Goal: Information Seeking & Learning: Understand process/instructions

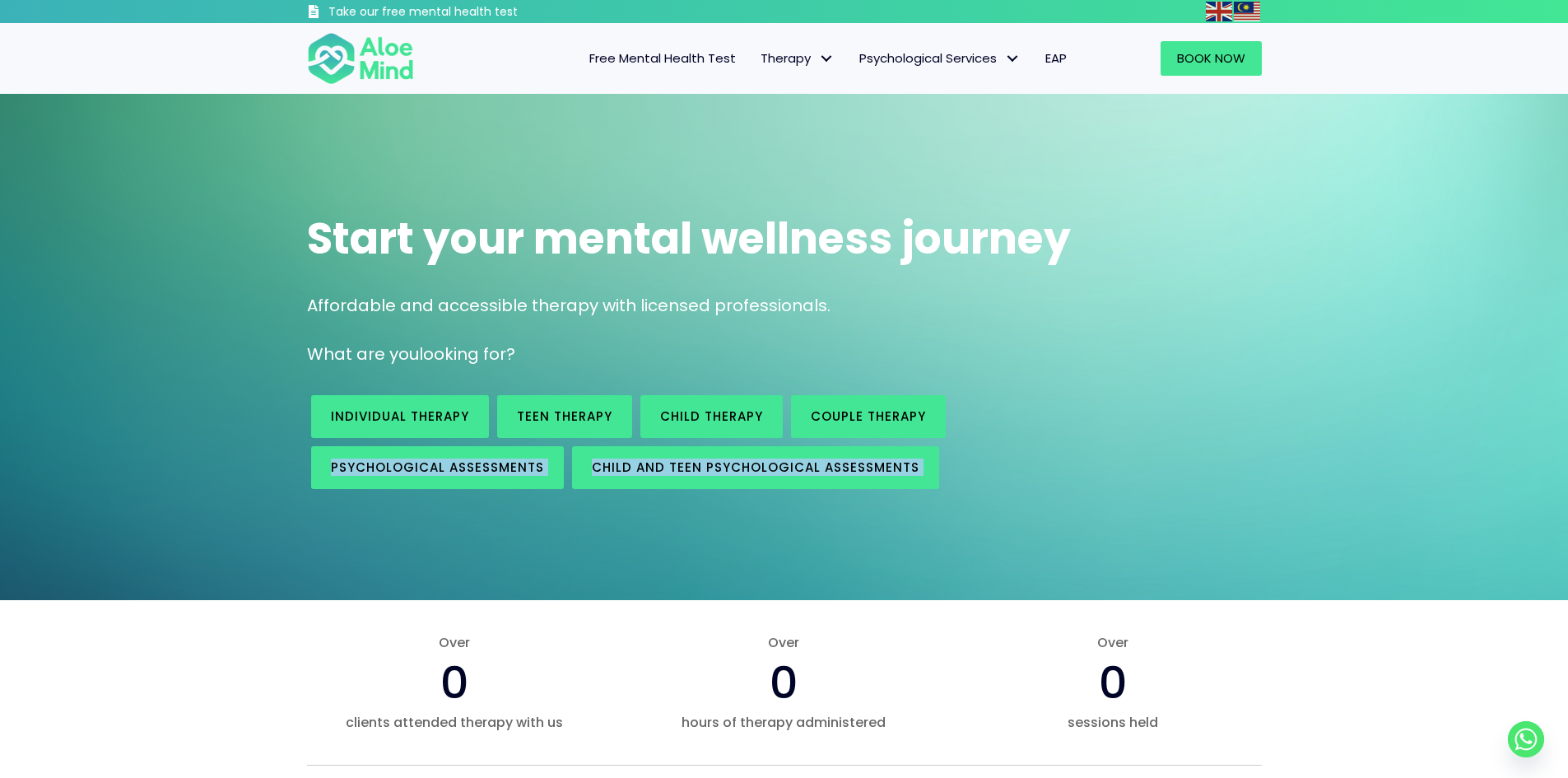
drag, startPoint x: 1041, startPoint y: 413, endPoint x: 227, endPoint y: 381, distance: 814.6
click at [227, 381] on div "Start your mental wellness journey Affordable and accessible therapy with licen…" at bounding box center [784, 347] width 1568 height 506
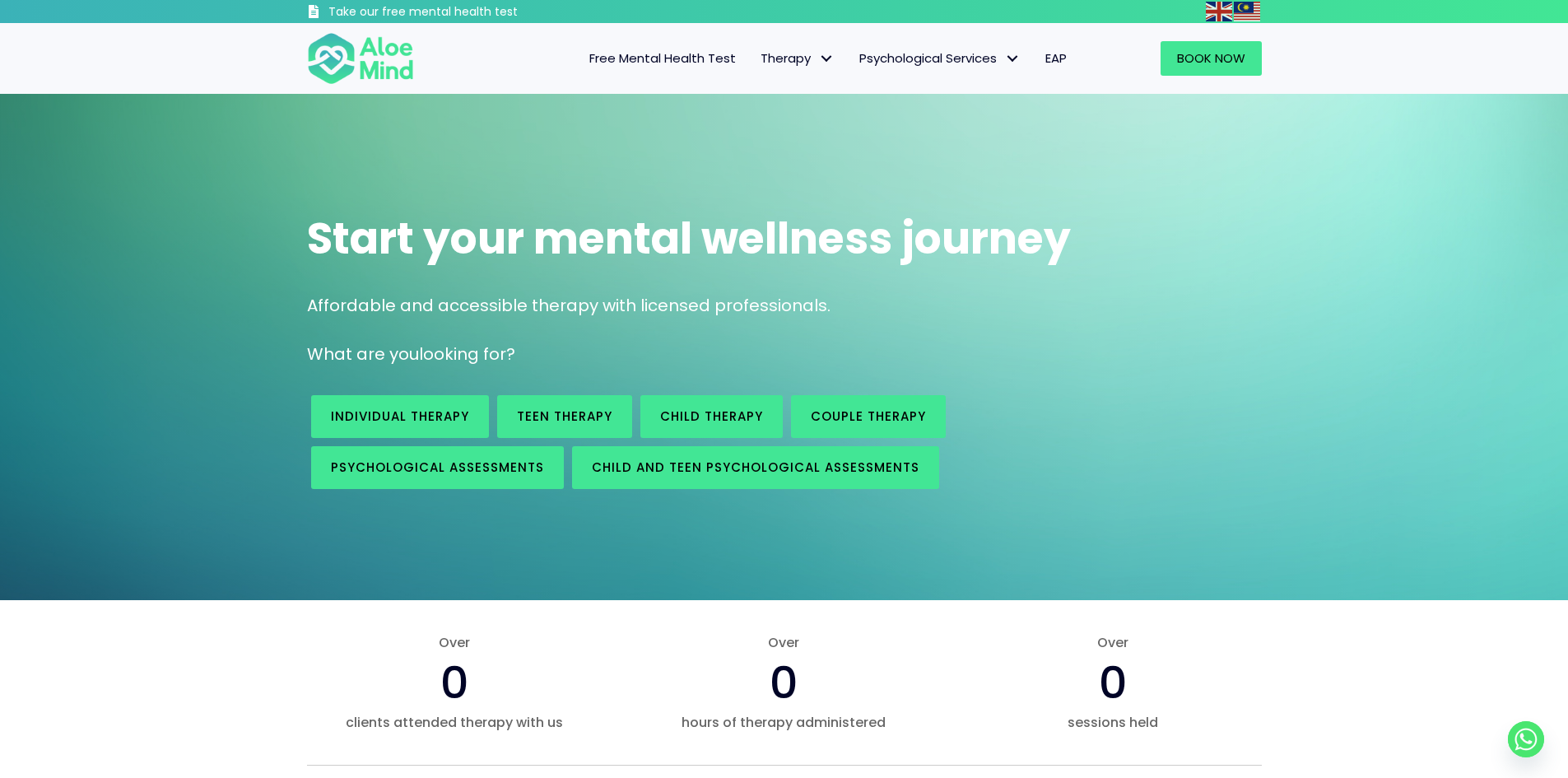
click at [1183, 415] on div "Individual therapy Teen Therapy Child Therapy Couple therapy Psychological asse…" at bounding box center [784, 441] width 987 height 119
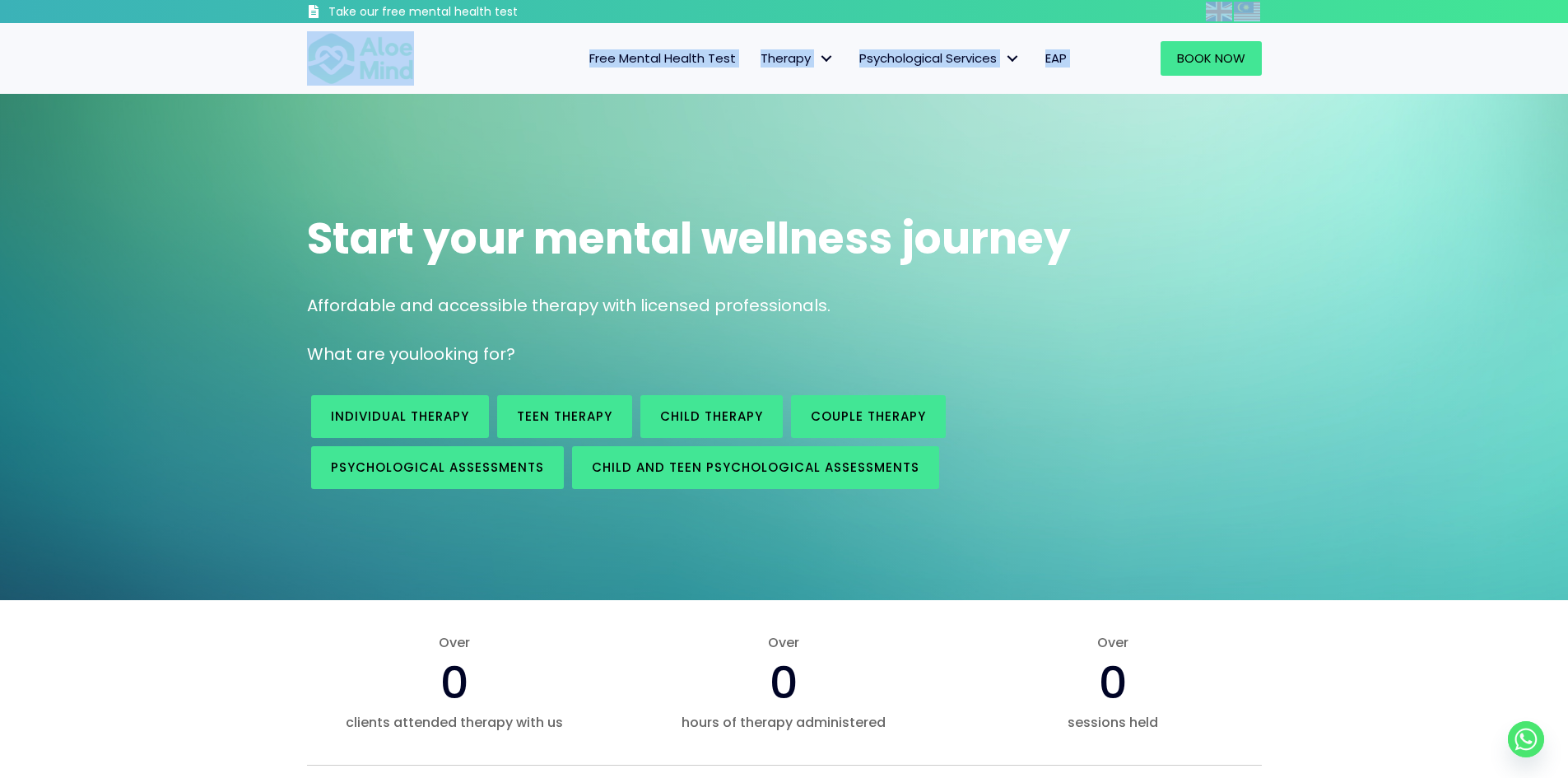
drag, startPoint x: 1095, startPoint y: 92, endPoint x: 877, endPoint y: 16, distance: 230.9
click at [1134, 53] on div "Book Now" at bounding box center [1178, 58] width 166 height 35
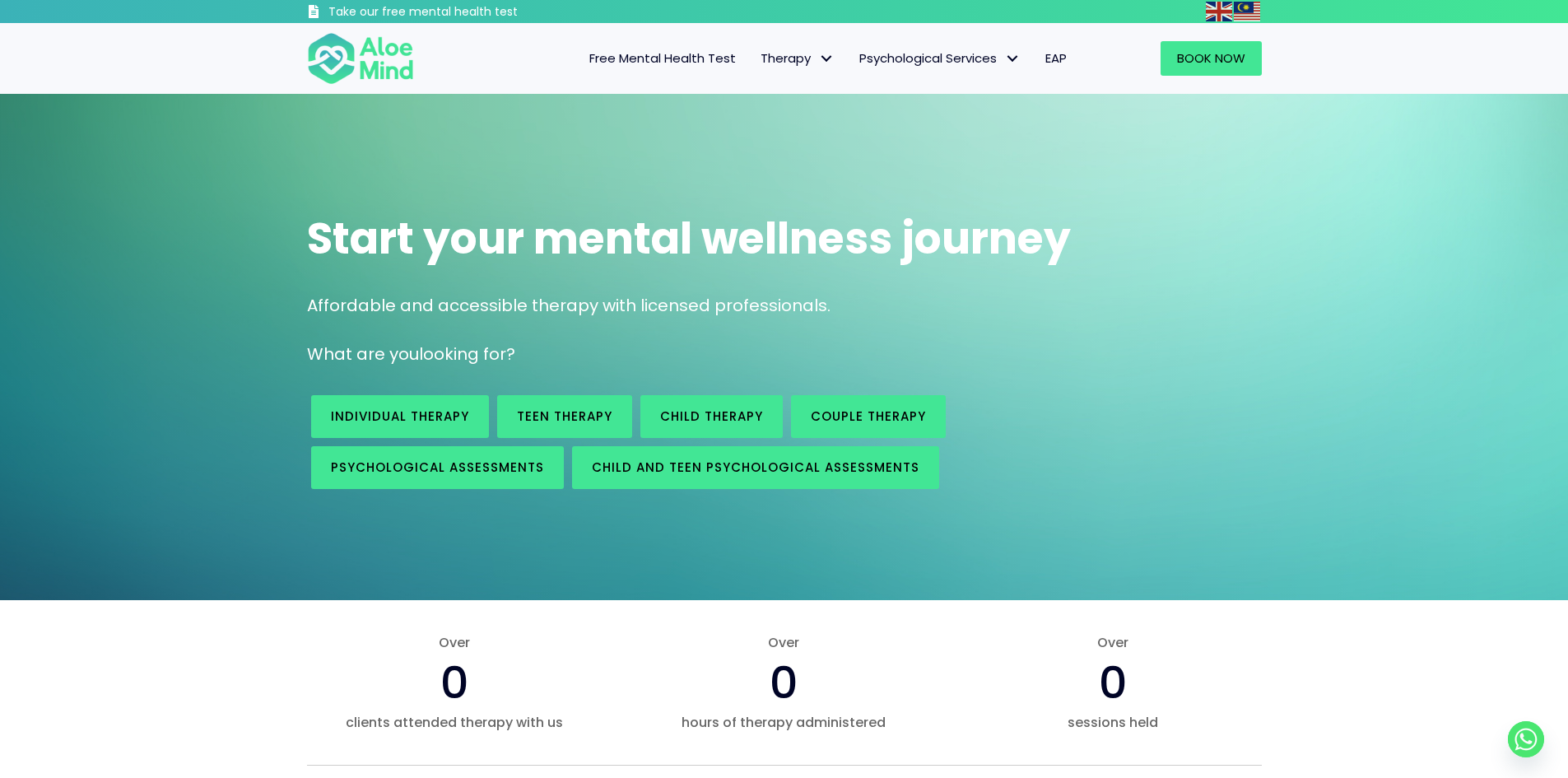
click at [1063, 54] on span "EAP" at bounding box center [1056, 57] width 21 height 17
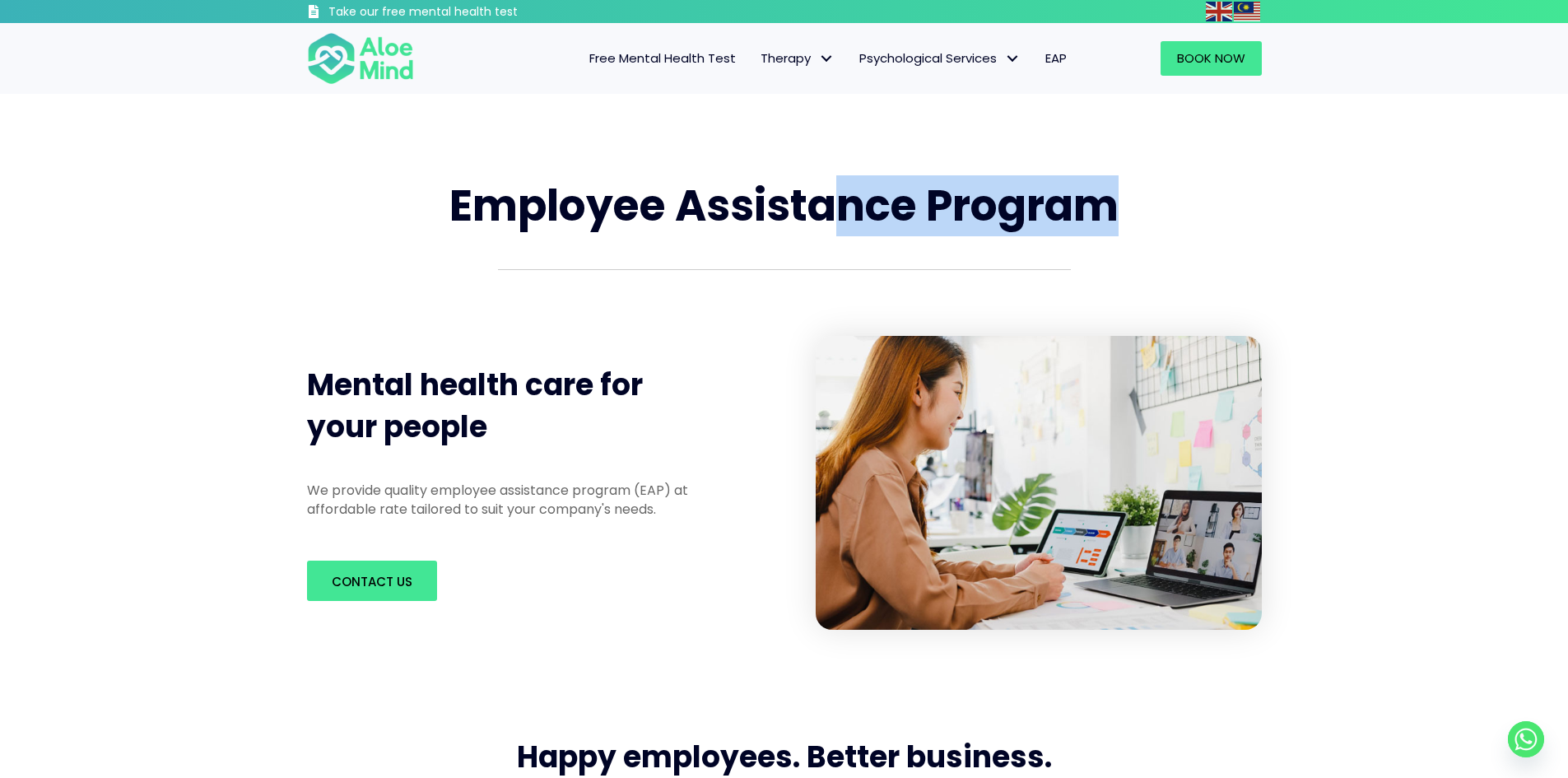
drag, startPoint x: 945, startPoint y: 176, endPoint x: 1133, endPoint y: 181, distance: 188.1
click at [1133, 181] on h1 "Employee Assistance Program" at bounding box center [784, 205] width 955 height 60
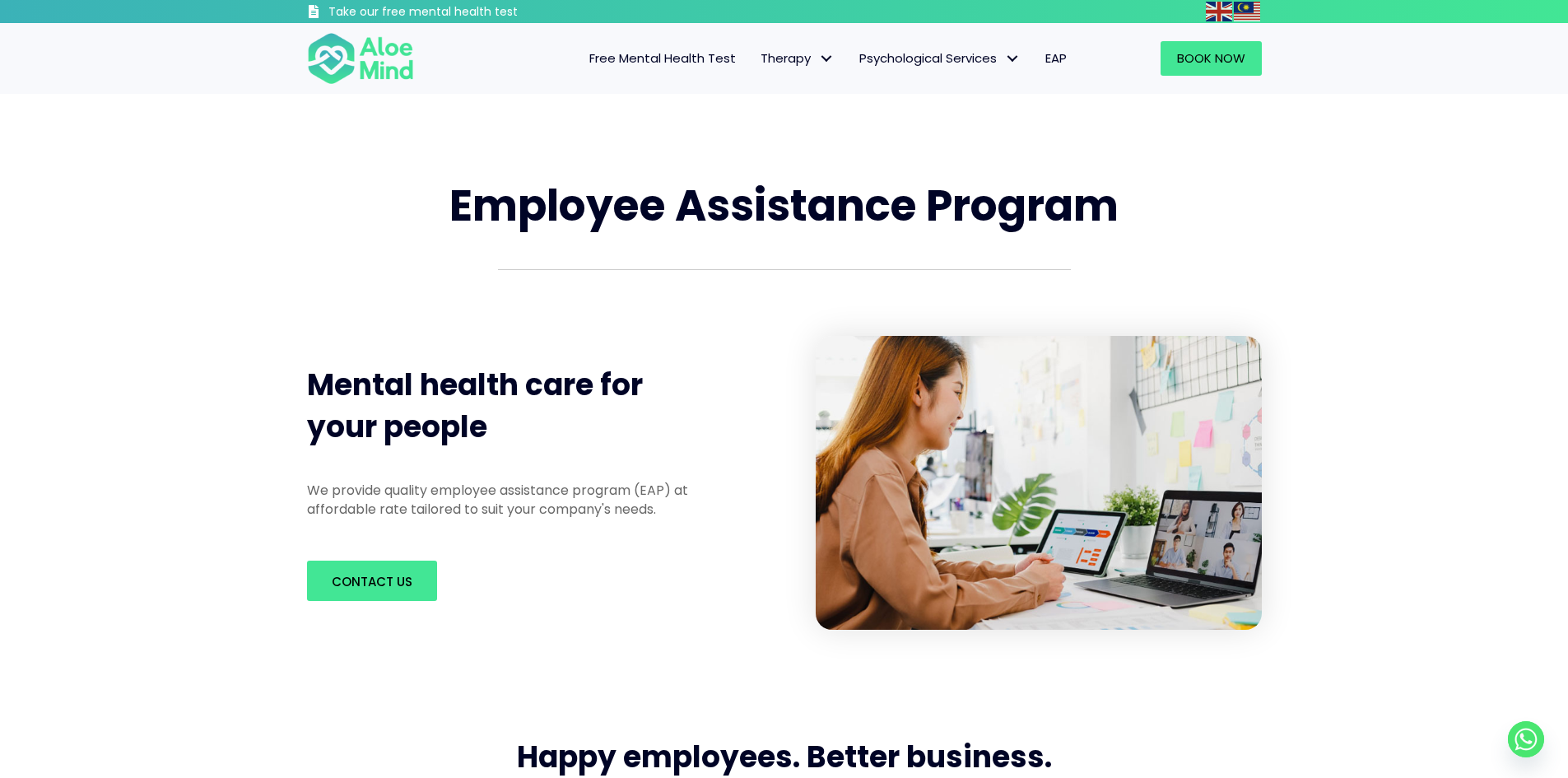
drag, startPoint x: 398, startPoint y: 162, endPoint x: 390, endPoint y: 180, distance: 19.7
click at [393, 166] on div "Employee Assistance Program" at bounding box center [784, 206] width 987 height 93
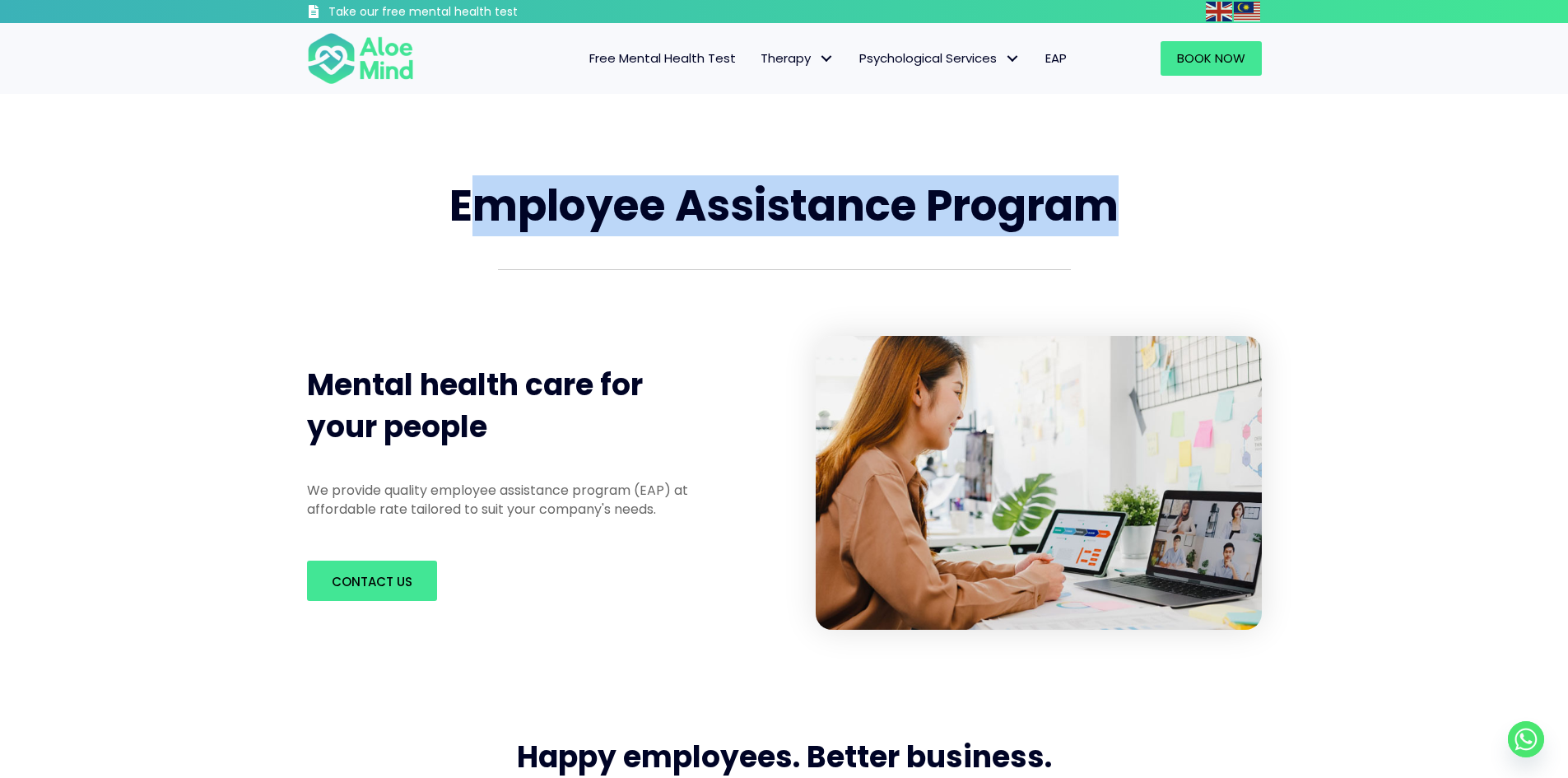
drag, startPoint x: 966, startPoint y: 197, endPoint x: 467, endPoint y: 203, distance: 499.0
click at [467, 203] on span "Employee Assistance Program" at bounding box center [784, 205] width 669 height 60
drag, startPoint x: 1133, startPoint y: 222, endPoint x: 457, endPoint y: 220, distance: 676.0
click at [457, 220] on h1 "Employee Assistance Program" at bounding box center [784, 205] width 955 height 60
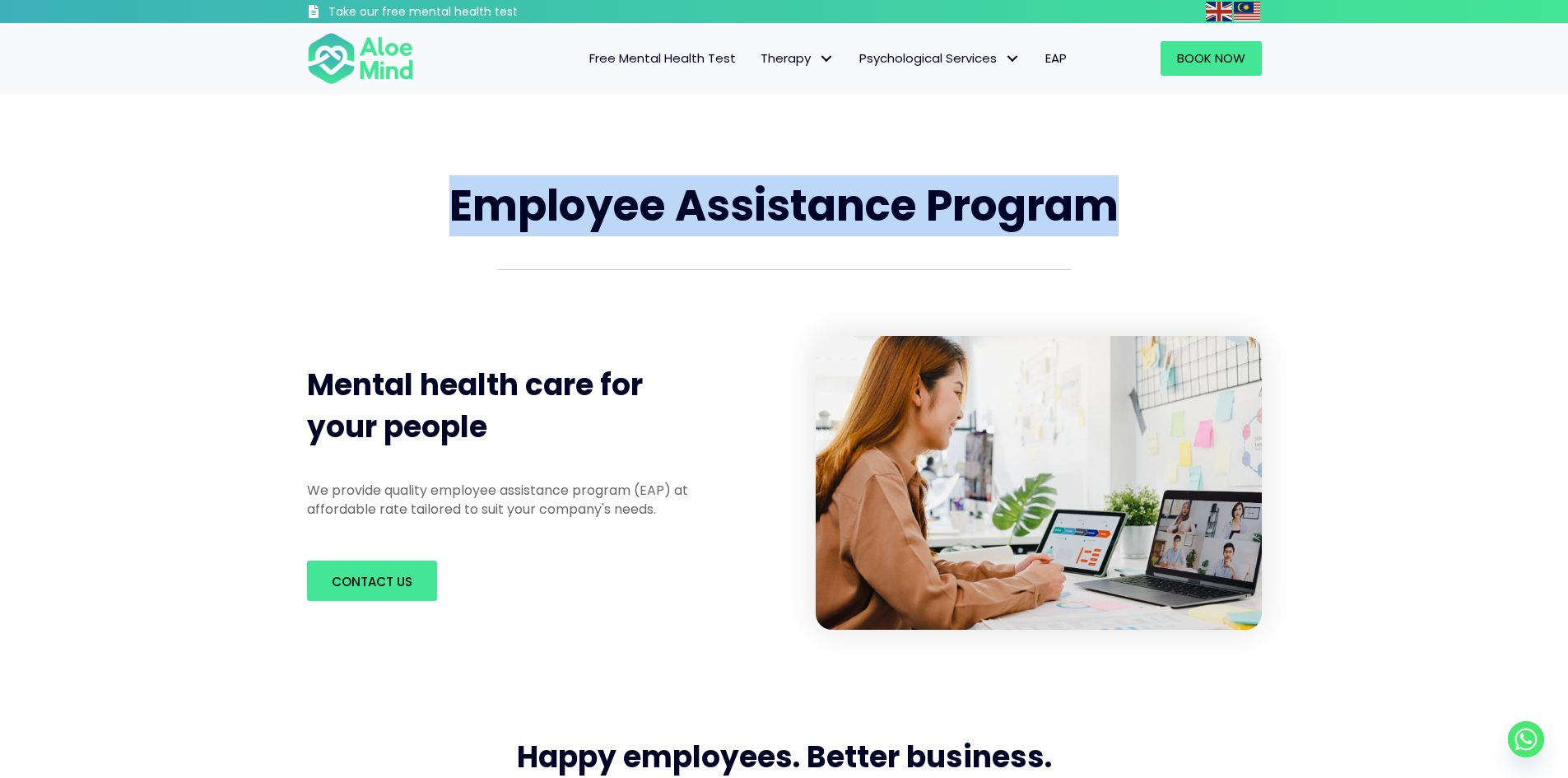
click at [457, 220] on span "Employee Assistance Program" at bounding box center [784, 205] width 669 height 60
drag, startPoint x: 1144, startPoint y: 205, endPoint x: 444, endPoint y: 212, distance: 700.0
click at [444, 212] on h1 "Employee Assistance Program" at bounding box center [784, 205] width 955 height 60
drag, startPoint x: 444, startPoint y: 212, endPoint x: 1091, endPoint y: 214, distance: 647.0
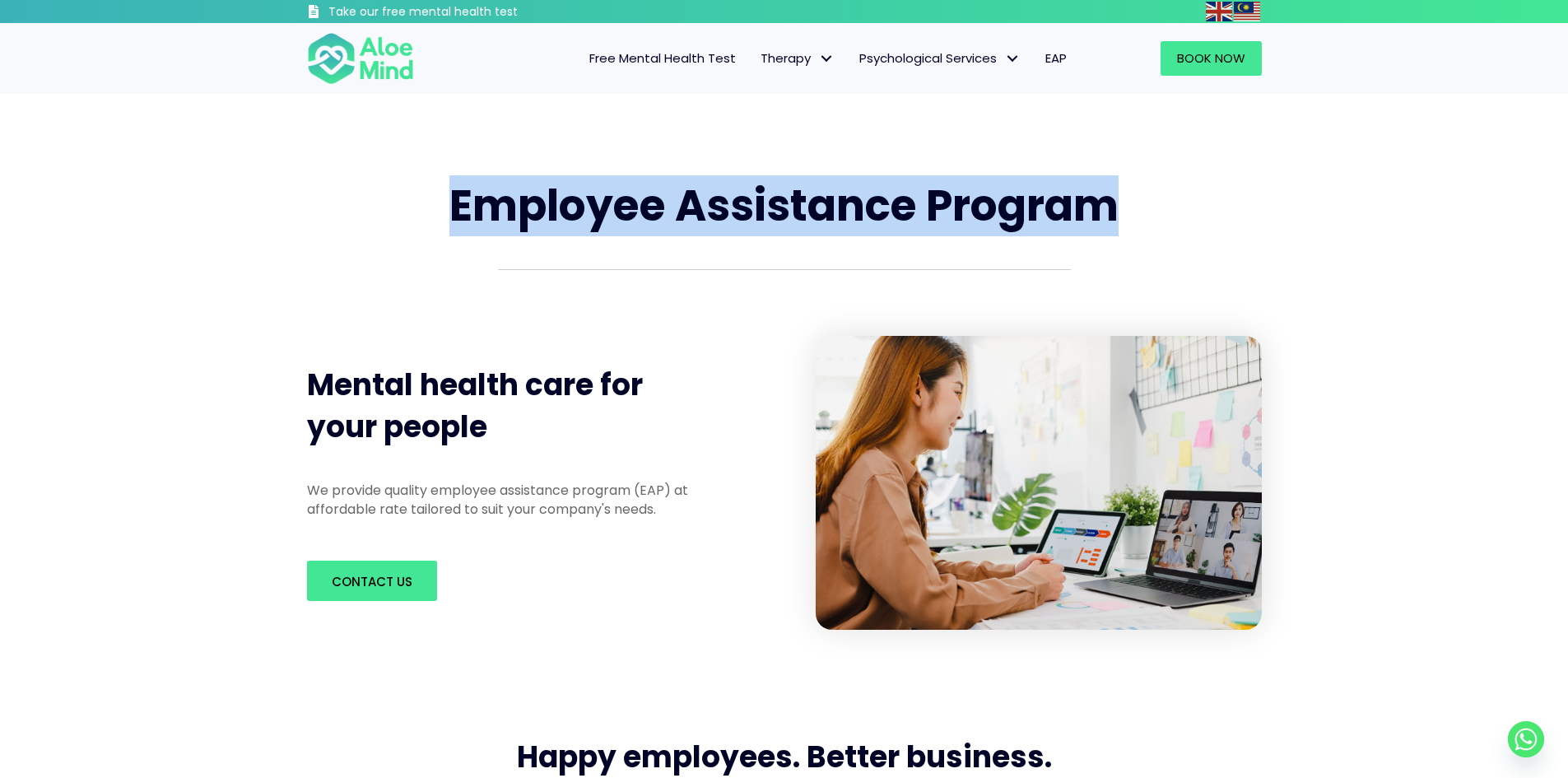
click at [1091, 214] on h1 "Employee Assistance Program" at bounding box center [784, 205] width 955 height 60
click at [1091, 214] on span "Employee Assistance Program" at bounding box center [784, 205] width 669 height 60
drag, startPoint x: 1091, startPoint y: 214, endPoint x: 370, endPoint y: 235, distance: 721.3
click at [370, 235] on h1 "Employee Assistance Program" at bounding box center [784, 205] width 955 height 60
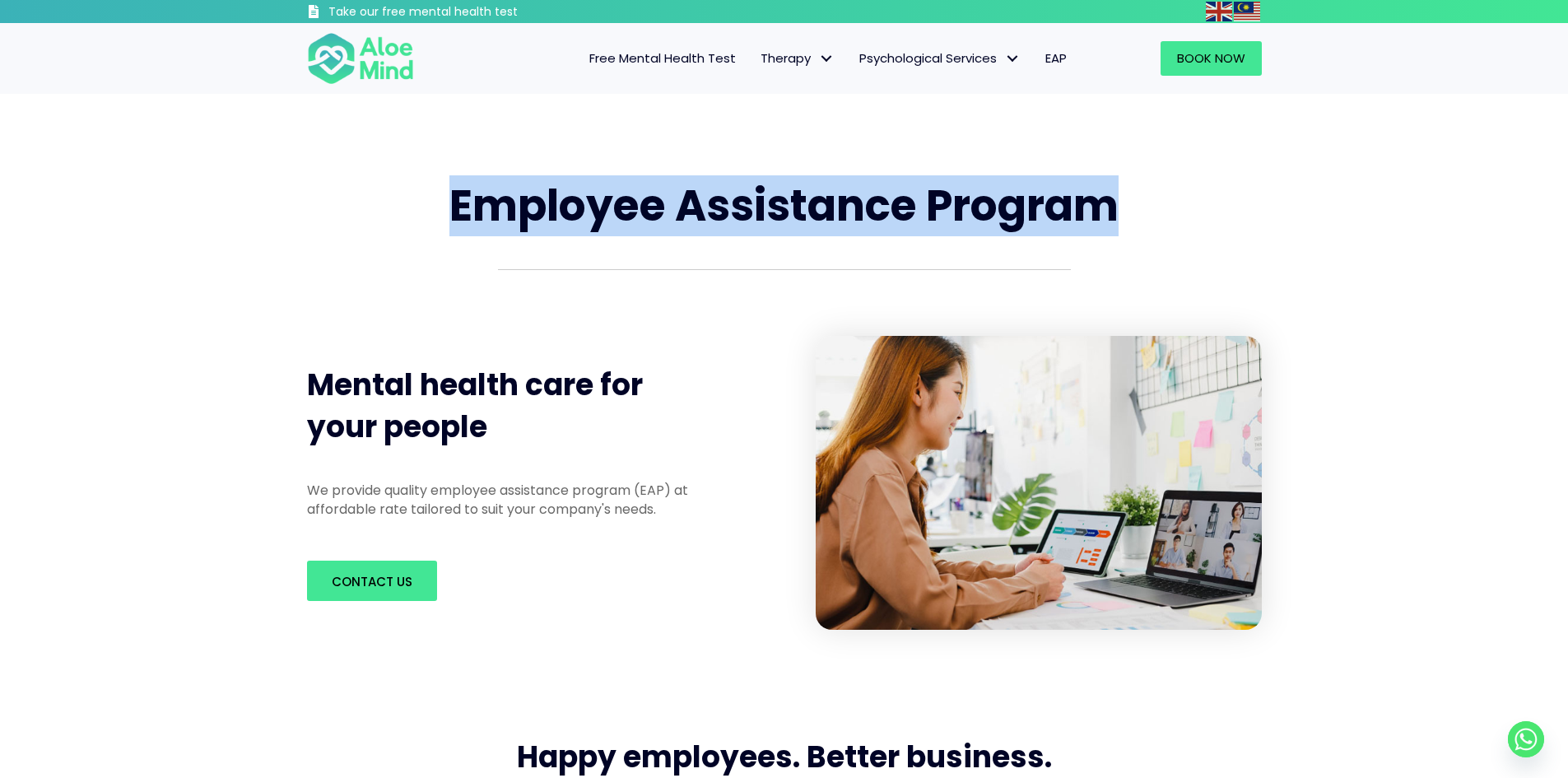
drag, startPoint x: 485, startPoint y: 214, endPoint x: 1208, endPoint y: 225, distance: 723.1
click at [1208, 225] on h1 "Employee Assistance Program" at bounding box center [784, 205] width 955 height 60
click at [1208, 224] on h1 "Employee Assistance Program" at bounding box center [784, 205] width 955 height 60
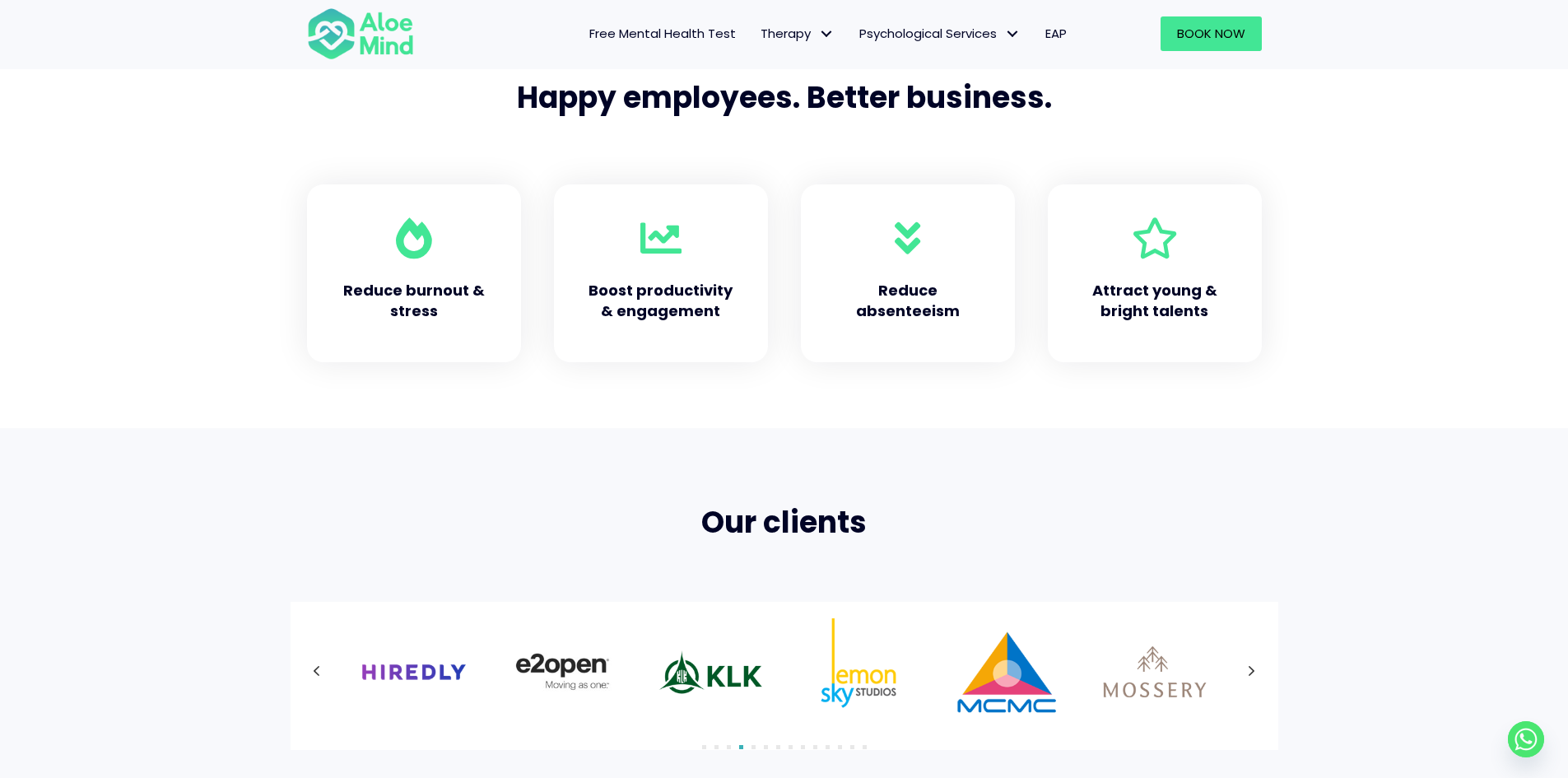
scroll to position [658, 0]
drag, startPoint x: 904, startPoint y: 297, endPoint x: 889, endPoint y: 275, distance: 26.6
click at [904, 296] on h5 "Reduce absenteeism" at bounding box center [908, 299] width 148 height 41
drag, startPoint x: 990, startPoint y: 299, endPoint x: 1010, endPoint y: 333, distance: 39.4
click at [1010, 333] on div "Reduce absenteeism" at bounding box center [908, 272] width 214 height 179
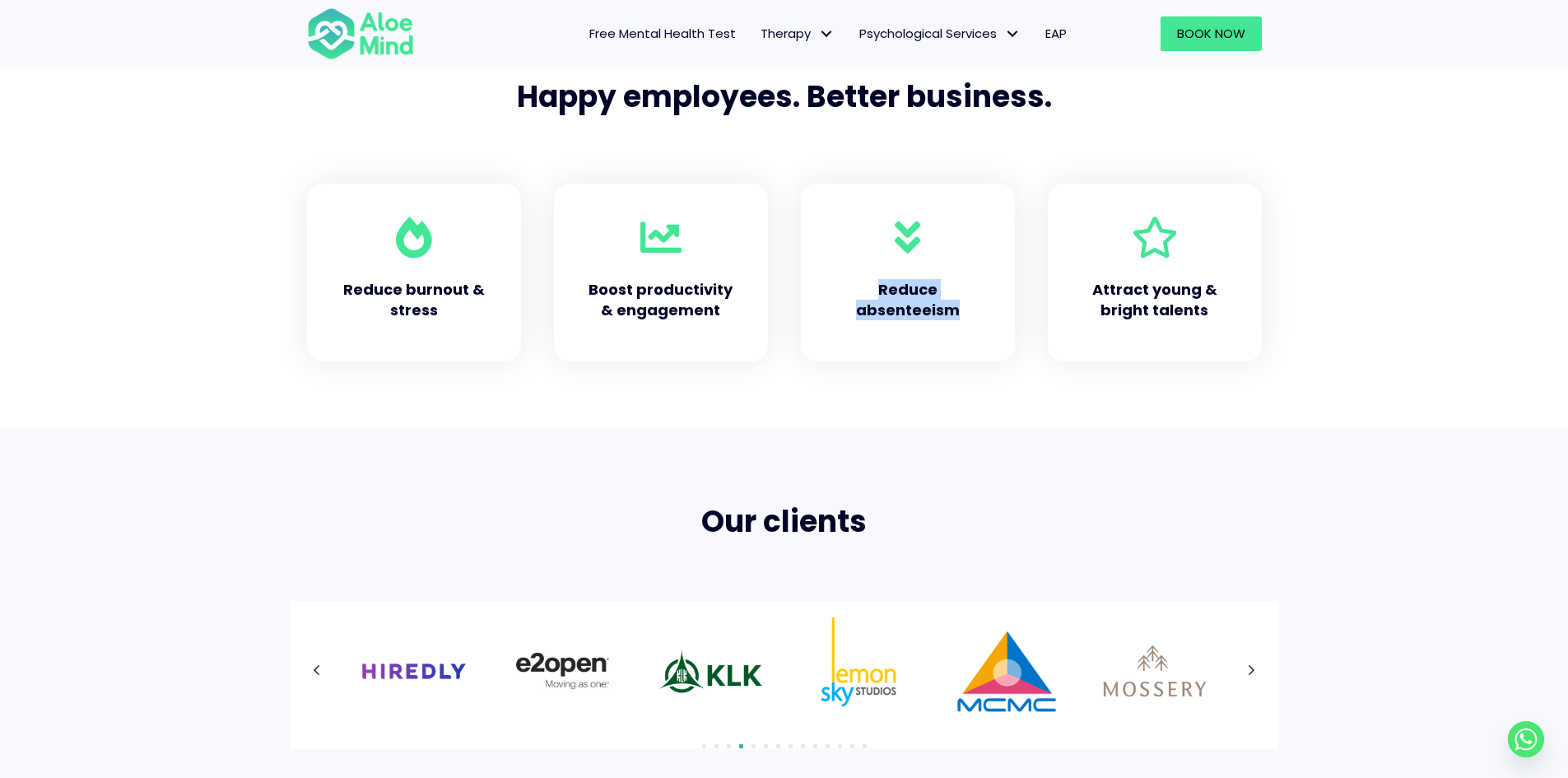
click at [1010, 333] on div "Reduce absenteeism" at bounding box center [908, 272] width 214 height 179
drag, startPoint x: 1008, startPoint y: 332, endPoint x: 808, endPoint y: 239, distance: 220.6
click at [808, 239] on div "Reduce absenteeism" at bounding box center [908, 272] width 214 height 179
click at [814, 226] on div "Reduce absenteeism" at bounding box center [908, 272] width 214 height 179
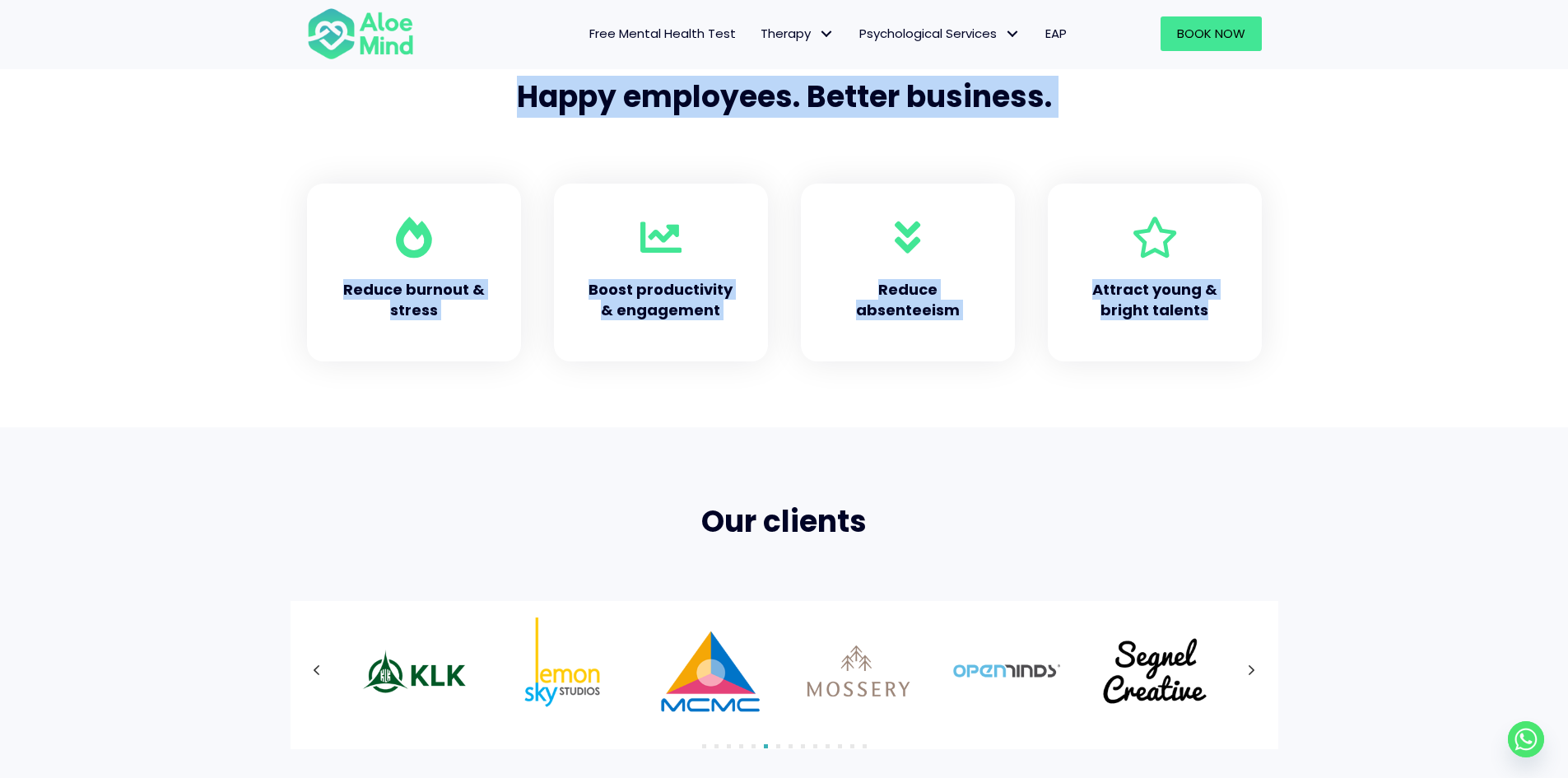
drag, startPoint x: 1254, startPoint y: 320, endPoint x: 389, endPoint y: 150, distance: 881.5
click at [389, 150] on div "Happy employees. Better business. Reduce burnout & stress Boost productivity & …" at bounding box center [784, 206] width 987 height 310
click at [398, 245] on span at bounding box center [414, 237] width 37 height 41
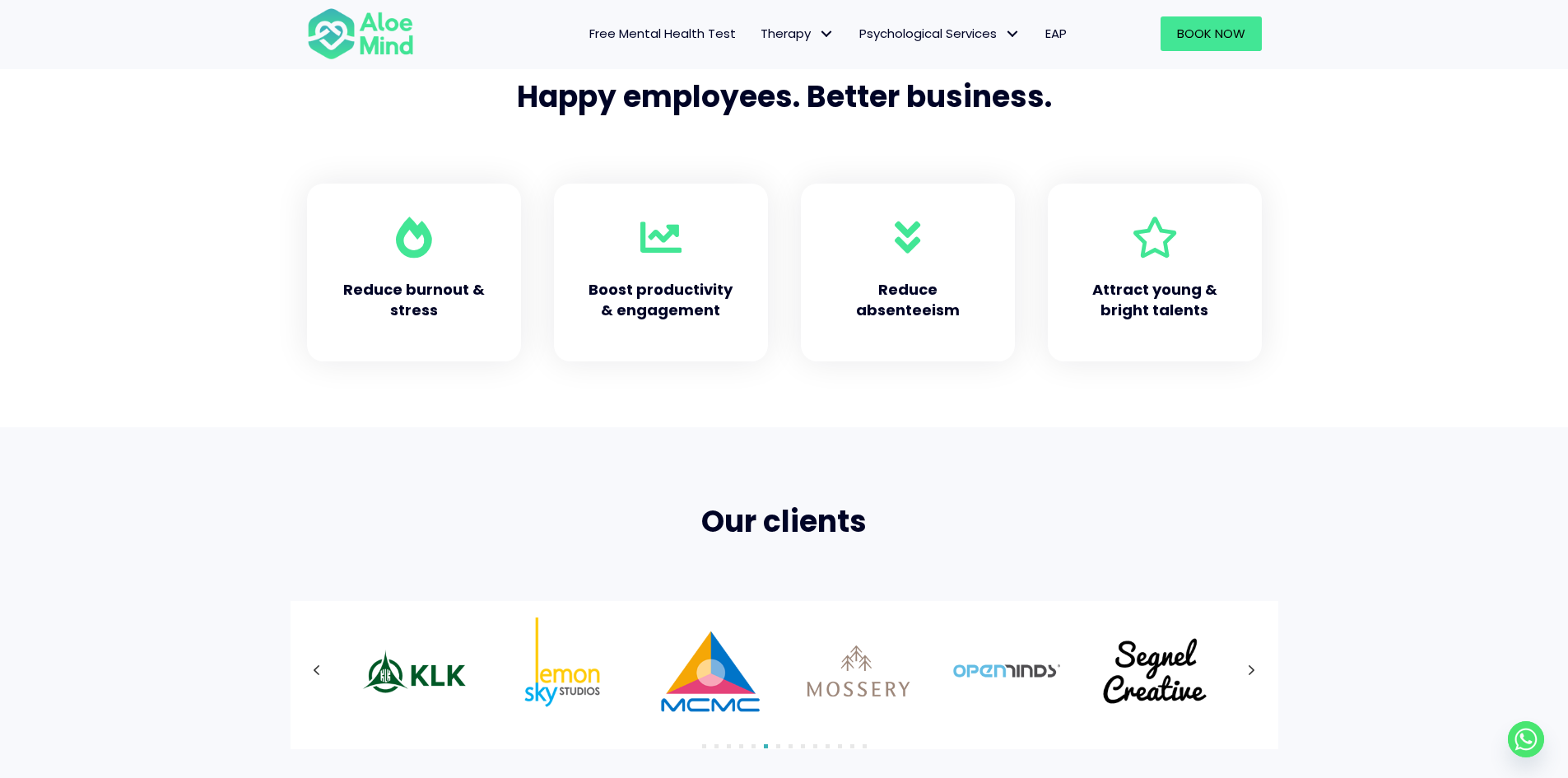
click at [431, 65] on div at bounding box center [363, 33] width 145 height 71
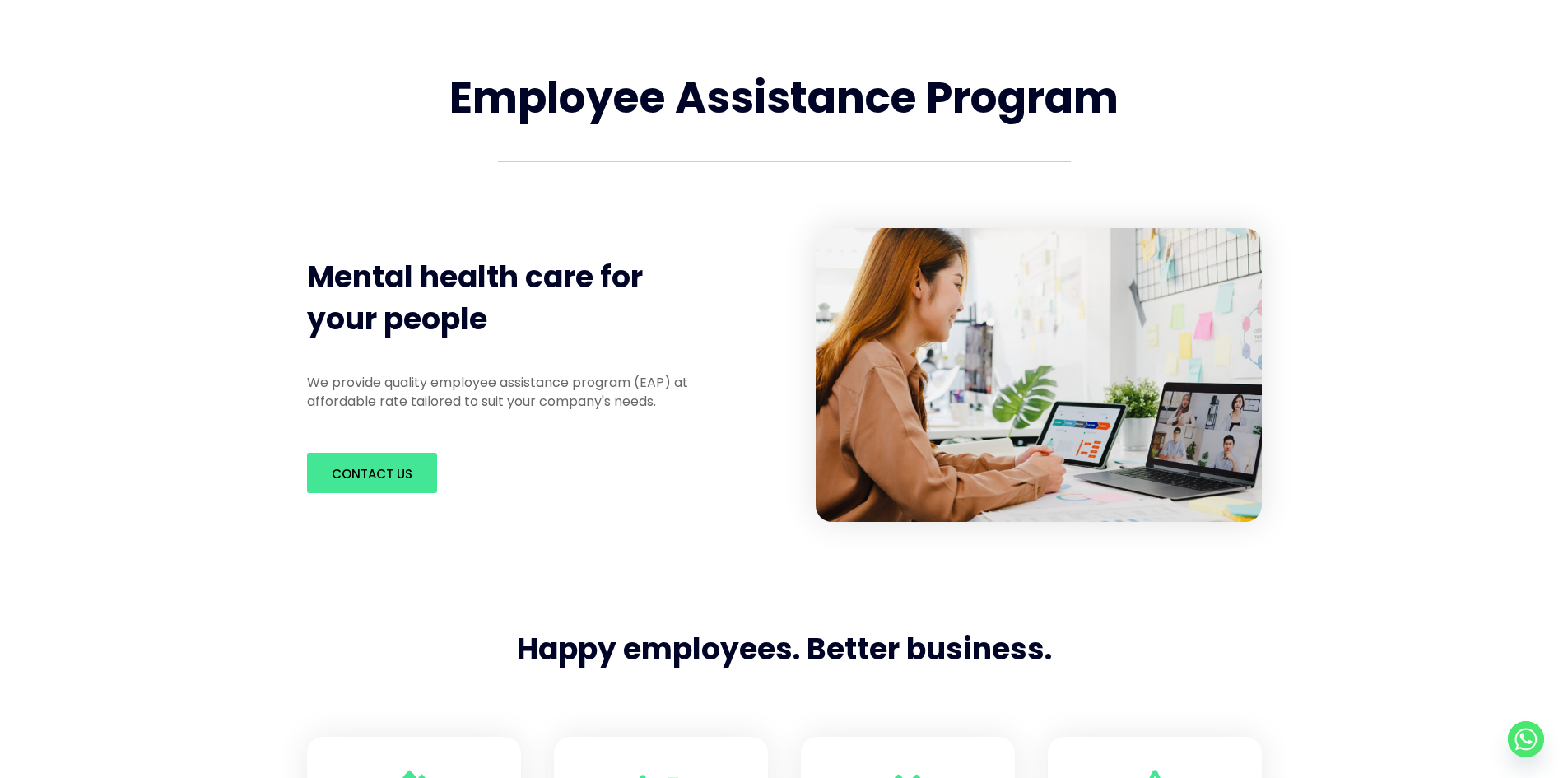
scroll to position [0, 0]
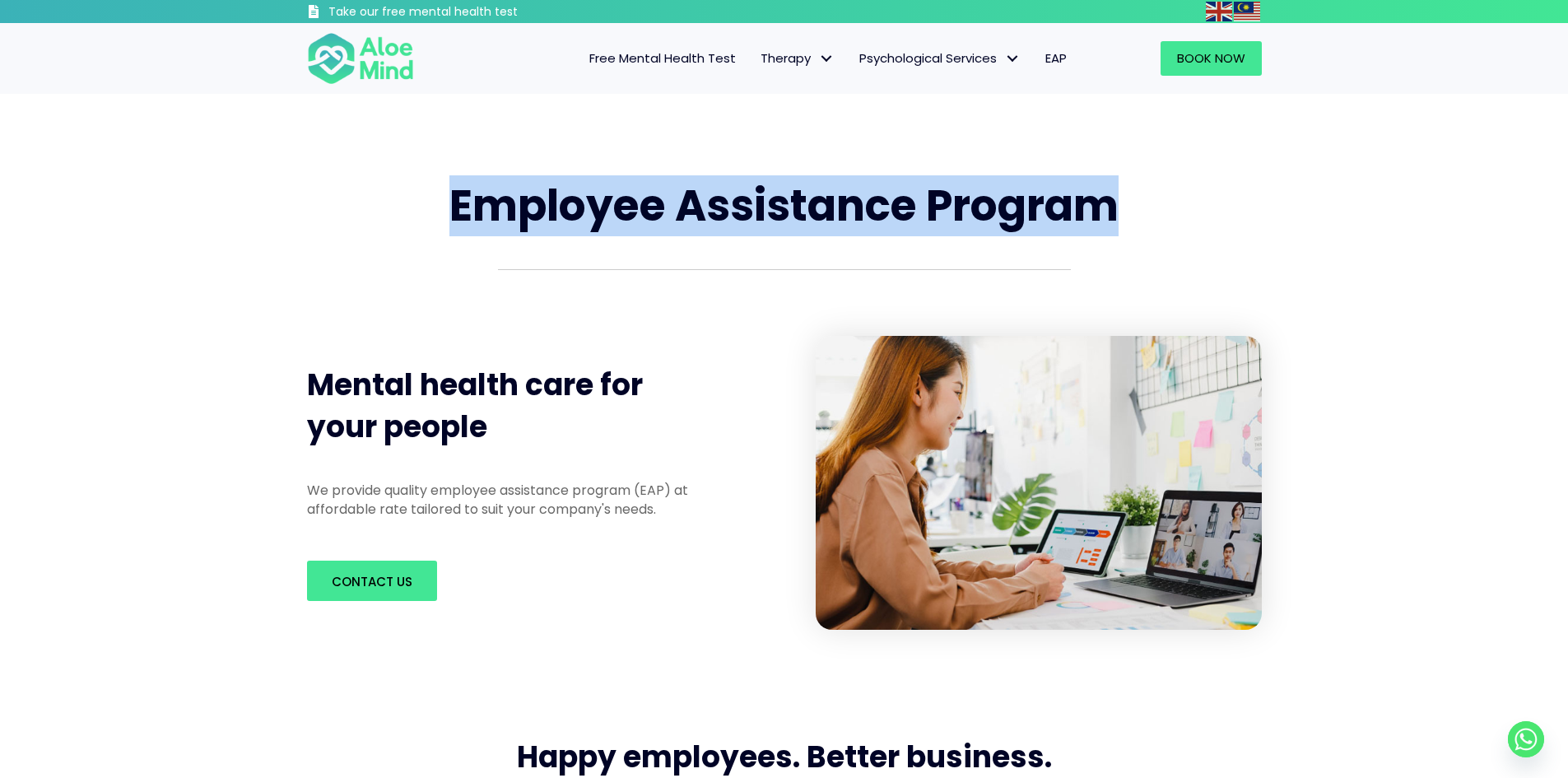
drag, startPoint x: 1160, startPoint y: 205, endPoint x: 404, endPoint y: 188, distance: 756.2
click at [404, 188] on h1 "Employee Assistance Program" at bounding box center [784, 205] width 955 height 60
drag, startPoint x: 594, startPoint y: 196, endPoint x: 1214, endPoint y: 257, distance: 623.0
click at [1214, 257] on div "Employee Assistance Program" at bounding box center [784, 239] width 987 height 160
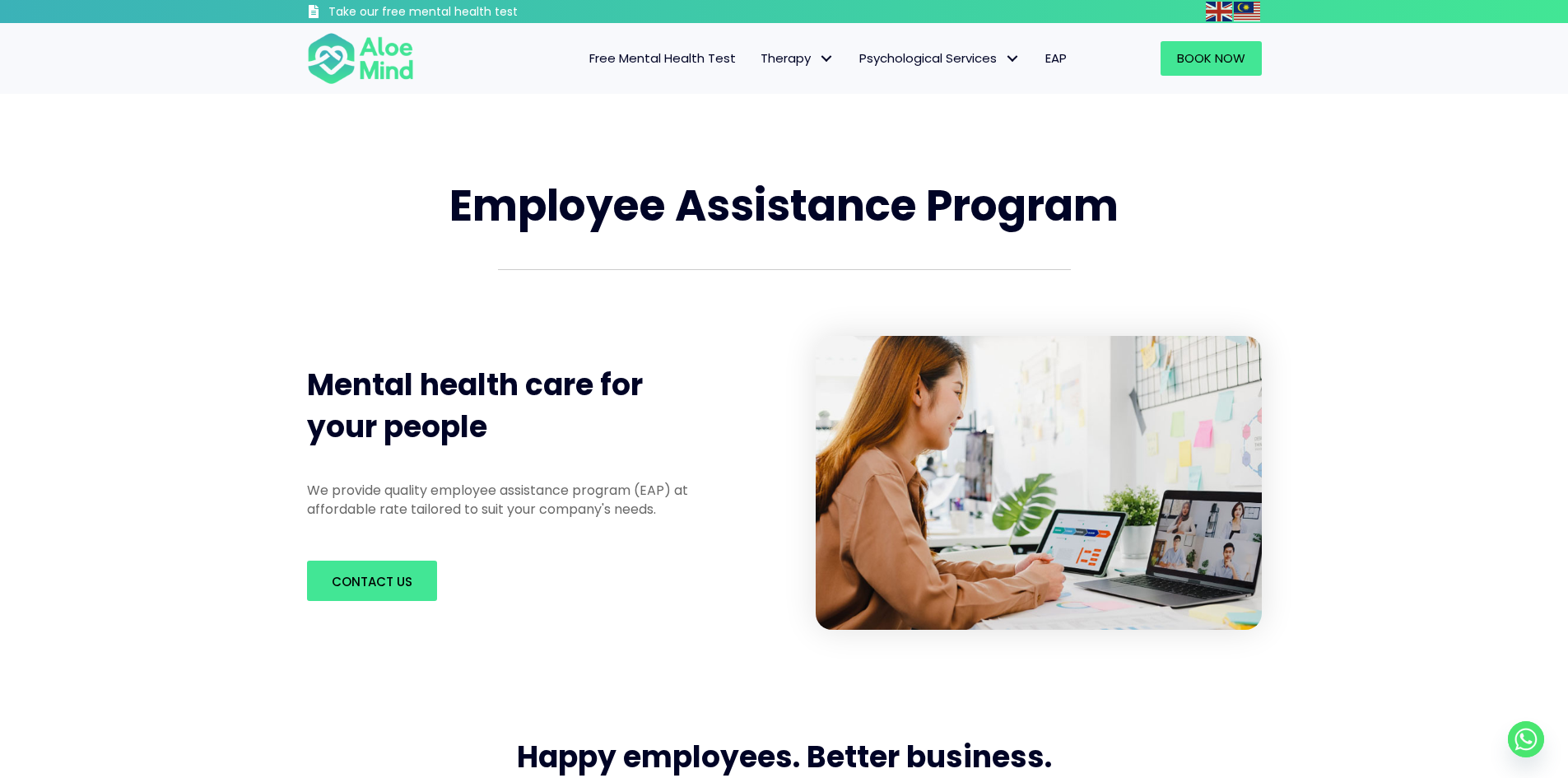
drag, startPoint x: 381, startPoint y: 221, endPoint x: 390, endPoint y: 189, distance: 33.2
click at [381, 220] on h1 "Employee Assistance Program" at bounding box center [784, 205] width 955 height 60
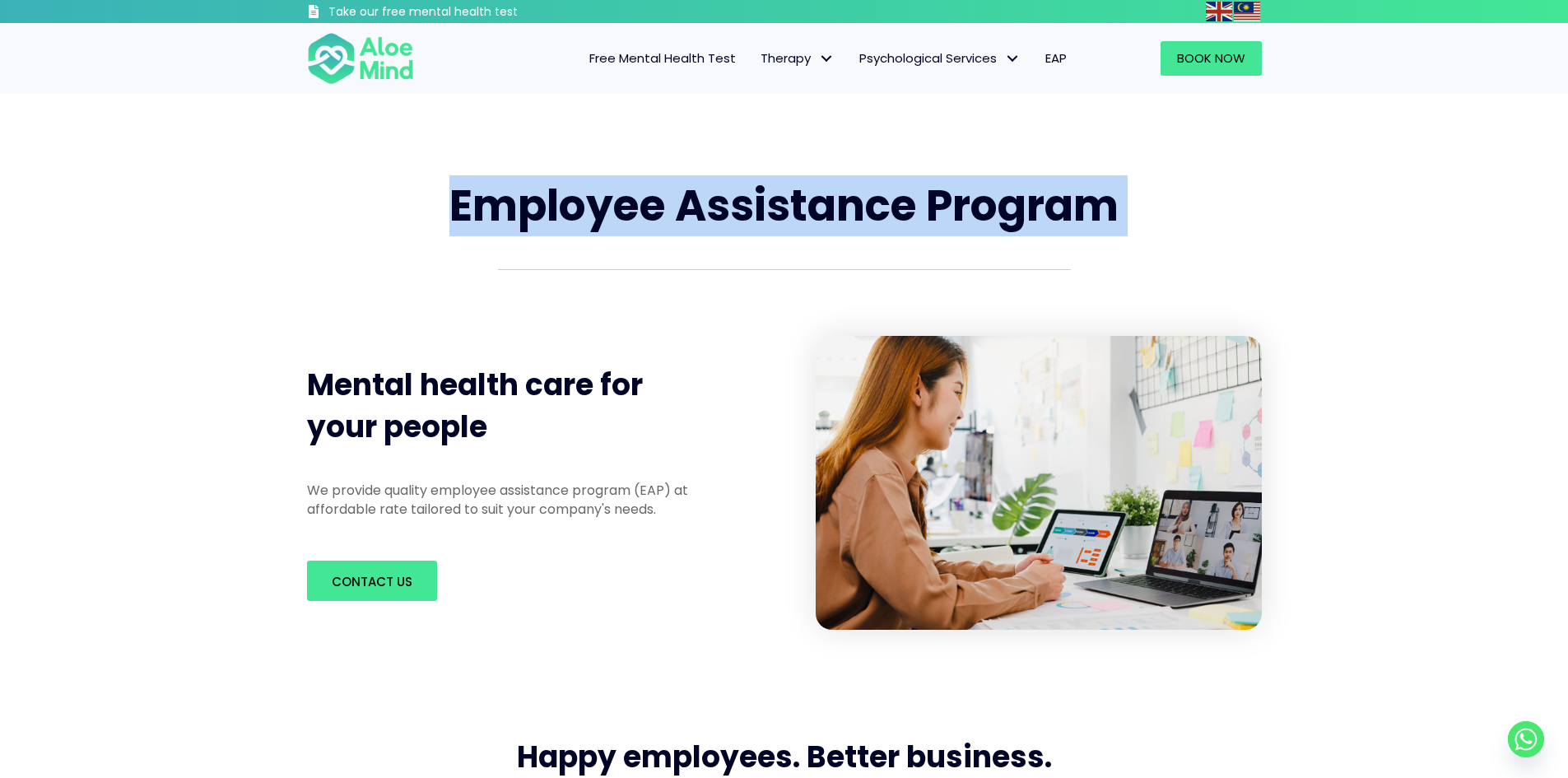
drag, startPoint x: 712, startPoint y: 221, endPoint x: 1267, endPoint y: 293, distance: 559.7
click at [1267, 293] on div "Employee Assistance Program" at bounding box center [784, 239] width 987 height 160
click at [1258, 255] on div at bounding box center [784, 286] width 987 height 67
drag, startPoint x: 1133, startPoint y: 201, endPoint x: 474, endPoint y: 193, distance: 659.0
click at [474, 193] on h1 "Employee Assistance Program" at bounding box center [784, 205] width 955 height 60
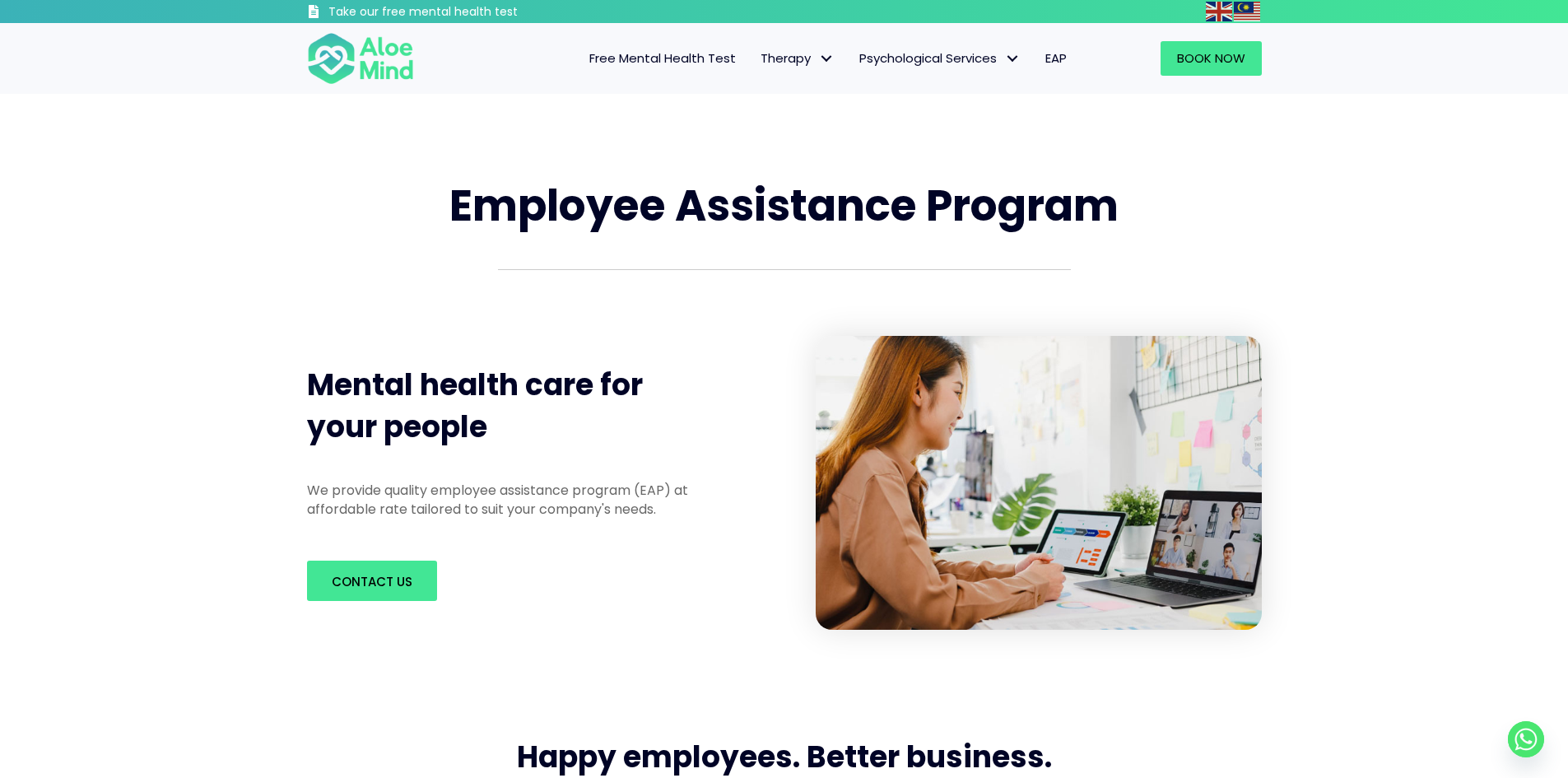
click at [454, 191] on span "Employee Assistance Program" at bounding box center [784, 205] width 669 height 60
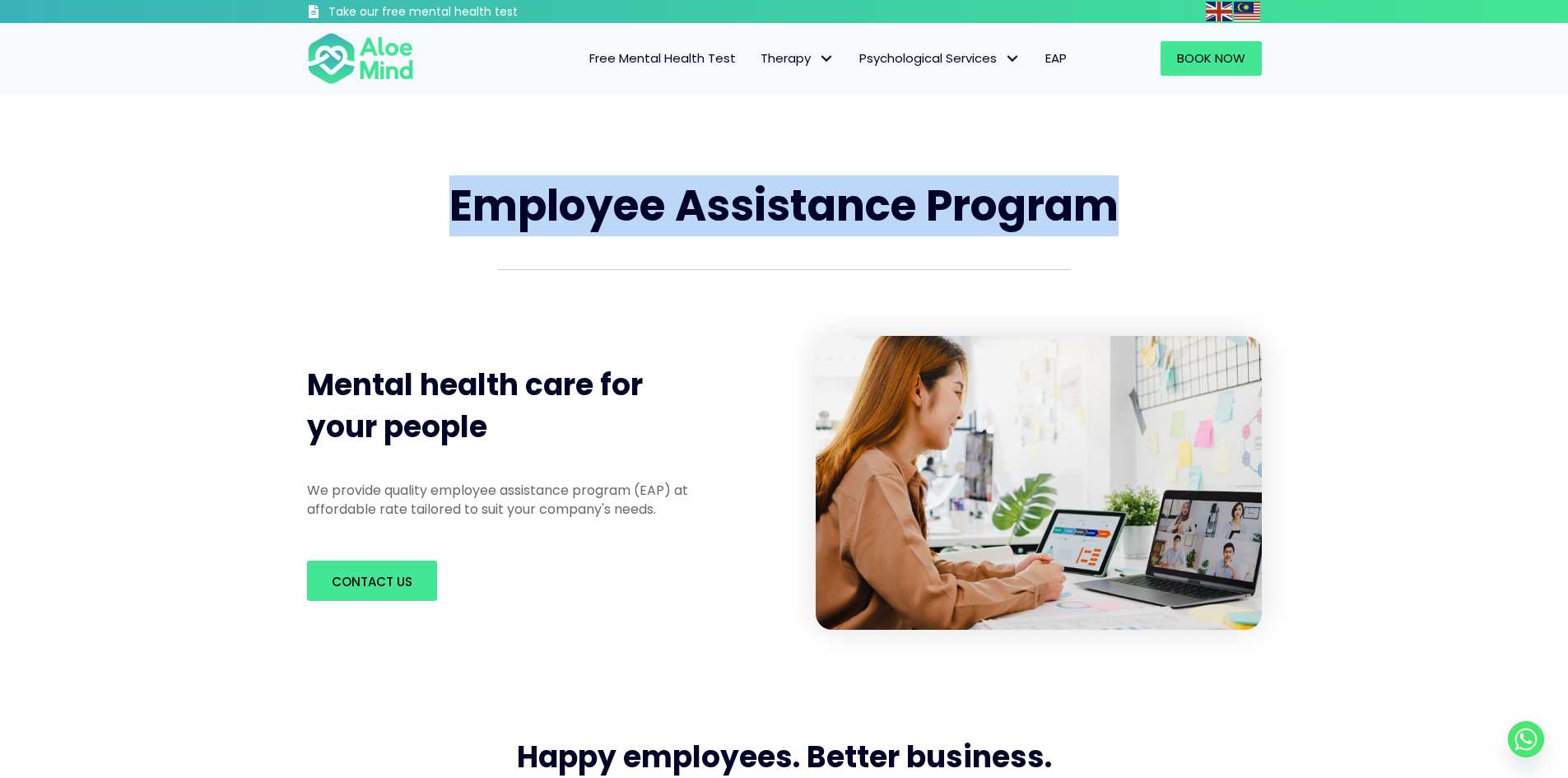
drag, startPoint x: 426, startPoint y: 195, endPoint x: 1153, endPoint y: 210, distance: 727.2
click at [1153, 210] on h1 "Employee Assistance Program" at bounding box center [784, 205] width 955 height 60
click at [1148, 211] on h1 "Employee Assistance Program" at bounding box center [784, 205] width 955 height 60
drag, startPoint x: 871, startPoint y: 201, endPoint x: 371, endPoint y: 191, distance: 500.1
click at [371, 191] on h1 "Employee Assistance Program" at bounding box center [784, 205] width 955 height 60
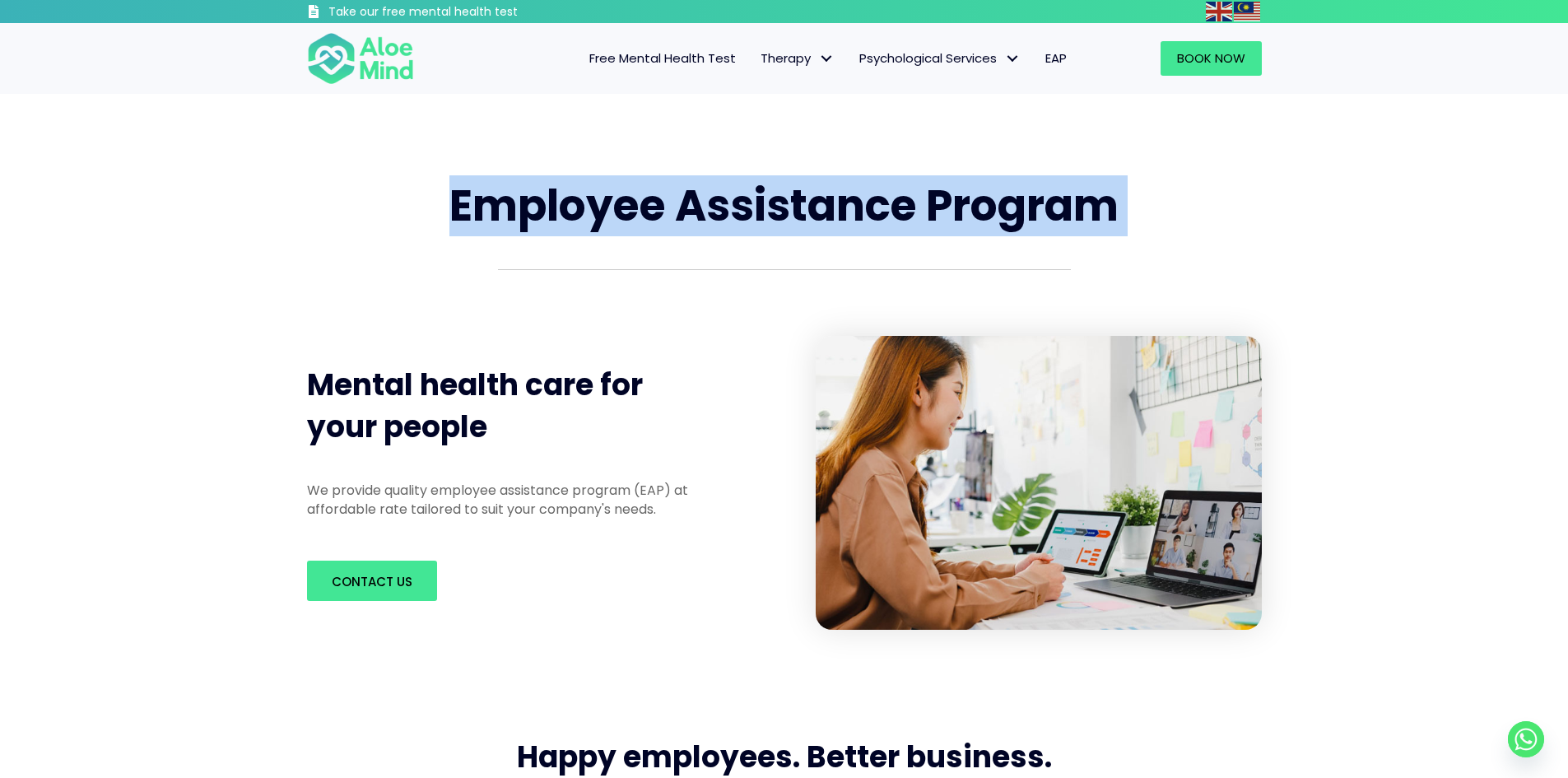
click at [371, 192] on h1 "Employee Assistance Program" at bounding box center [784, 205] width 955 height 60
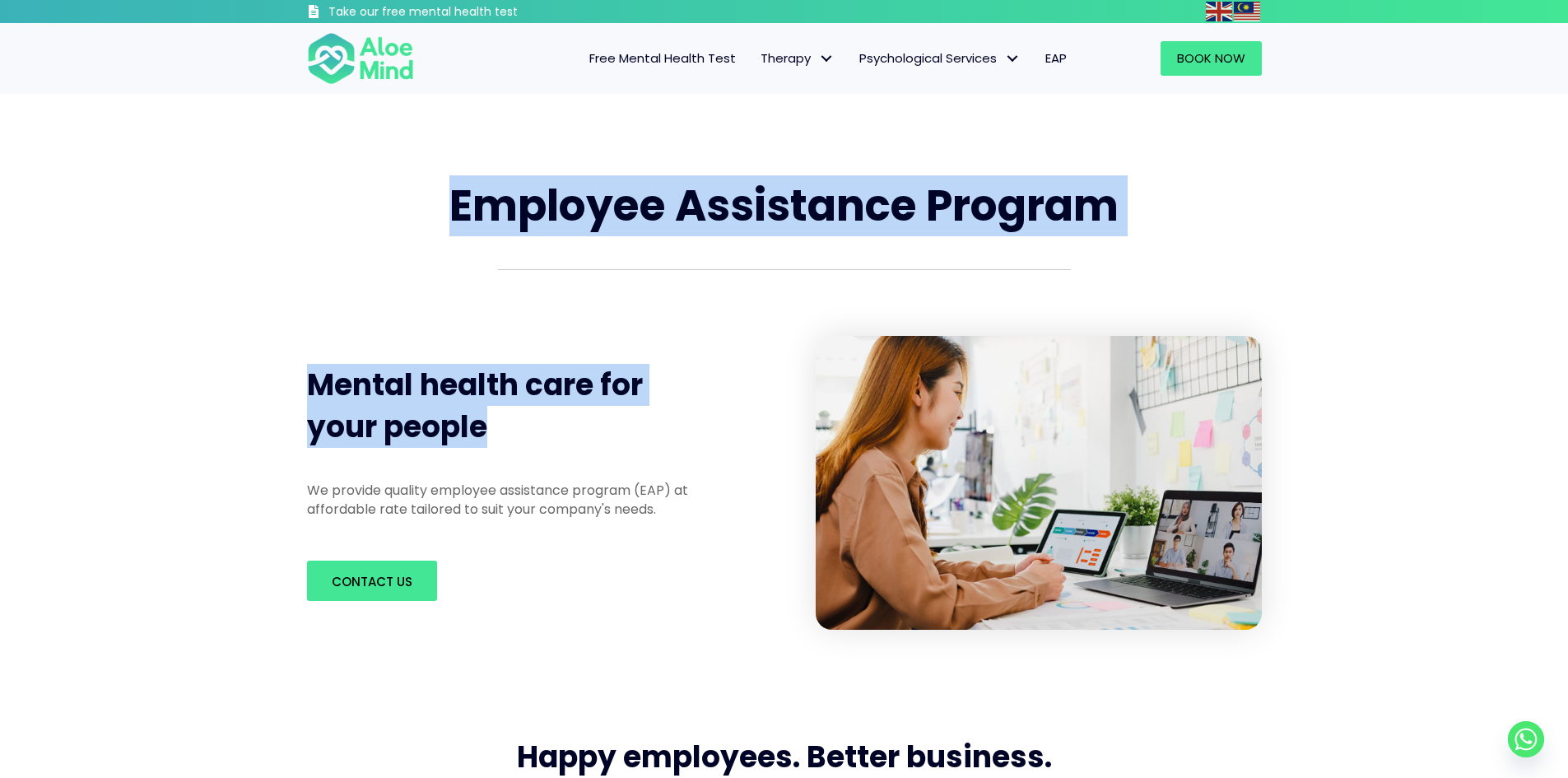
drag, startPoint x: 436, startPoint y: 188, endPoint x: 644, endPoint y: 453, distance: 336.9
click at [654, 456] on div "Employee Assistance Program Mental health care for your people We provide quali…" at bounding box center [784, 403] width 987 height 486
click at [637, 449] on div "Mental health care for your people" at bounding box center [512, 406] width 443 height 116
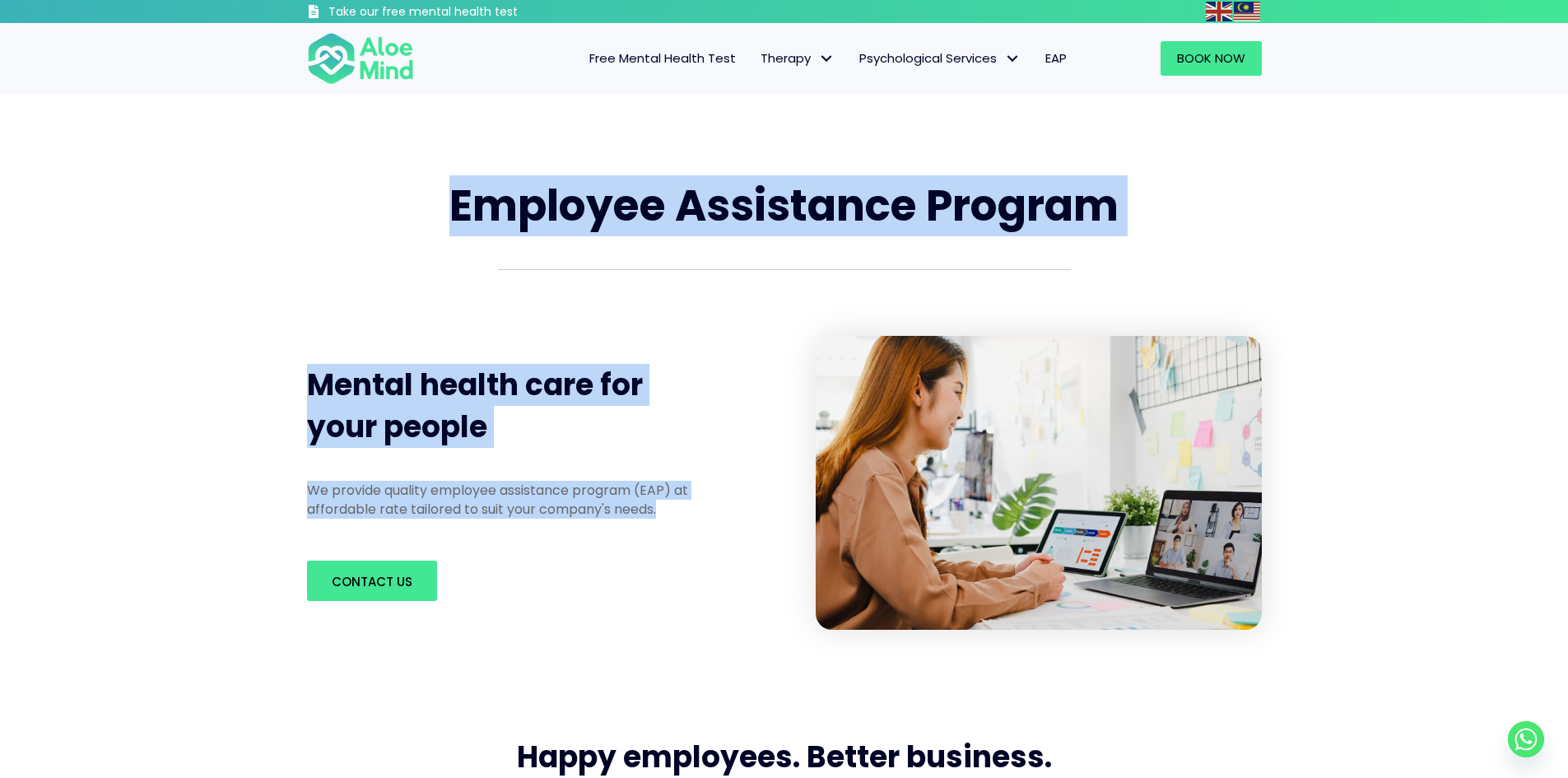
drag, startPoint x: 402, startPoint y: 189, endPoint x: 695, endPoint y: 504, distance: 430.2
click at [695, 504] on div "Employee Assistance Program Mental health care for your people We provide quali…" at bounding box center [784, 403] width 987 height 486
click at [695, 504] on p "We provide quality employee assistance program (EAP) at affordable rate tailore…" at bounding box center [512, 499] width 410 height 38
drag, startPoint x: 695, startPoint y: 504, endPoint x: 373, endPoint y: 180, distance: 456.8
click at [373, 180] on div "Employee Assistance Program Mental health care for your people We provide quali…" at bounding box center [784, 403] width 987 height 486
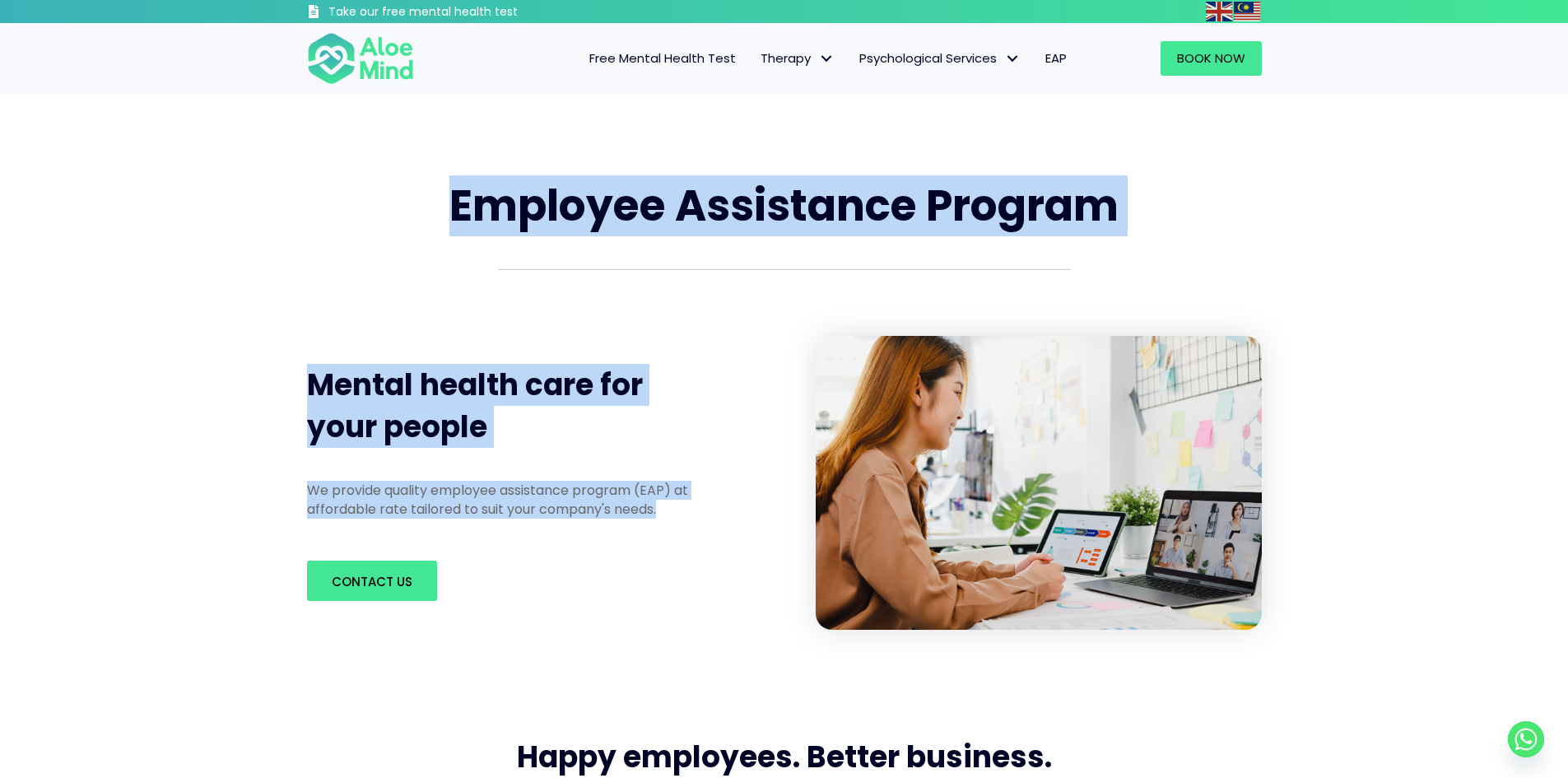
click at [373, 180] on h1 "Employee Assistance Program" at bounding box center [784, 205] width 955 height 60
drag, startPoint x: 485, startPoint y: 185, endPoint x: 809, endPoint y: 519, distance: 465.3
click at [809, 519] on div "Employee Assistance Program Mental health care for your people We provide quali…" at bounding box center [784, 403] width 1568 height 618
click at [794, 520] on div "Mental health care for your people We provide quality employee assistance progr…" at bounding box center [544, 482] width 508 height 328
drag, startPoint x: 638, startPoint y: 424, endPoint x: 397, endPoint y: 147, distance: 367.2
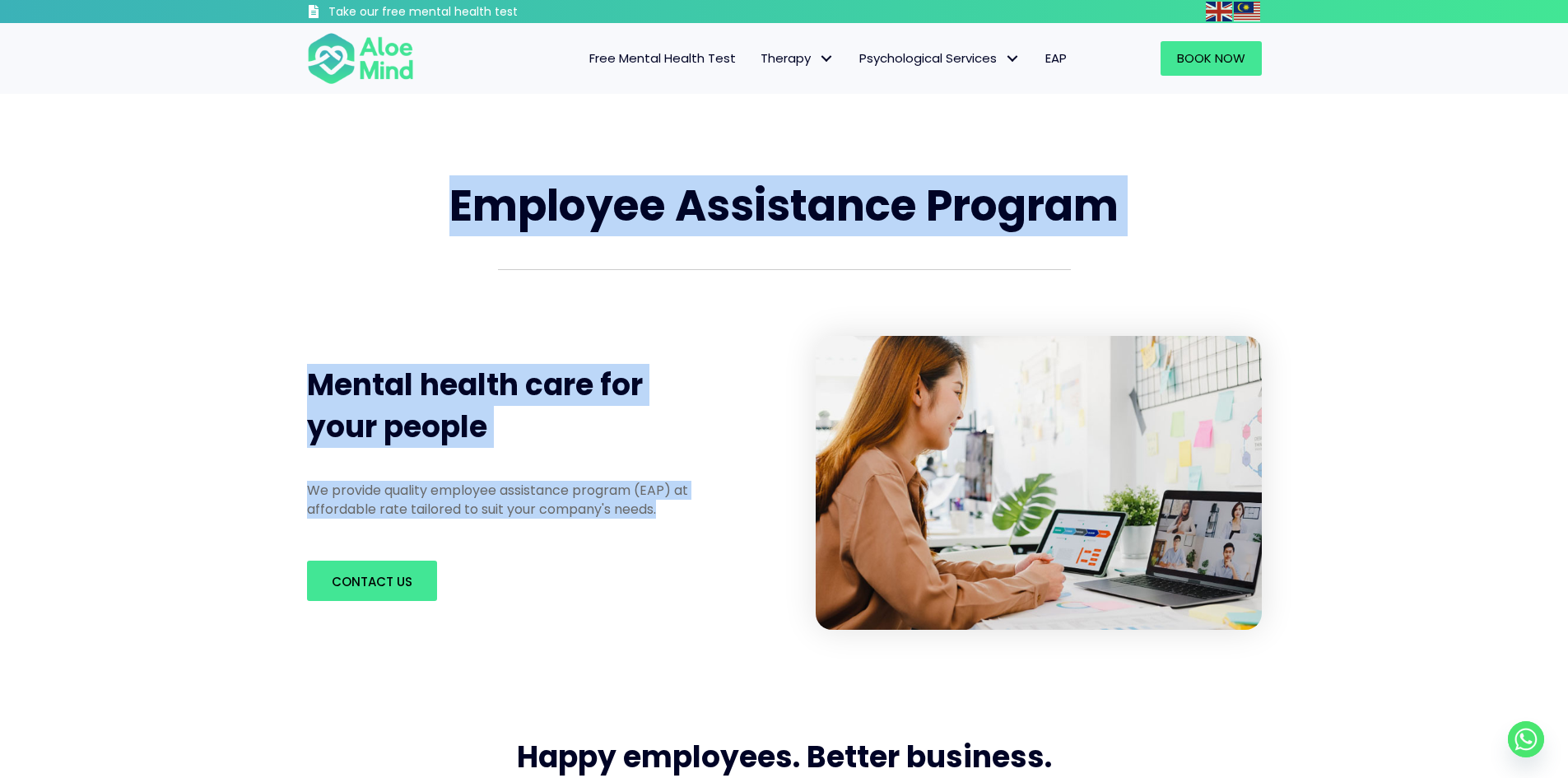
click at [397, 147] on div "Employee Assistance Program Mental health care for your people We provide quali…" at bounding box center [784, 403] width 1568 height 618
drag, startPoint x: 416, startPoint y: 173, endPoint x: 588, endPoint y: 591, distance: 452.0
click at [588, 591] on div "Employee Assistance Program Mental health care for your people We provide quali…" at bounding box center [784, 403] width 1568 height 618
click at [588, 591] on div "Contact us" at bounding box center [512, 580] width 410 height 40
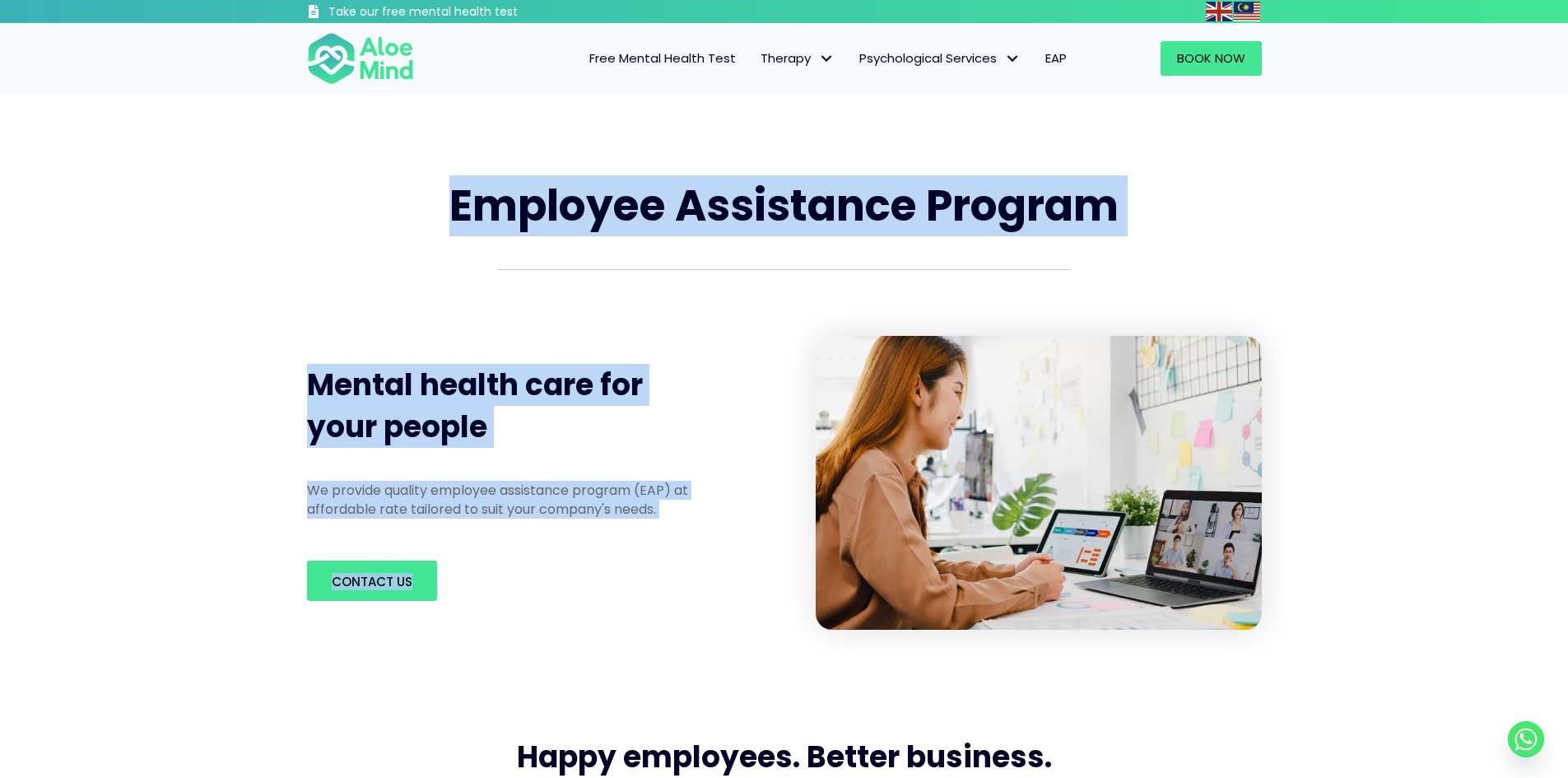
drag, startPoint x: 538, startPoint y: 561, endPoint x: 444, endPoint y: 179, distance: 393.4
click at [444, 179] on div "Employee Assistance Program Mental health care for your people We provide quali…" at bounding box center [784, 403] width 987 height 486
drag, startPoint x: 444, startPoint y: 179, endPoint x: 419, endPoint y: 155, distance: 34.7
click at [444, 179] on h1 "Employee Assistance Program" at bounding box center [784, 205] width 955 height 60
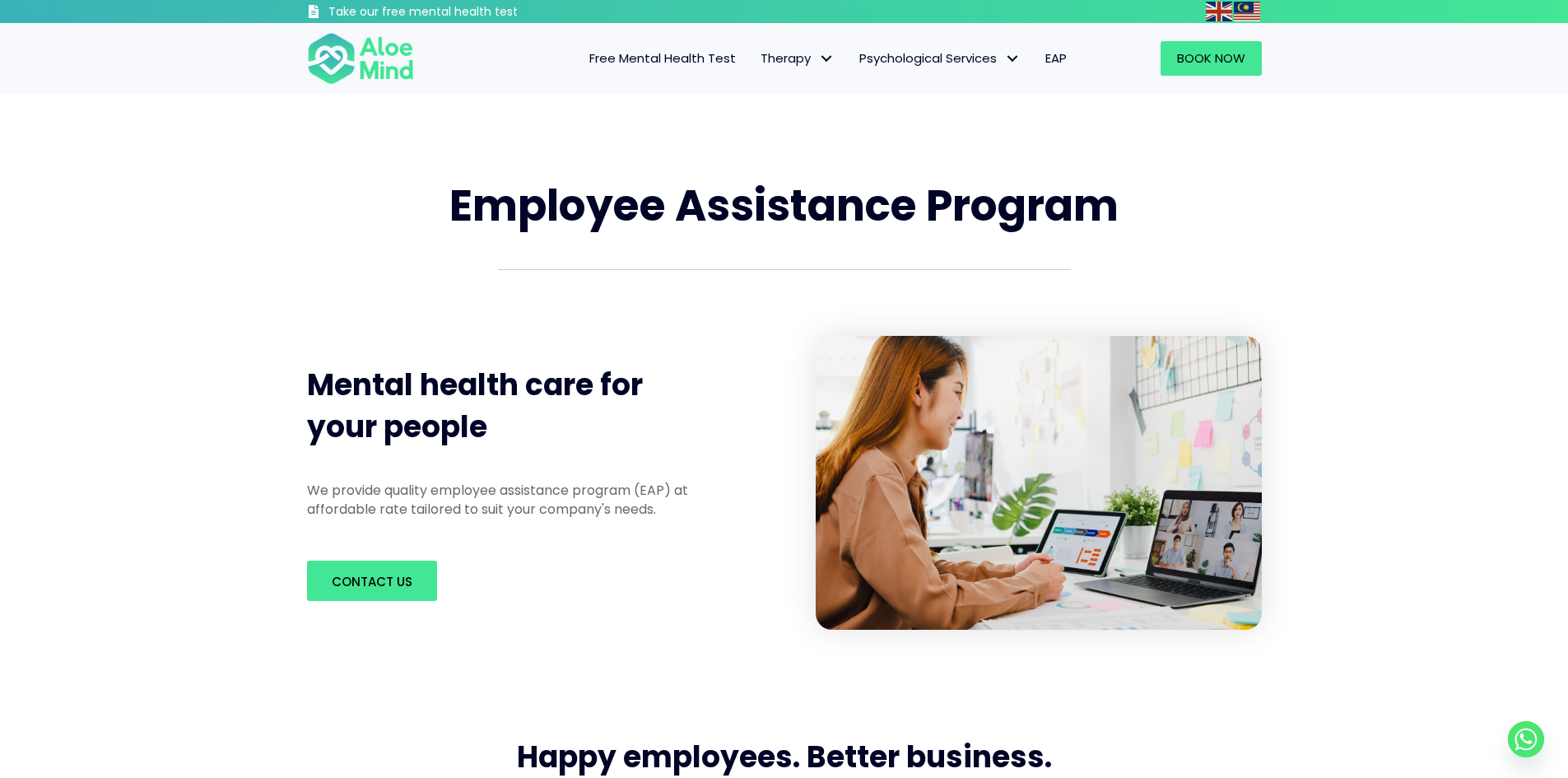
click at [518, 576] on div "Contact us" at bounding box center [512, 580] width 410 height 40
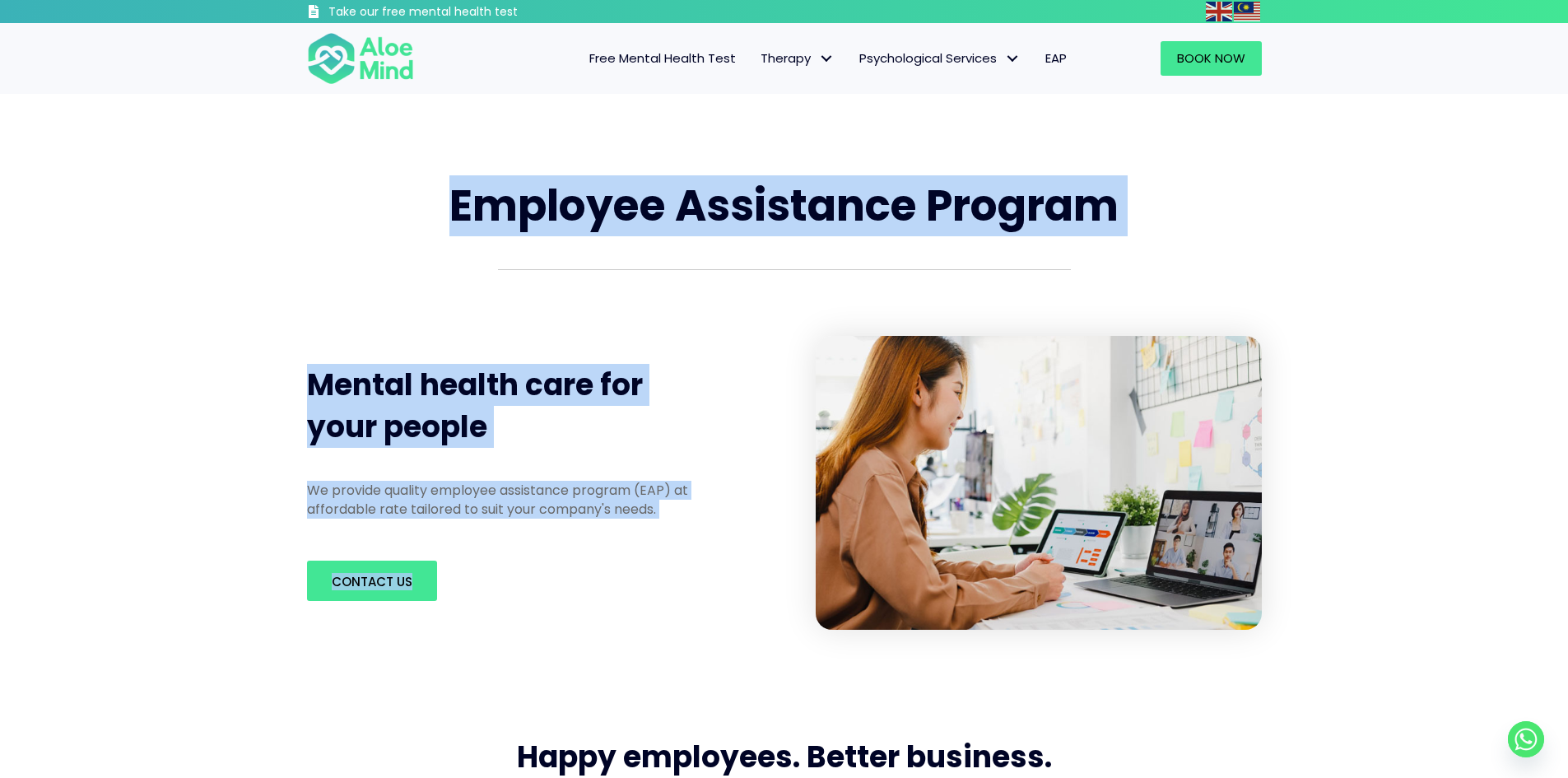
drag, startPoint x: 493, startPoint y: 282, endPoint x: 472, endPoint y: 170, distance: 114.0
click at [472, 170] on div "Employee Assistance Program Mental health care for your people We provide quali…" at bounding box center [784, 403] width 987 height 486
drag, startPoint x: 472, startPoint y: 170, endPoint x: 446, endPoint y: 172, distance: 26.1
click at [471, 170] on div "Employee Assistance Program" at bounding box center [784, 206] width 987 height 93
drag, startPoint x: 561, startPoint y: 606, endPoint x: 554, endPoint y: 588, distance: 19.3
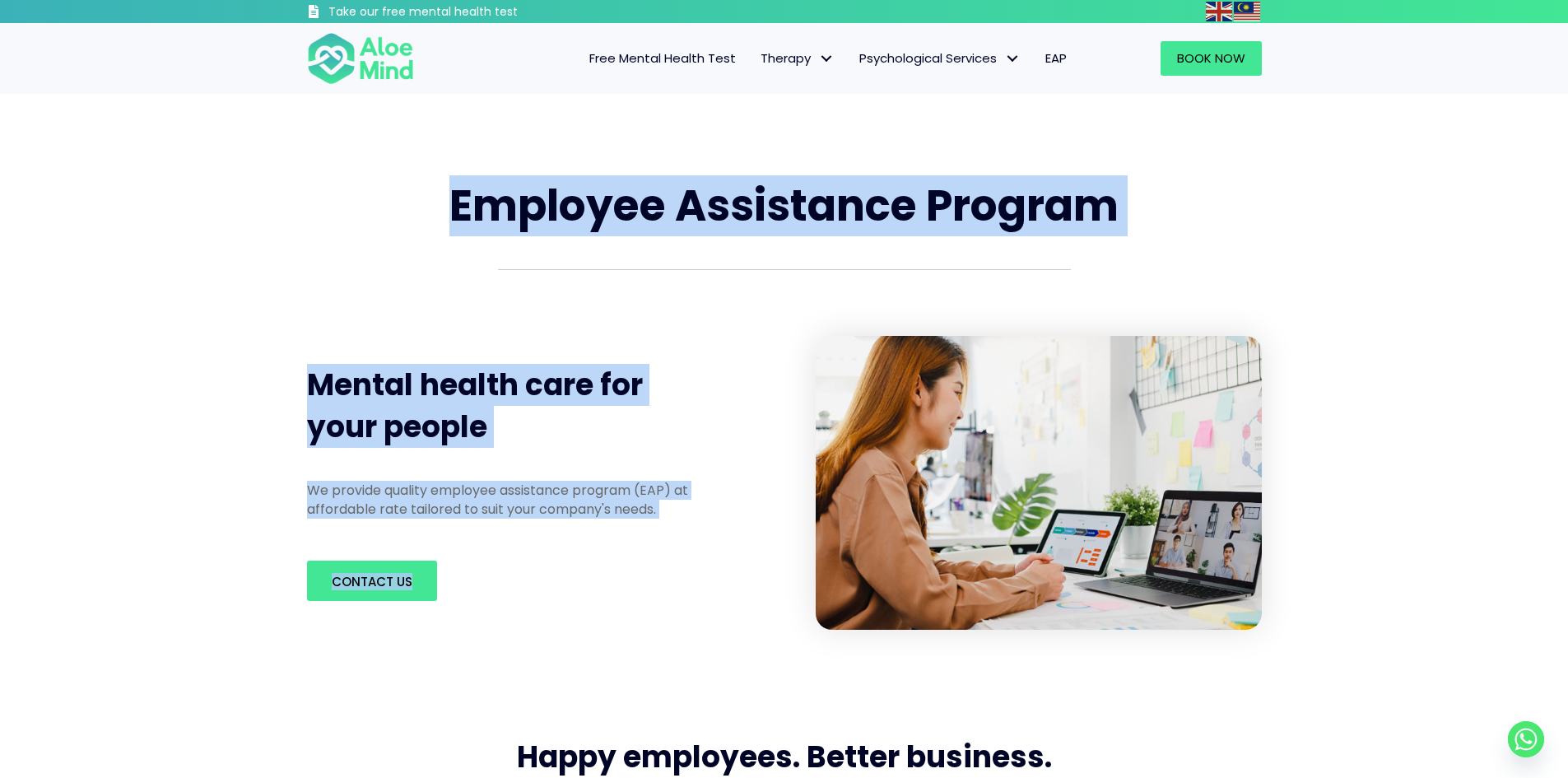
click at [561, 605] on div "Contact us" at bounding box center [512, 581] width 443 height 73
click at [444, 224] on h1 "Employee Assistance Program" at bounding box center [784, 205] width 955 height 60
drag
click at [561, 596] on div "Employee Assistance Program Mental health care for your people We provide quali…" at bounding box center [784, 403] width 987 height 486
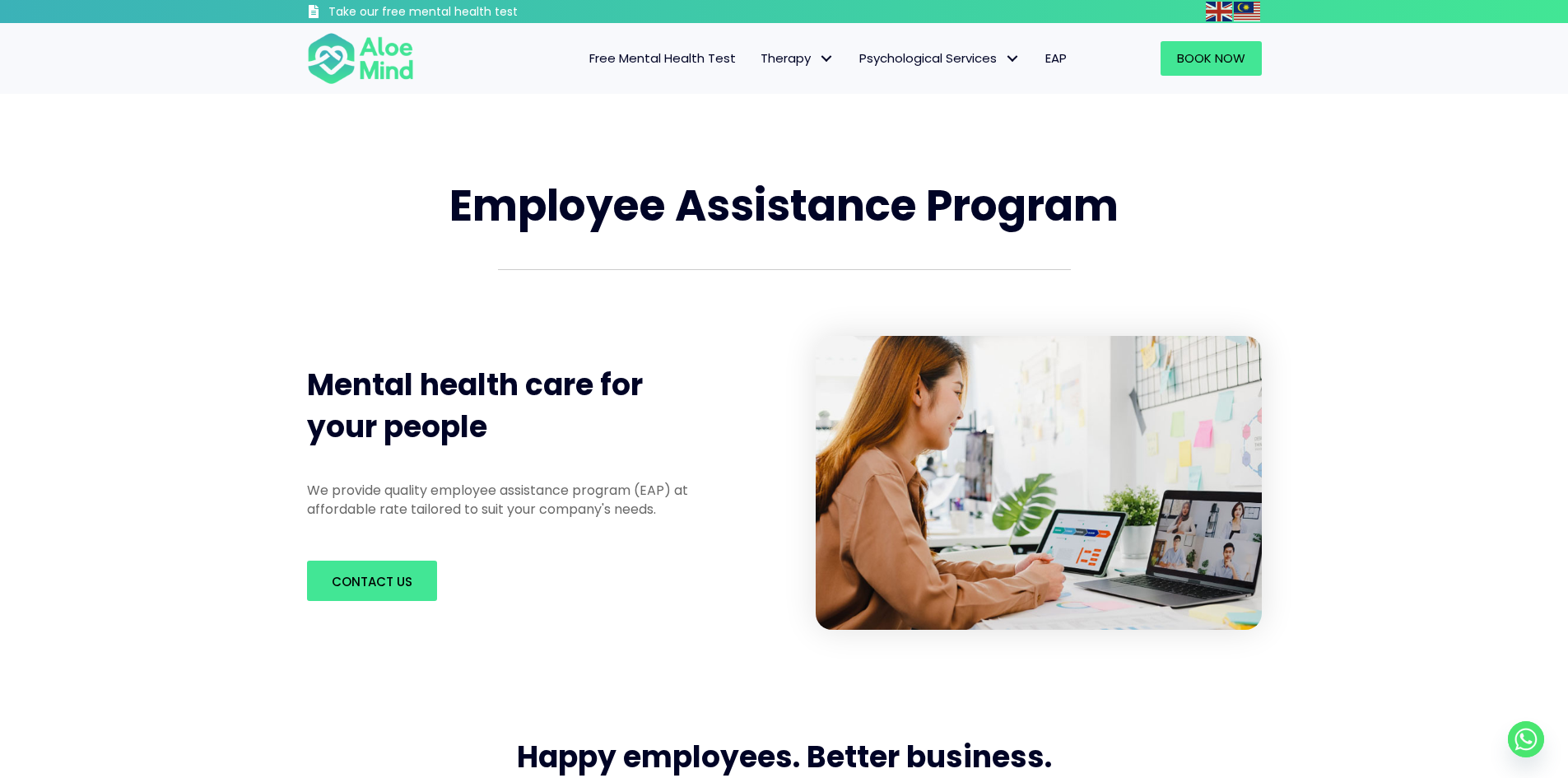
click at [561, 596] on div "Contact us" at bounding box center [512, 580] width 410 height 40
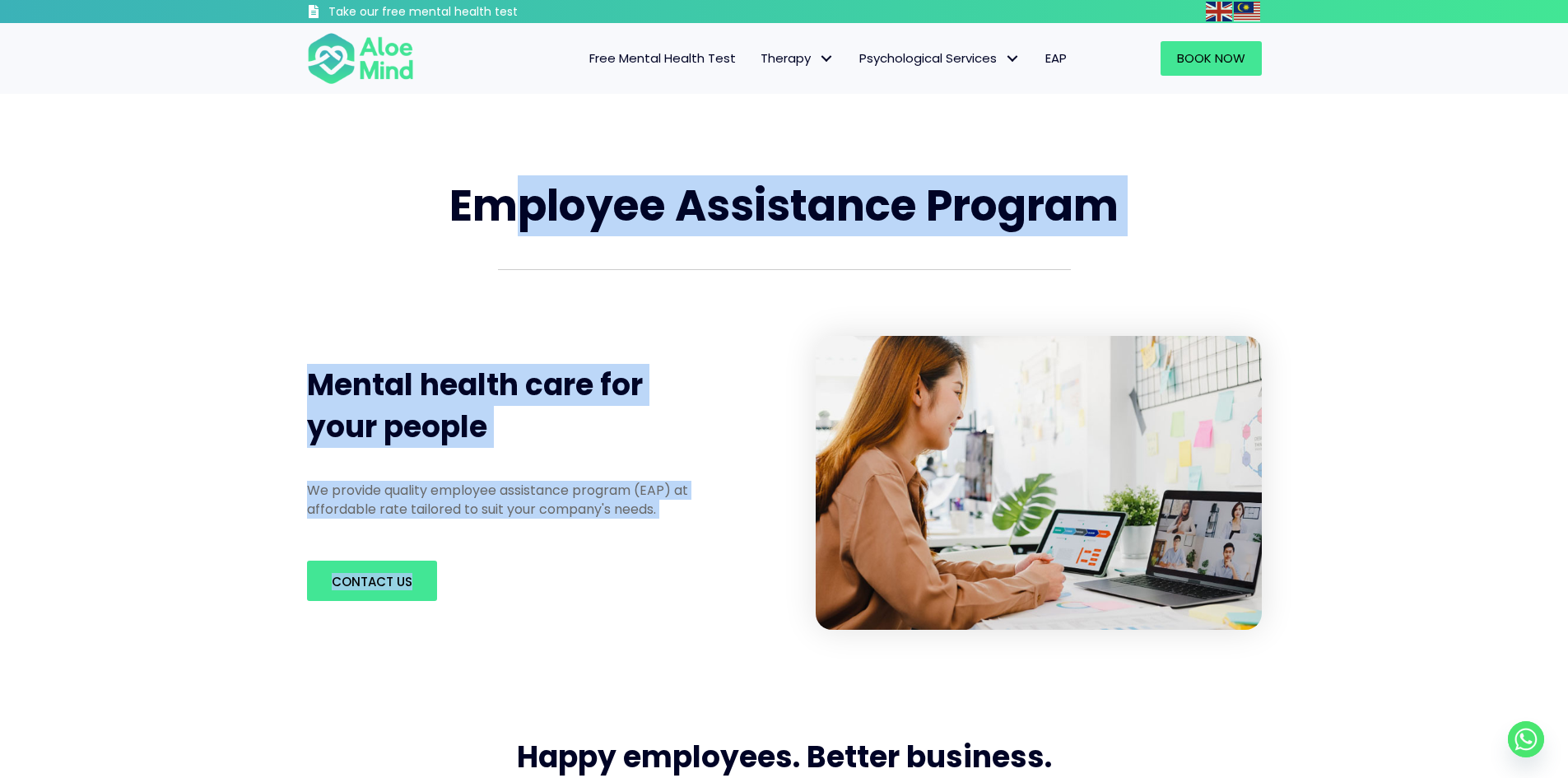
click at [506, 183] on div "Employee Assistance Program Mental health care for your people We provide quali…" at bounding box center [784, 403] width 987 height 486
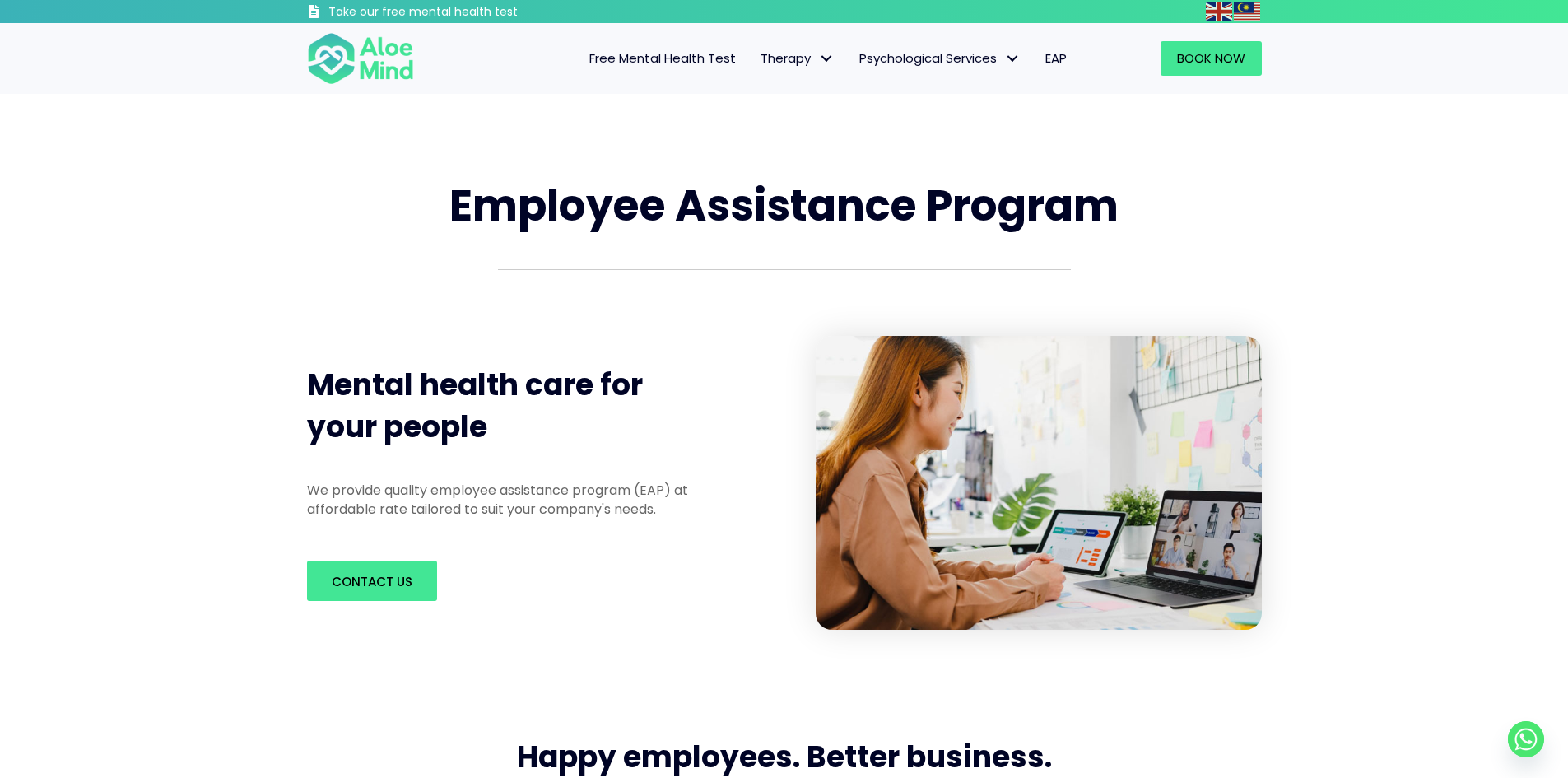
click at [475, 189] on span "Employee Assistance Program" at bounding box center [784, 205] width 669 height 60
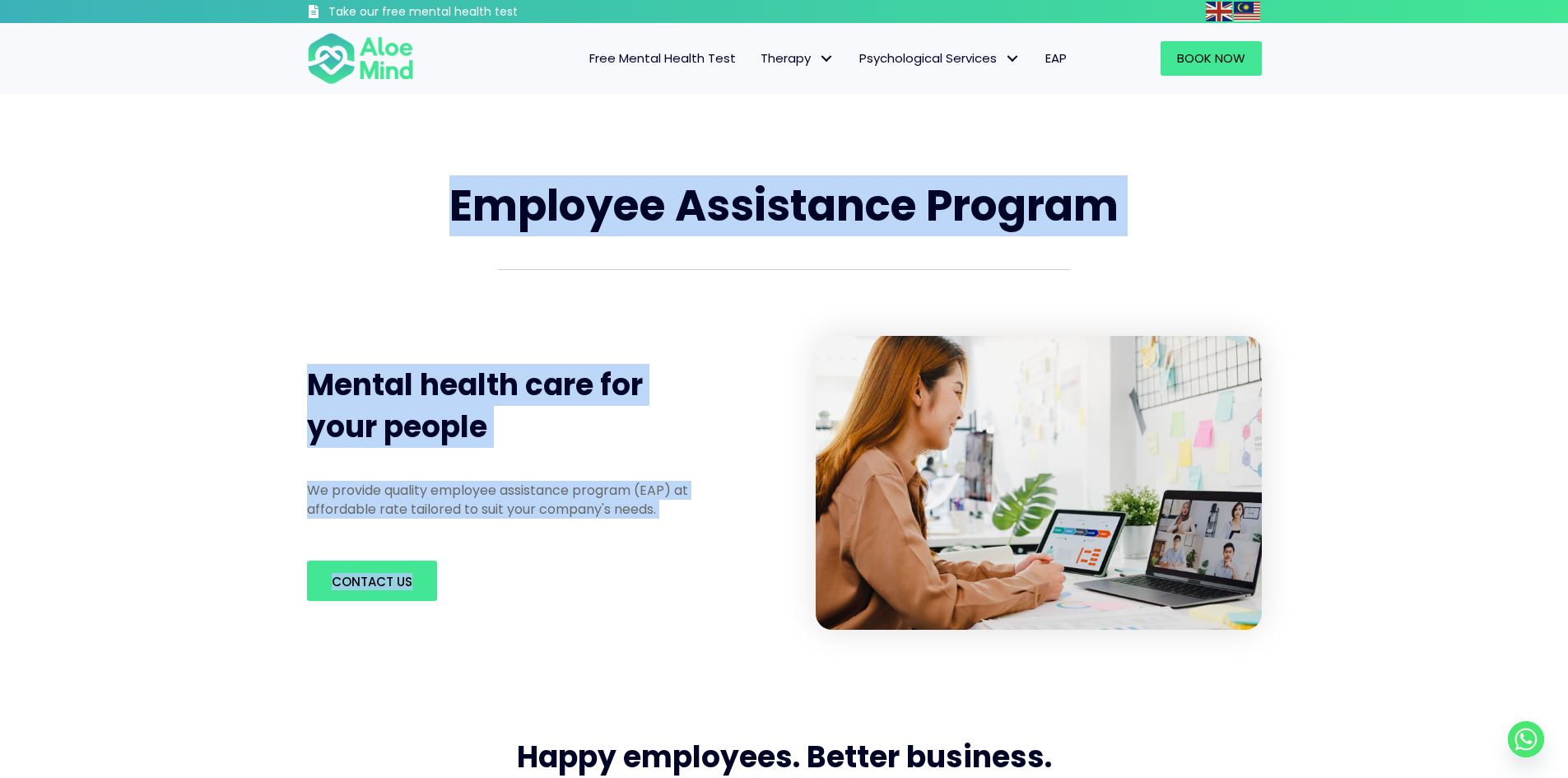
click at [558, 588] on div "Employee Assistance Program Mental health care for your people We provide quali…" at bounding box center [784, 403] width 987 height 486
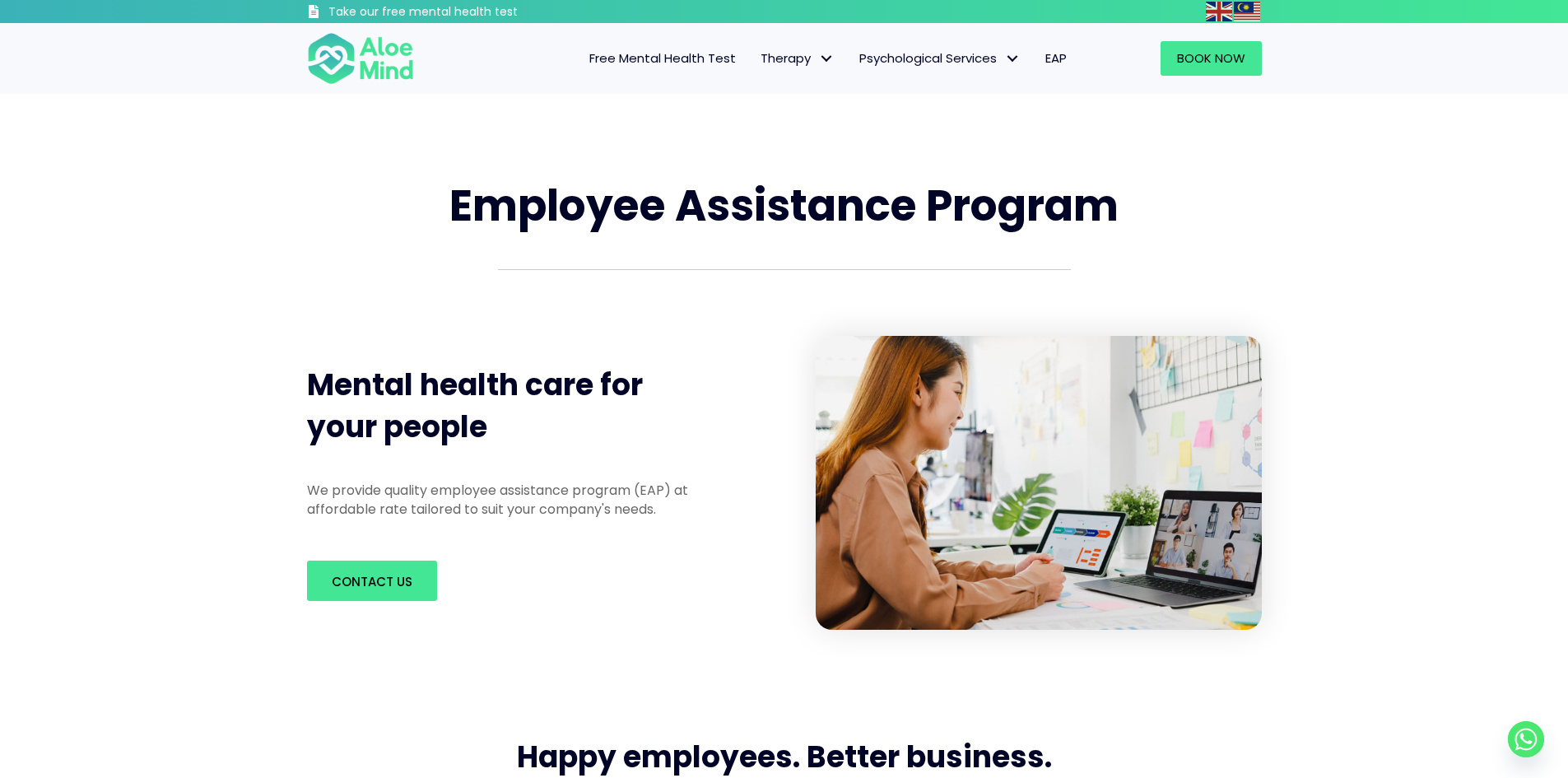
click at [558, 588] on div "Contact us" at bounding box center [512, 580] width 410 height 40
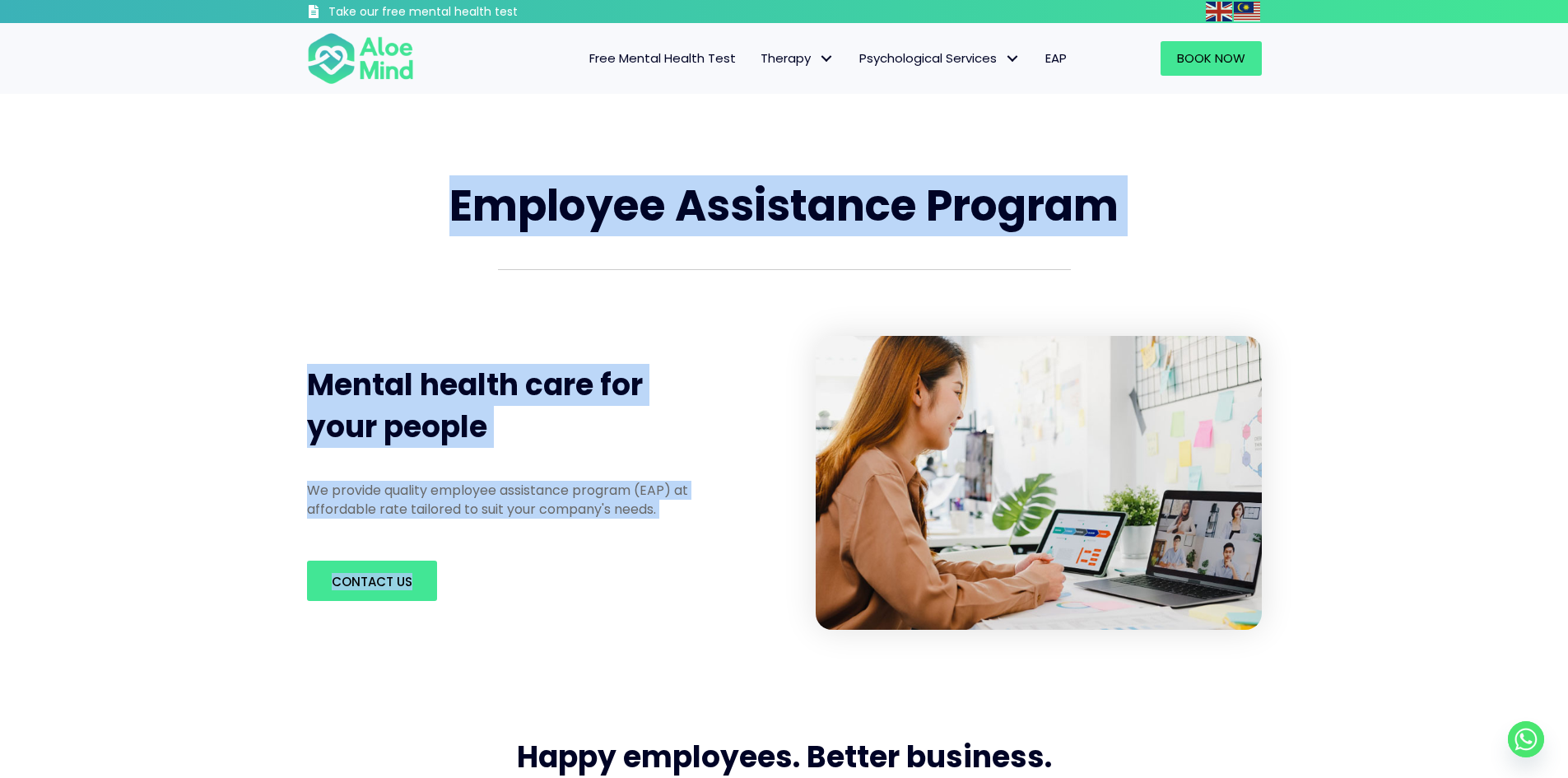
click at [499, 178] on div "Employee Assistance Program Mental health care for your people We provide quali…" at bounding box center [784, 403] width 987 height 486
click at [499, 178] on span "Employee Assistance Program" at bounding box center [784, 205] width 669 height 60
click at [578, 577] on div "Employee Assistance Program Mental health care for your people We provide quali…" at bounding box center [784, 403] width 987 height 486
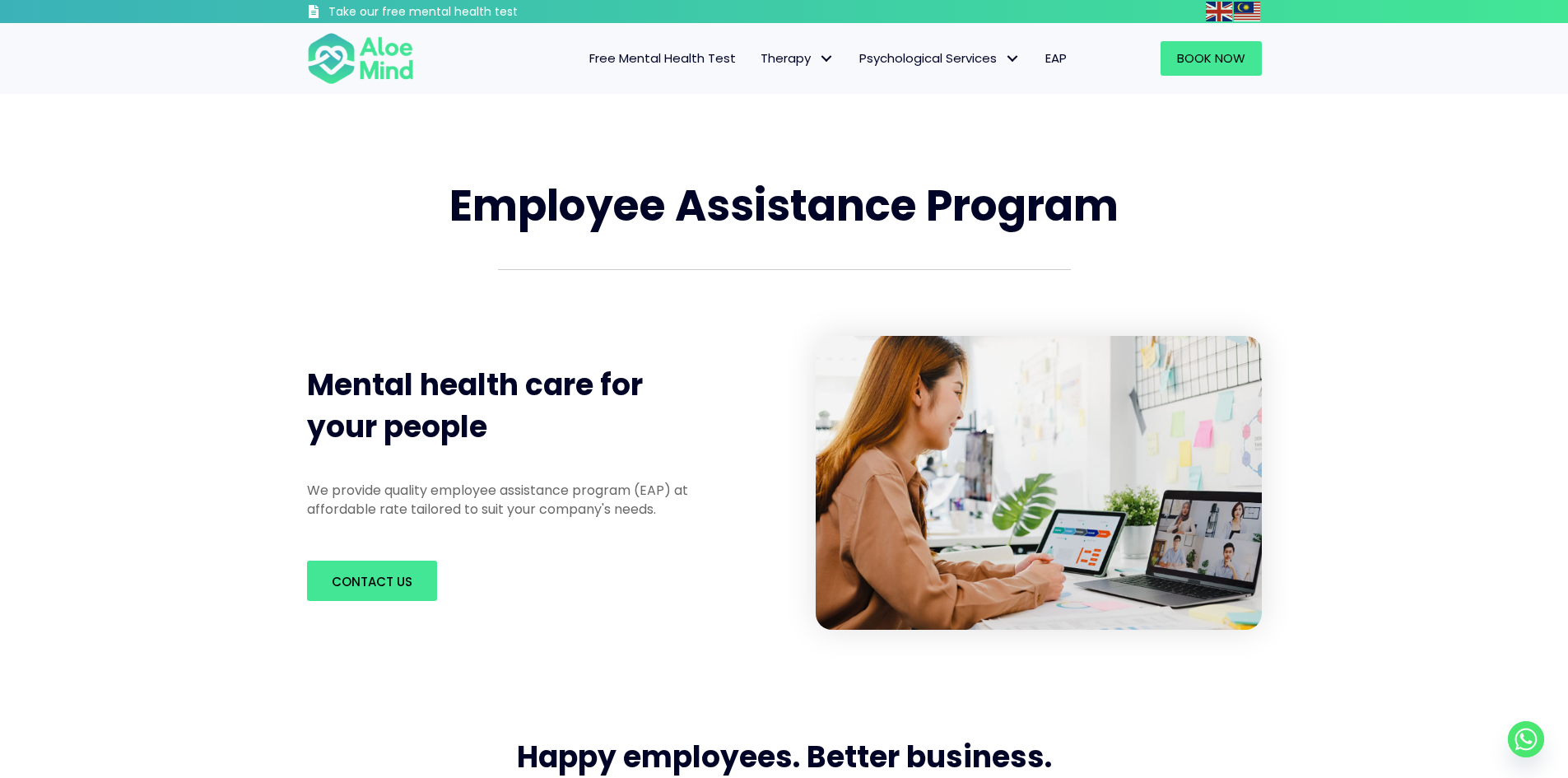
click at [578, 577] on div "Contact us" at bounding box center [512, 580] width 410 height 40
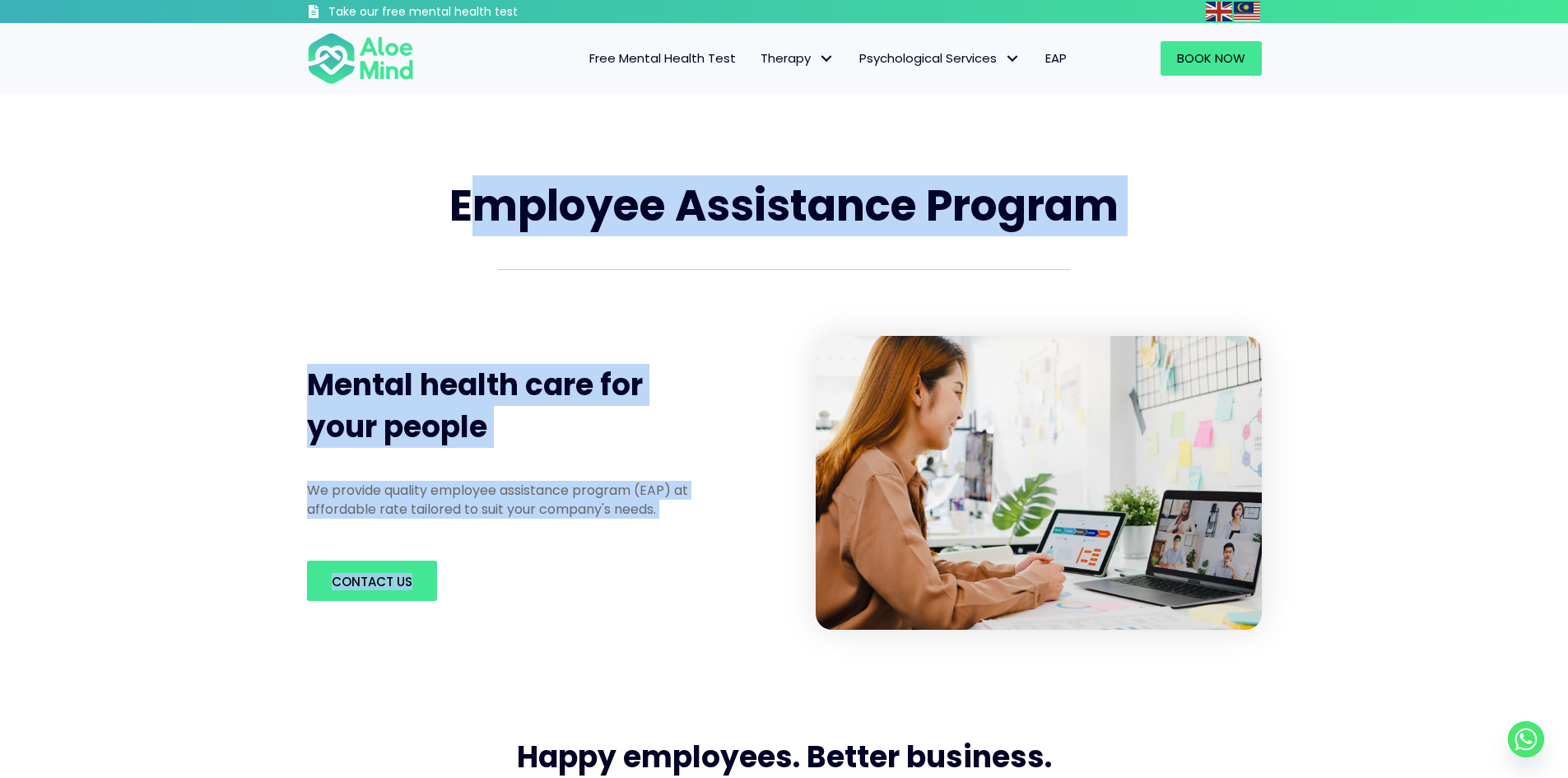
click at [469, 185] on div "Employee Assistance Program Mental health care for your people We provide quali…" at bounding box center [784, 403] width 987 height 486
click at [469, 185] on span "Employee Assistance Program" at bounding box center [784, 205] width 669 height 60
click at [570, 563] on div "Employee Assistance Program Mental health care for your people We provide quali…" at bounding box center [784, 403] width 987 height 486
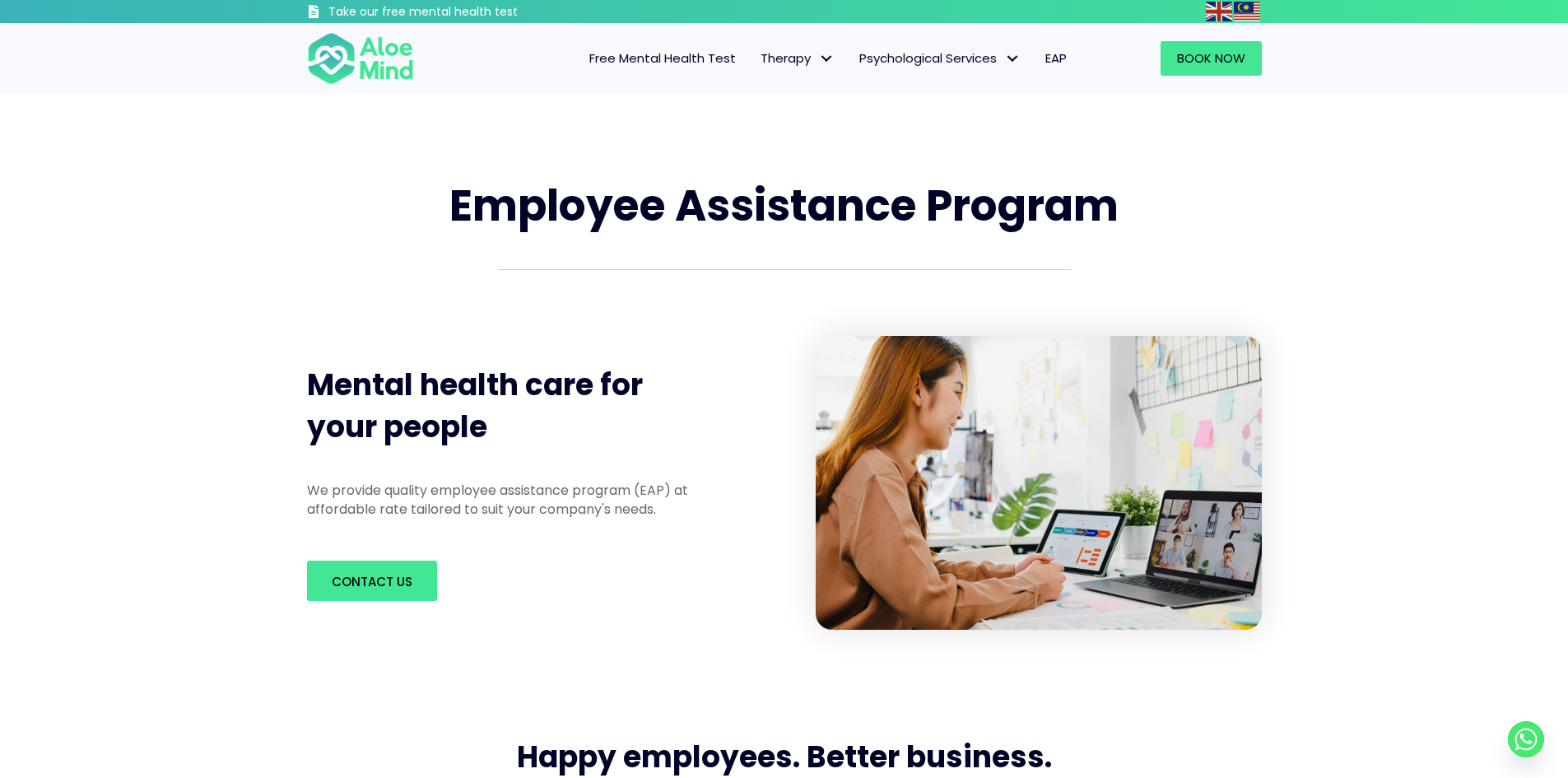
click at [583, 572] on div "Contact us" at bounding box center [512, 580] width 410 height 40
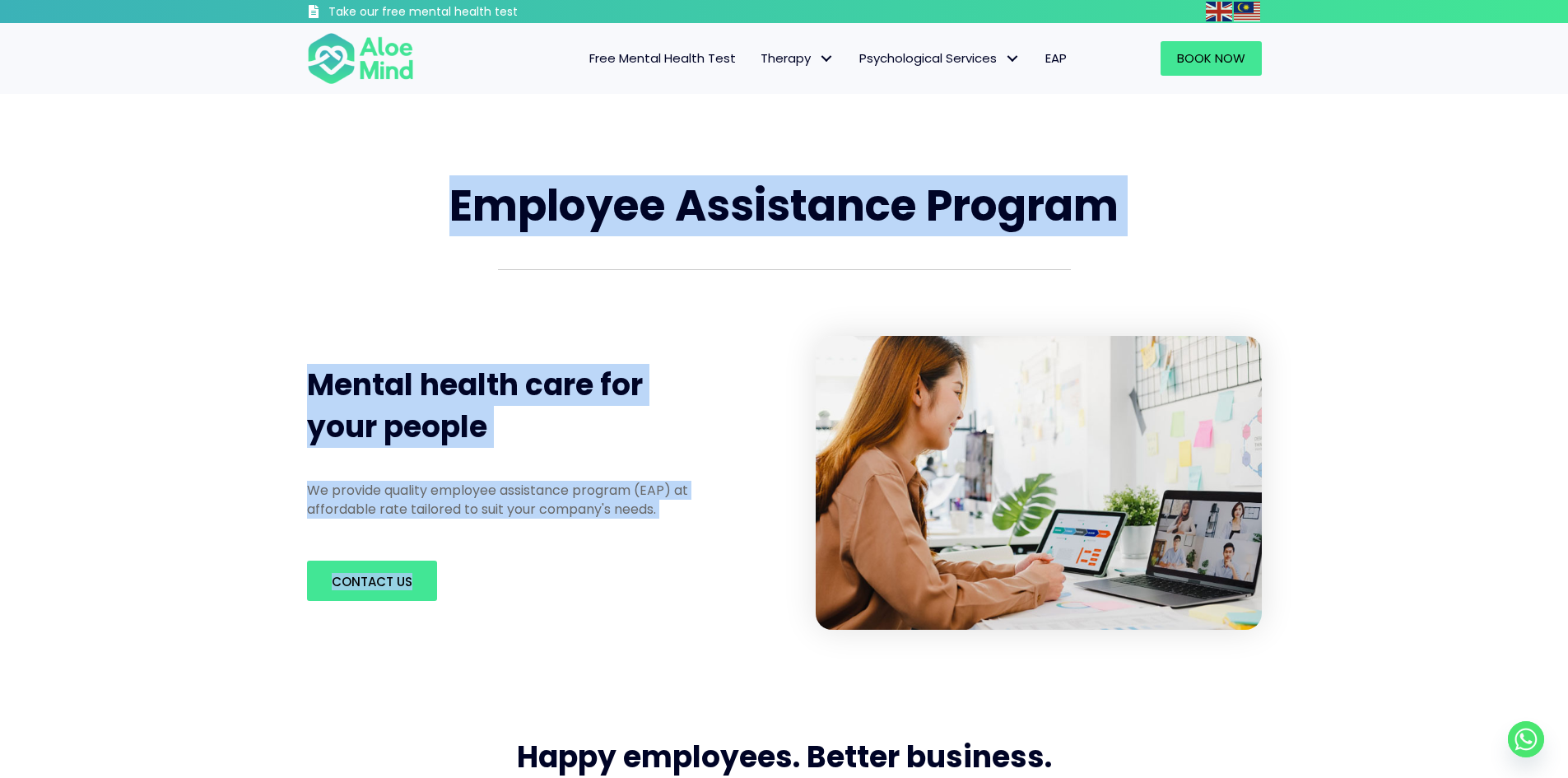
click at [519, 605] on div "Employee Assistance Program Mental health care for your people We provide quali…" at bounding box center [784, 403] width 987 height 486
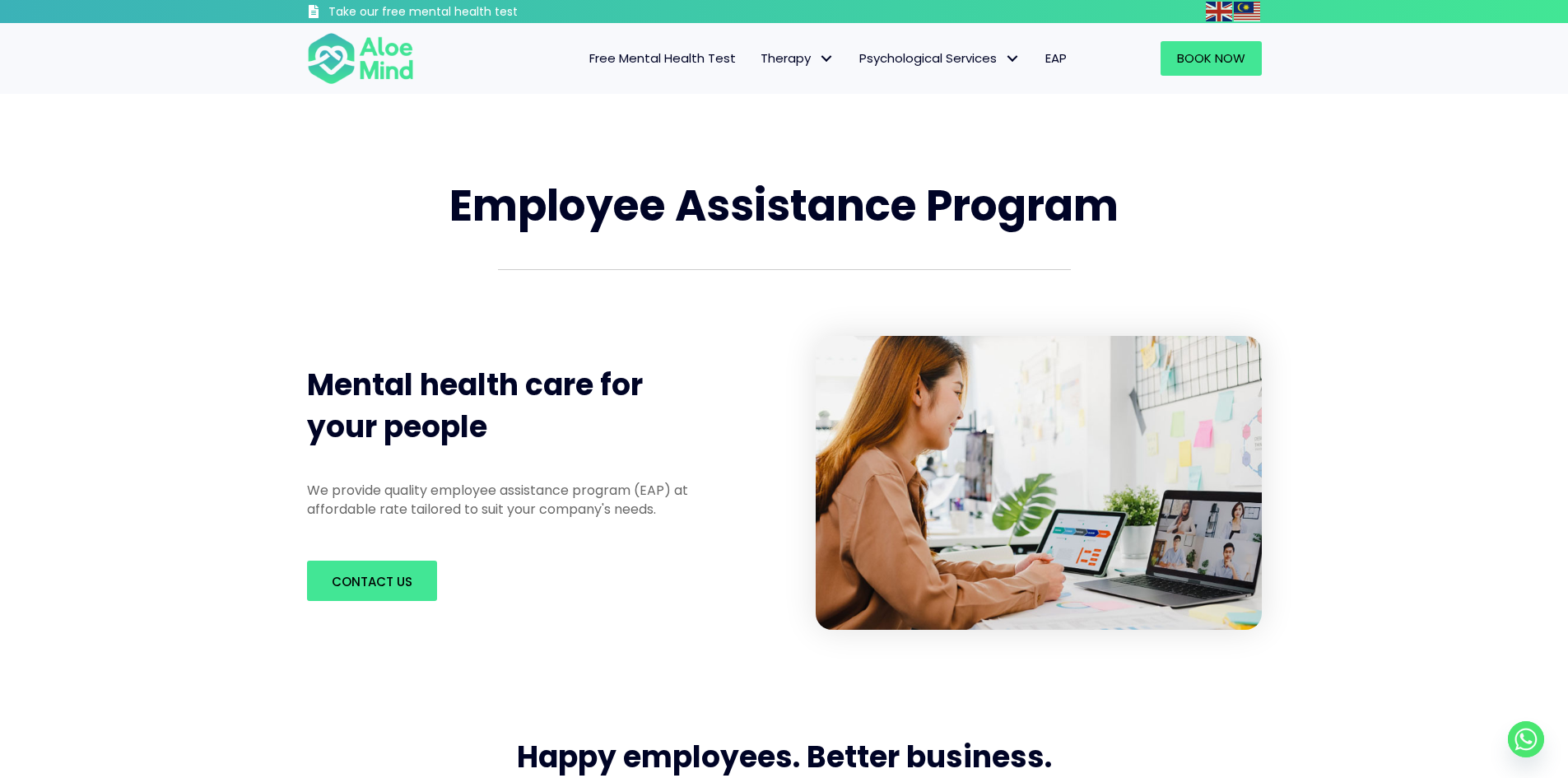
click at [519, 605] on div "Contact us" at bounding box center [512, 581] width 443 height 73
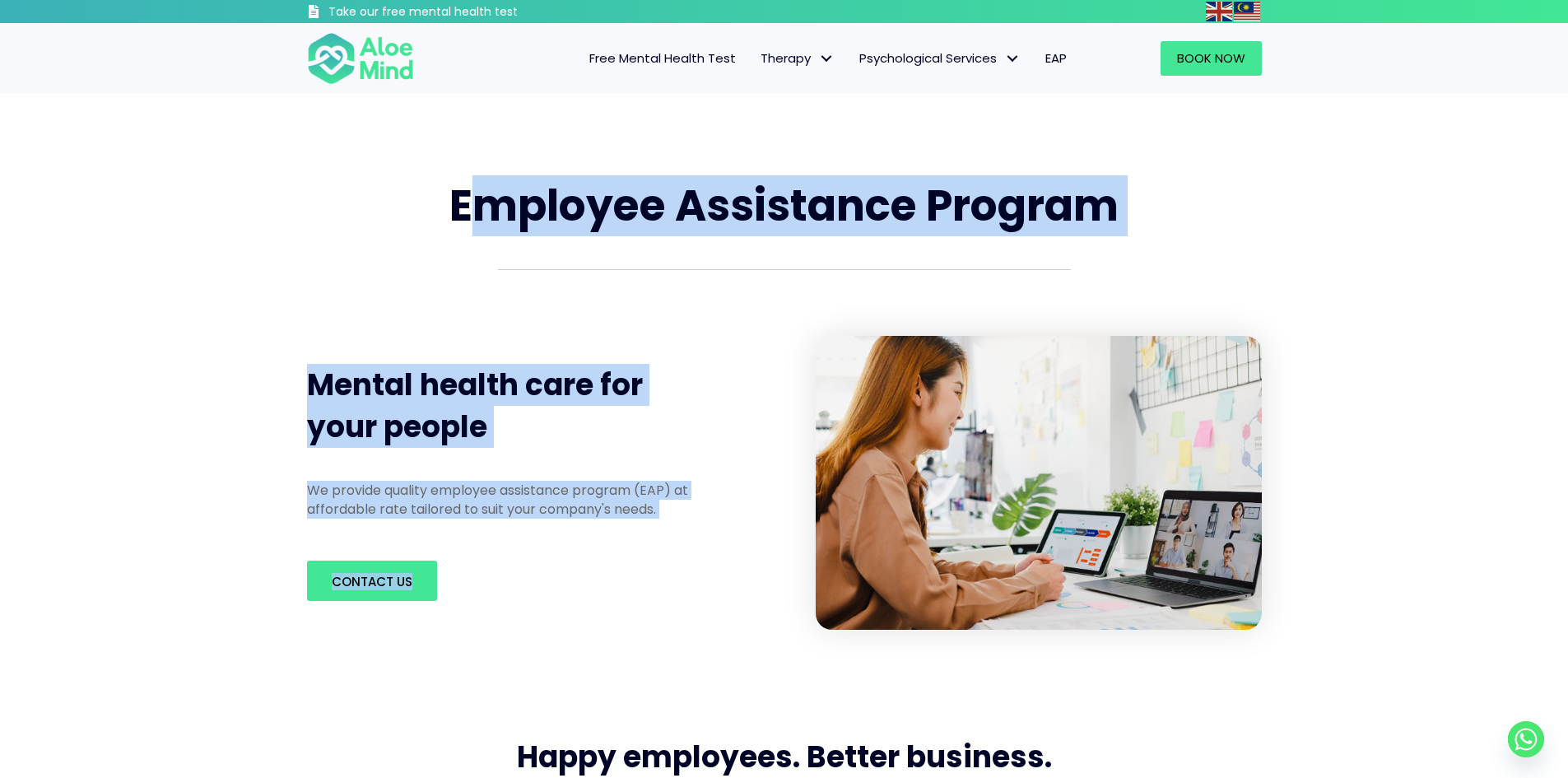
click at [491, 199] on div "Employee Assistance Program Mental health care for your people We provide quali…" at bounding box center [784, 403] width 987 height 486
click at [541, 605] on div "Employee Assistance Program Mental health care for your people We provide quali…" at bounding box center [784, 403] width 987 height 486
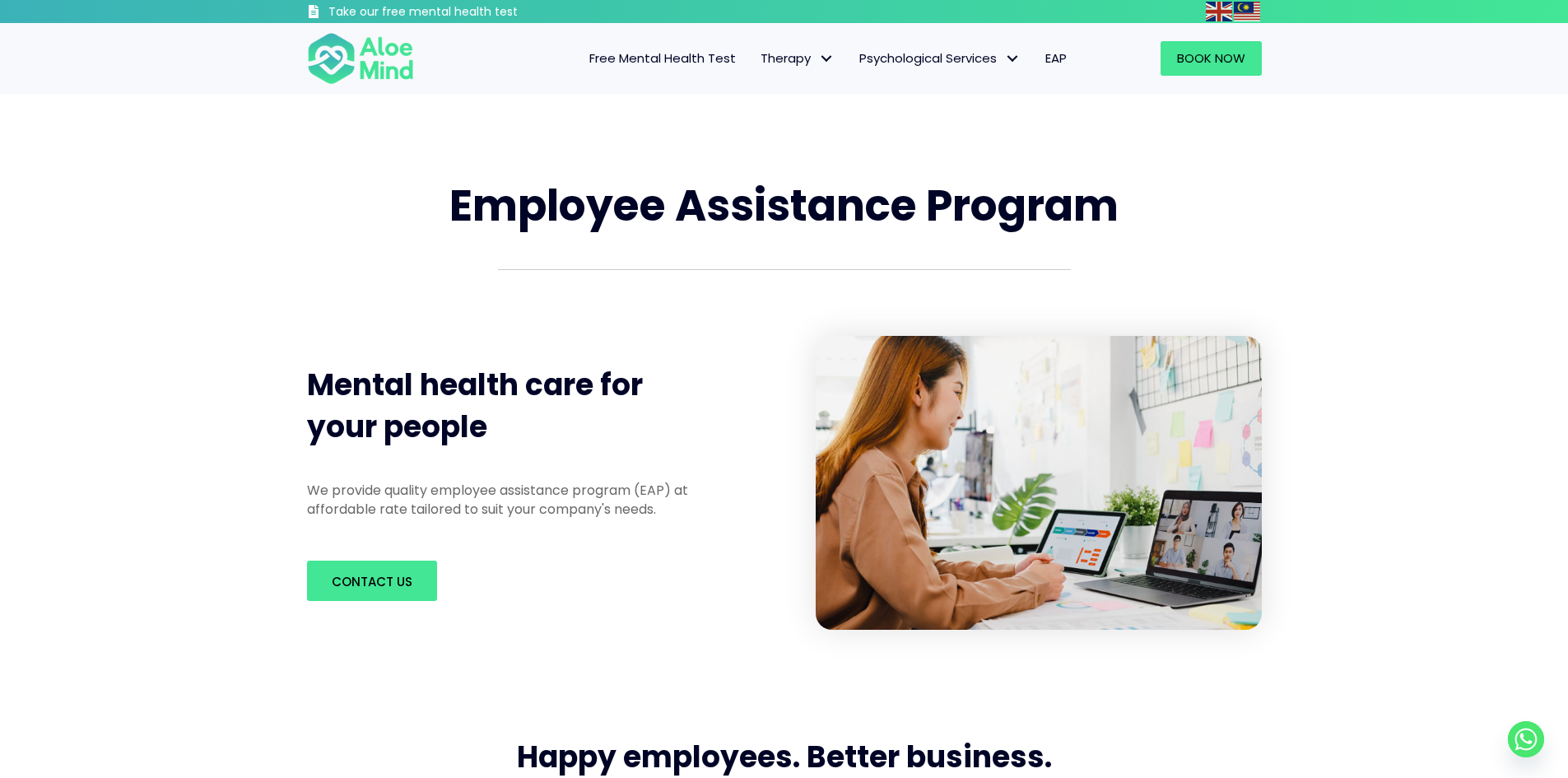
click at [541, 605] on div "Contact us" at bounding box center [512, 581] width 443 height 73
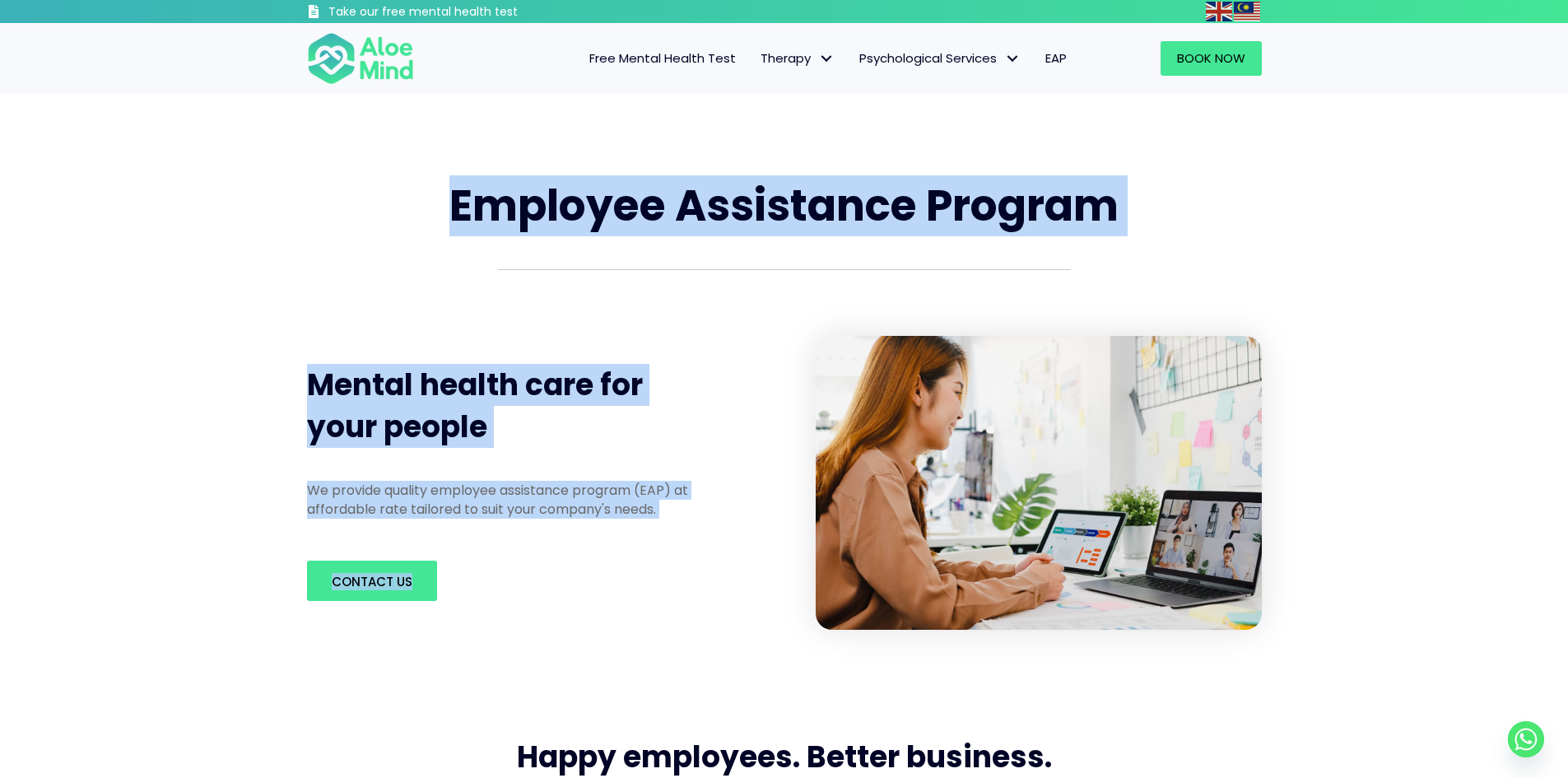
click at [453, 179] on div "Employee Assistance Program Mental health care for your people We provide quali…" at bounding box center [784, 403] width 987 height 486
click at [456, 187] on span "Employee Assistance Program" at bounding box center [784, 205] width 669 height 60
click at [569, 574] on div "Employee Assistance Program Mental health care for your people We provide quali…" at bounding box center [784, 403] width 987 height 486
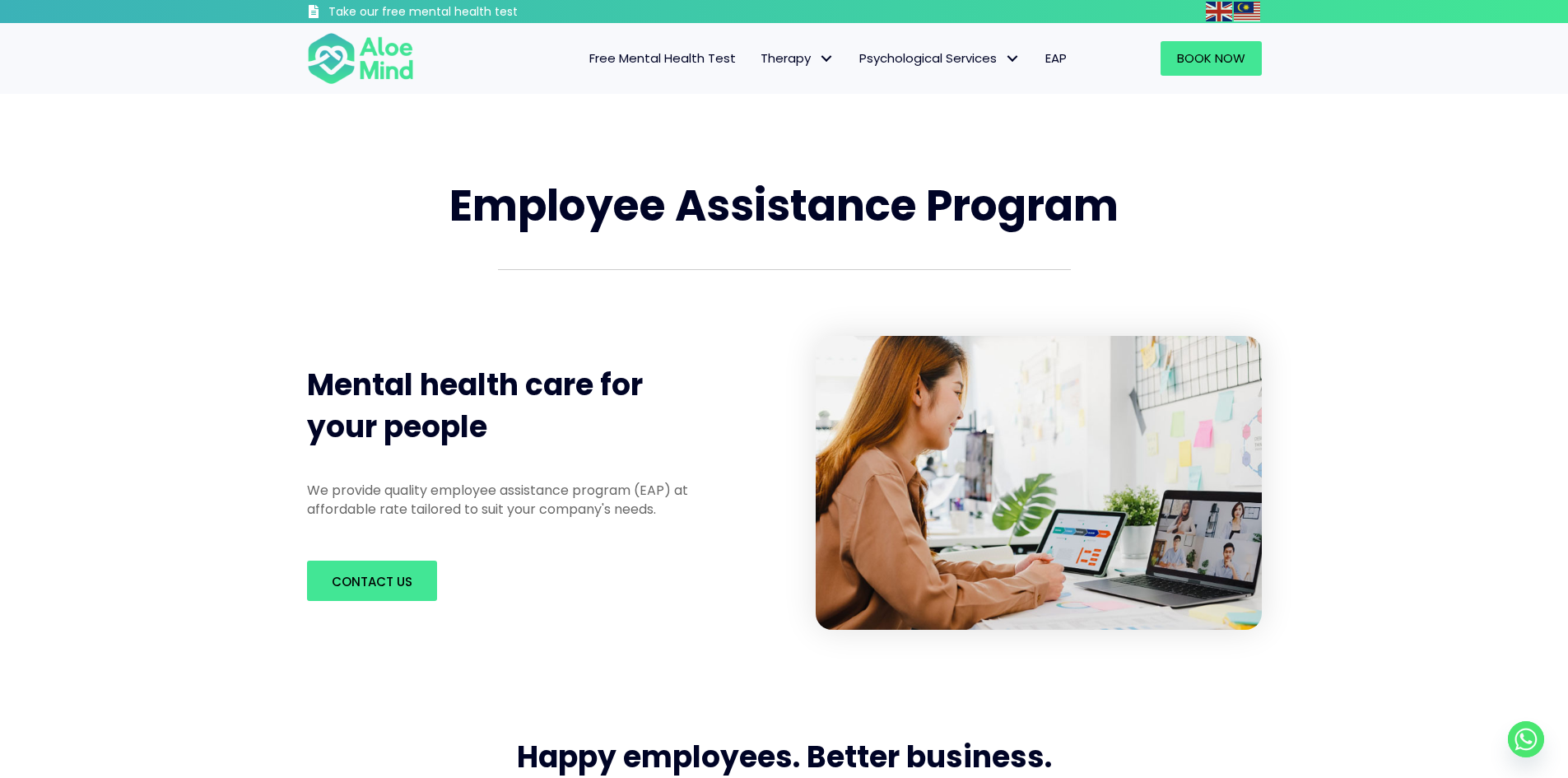
click at [569, 574] on div "Contact us" at bounding box center [512, 580] width 410 height 40
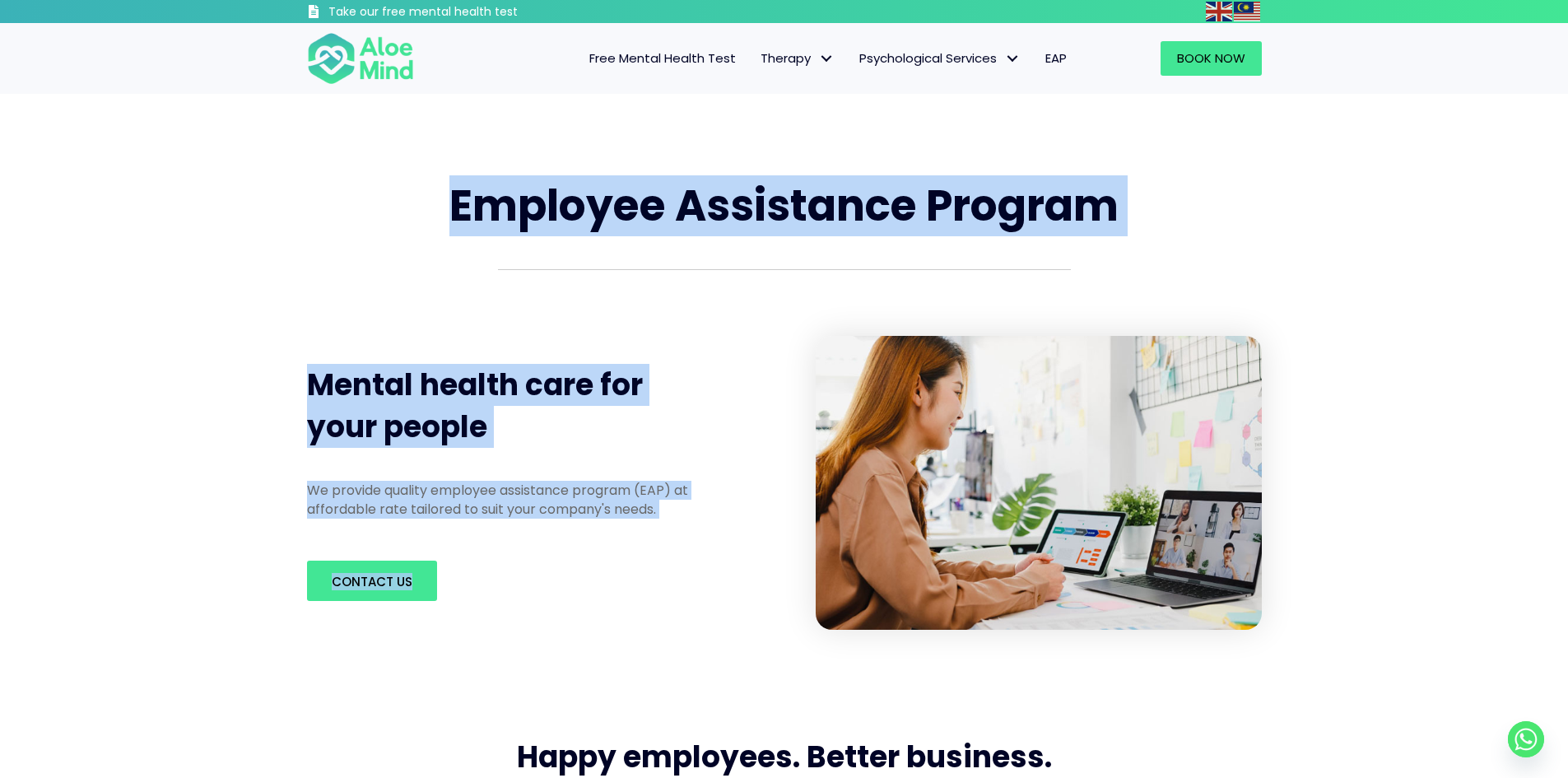
click at [445, 176] on div "Employee Assistance Program Mental health care for your people We provide quali…" at bounding box center [784, 403] width 987 height 486
click at [445, 176] on h1 "Employee Assistance Program" at bounding box center [784, 205] width 955 height 60
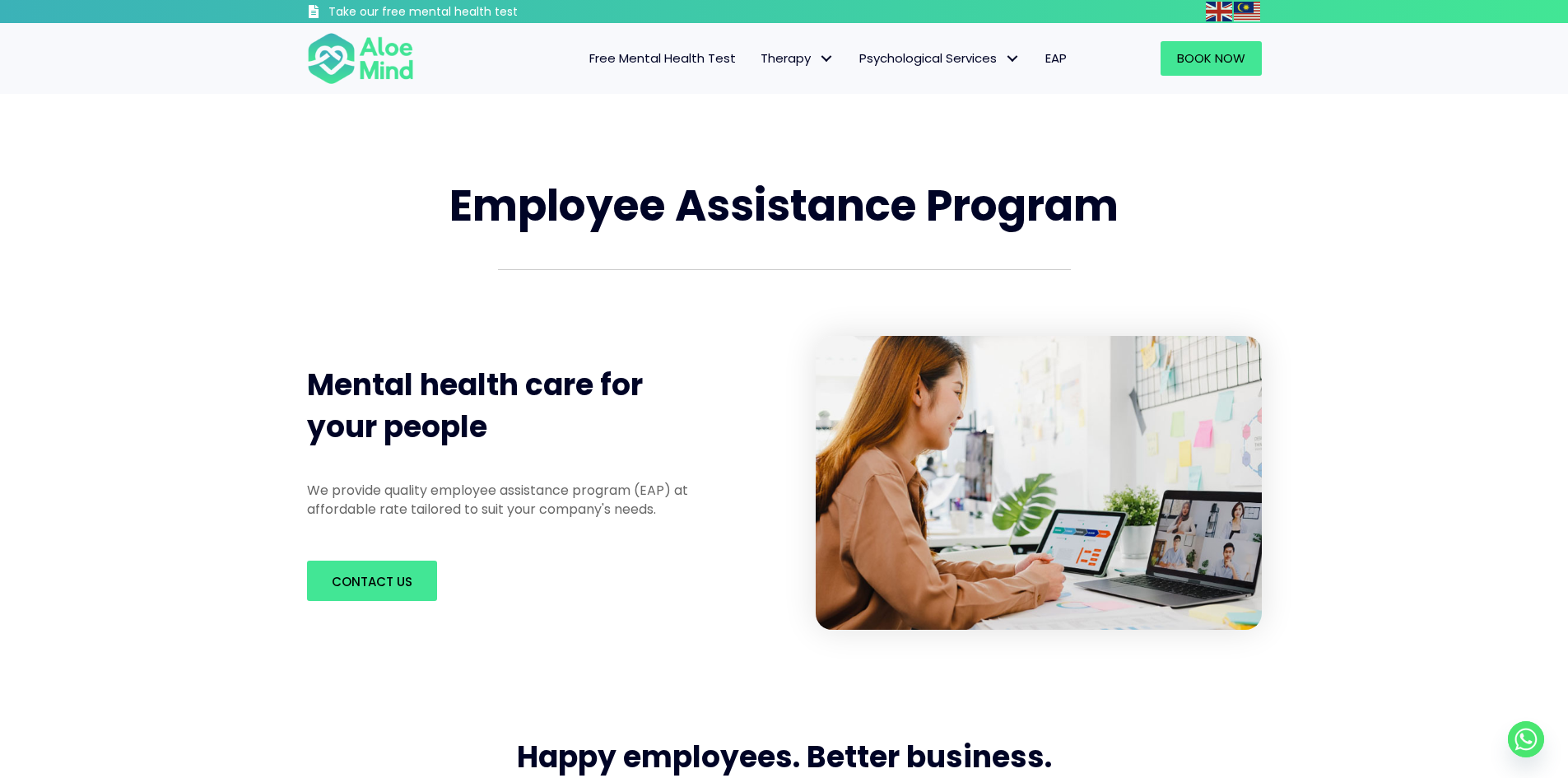
click at [1111, 249] on div "Employee Assistance Program" at bounding box center [784, 206] width 987 height 93
click at [1132, 214] on h1 "Employee Assistance Program" at bounding box center [784, 205] width 955 height 60
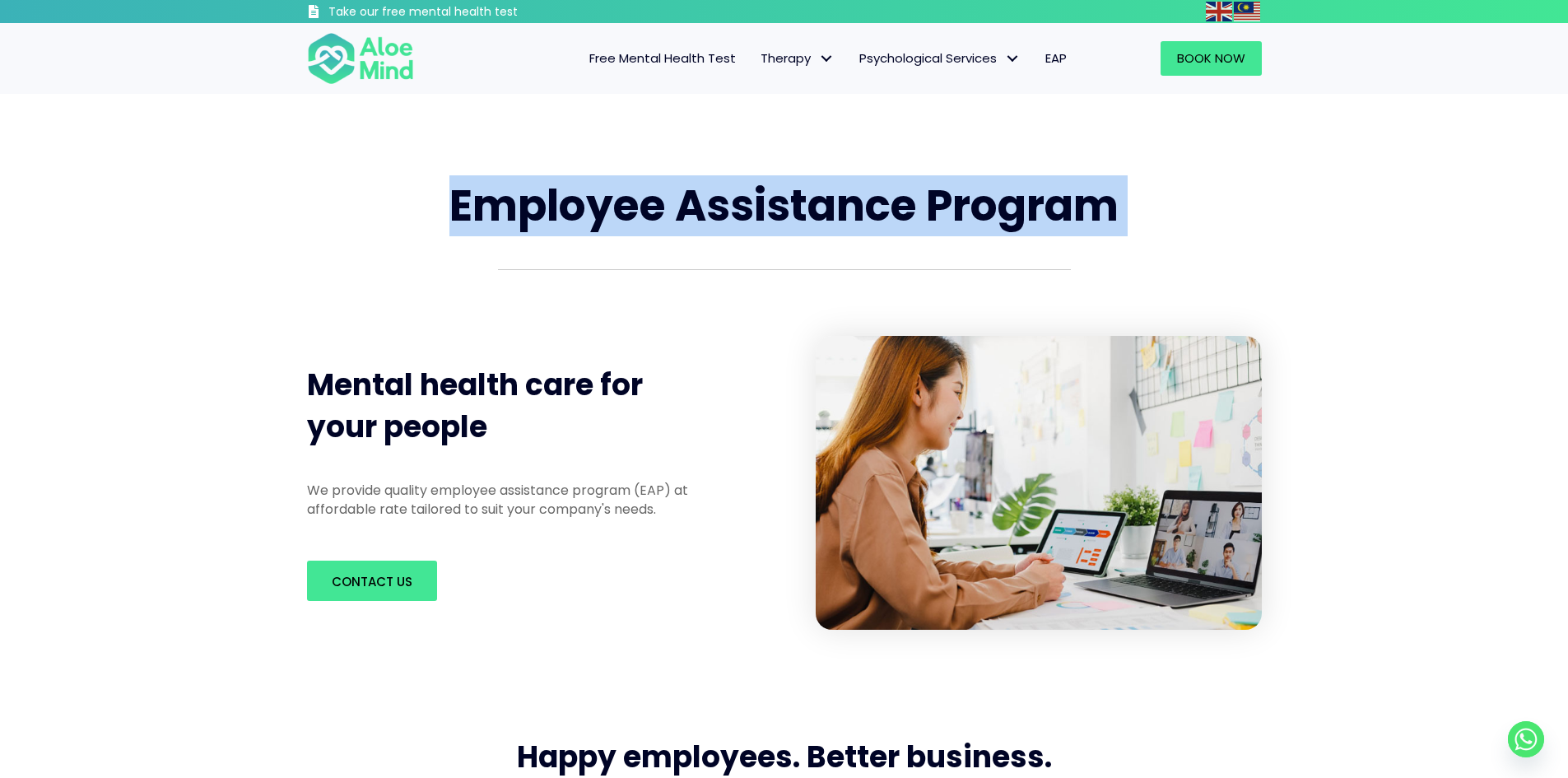
click at [1132, 214] on h1 "Employee Assistance Program" at bounding box center [784, 205] width 955 height 60
click at [1133, 211] on h1 "Employee Assistance Program" at bounding box center [784, 205] width 955 height 60
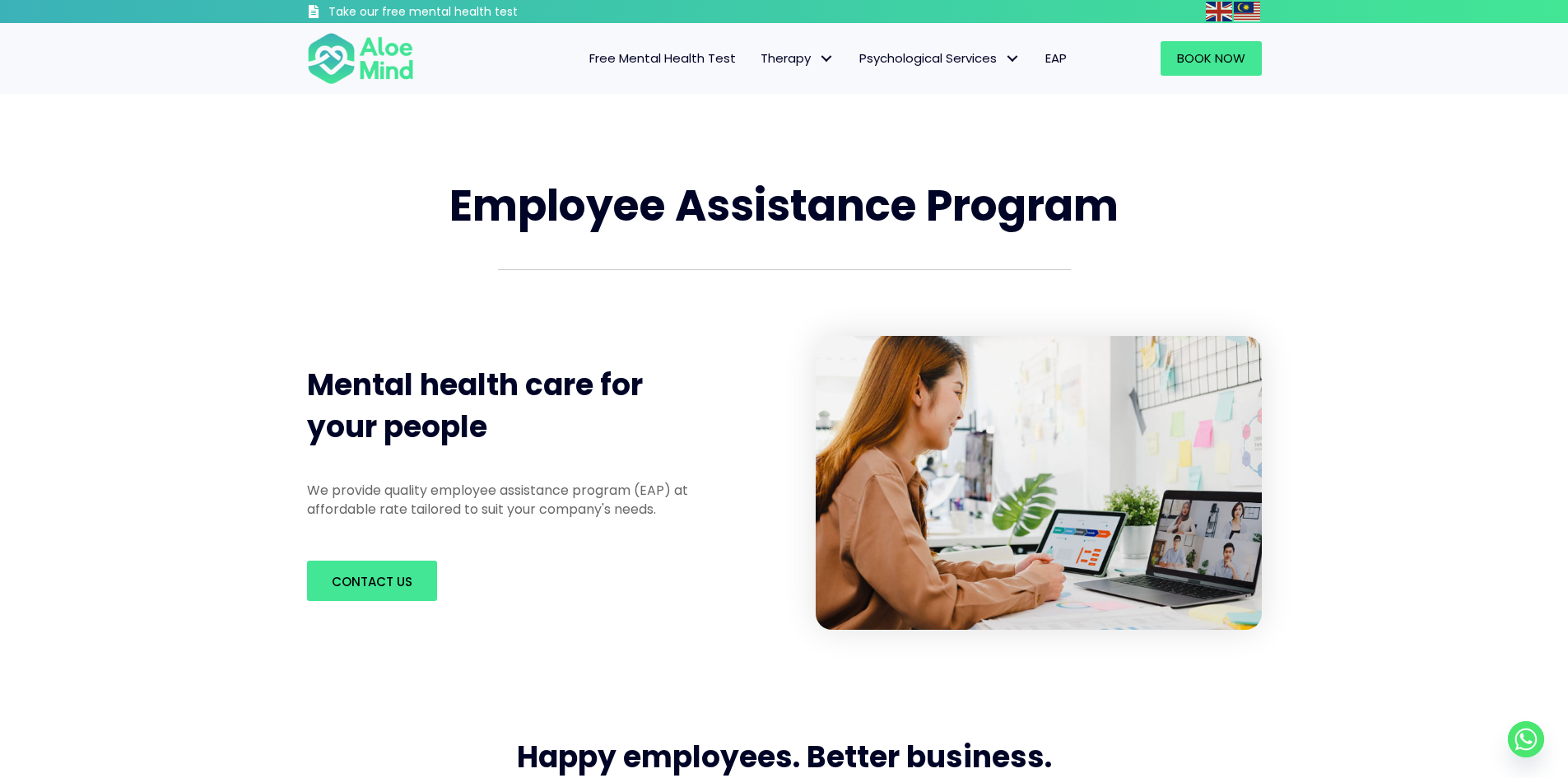
click at [1133, 211] on h1 "Employee Assistance Program" at bounding box center [784, 205] width 955 height 60
click at [1110, 206] on span "Employee Assistance Program" at bounding box center [784, 205] width 669 height 60
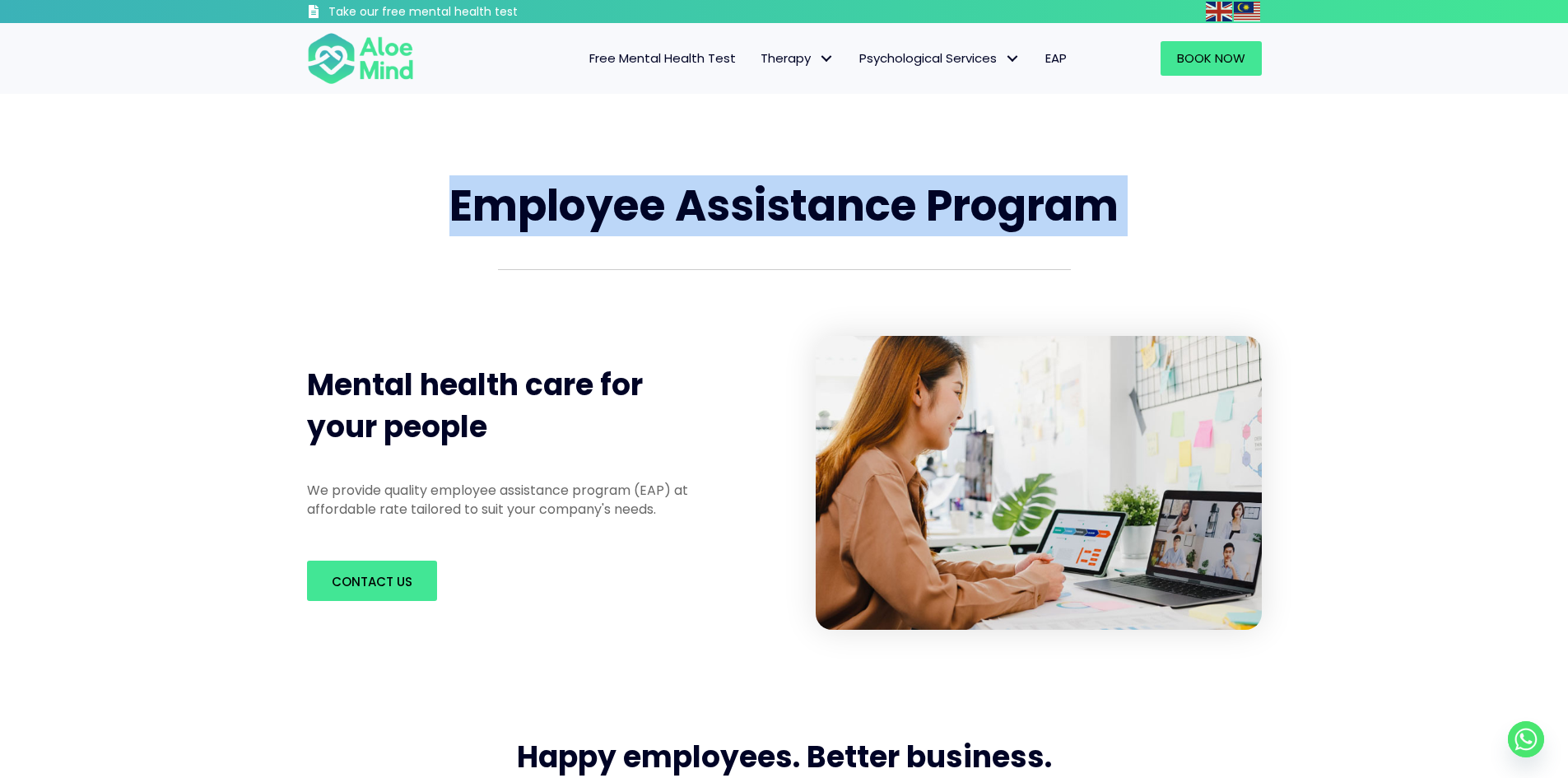
click at [1110, 206] on span "Employee Assistance Program" at bounding box center [784, 205] width 669 height 60
click at [1094, 219] on span "Employee Assistance Program" at bounding box center [784, 205] width 669 height 60
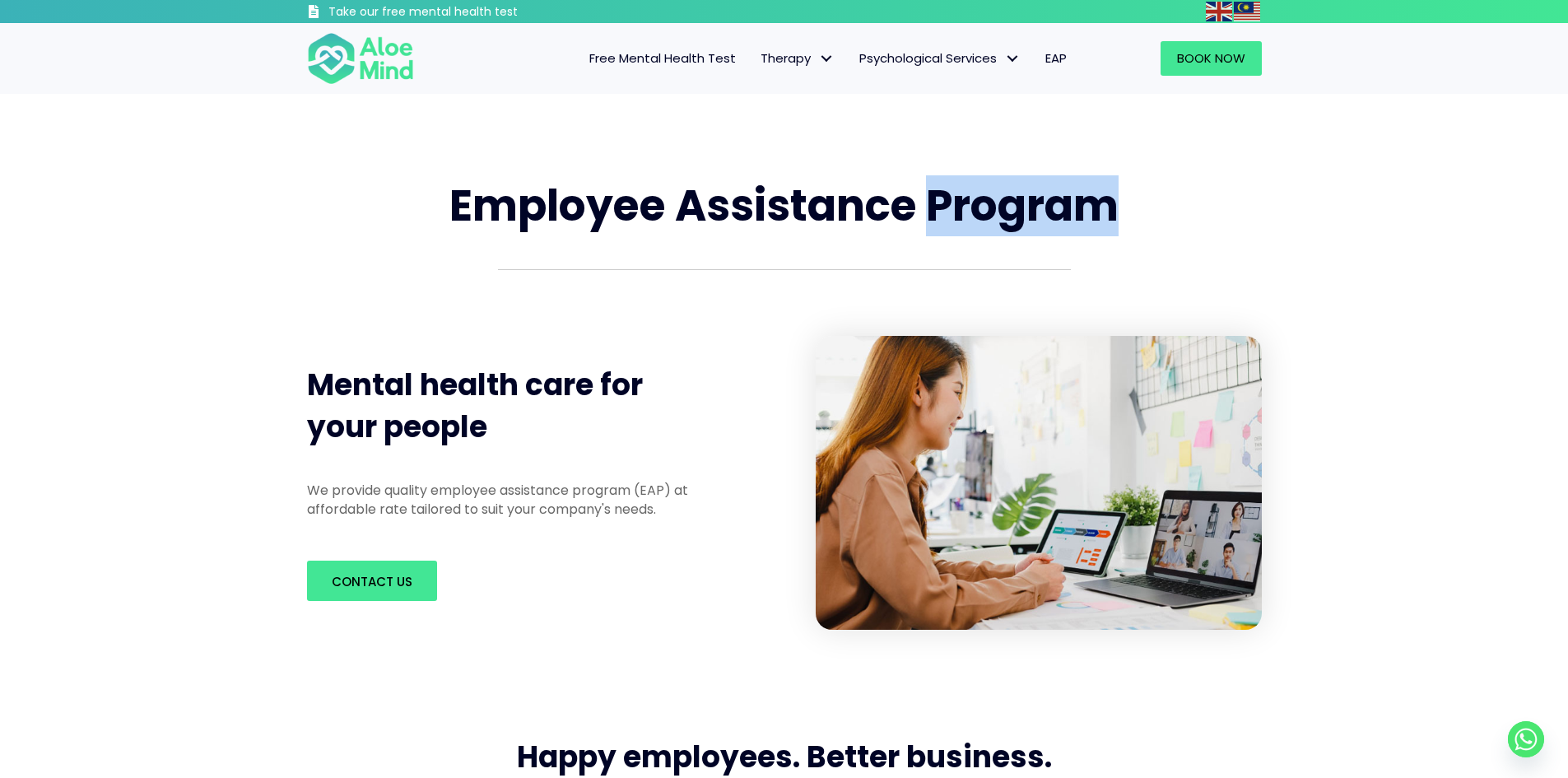
click at [1094, 219] on span "Employee Assistance Program" at bounding box center [784, 205] width 669 height 60
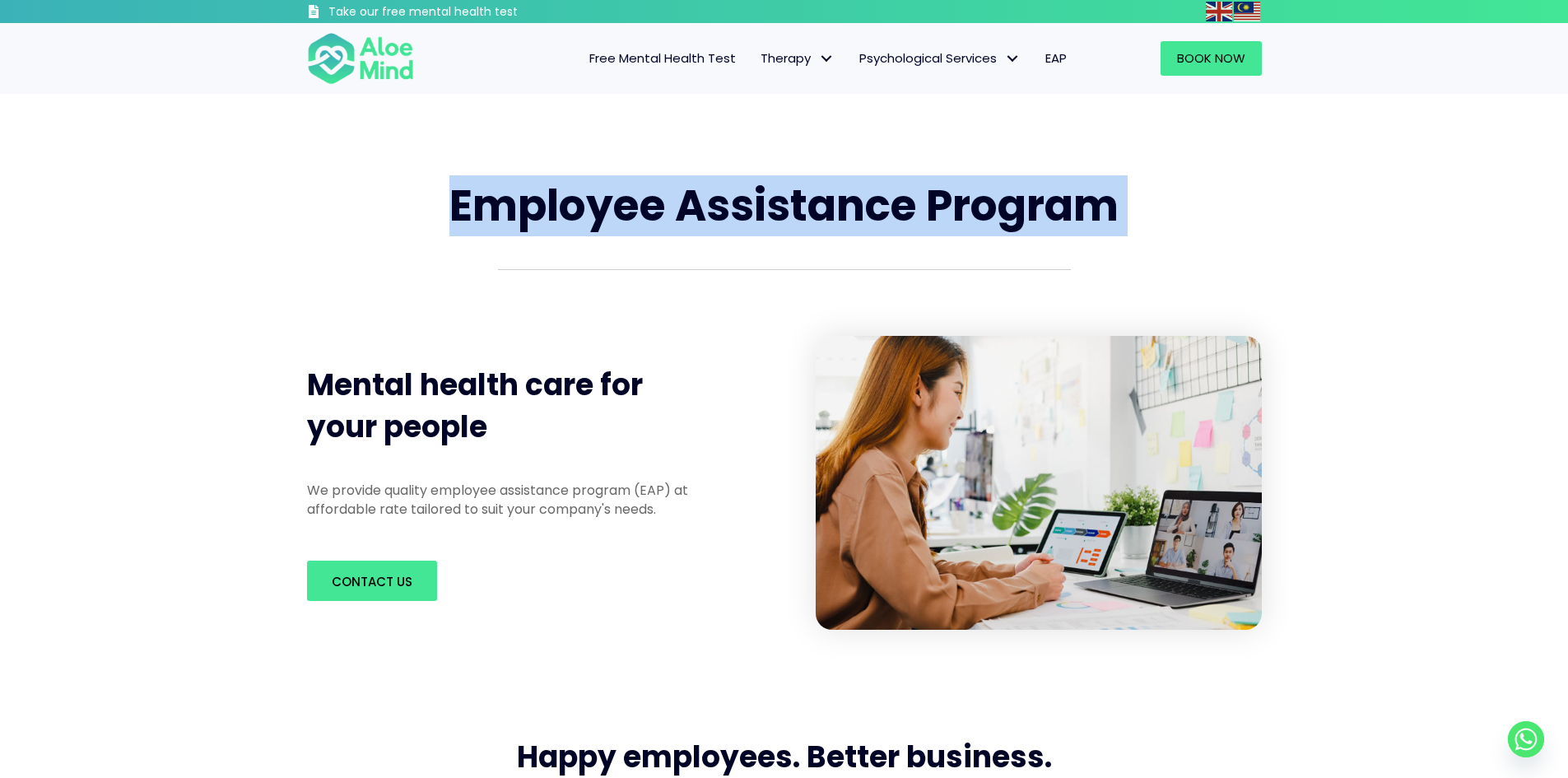
click at [1094, 219] on span "Employee Assistance Program" at bounding box center [784, 205] width 669 height 60
click at [1034, 214] on span "Employee Assistance Program" at bounding box center [784, 205] width 669 height 60
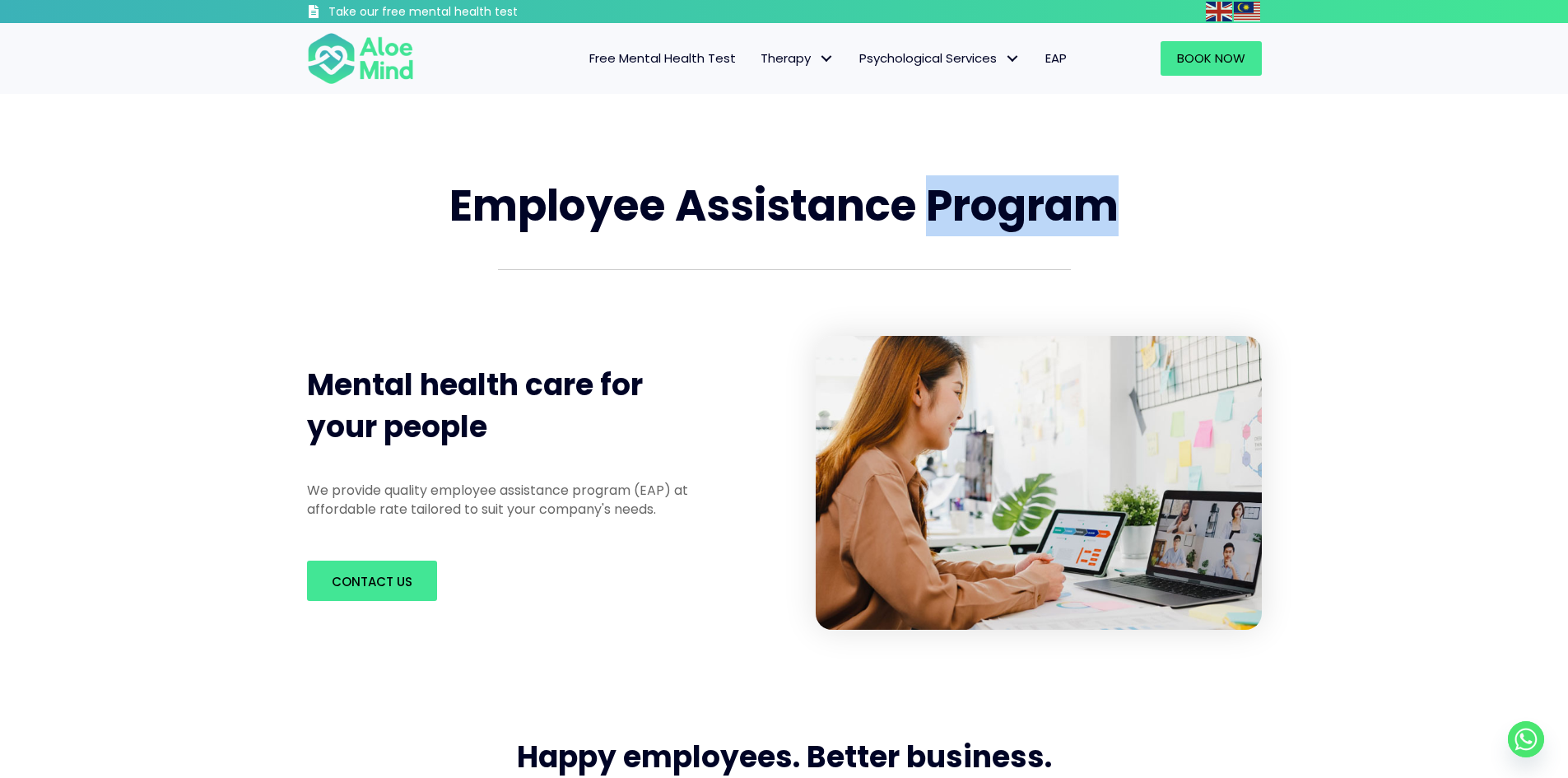
click at [1034, 214] on span "Employee Assistance Program" at bounding box center [784, 205] width 669 height 60
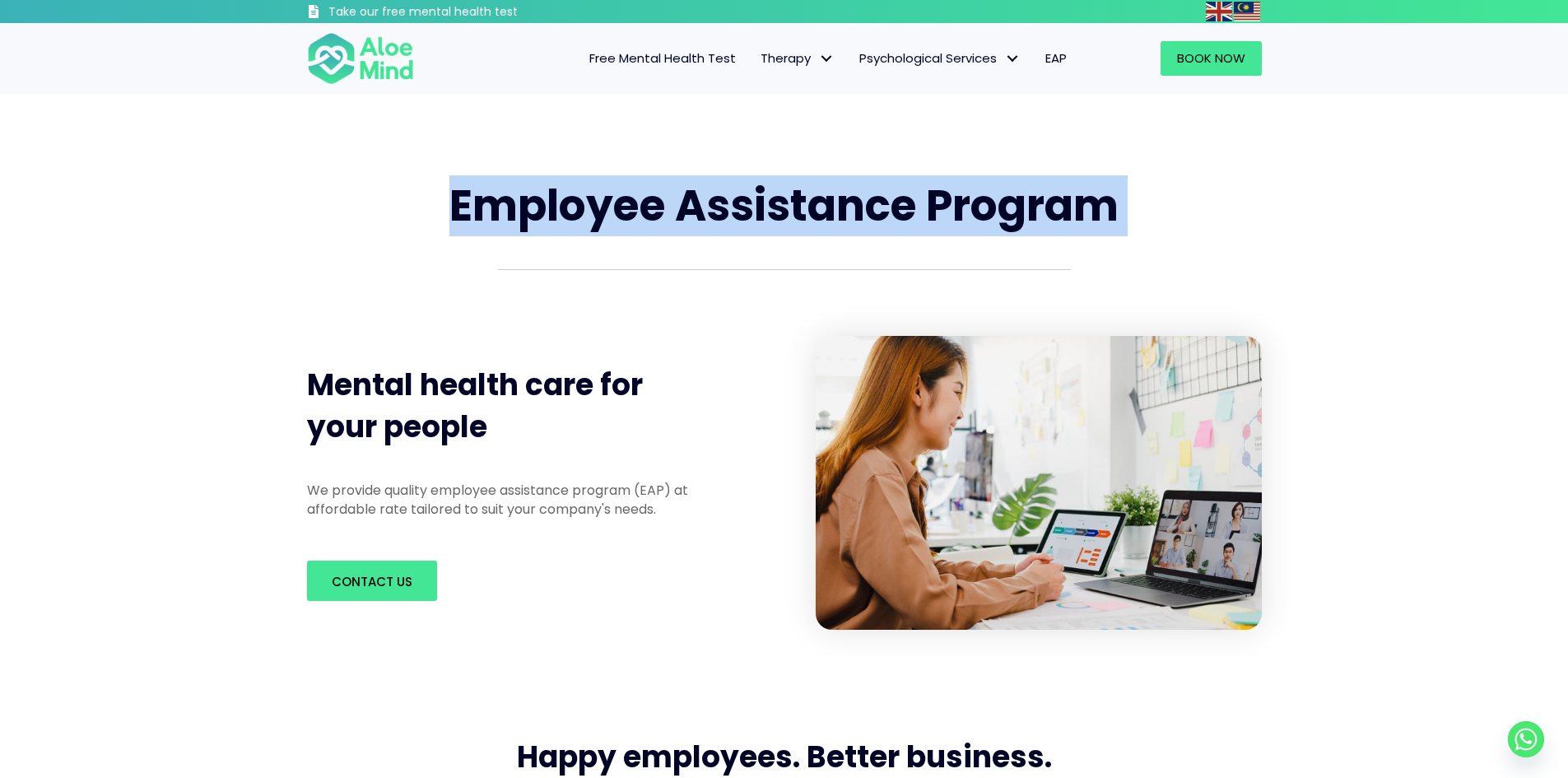
click at [1034, 214] on span "Employee Assistance Program" at bounding box center [784, 205] width 669 height 60
click at [980, 198] on span "Employee Assistance Program" at bounding box center [784, 205] width 669 height 60
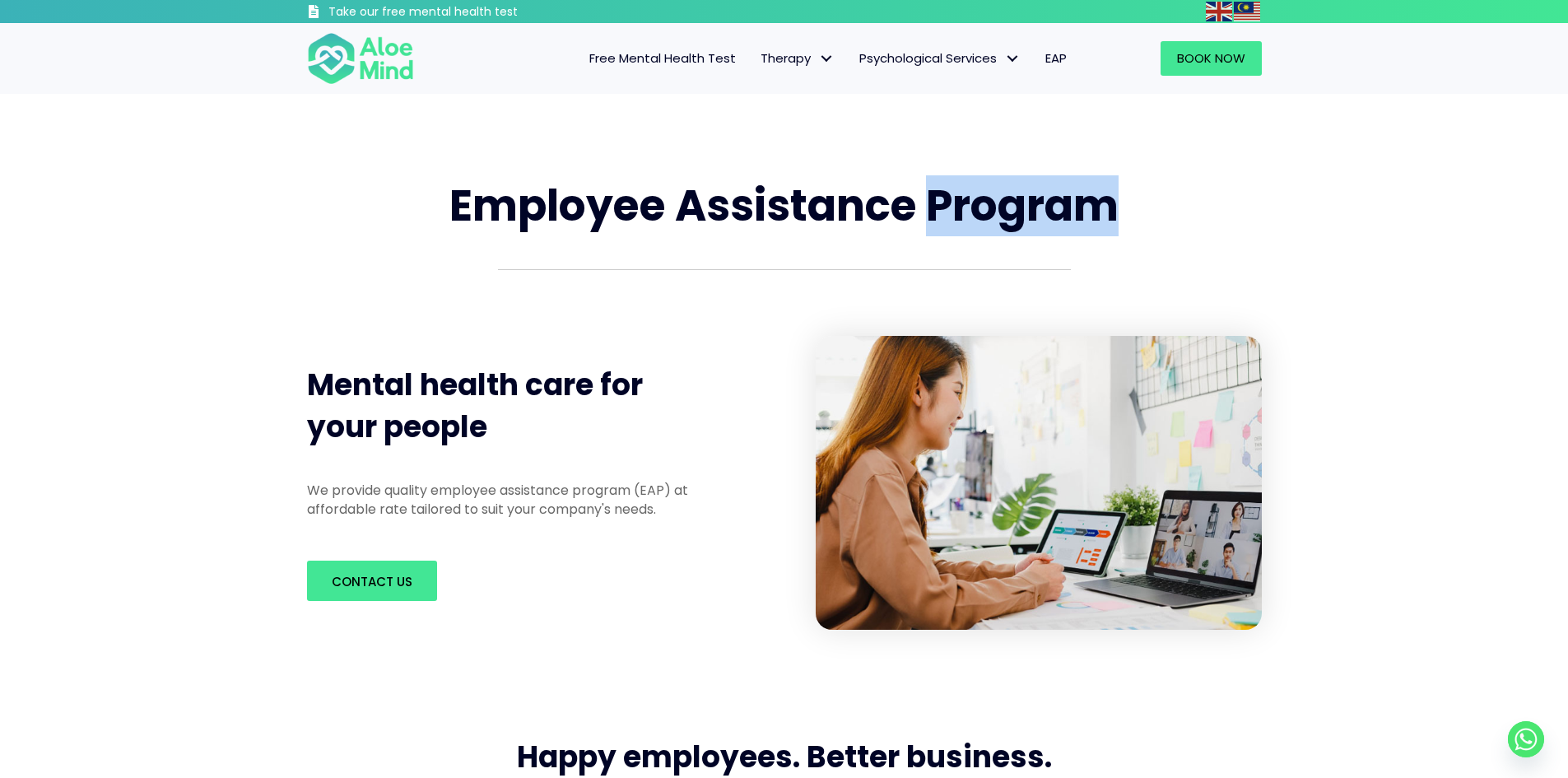
click at [980, 198] on span "Employee Assistance Program" at bounding box center [784, 205] width 669 height 60
click at [952, 205] on span "Employee Assistance Program" at bounding box center [784, 205] width 669 height 60
click at [952, 206] on span "Employee Assistance Program" at bounding box center [784, 205] width 669 height 60
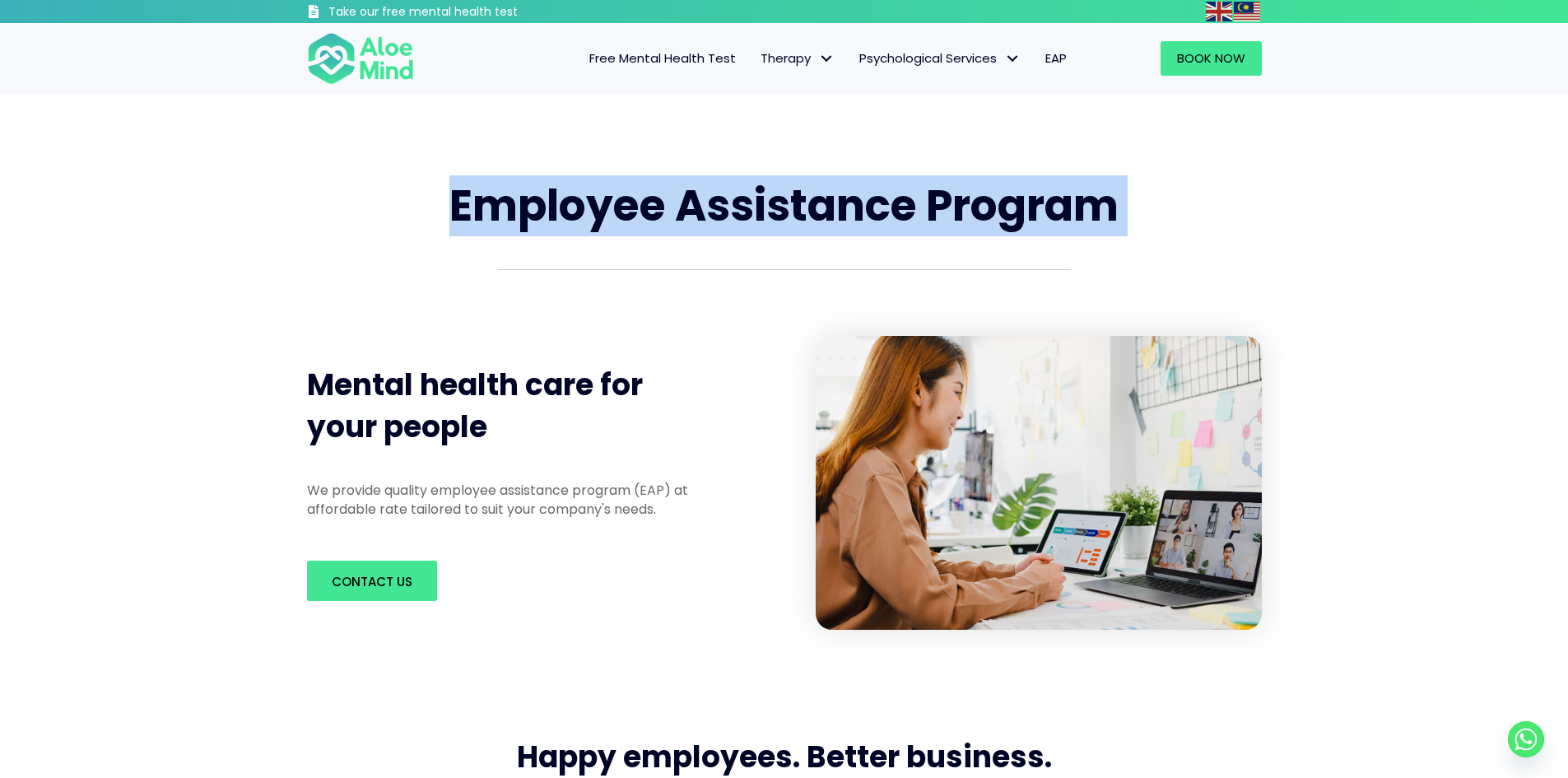
click at [952, 206] on span "Employee Assistance Program" at bounding box center [784, 205] width 669 height 60
click at [965, 205] on span "Employee Assistance Program" at bounding box center [784, 205] width 669 height 60
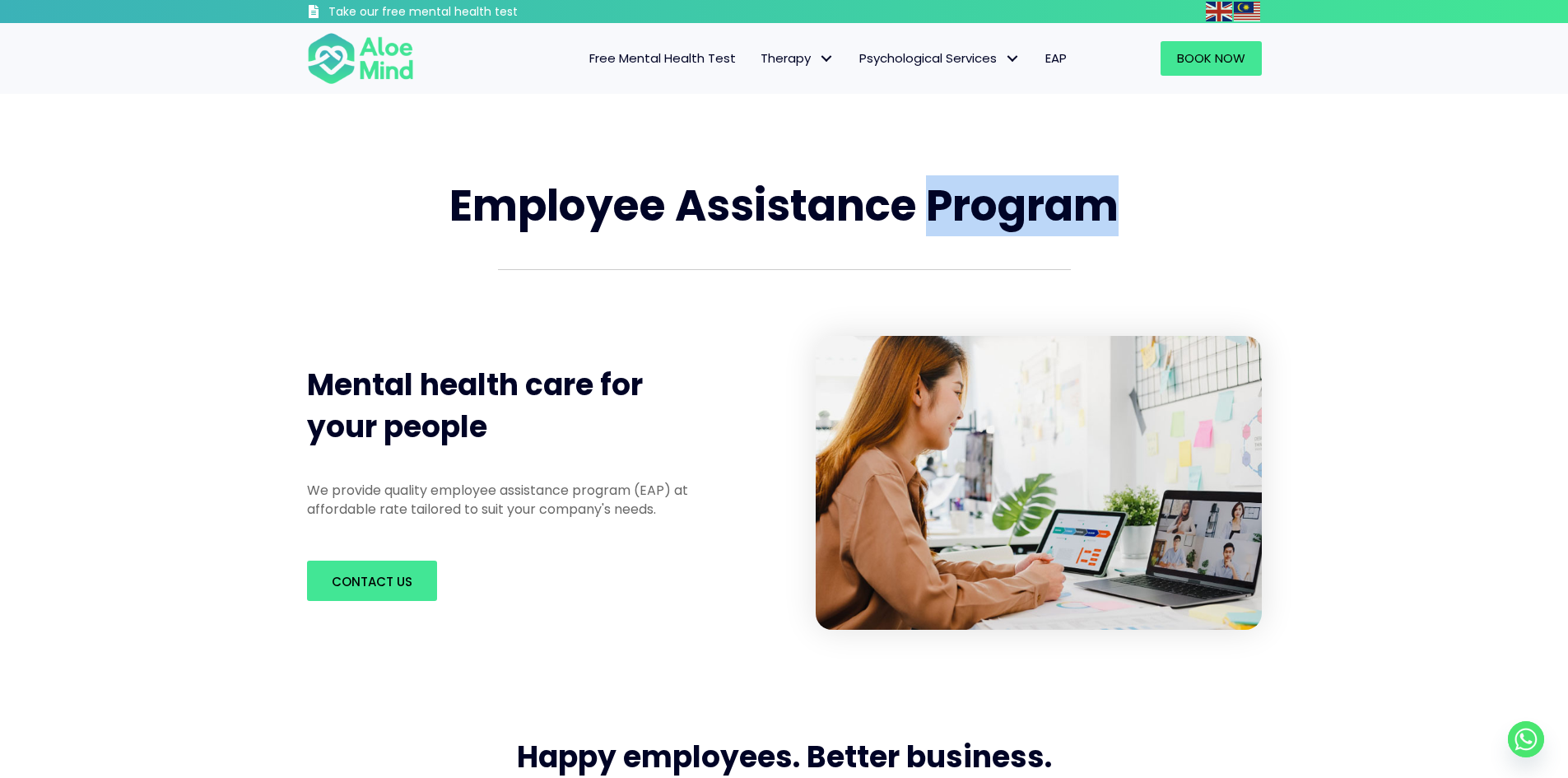
click at [965, 205] on span "Employee Assistance Program" at bounding box center [784, 205] width 669 height 60
click at [971, 176] on span "Employee Assistance Program" at bounding box center [784, 205] width 669 height 60
click at [972, 176] on span "Employee Assistance Program" at bounding box center [784, 205] width 669 height 60
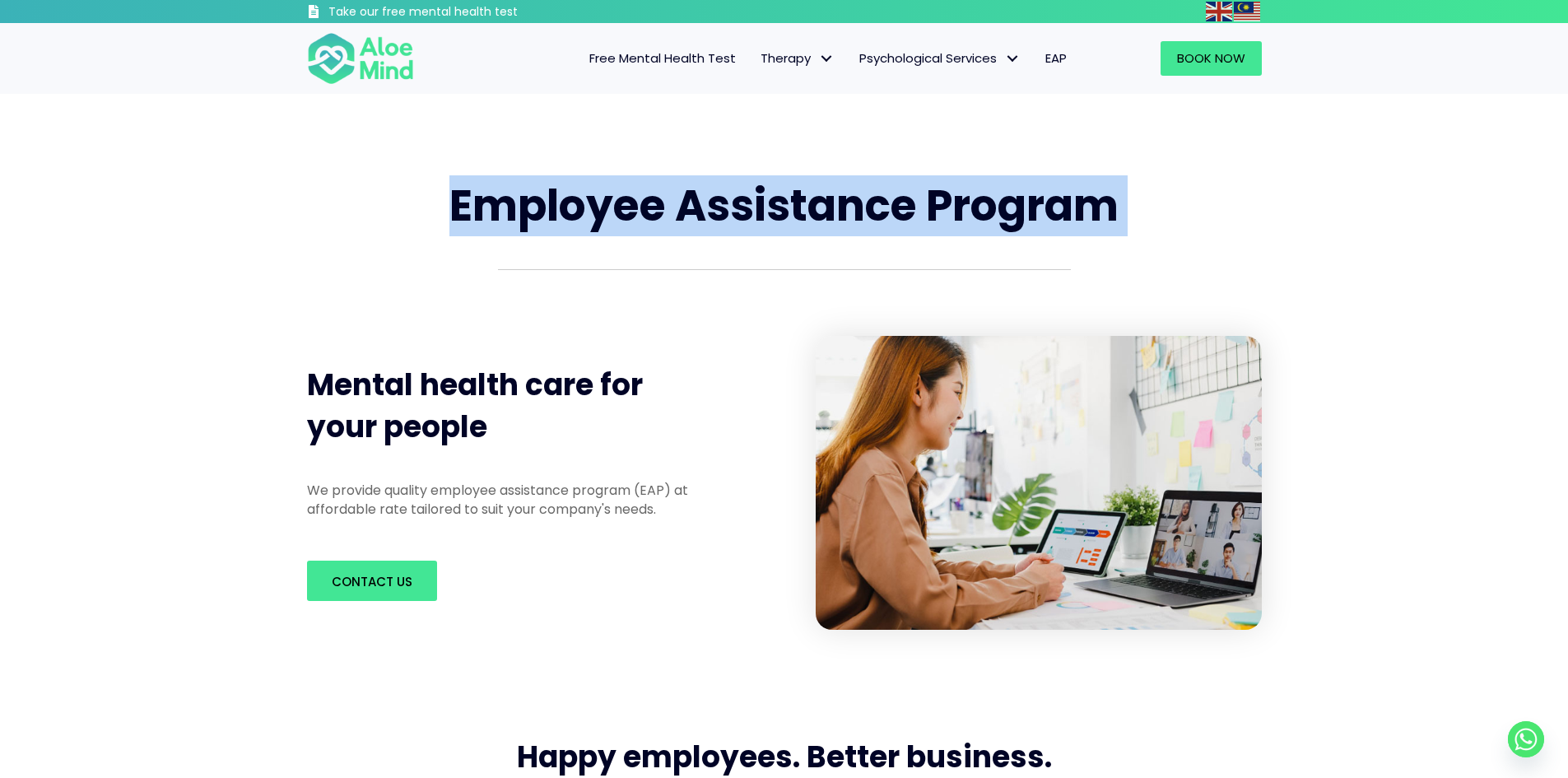
click at [972, 176] on span "Employee Assistance Program" at bounding box center [784, 205] width 669 height 60
drag, startPoint x: 999, startPoint y: 61, endPoint x: 1000, endPoint y: 45, distance: 16.0
click at [999, 60] on span "Psychological Services" at bounding box center [940, 57] width 162 height 17
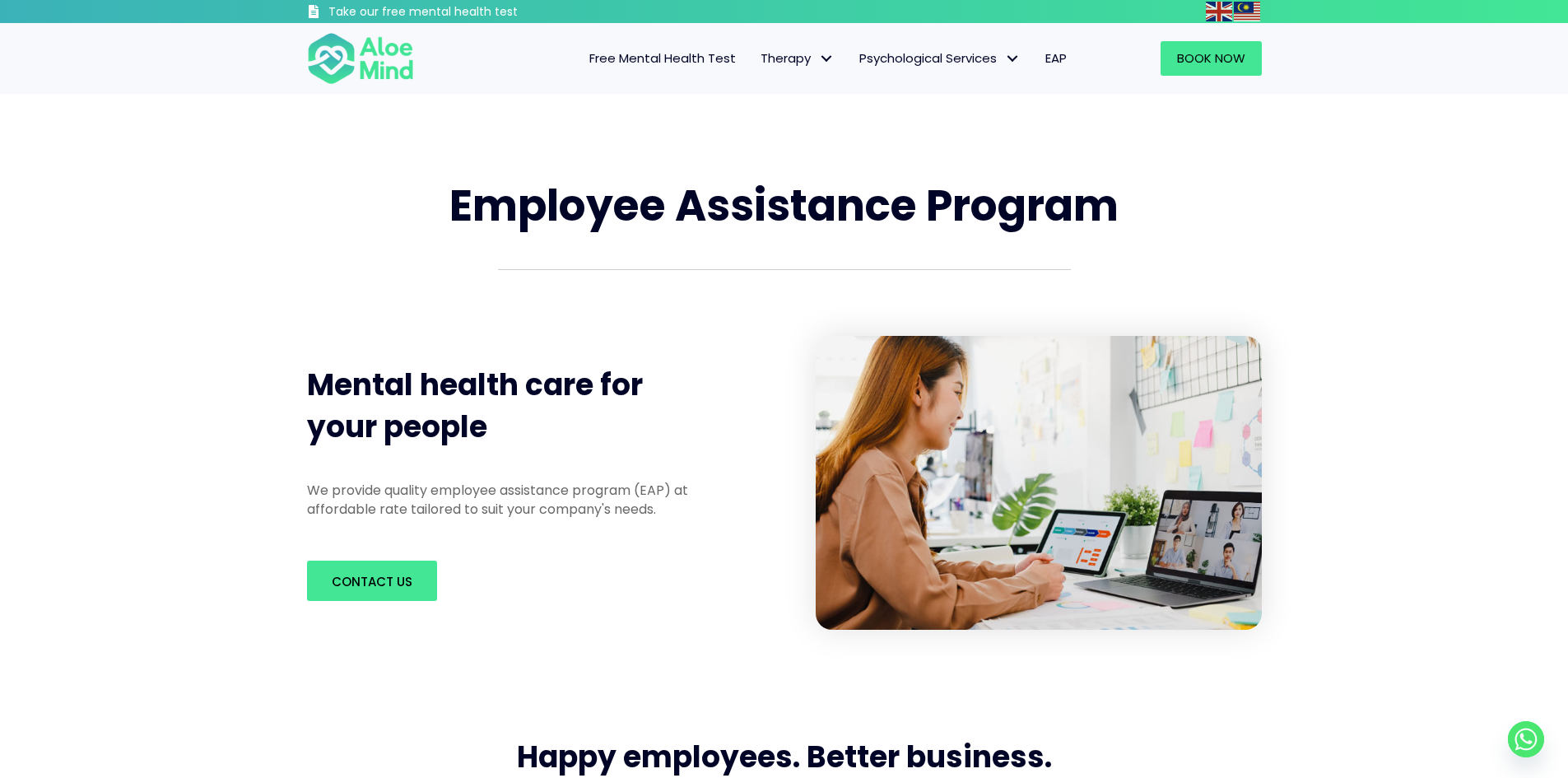
click at [779, 32] on div "Free Mental Health Test Therapy Individual therapy Teen Therapy Child Therapy C…" at bounding box center [757, 58] width 643 height 71
drag, startPoint x: 246, startPoint y: 19, endPoint x: 559, endPoint y: 78, distance: 318.5
click at [559, 78] on div "Free Mental Health Test Therapy Individual therapy Teen Therapy Child Therapy C…" at bounding box center [757, 58] width 643 height 71
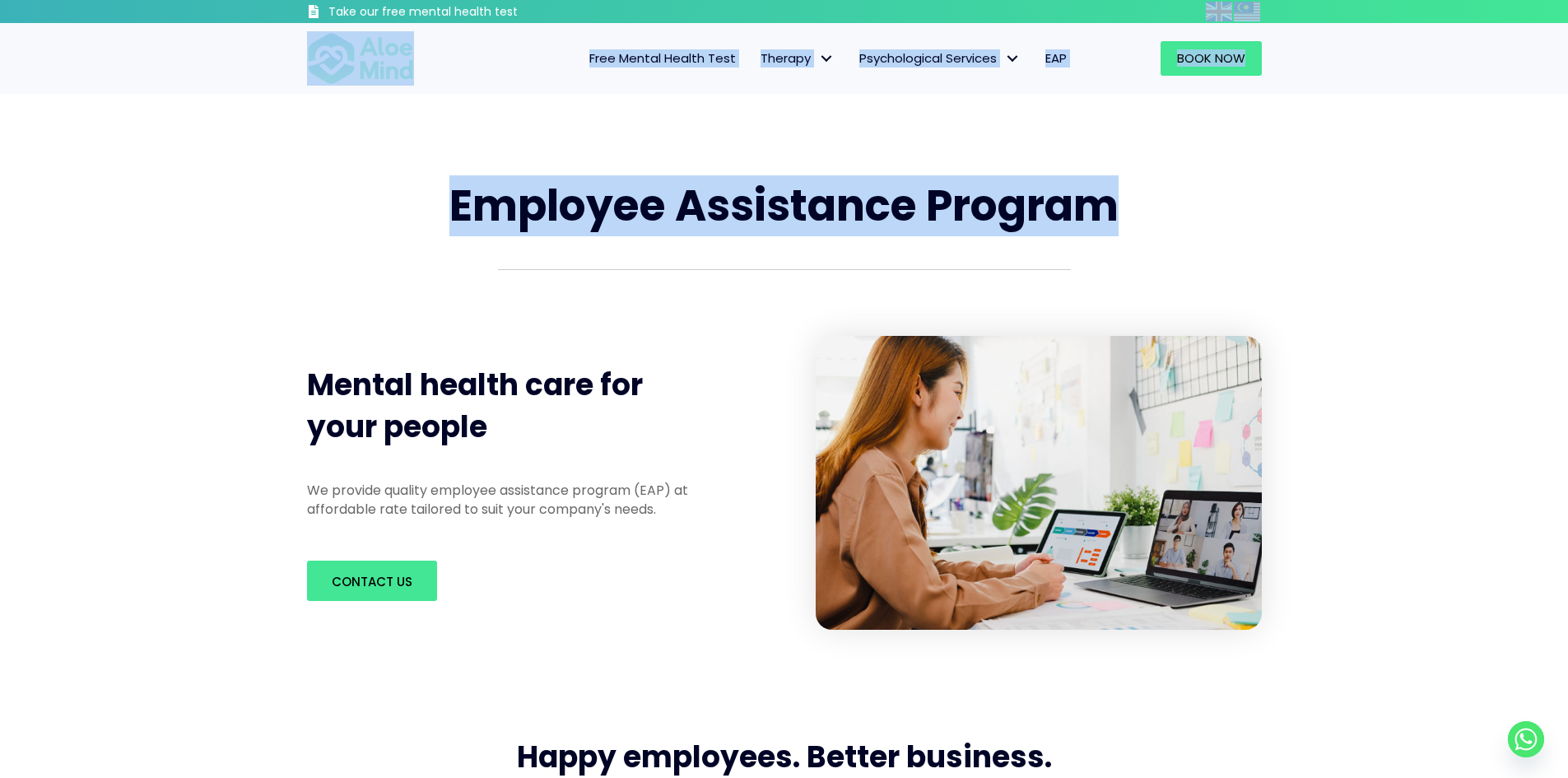
drag, startPoint x: 1350, startPoint y: 105, endPoint x: 528, endPoint y: 9, distance: 827.6
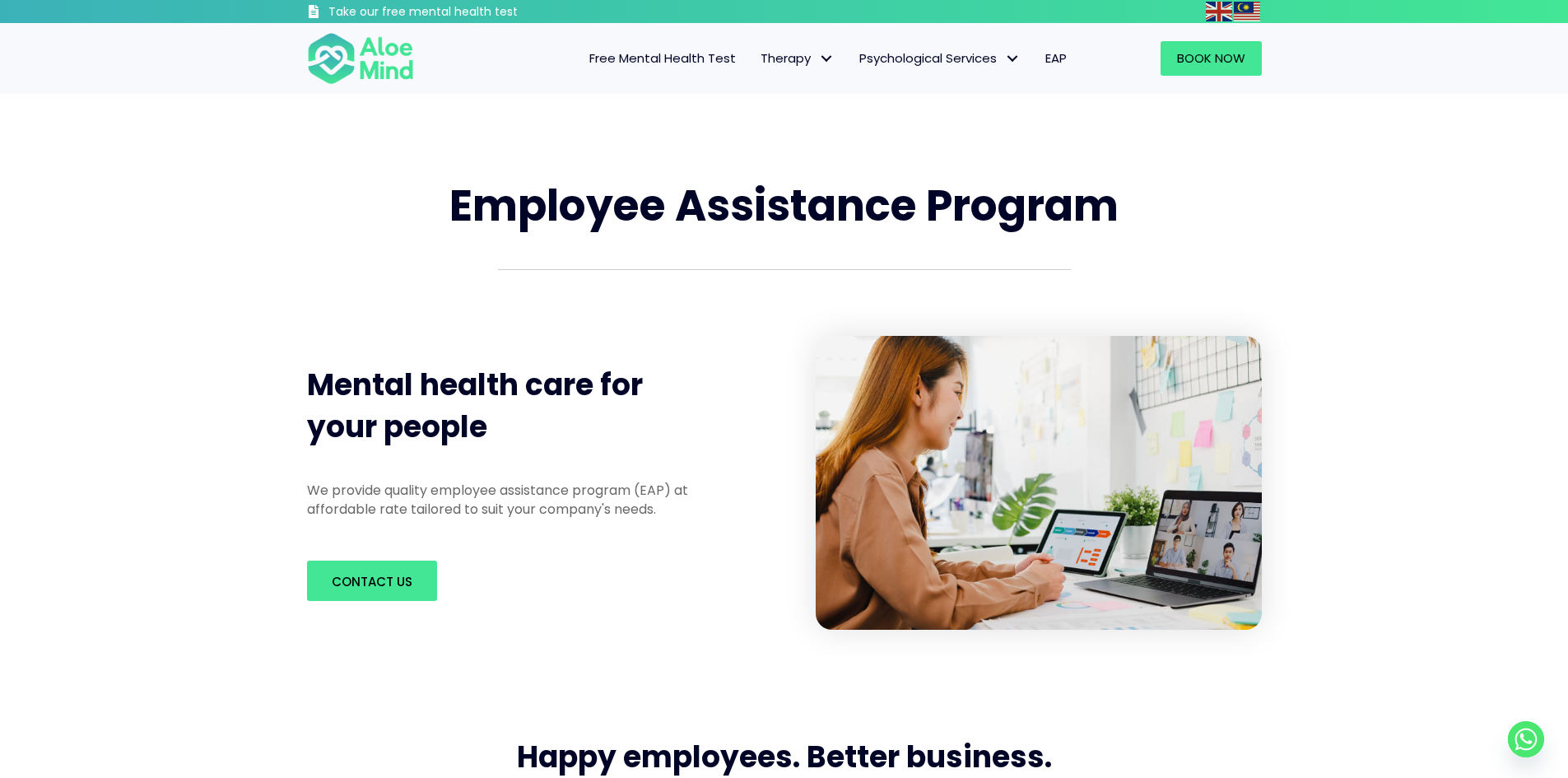
click at [1268, 280] on div at bounding box center [784, 286] width 987 height 67
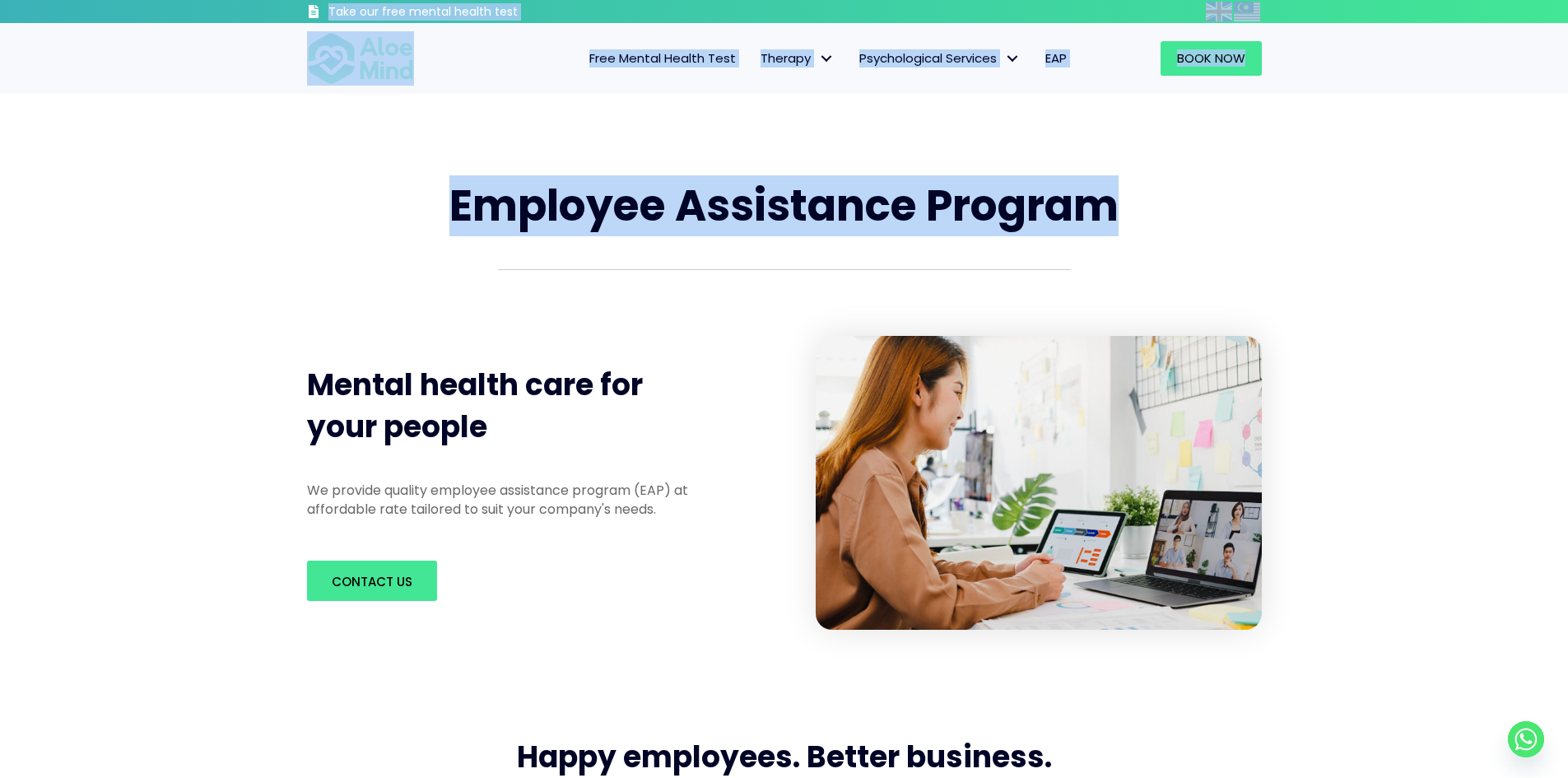
drag, startPoint x: 1072, startPoint y: 188, endPoint x: 257, endPoint y: 12, distance: 833.8
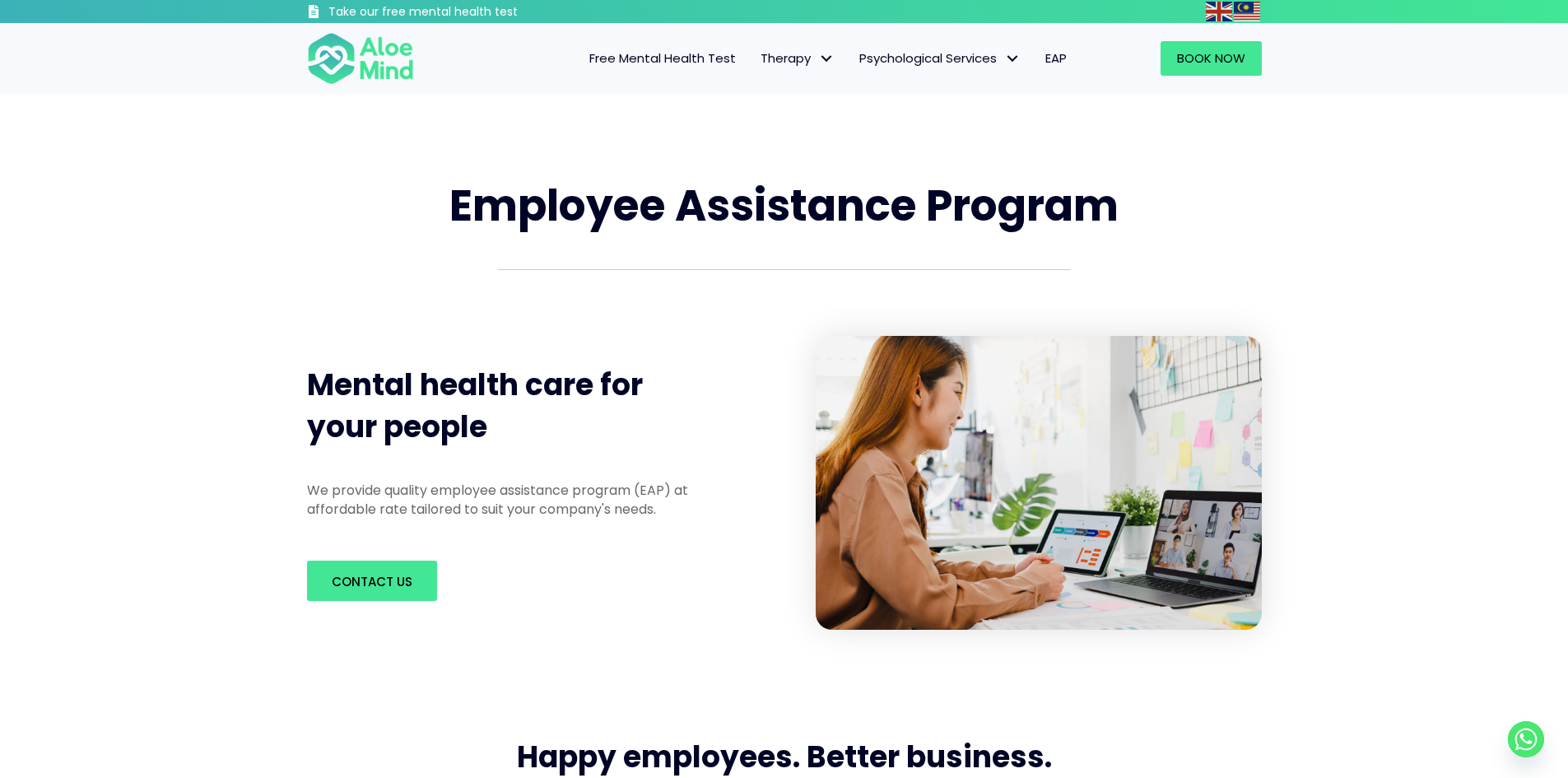
click at [257, 12] on div "Take our free mental health test" at bounding box center [784, 12] width 1568 height 23
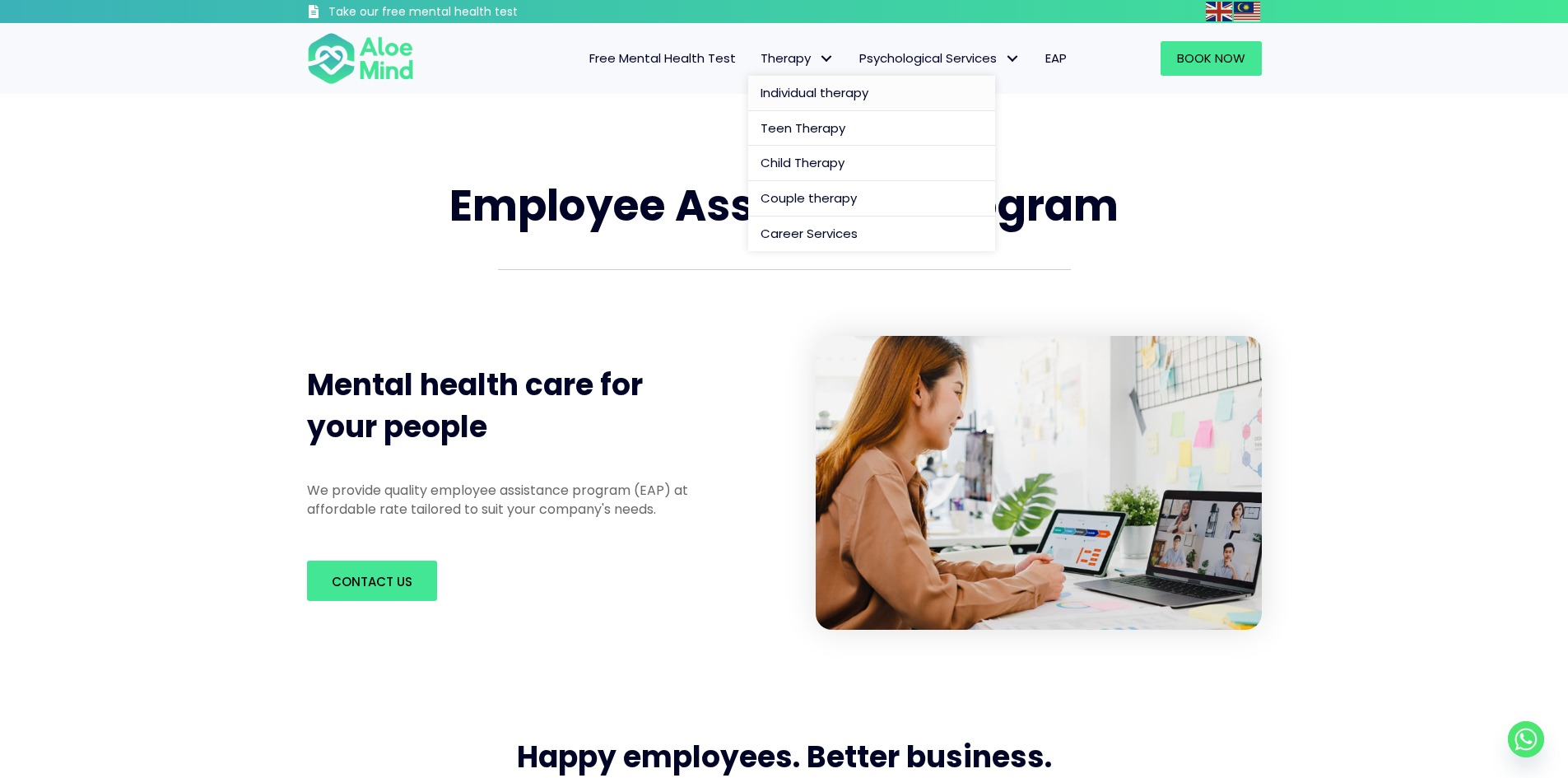
click at [807, 102] on link "Individual therapy" at bounding box center [871, 94] width 247 height 36
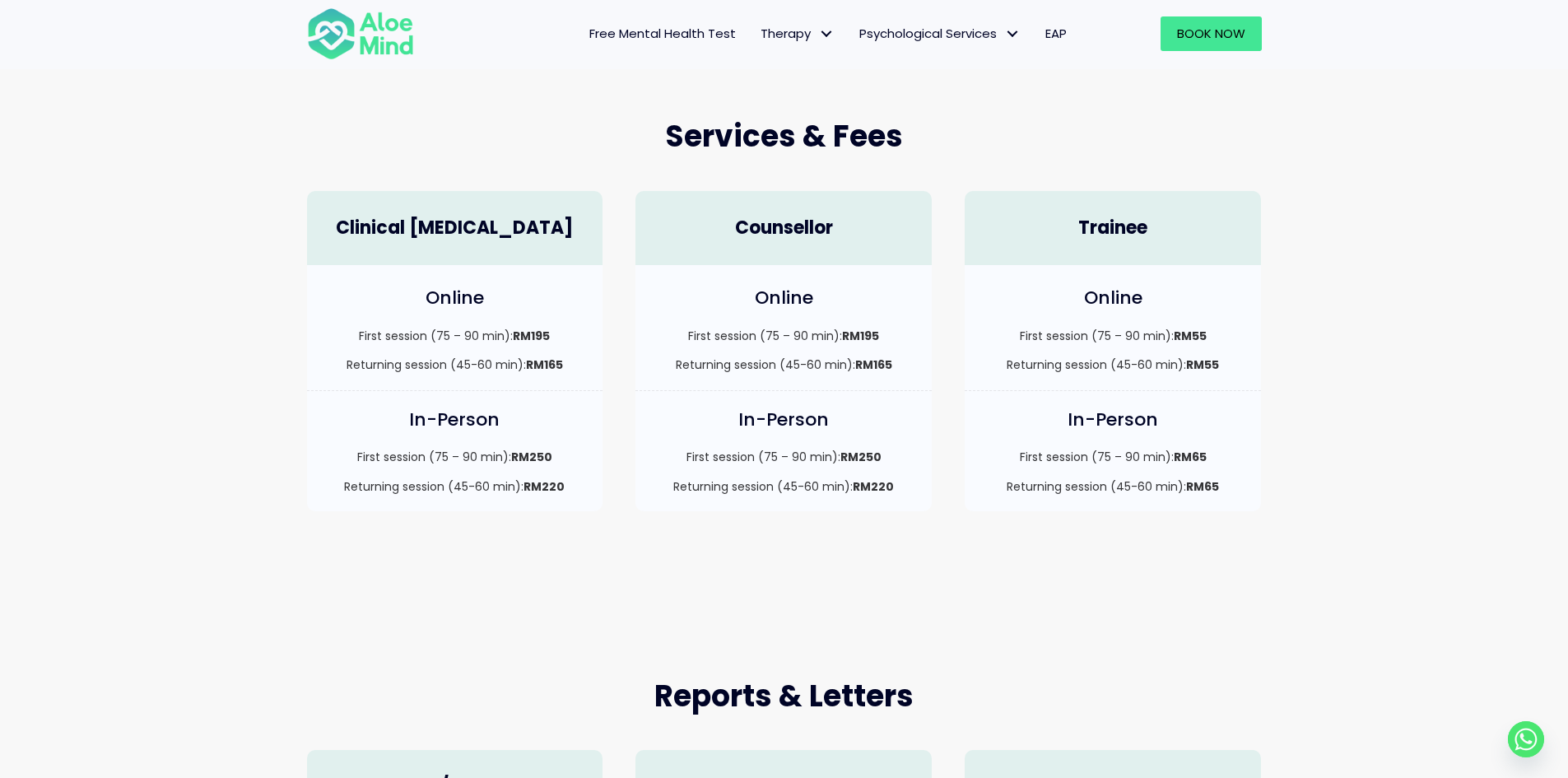
scroll to position [494, 0]
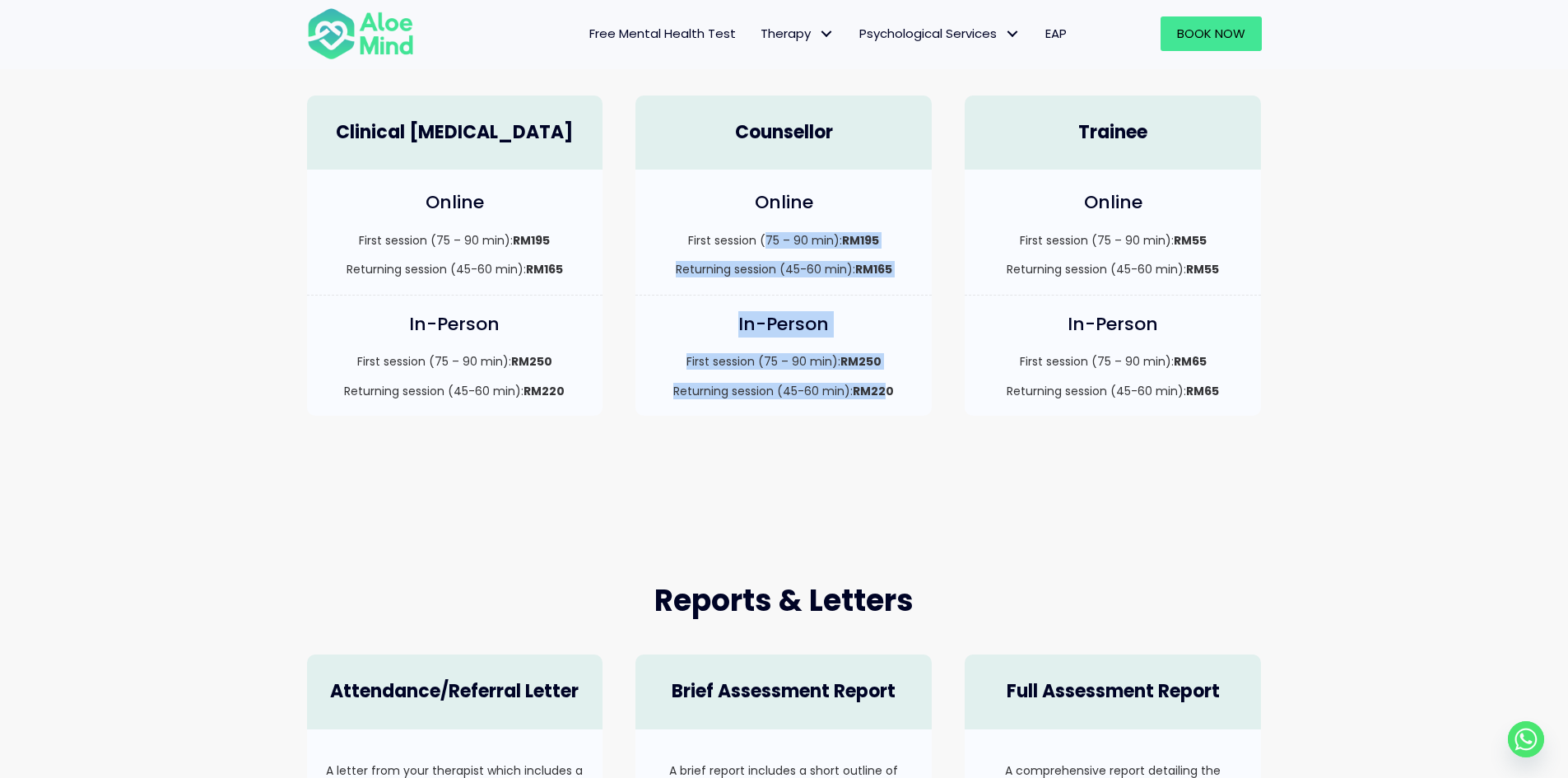
drag, startPoint x: 766, startPoint y: 221, endPoint x: 891, endPoint y: 389, distance: 209.4
click at [888, 391] on div "Counsellor Online First session (75 – 90 min): RM195 Returning session (45-60 m…" at bounding box center [784, 255] width 329 height 354
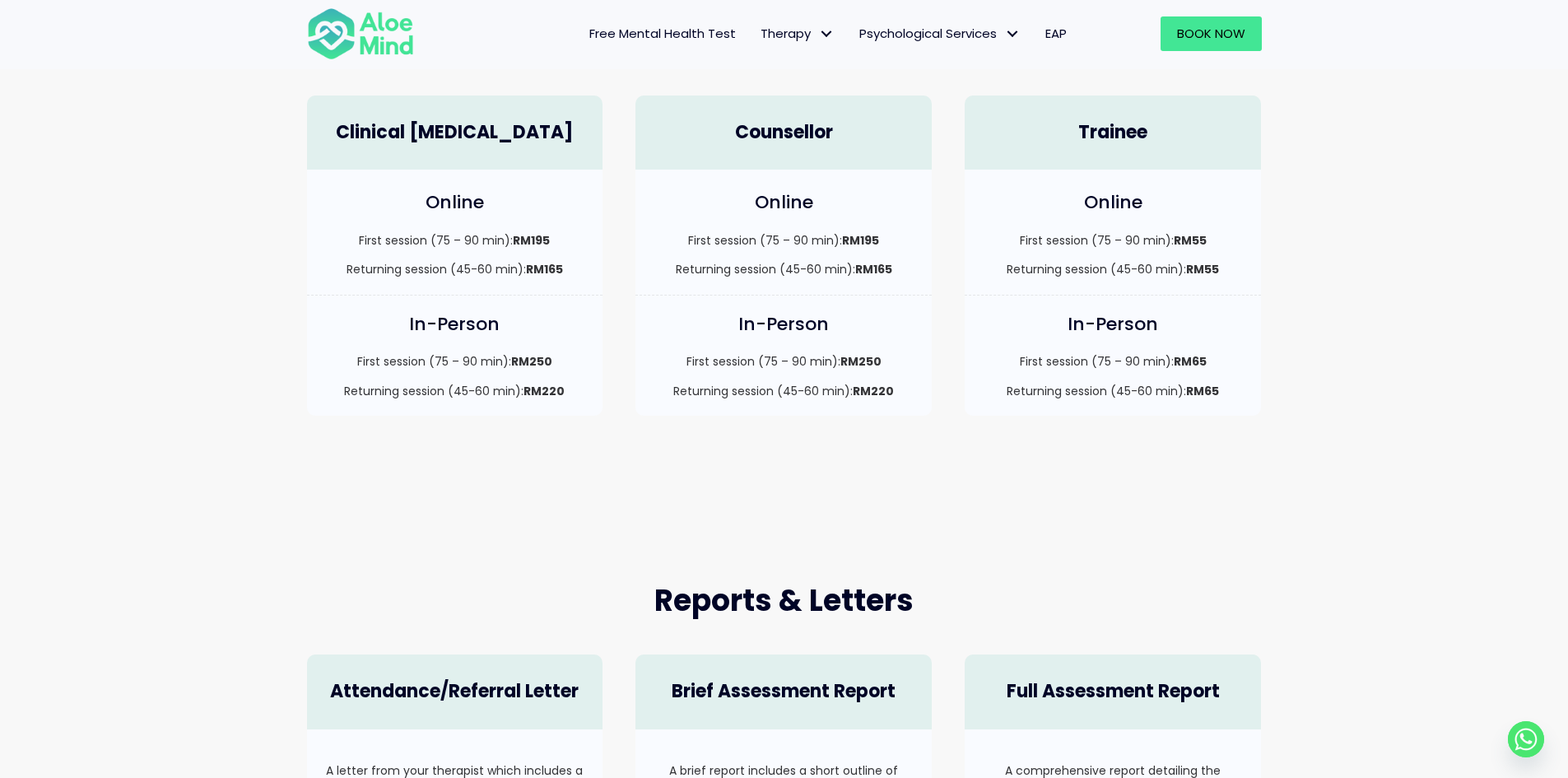
click at [912, 378] on div "First session (75 – 90 min): RM250 Returning session (45-60 min): RM220" at bounding box center [784, 376] width 264 height 46
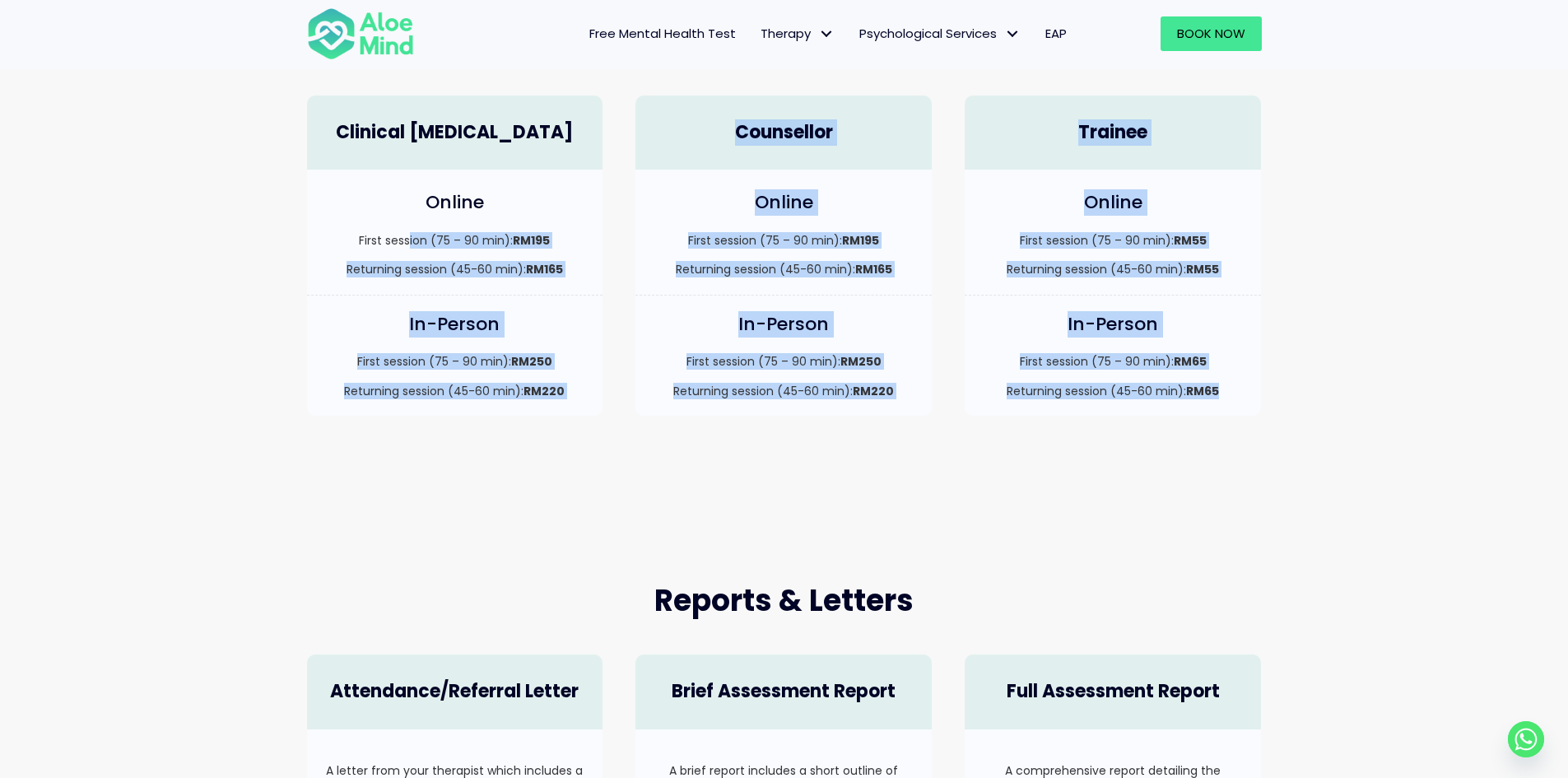
drag, startPoint x: 410, startPoint y: 235, endPoint x: 1262, endPoint y: 431, distance: 874.3
click at [1246, 430] on div "Clinical Psychologist Online First session (75 – 90 min): RM195 Returning sessi…" at bounding box center [784, 255] width 987 height 354
click at [1266, 428] on div "In-Person First session (75 – 90 min): RM65 Returning session (45-60 min): RM65" at bounding box center [1112, 364] width 329 height 137
drag, startPoint x: 1261, startPoint y: 408, endPoint x: 306, endPoint y: 136, distance: 993.0
click at [306, 136] on div "Clinical Psychologist Online First session (75 – 90 min): RM195 Returning sessi…" at bounding box center [784, 255] width 987 height 354
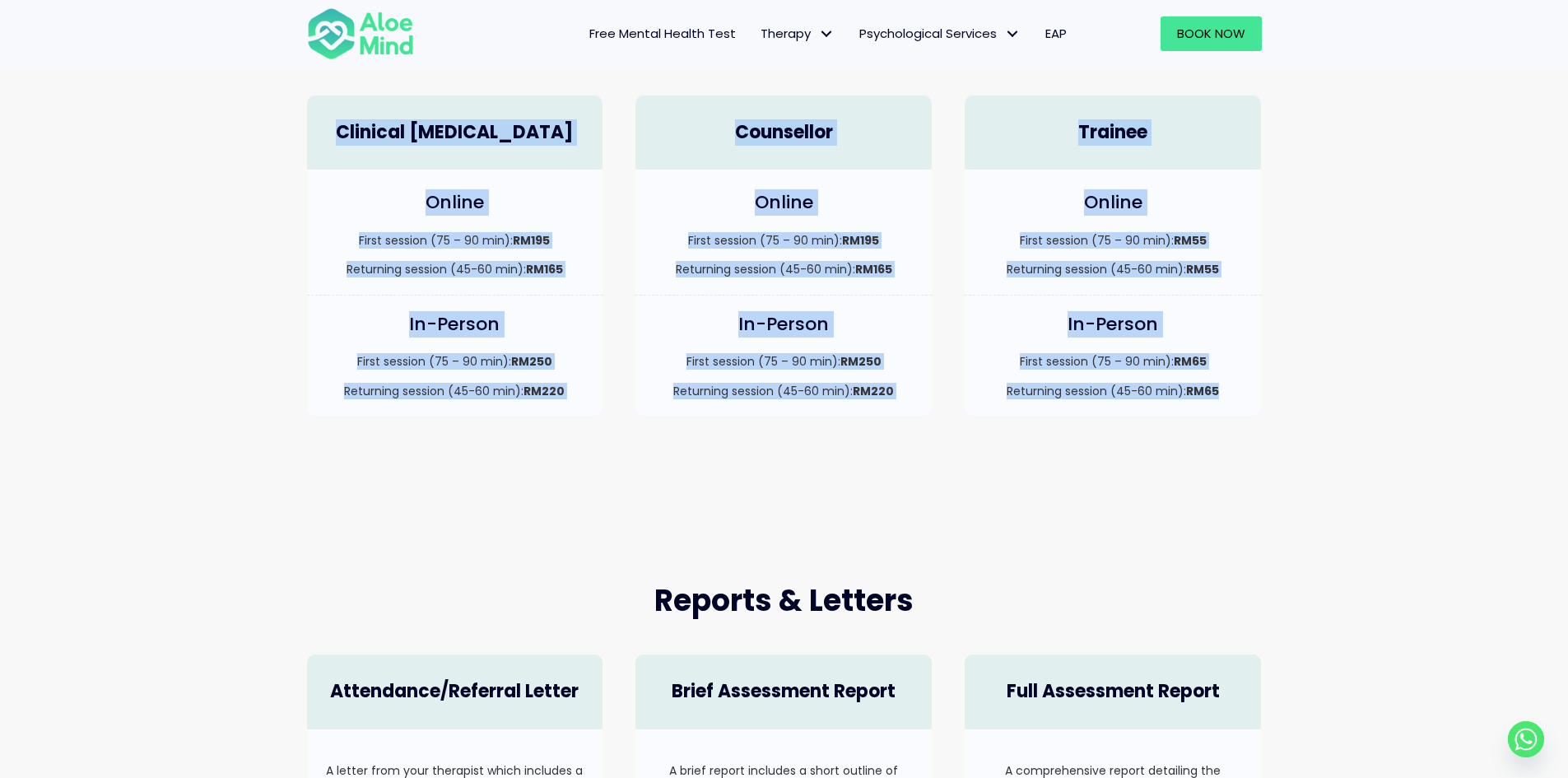
click at [937, 378] on div "In-Person First session (75 – 90 min): RM250 Returning session (45-60 min): RM2…" at bounding box center [784, 364] width 329 height 137
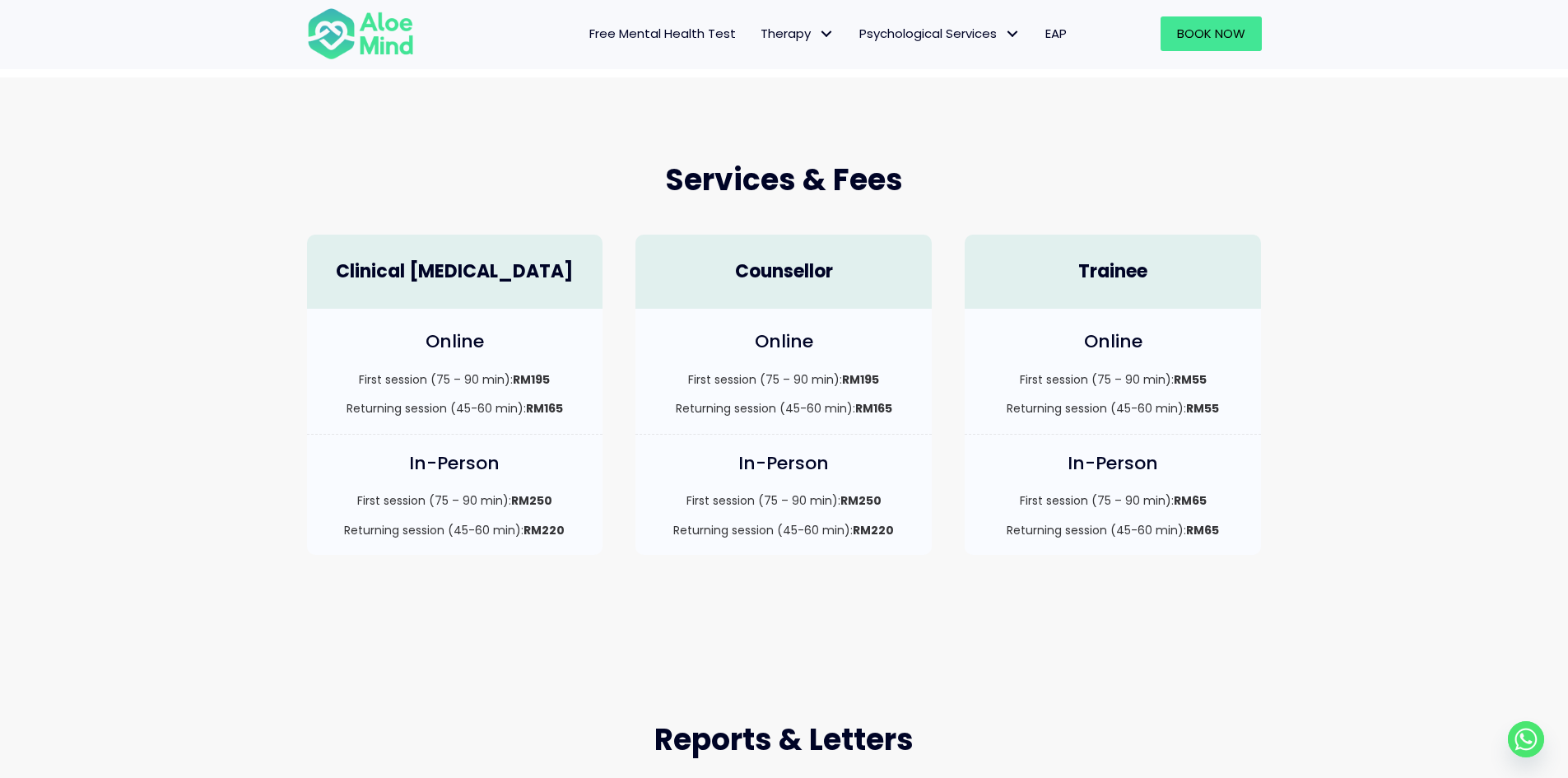
scroll to position [329, 0]
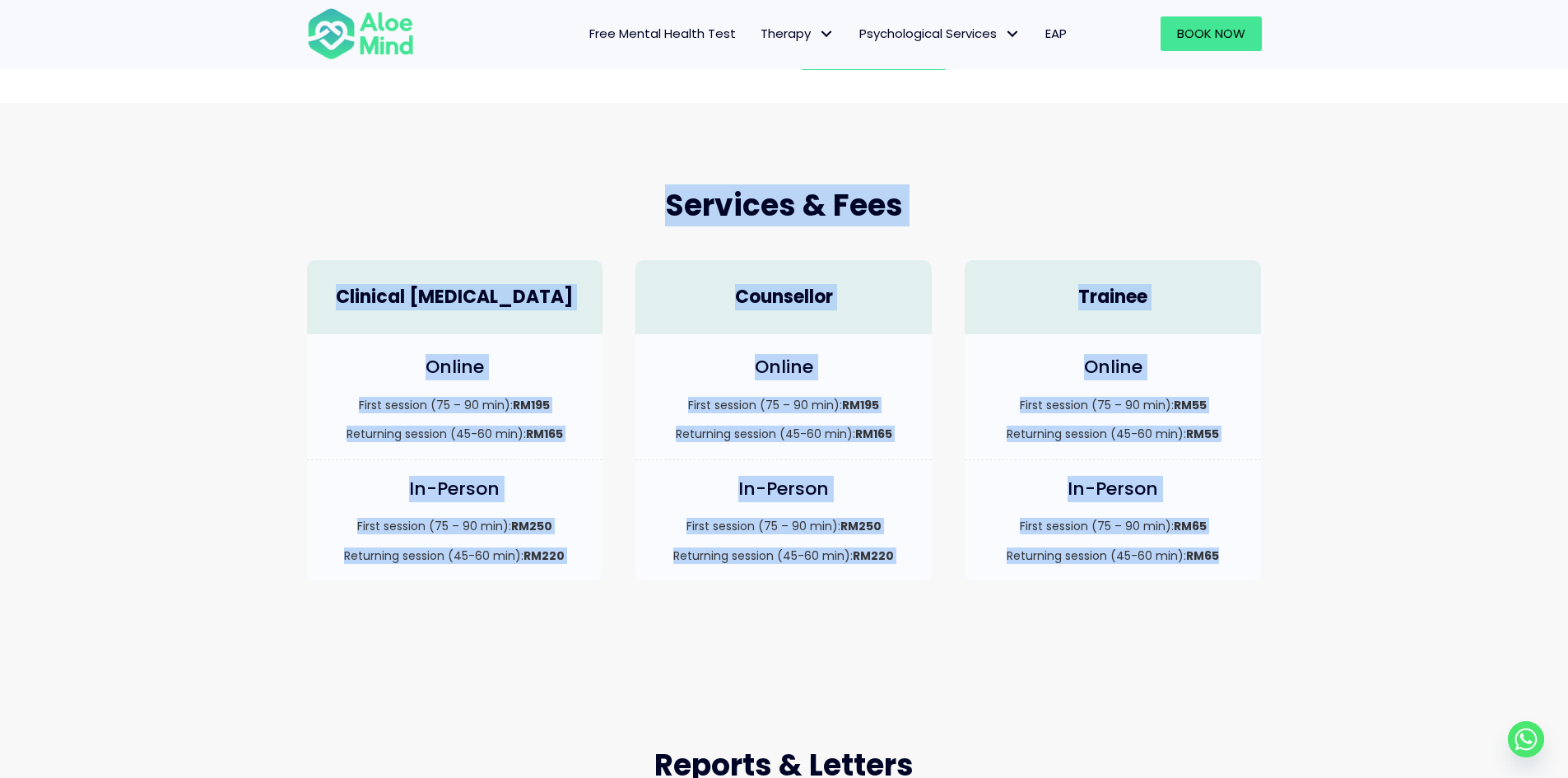
drag, startPoint x: 1242, startPoint y: 575, endPoint x: 312, endPoint y: 246, distance: 986.5
click at [300, 231] on div "Services & Fees Clinical Psychologist Online First session (75 – 90 min): RM195…" at bounding box center [784, 382] width 987 height 428
click at [324, 267] on div "Clinical [MEDICAL_DATA]" at bounding box center [456, 297] width 297 height 75
drag, startPoint x: 333, startPoint y: 273, endPoint x: 1345, endPoint y: 661, distance: 1083.8
click at [1345, 661] on div "Services & Fees Clinical Psychologist Online First session (75 – 90 min): RM195…" at bounding box center [784, 382] width 1568 height 559
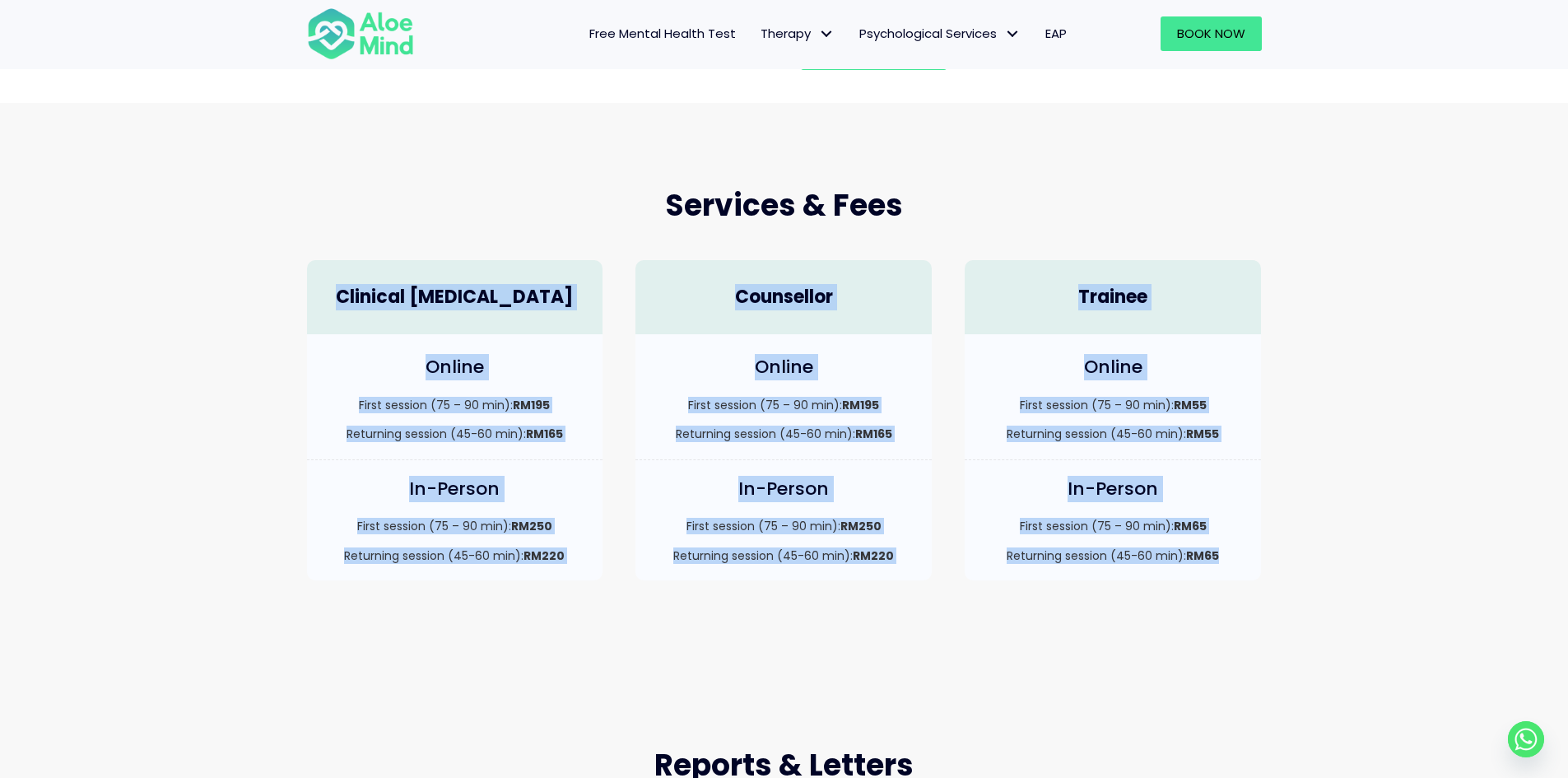
click at [1345, 661] on div "Services & Fees Clinical Psychologist Online First session (75 – 90 min): RM195…" at bounding box center [784, 382] width 1568 height 559
drag, startPoint x: 1353, startPoint y: 608, endPoint x: 317, endPoint y: 244, distance: 1098.1
click at [317, 244] on div "Services & Fees Clinical Psychologist Online First session (75 – 90 min): RM195…" at bounding box center [784, 382] width 1568 height 559
click at [317, 244] on div "Clinical [MEDICAL_DATA]" at bounding box center [455, 289] width 329 height 91
drag, startPoint x: 294, startPoint y: 265, endPoint x: 1280, endPoint y: 601, distance: 1041.7
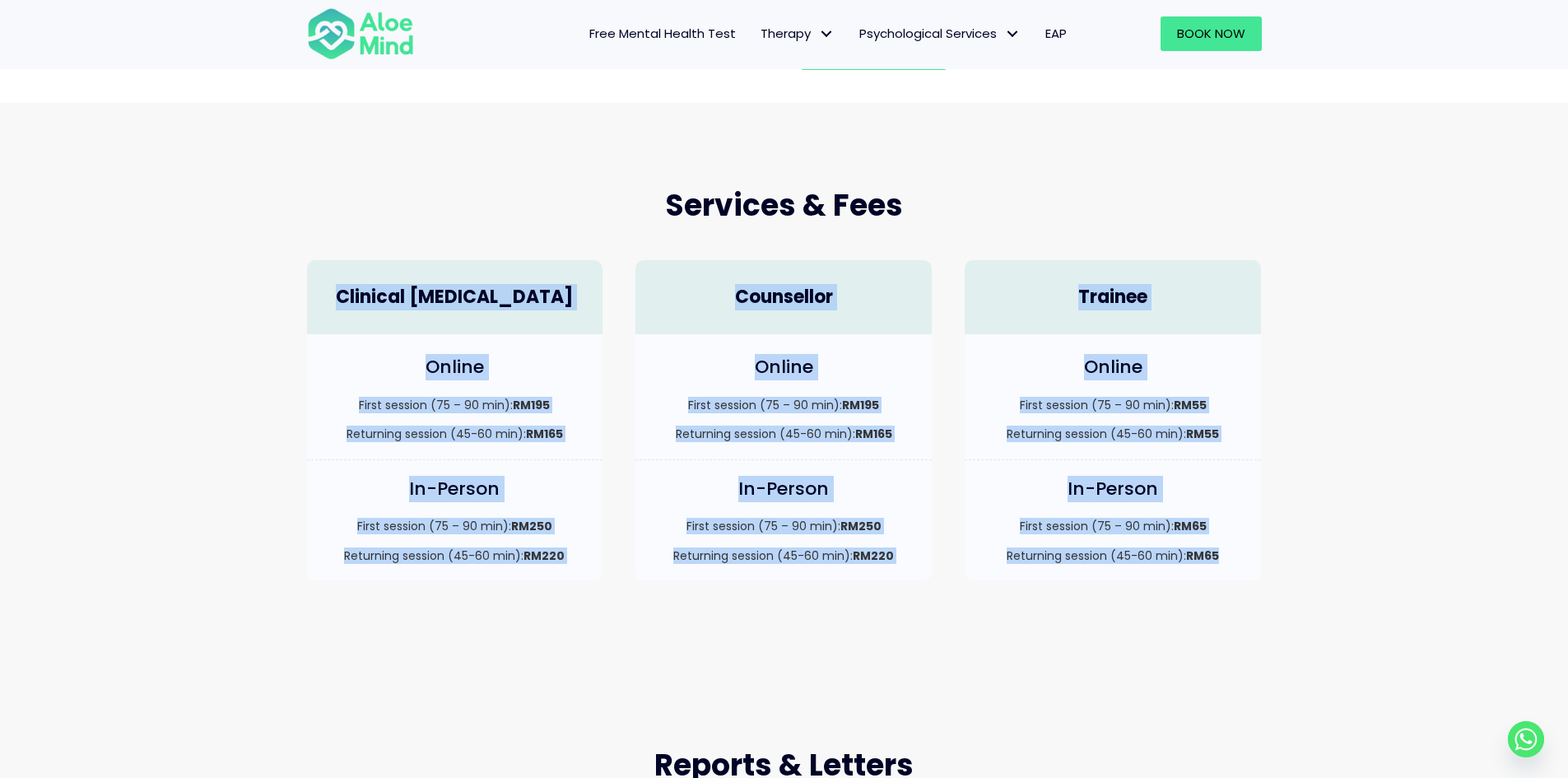
click at [1280, 601] on div "Services & Fees Clinical Psychologist Online First session (75 – 90 min): RM195…" at bounding box center [784, 382] width 1568 height 559
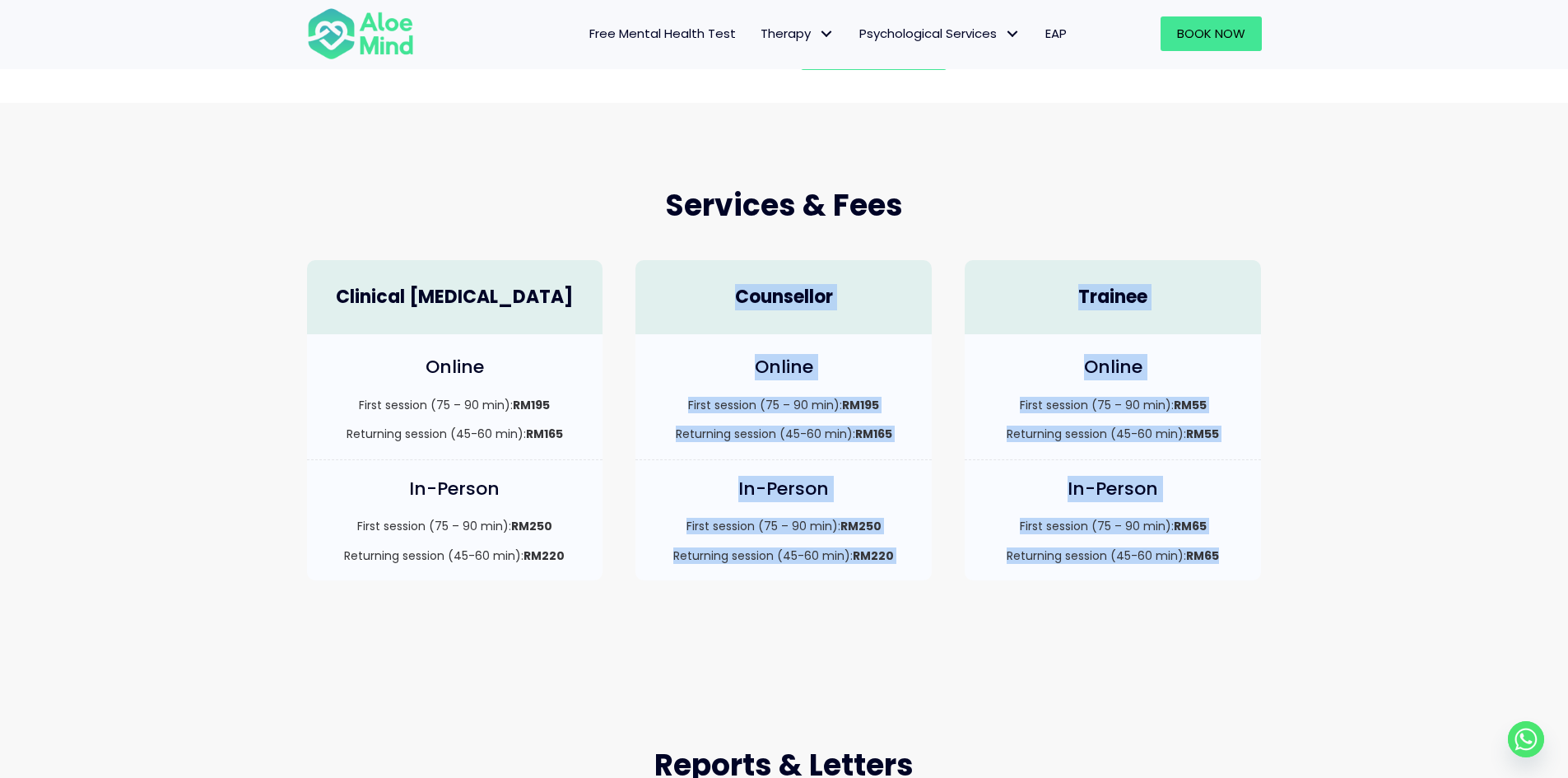
drag, startPoint x: 1281, startPoint y: 590, endPoint x: 636, endPoint y: 260, distance: 724.5
click at [636, 260] on div "Services & Fees Clinical Psychologist Online First session (75 – 90 min): RM195…" at bounding box center [784, 382] width 1568 height 559
click at [636, 260] on div "Counsellor" at bounding box center [784, 297] width 297 height 75
drag, startPoint x: 781, startPoint y: 326, endPoint x: 1244, endPoint y: 564, distance: 520.6
click at [1244, 564] on div "Clinical Psychologist Online First session (75 – 90 min): RM195 Returning sessi…" at bounding box center [784, 421] width 987 height 354
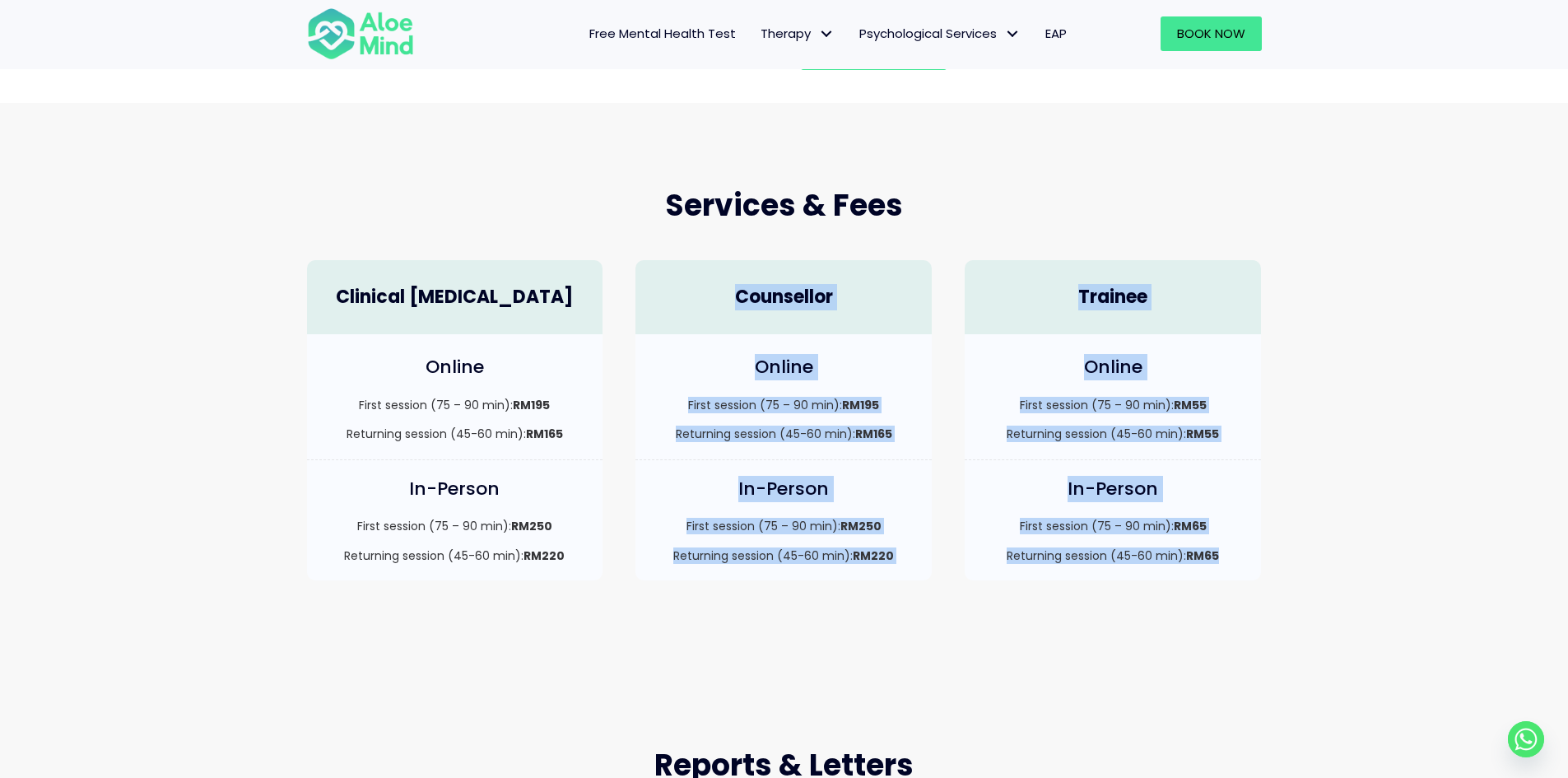
click at [1244, 564] on p "Returning session (45-60 min): RM65" at bounding box center [1112, 556] width 264 height 16
drag, startPoint x: 1244, startPoint y: 564, endPoint x: 899, endPoint y: 347, distance: 407.6
click at [899, 347] on div "Clinical Psychologist Online First session (75 – 90 min): RM195 Returning sessi…" at bounding box center [784, 421] width 987 height 354
click at [899, 347] on div "Online First session (75 – 90 min): RM195 Returning session (45-60 min): RM165" at bounding box center [784, 397] width 297 height 125
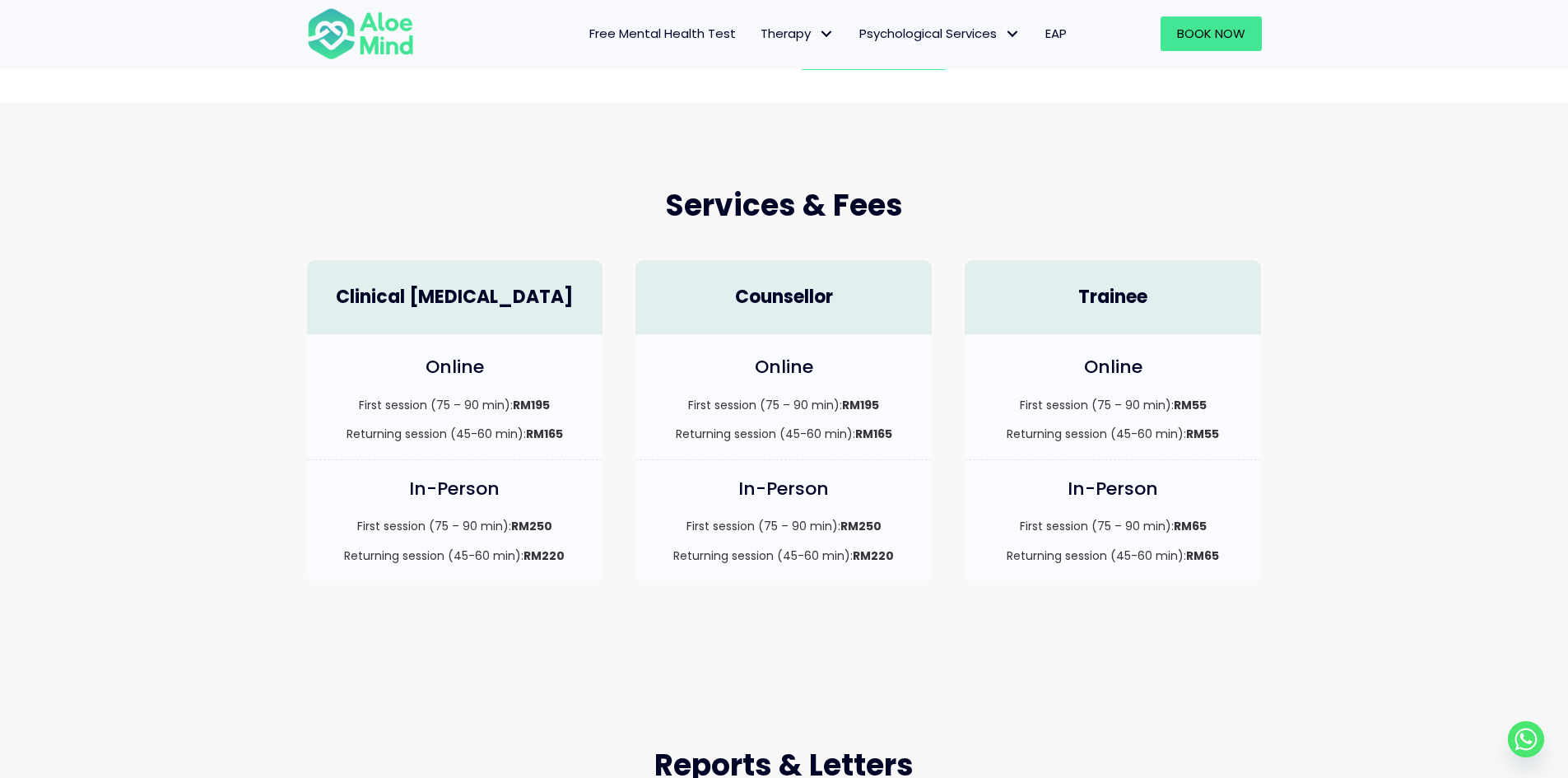
click at [866, 389] on div "Online First session (75 – 90 min): RM195 Returning session (45-60 min): RM165" at bounding box center [784, 397] width 297 height 125
drag, startPoint x: 866, startPoint y: 389, endPoint x: 868, endPoint y: 402, distance: 13.2
click at [868, 402] on div "Online First session (75 – 90 min): RM195 Returning session (45-60 min): RM165" at bounding box center [784, 397] width 297 height 125
click at [868, 407] on strong "RM195" at bounding box center [859, 405] width 37 height 16
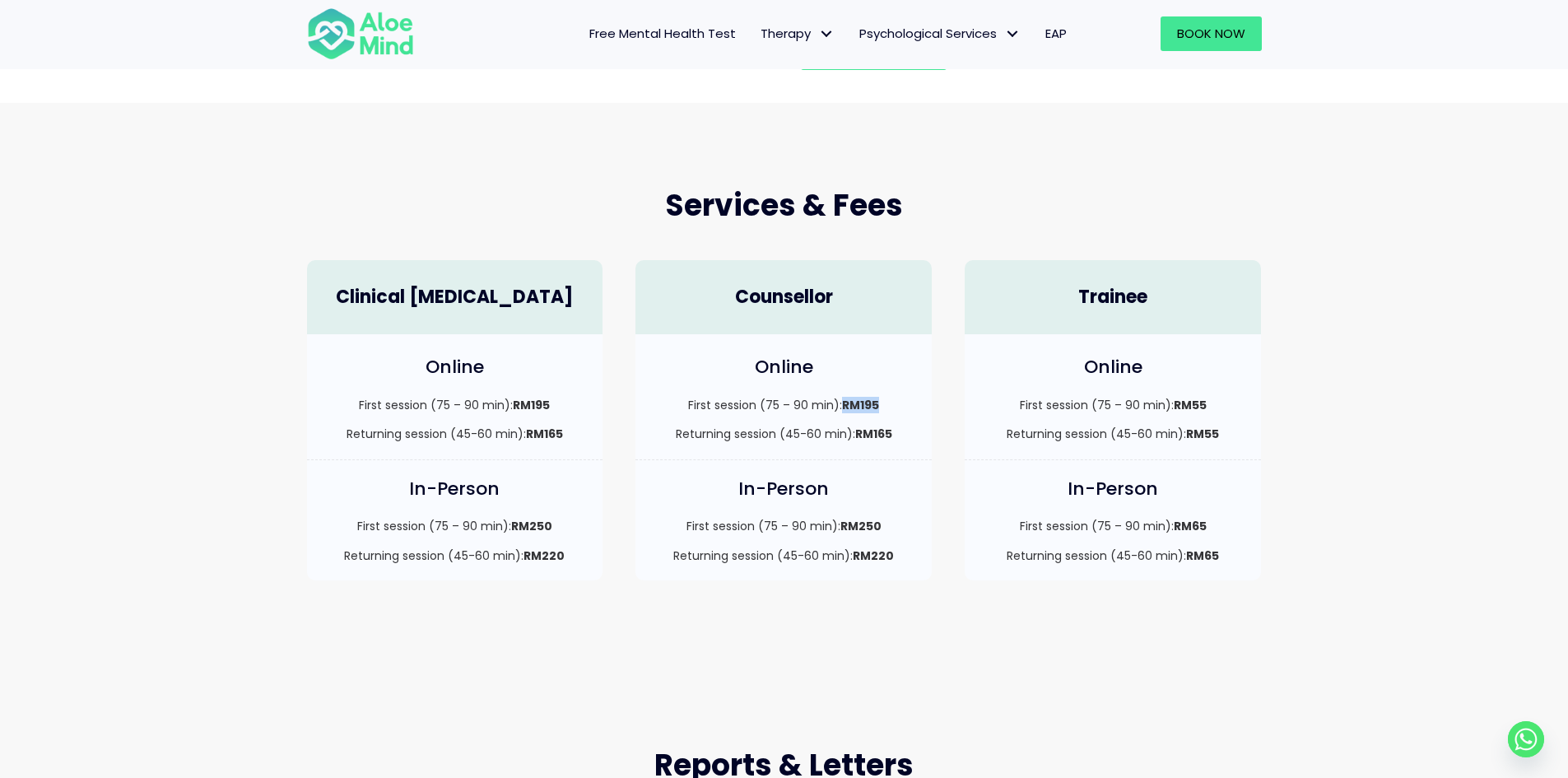
click at [868, 407] on strong "RM195" at bounding box center [859, 405] width 37 height 16
click at [1137, 406] on p "First session (75 – 90 min): RM55" at bounding box center [1112, 405] width 264 height 16
drag, startPoint x: 1137, startPoint y: 406, endPoint x: 1144, endPoint y: 413, distance: 9.9
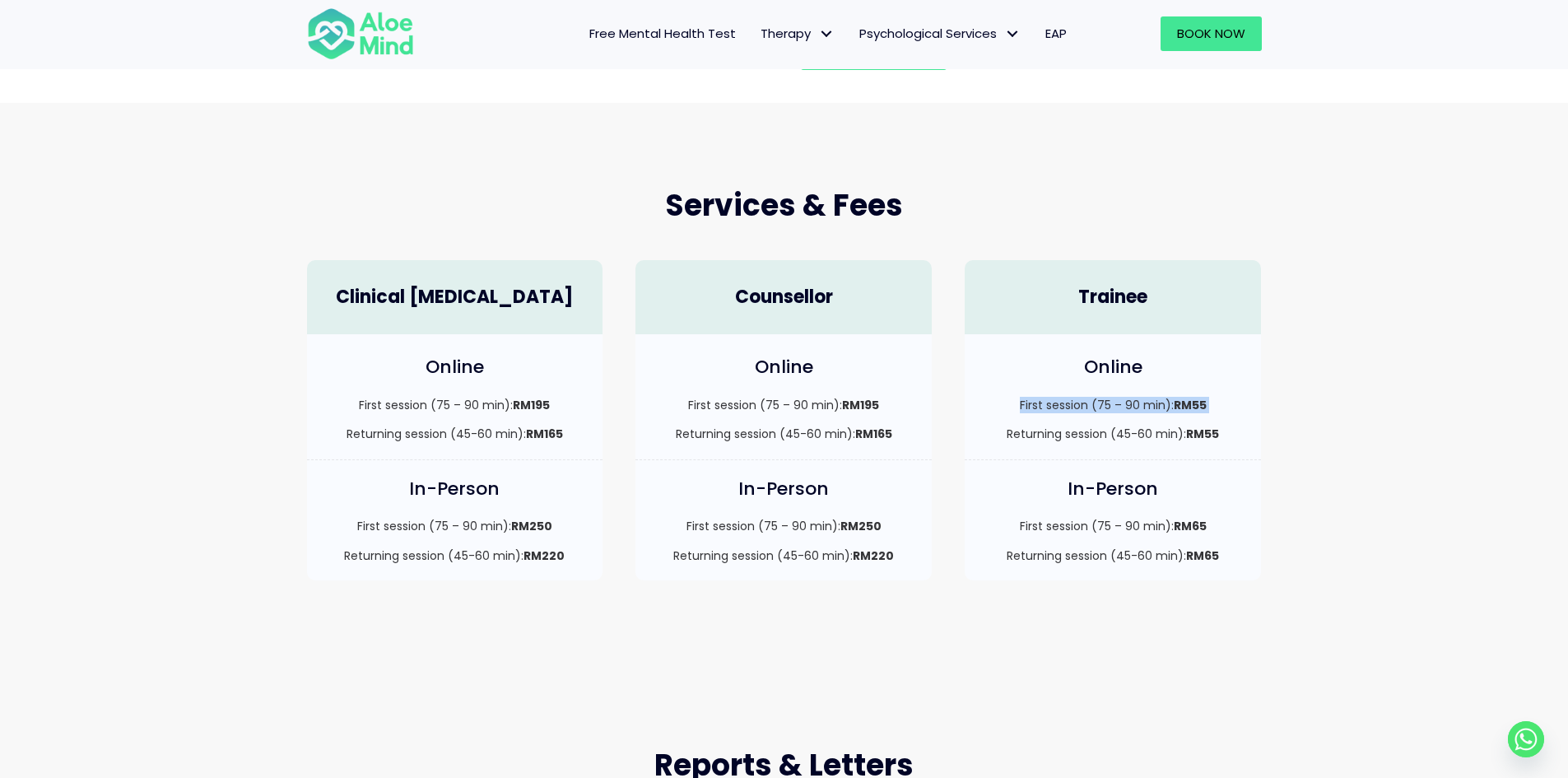
click at [1144, 413] on p "First session (75 – 90 min): RM55" at bounding box center [1112, 405] width 264 height 16
click at [1082, 419] on div "First session (75 – 90 min): RM55 Returning session (45-60 min): RM55" at bounding box center [1112, 420] width 264 height 46
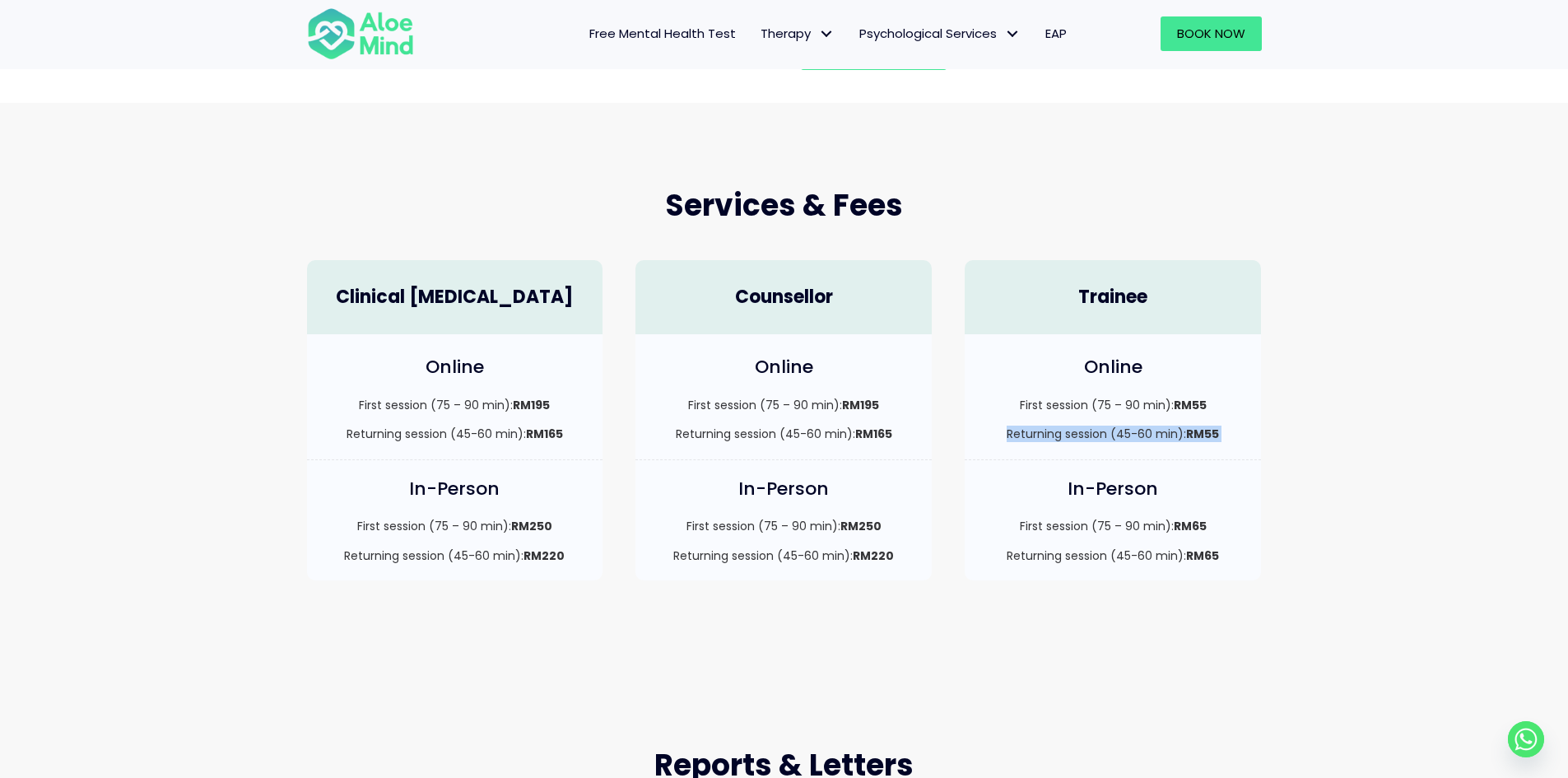
click at [1144, 416] on div "First session (75 – 90 min): RM55 Returning session (45-60 min): RM55" at bounding box center [1112, 420] width 264 height 46
click at [1163, 395] on div "Online First session (75 – 90 min): RM55 Returning session (45-60 min): RM55" at bounding box center [1113, 397] width 297 height 125
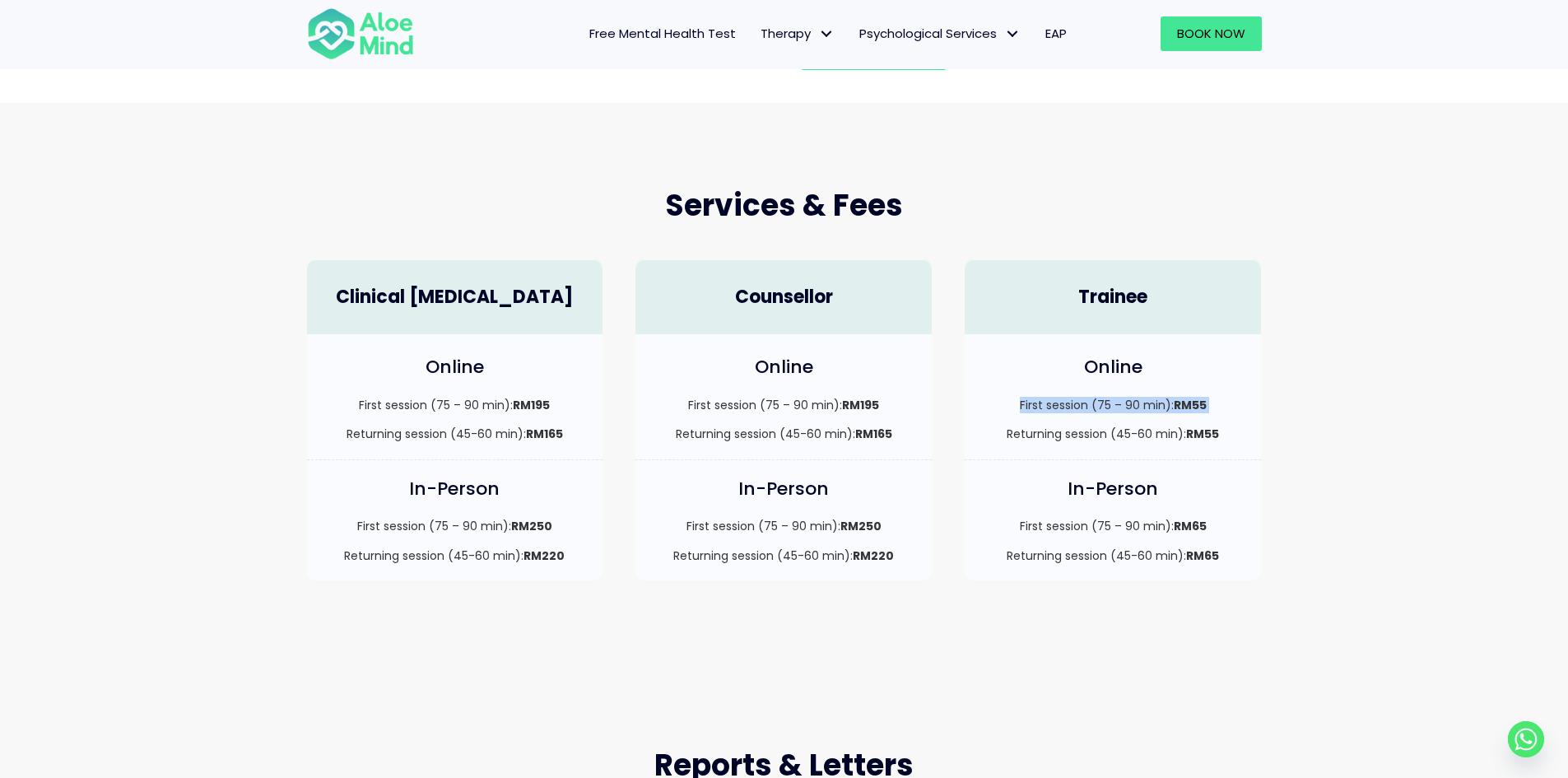
click at [1163, 395] on div "Online First session (75 – 90 min): RM55 Returning session (45-60 min): RM55" at bounding box center [1113, 397] width 297 height 125
click at [1153, 416] on div "First session (75 – 90 min): RM55 Returning session (45-60 min): RM55" at bounding box center [1112, 420] width 264 height 46
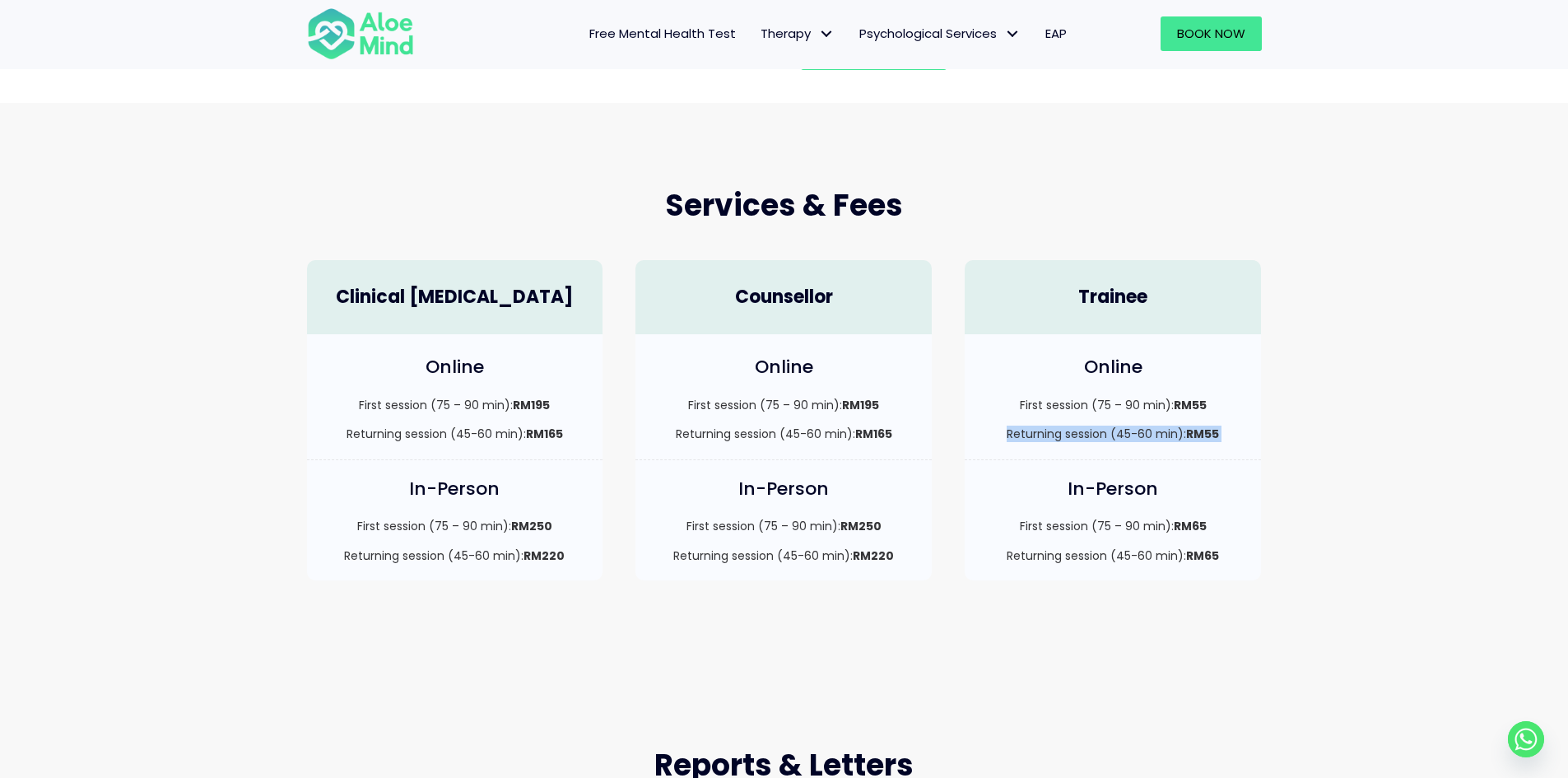
click at [1153, 416] on div "First session (75 – 90 min): RM55 Returning session (45-60 min): RM55" at bounding box center [1112, 420] width 264 height 46
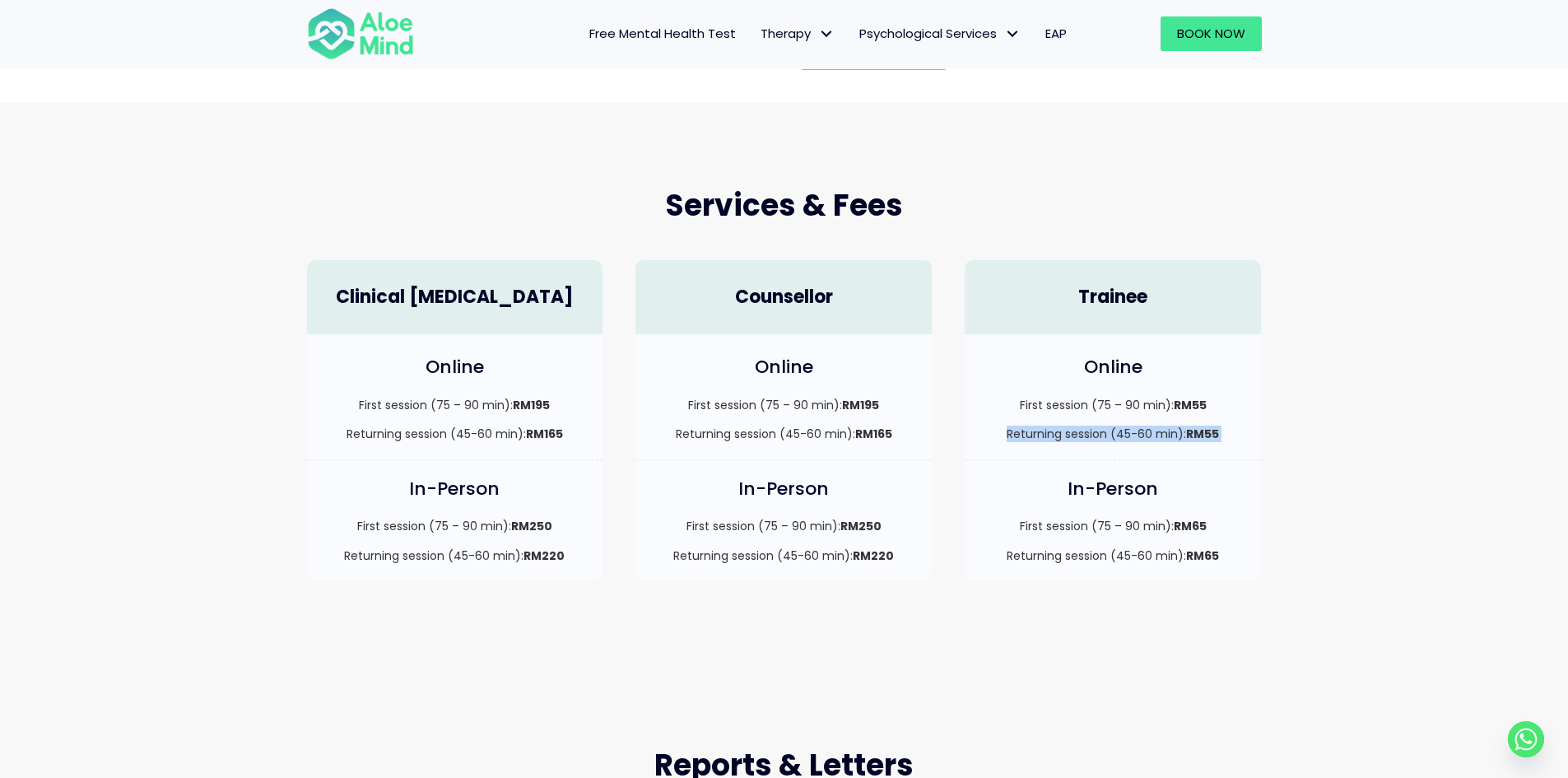
click at [1153, 416] on div "First session (75 – 90 min): RM55 Returning session (45-60 min): RM55" at bounding box center [1112, 420] width 264 height 46
click at [1157, 406] on p "First session (75 – 90 min): RM55" at bounding box center [1112, 405] width 264 height 16
drag, startPoint x: 1157, startPoint y: 406, endPoint x: 1147, endPoint y: 411, distance: 11.2
click at [1147, 410] on p "First session (75 – 90 min): RM55" at bounding box center [1112, 405] width 264 height 16
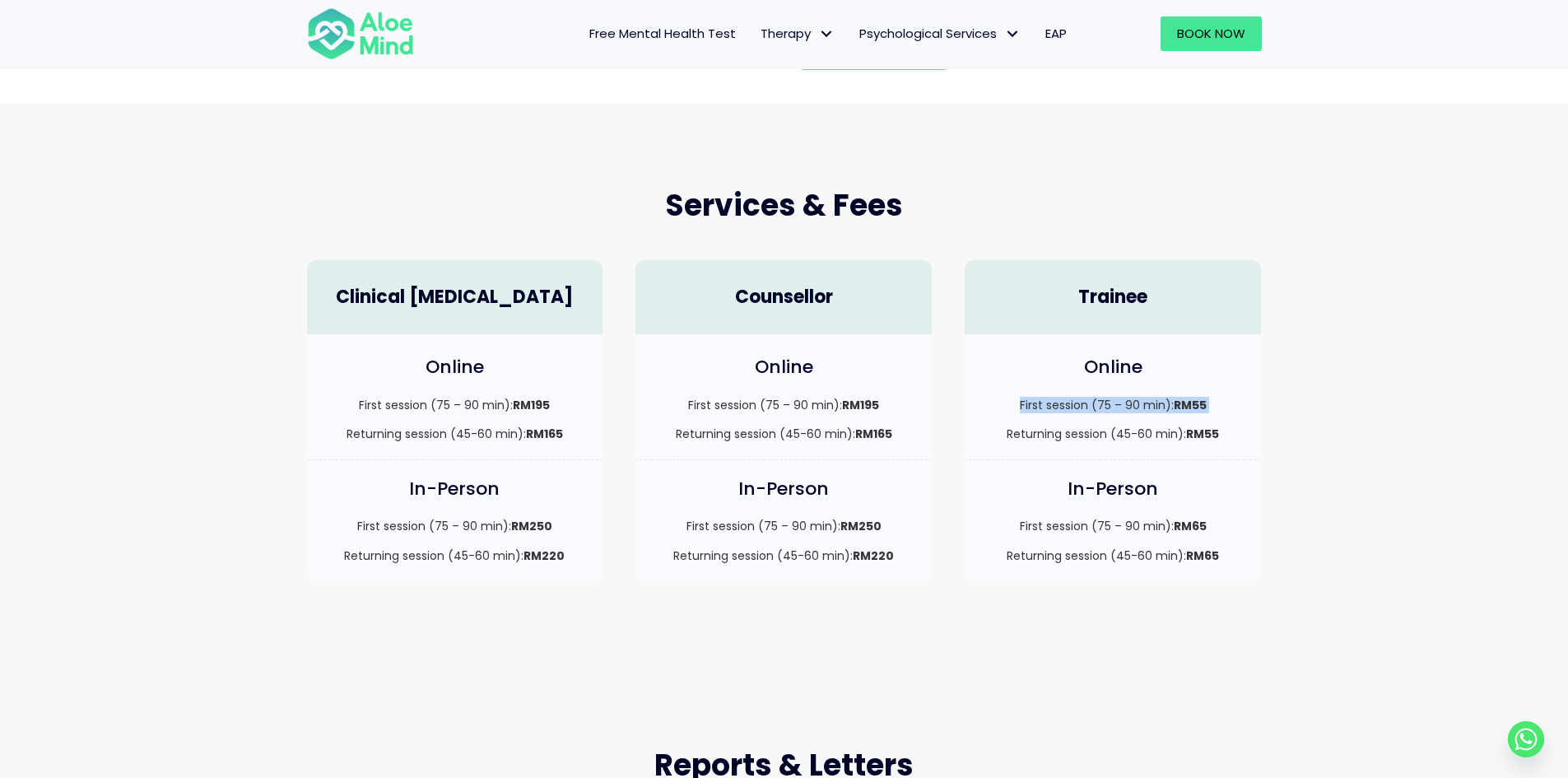
click at [1147, 411] on p "First session (75 – 90 min): RM55" at bounding box center [1112, 405] width 264 height 16
drag, startPoint x: 1147, startPoint y: 411, endPoint x: 1138, endPoint y: 398, distance: 15.8
click at [1145, 410] on p "First session (75 – 90 min): RM55" at bounding box center [1112, 405] width 264 height 16
click at [1138, 398] on p "First session (75 – 90 min): RM55" at bounding box center [1112, 405] width 264 height 16
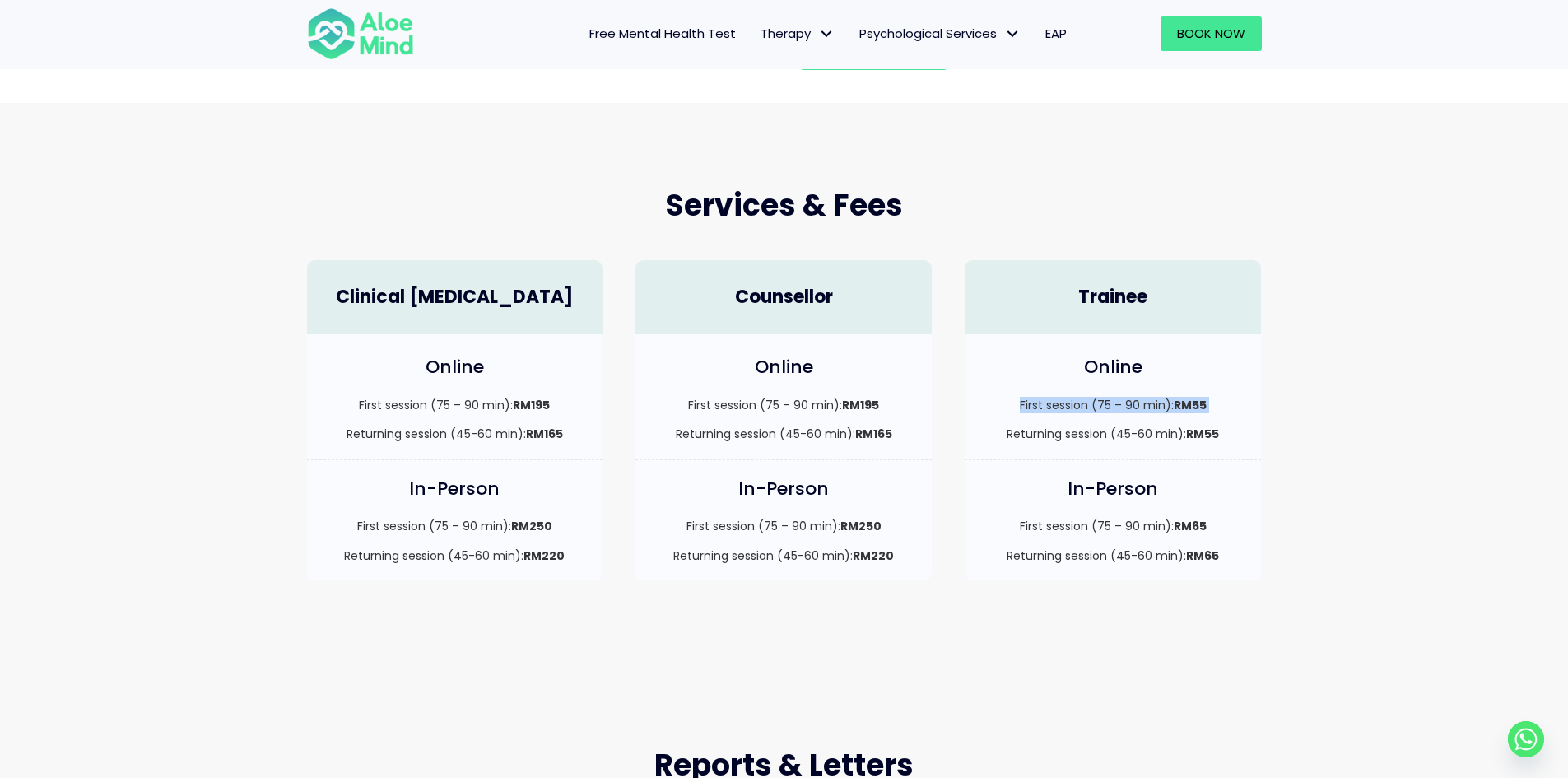
click at [1138, 398] on p "First session (75 – 90 min): RM55" at bounding box center [1112, 405] width 264 height 16
click at [839, 228] on div "Services & Fees" at bounding box center [784, 205] width 987 height 74
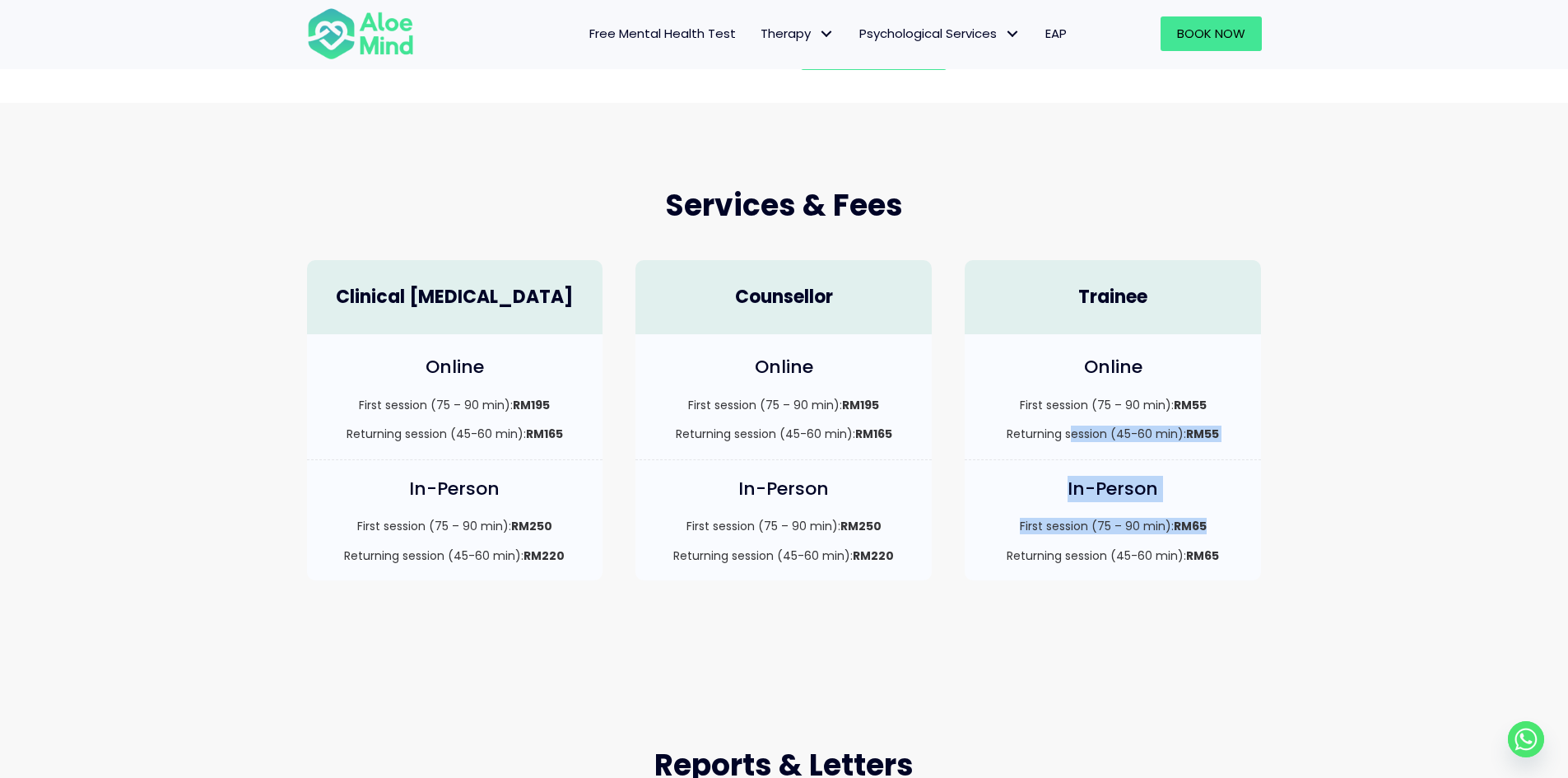
drag, startPoint x: 1070, startPoint y: 422, endPoint x: 1237, endPoint y: 541, distance: 205.1
click at [1237, 541] on div "Trainee Online First session (75 – 90 min): RM55 Returning session (45-60 min):…" at bounding box center [1112, 421] width 329 height 354
click at [1237, 541] on div "First session (75 – 90 min): RM65 Returning session (45-60 min): RM65" at bounding box center [1112, 540] width 264 height 46
drag, startPoint x: 1146, startPoint y: 46, endPoint x: 1229, endPoint y: 62, distance: 84.5
click at [1229, 62] on div "Book Now" at bounding box center [1178, 34] width 199 height 68
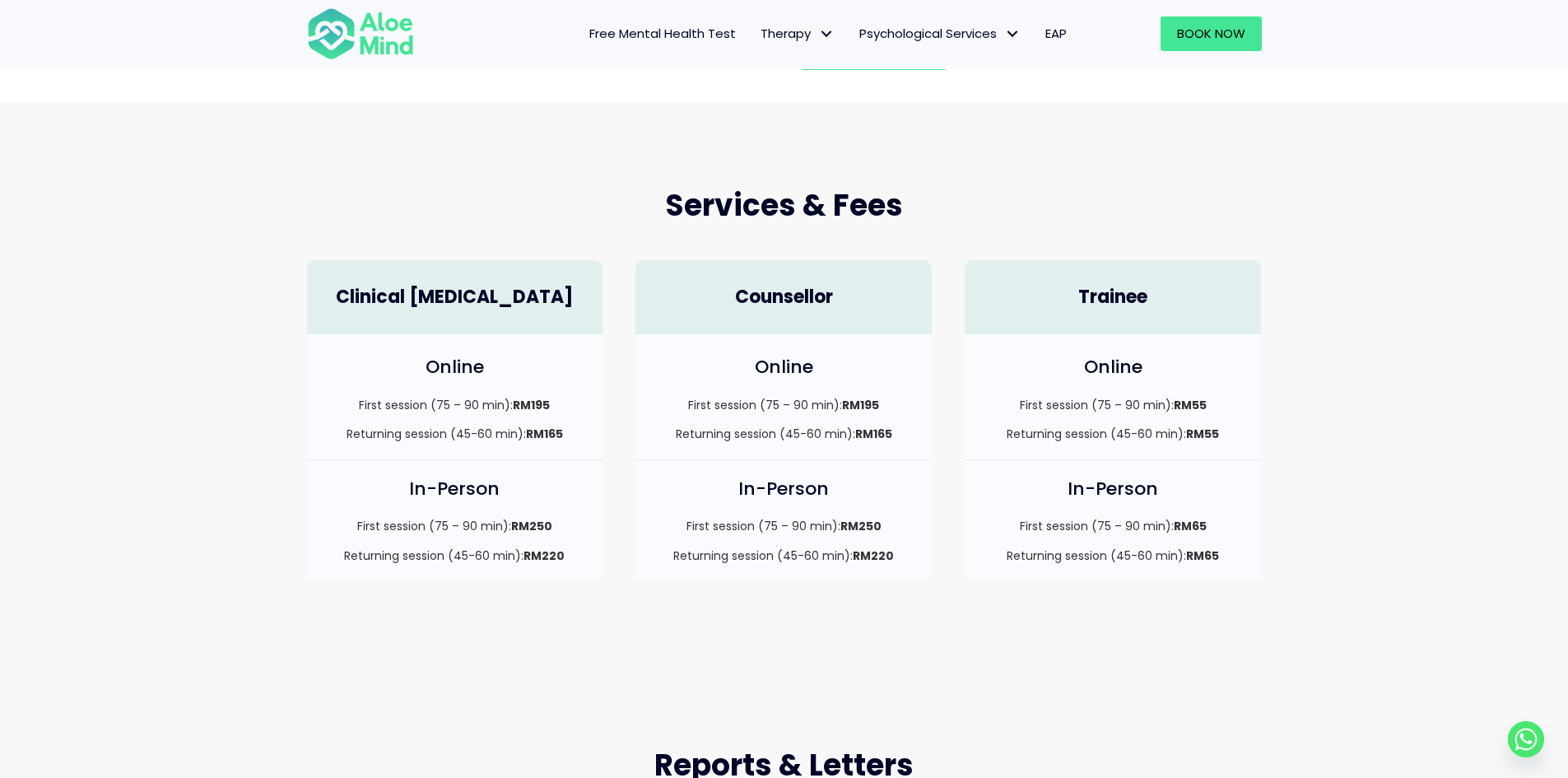
click at [1229, 62] on div "Book Now" at bounding box center [1178, 34] width 199 height 68
click at [1086, 154] on div "Services & Fees Clinical Psychologist Online First session (75 – 90 min): RM195…" at bounding box center [784, 382] width 1568 height 559
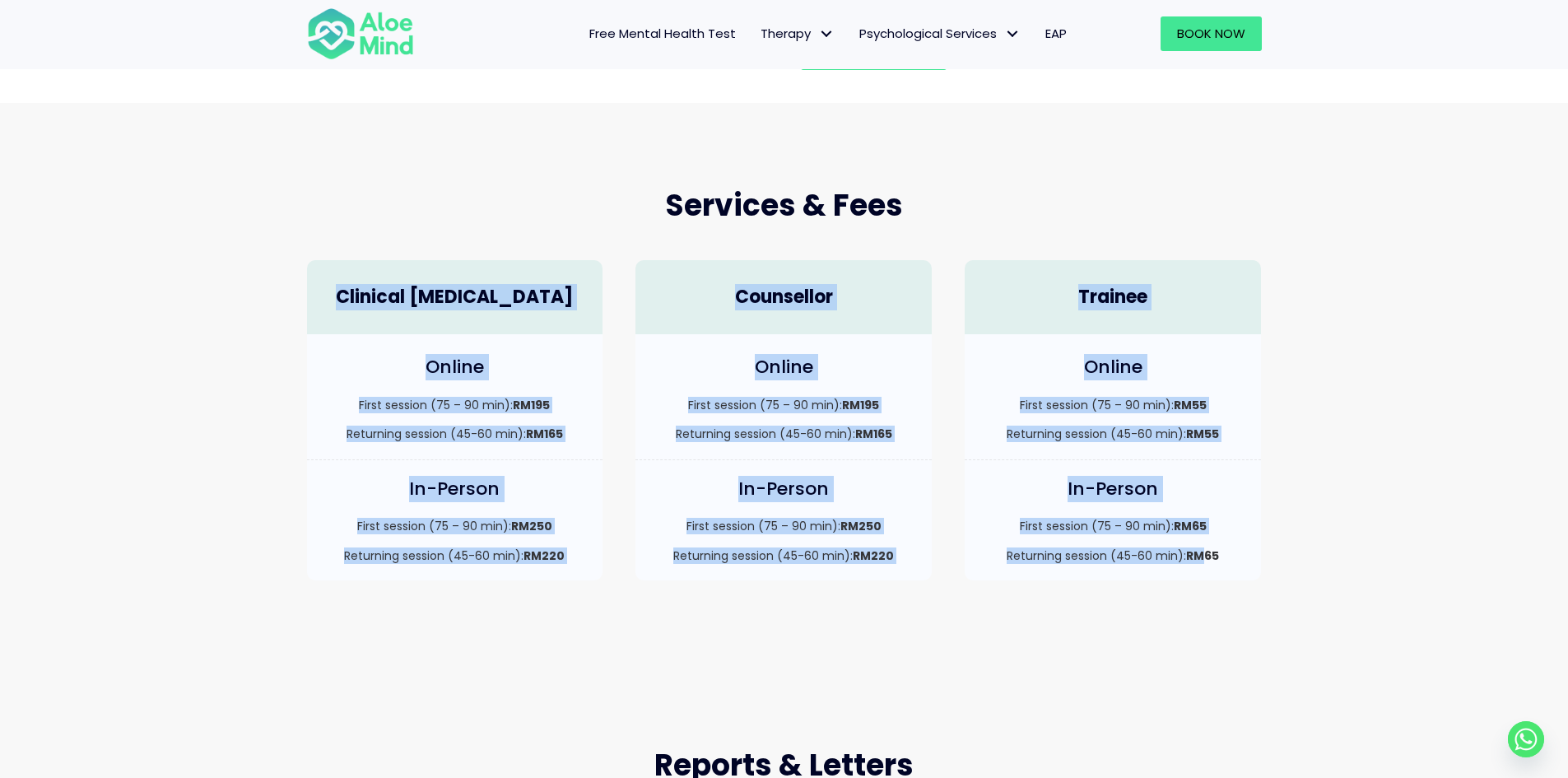
drag, startPoint x: 1078, startPoint y: 232, endPoint x: 1210, endPoint y: 542, distance: 336.9
click at [1210, 542] on div "Services & Fees Clinical Psychologist Online First session (75 – 90 min): RM195…" at bounding box center [784, 382] width 987 height 428
click at [1210, 542] on div "First session (75 – 90 min): RM65 Returning session (45-60 min): RM65" at bounding box center [1112, 540] width 264 height 46
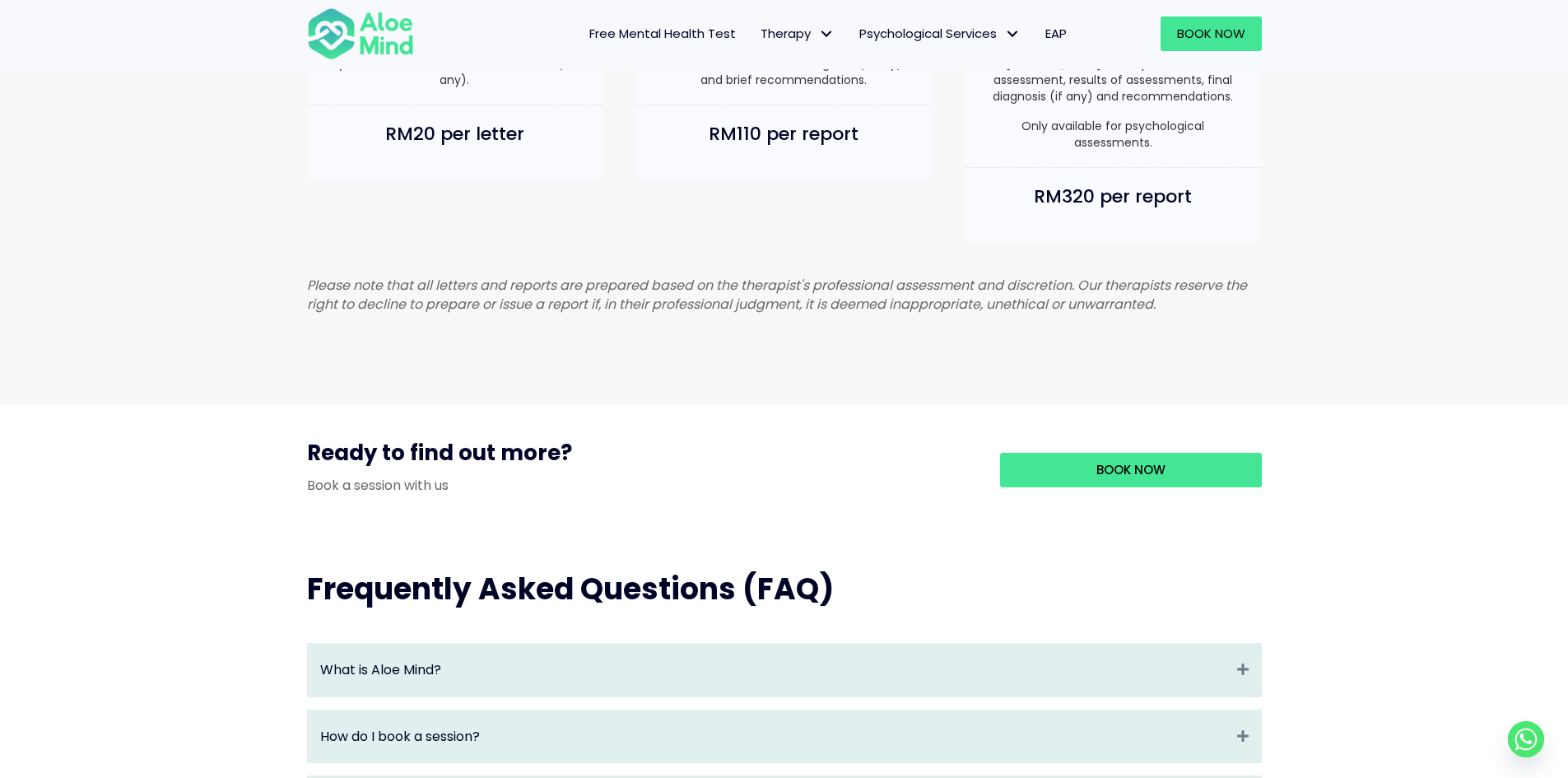
scroll to position [1563, 0]
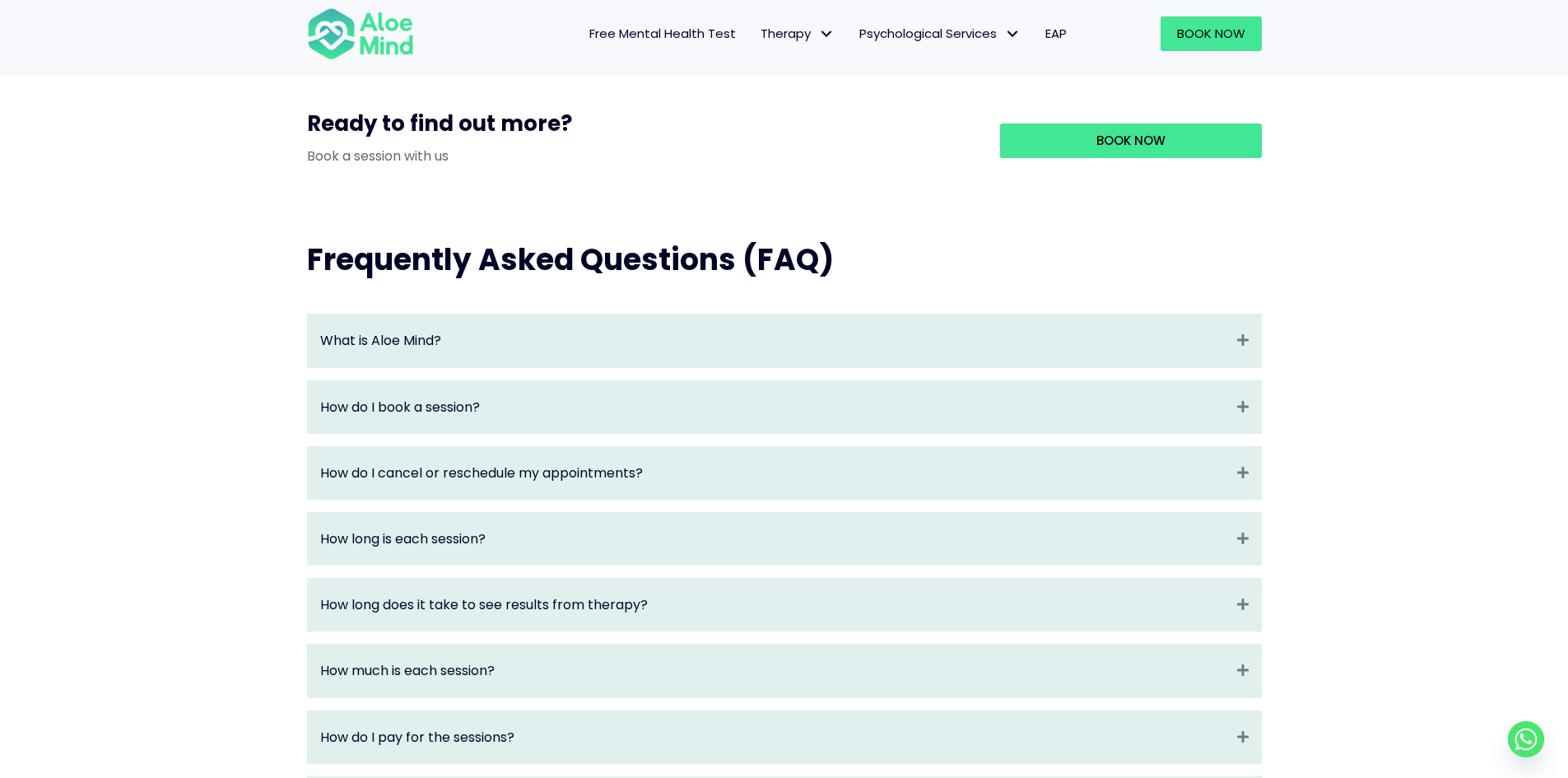
click at [1014, 409] on div "How do I book a session? Expand" at bounding box center [784, 407] width 953 height 52
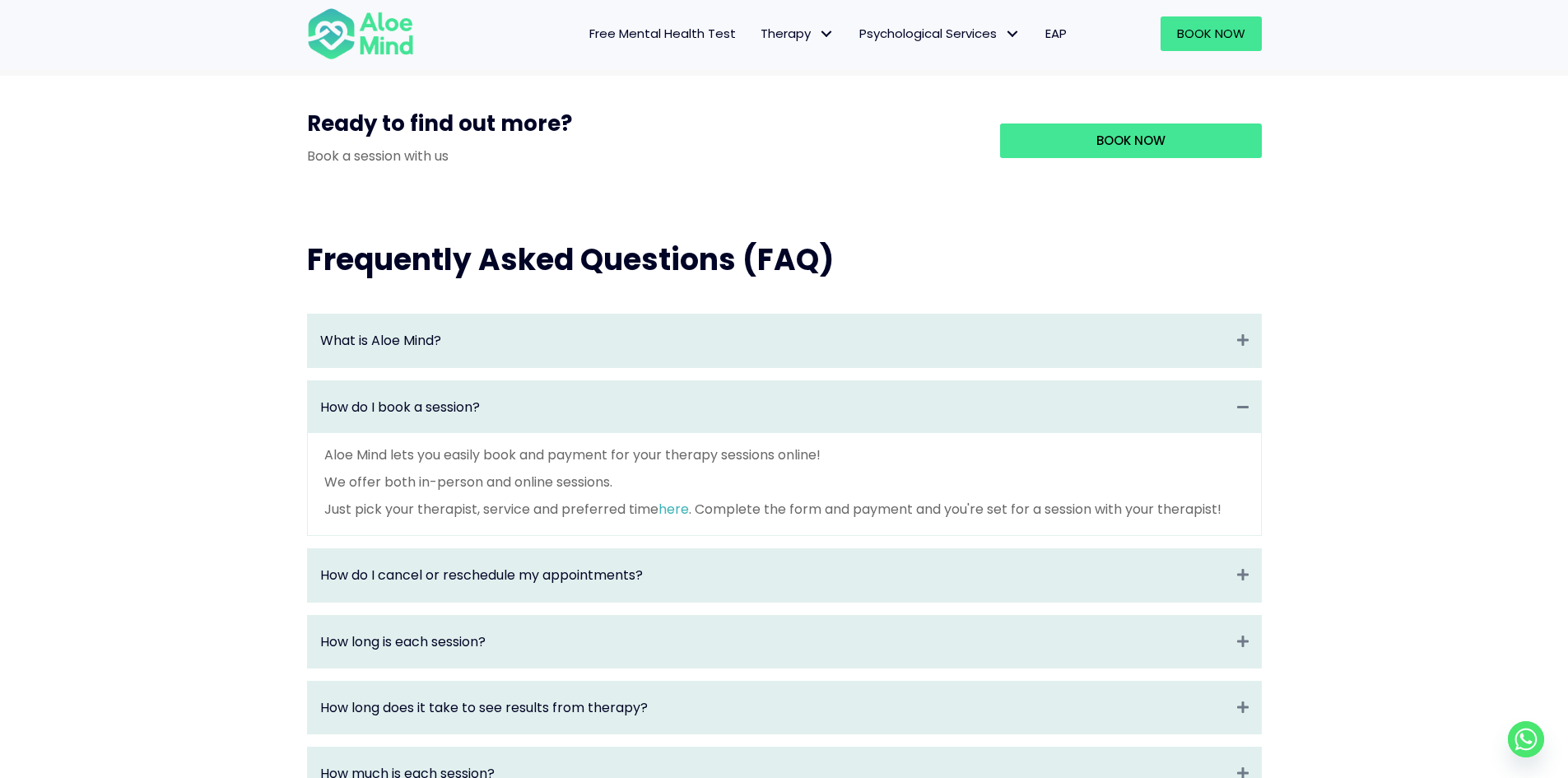
click at [974, 433] on div "How do I book a session? Collapse" at bounding box center [784, 407] width 953 height 52
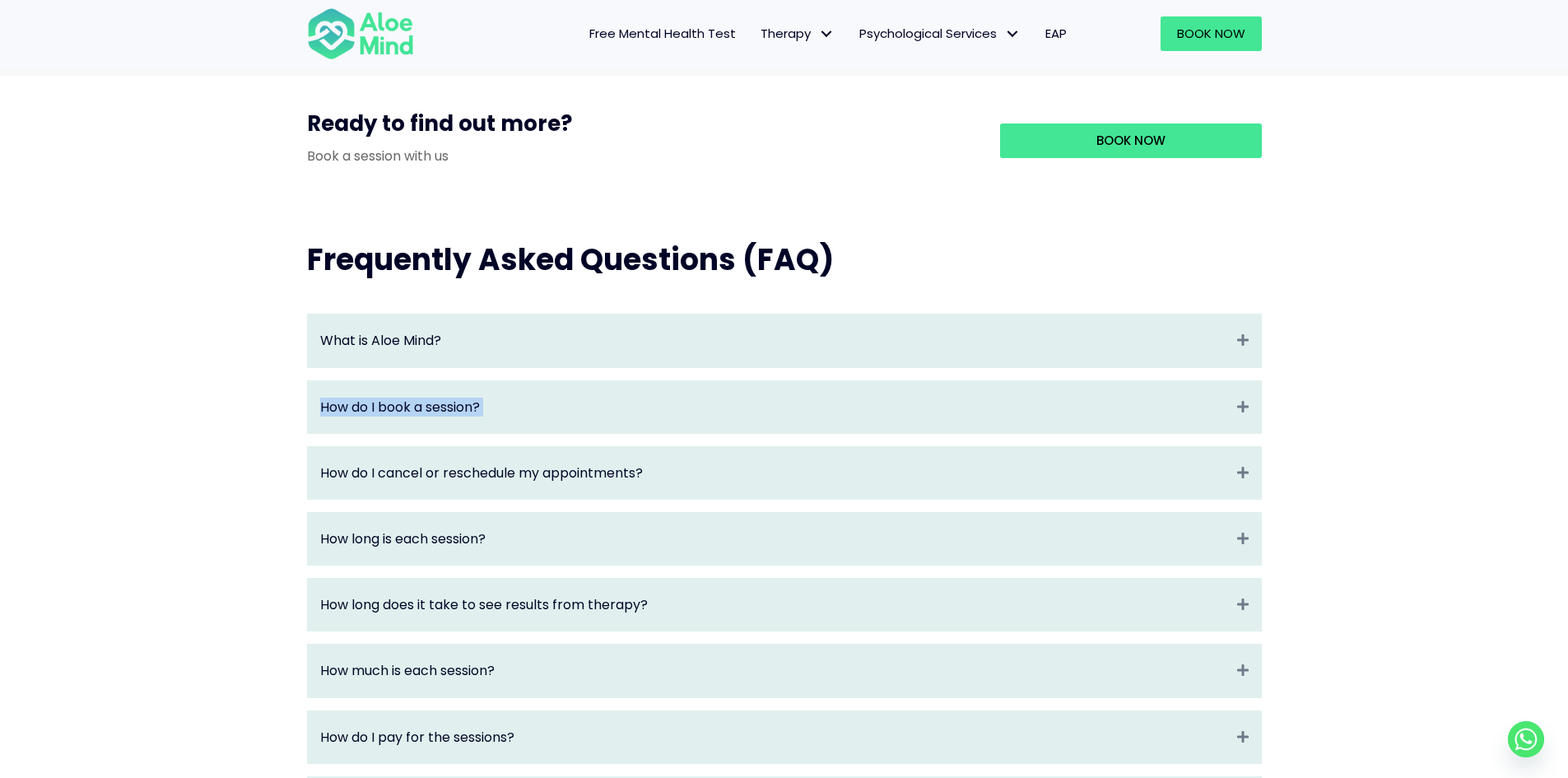
click at [974, 433] on div "How do I book a session? Expand" at bounding box center [784, 407] width 953 height 52
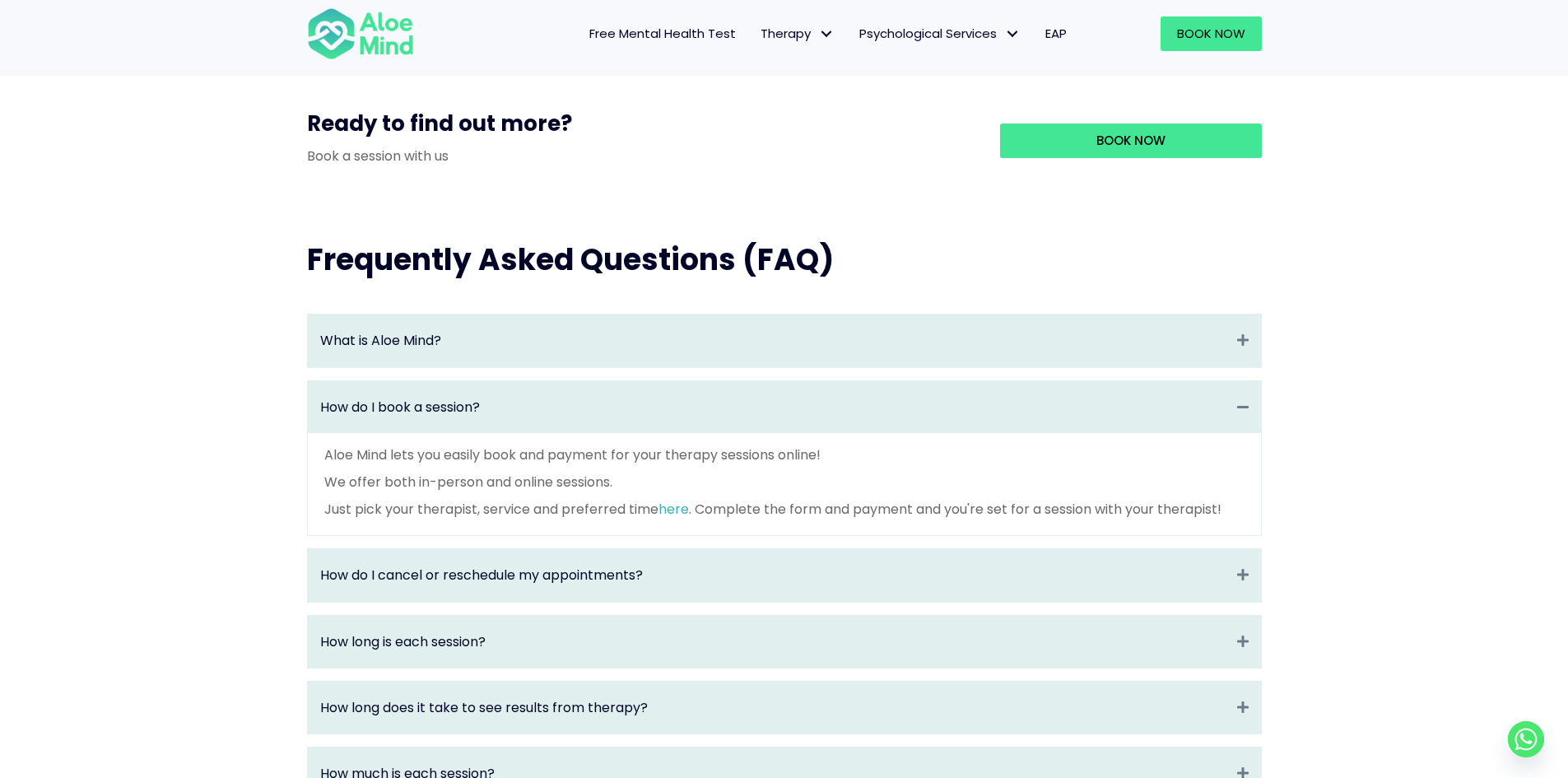
click at [960, 458] on div "Aloe Mind lets you easily book and payment for your therapy sessions online! We…" at bounding box center [784, 484] width 953 height 103
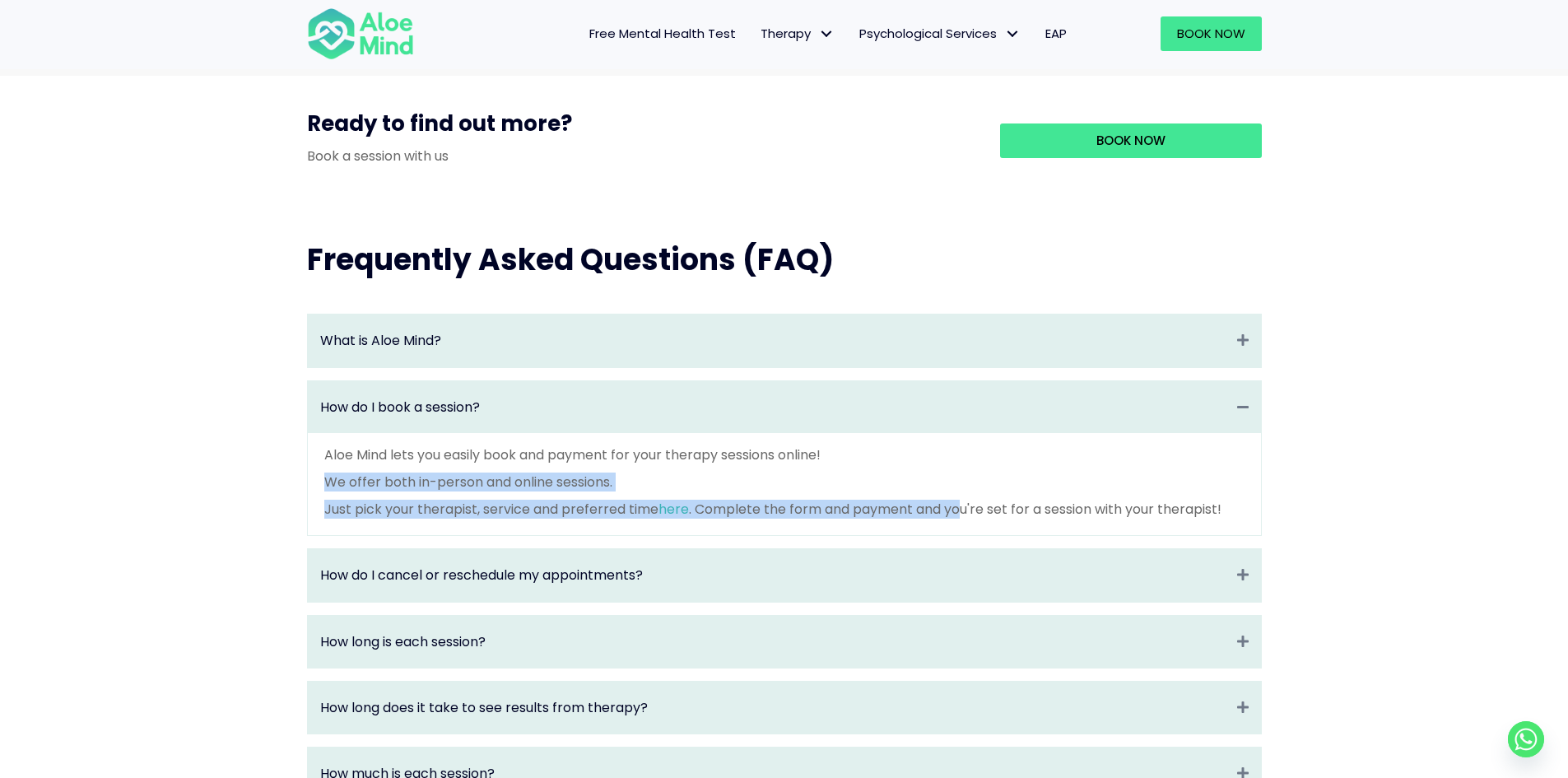
drag, startPoint x: 960, startPoint y: 523, endPoint x: 966, endPoint y: 539, distance: 17.1
click at [966, 536] on div "Aloe Mind lets you easily book and payment for your therapy sessions online! We…" at bounding box center [784, 484] width 953 height 103
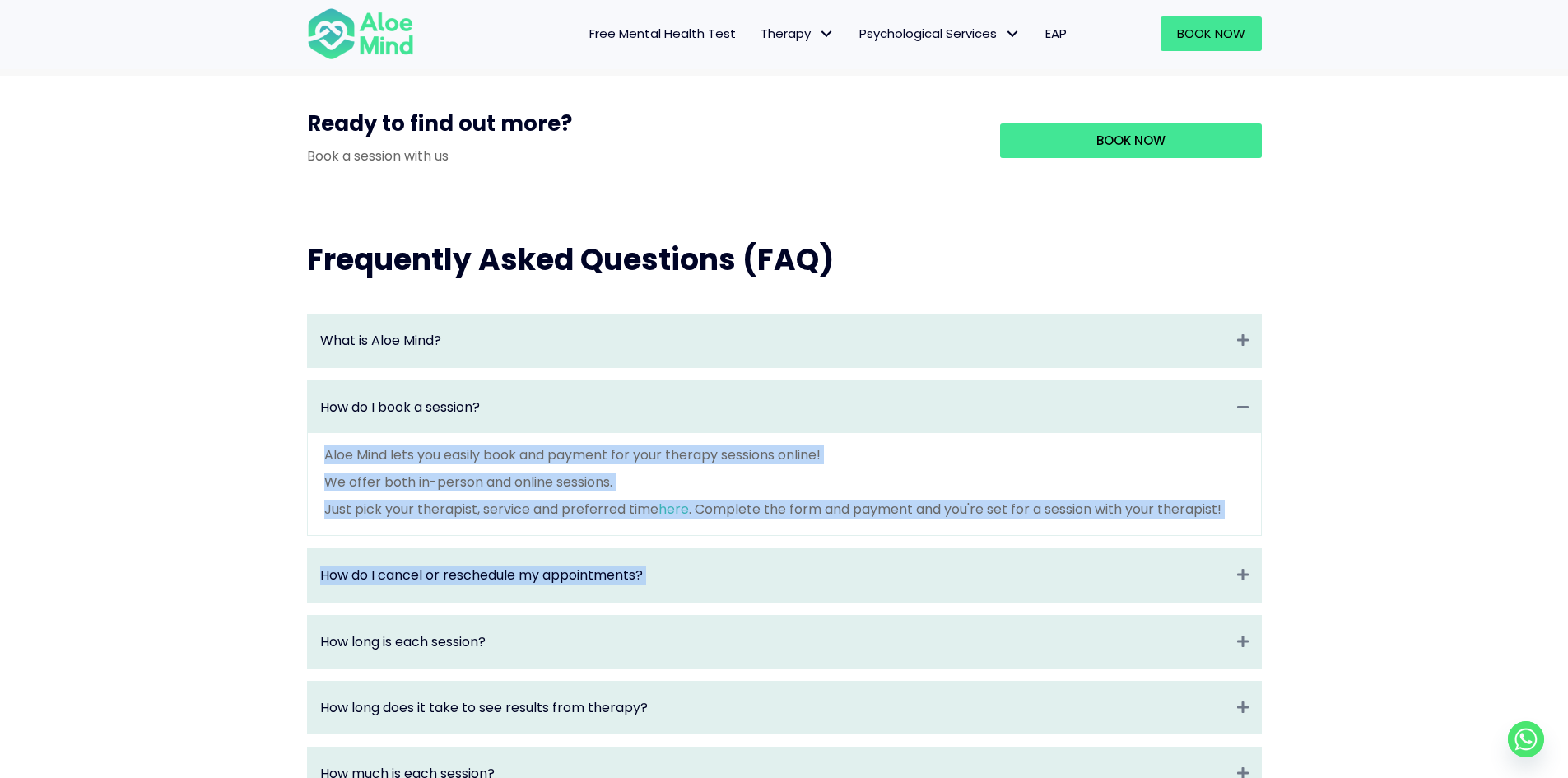
drag, startPoint x: 1314, startPoint y: 607, endPoint x: 1279, endPoint y: 433, distance: 177.5
click at [1257, 402] on div "Frequently Asked Questions (FAQ) What is Aloe Mind? Expand Aloe Mind is a platf…" at bounding box center [784, 757] width 1568 height 1100
click at [1373, 490] on div "Frequently Asked Questions (FAQ) What is Aloe Mind? Expand Aloe Mind is a platf…" at bounding box center [784, 757] width 1568 height 1100
drag, startPoint x: 1335, startPoint y: 360, endPoint x: 1346, endPoint y: 596, distance: 236.3
click at [1346, 596] on div "Frequently Asked Questions (FAQ) What is Aloe Mind? Expand Aloe Mind is a platf…" at bounding box center [784, 757] width 1568 height 1100
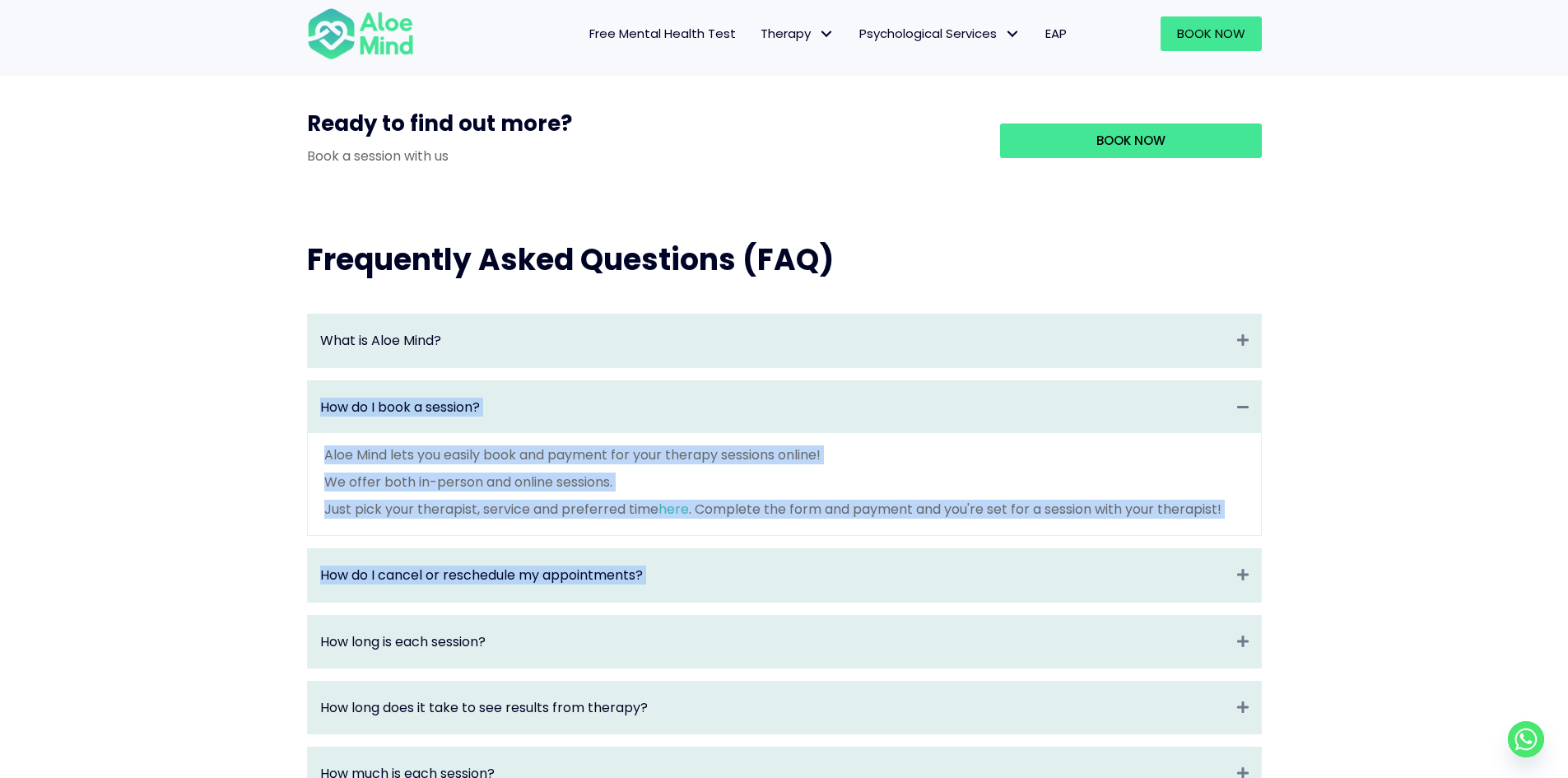
click at [1373, 517] on div "Frequently Asked Questions (FAQ) What is Aloe Mind? Expand Aloe Mind is a platf…" at bounding box center [784, 757] width 1568 height 1100
drag, startPoint x: 1375, startPoint y: 569, endPoint x: 1376, endPoint y: 325, distance: 244.0
click at [1376, 325] on div "Frequently Asked Questions (FAQ) What is Aloe Mind? Expand Aloe Mind is a platf…" at bounding box center [784, 757] width 1568 height 1100
click at [1363, 399] on div "Frequently Asked Questions (FAQ) What is Aloe Mind? Expand Aloe Mind is a platf…" at bounding box center [784, 757] width 1568 height 1100
drag, startPoint x: 1354, startPoint y: 306, endPoint x: 1370, endPoint y: 661, distance: 355.4
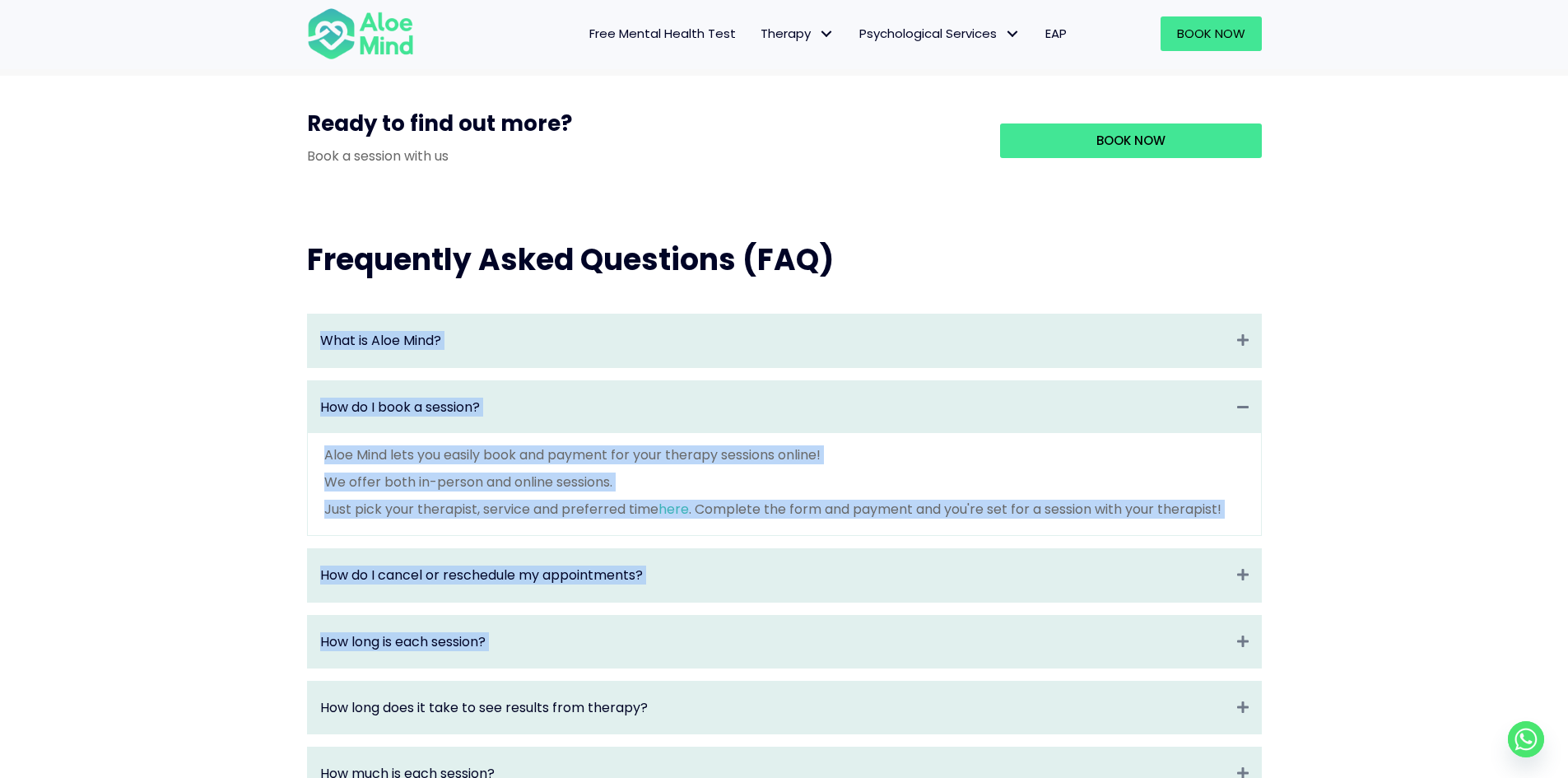
click at [1370, 661] on div "Frequently Asked Questions (FAQ) What is Aloe Mind? Expand Aloe Mind is a platf…" at bounding box center [784, 757] width 1568 height 1100
click at [1386, 556] on div "Frequently Asked Questions (FAQ) What is Aloe Mind? Expand Aloe Mind is a platf…" at bounding box center [784, 757] width 1568 height 1100
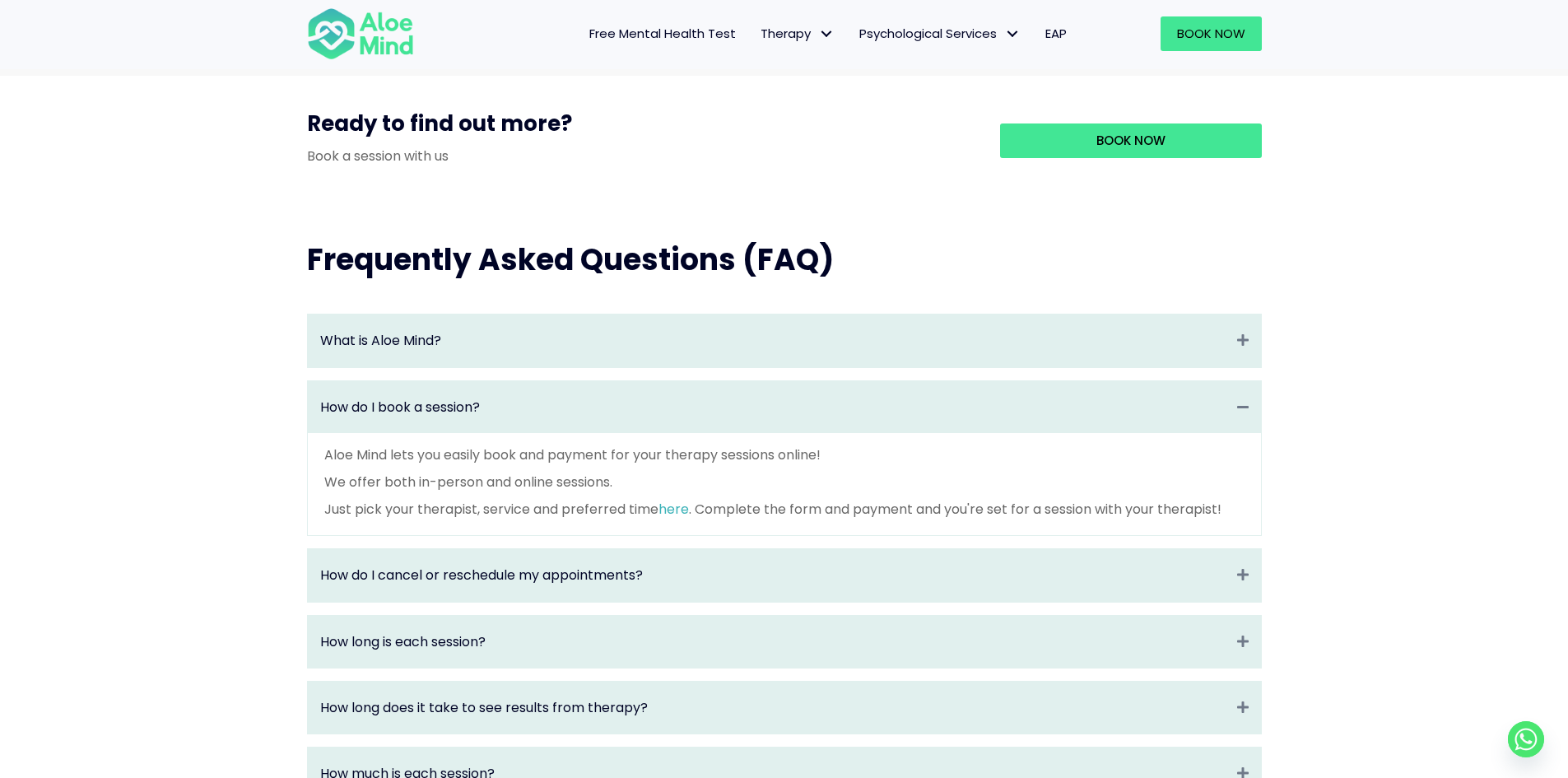
click at [1262, 341] on div "What is Aloe Mind? Expand Aloe Mind is a platform to connect people in need to …" at bounding box center [784, 794] width 987 height 993
click at [1227, 342] on div "What is Aloe Mind? Expand" at bounding box center [784, 340] width 953 height 52
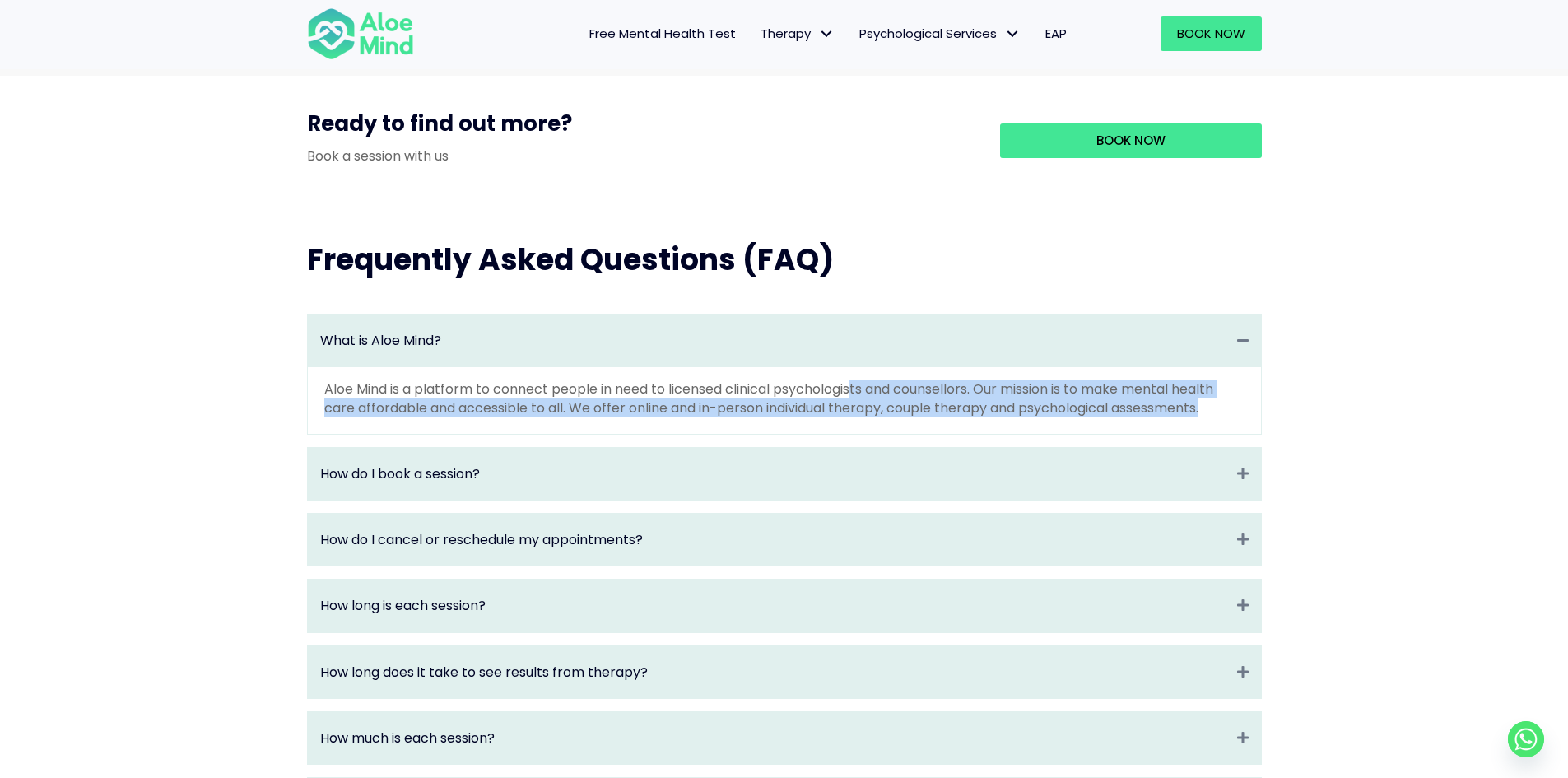
drag, startPoint x: 855, startPoint y: 397, endPoint x: 1220, endPoint y: 448, distance: 368.5
click at [1220, 433] on div "Aloe Mind is a platform to connect people in need to licensed clinical psycholo…" at bounding box center [784, 400] width 953 height 67
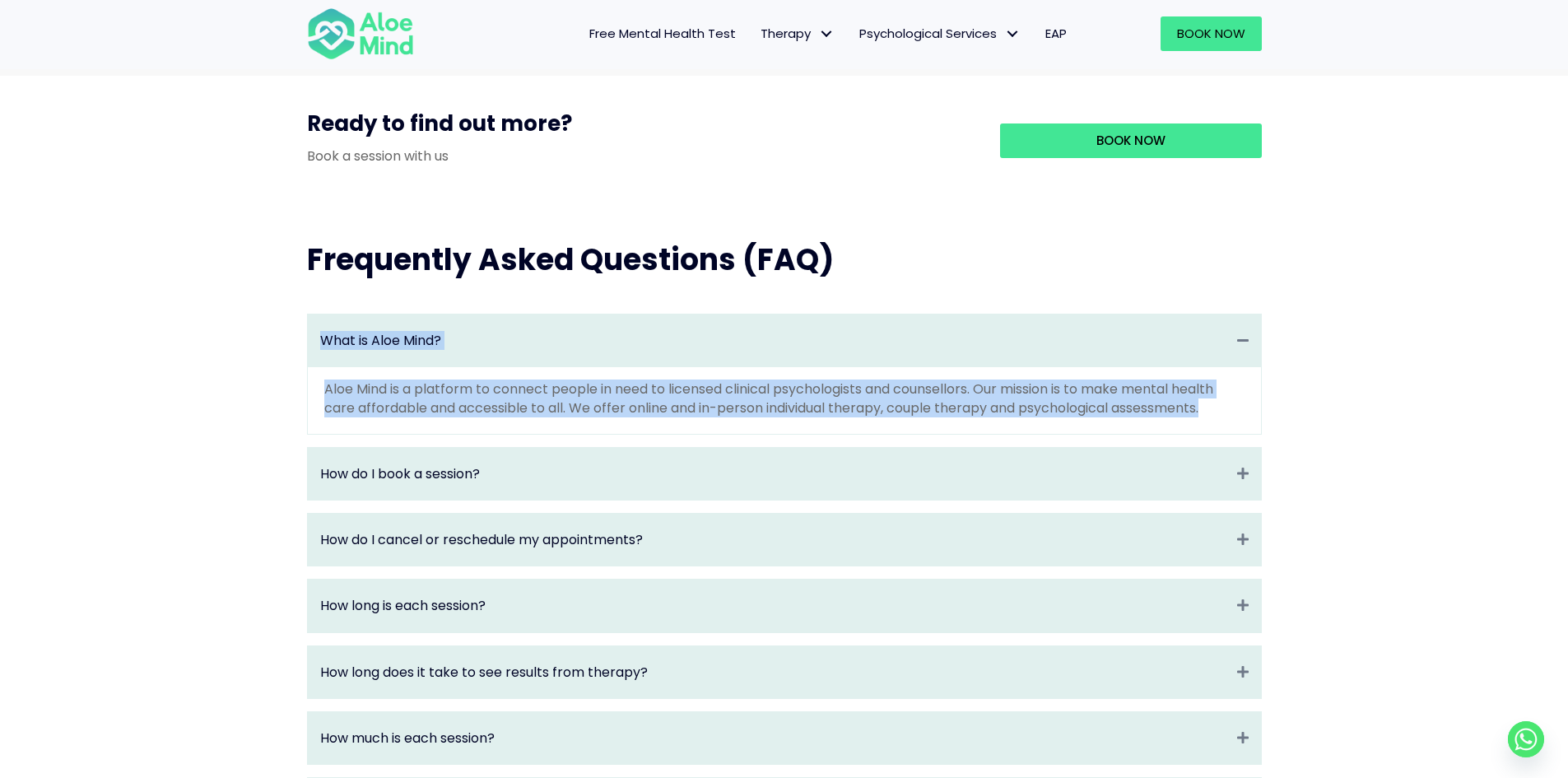
drag, startPoint x: 1245, startPoint y: 427, endPoint x: 253, endPoint y: 318, distance: 998.0
click at [253, 318] on div "Frequently Asked Questions (FAQ) What is Aloe Mind? Collapse Aloe Mind is a pla…" at bounding box center [784, 739] width 1568 height 1065
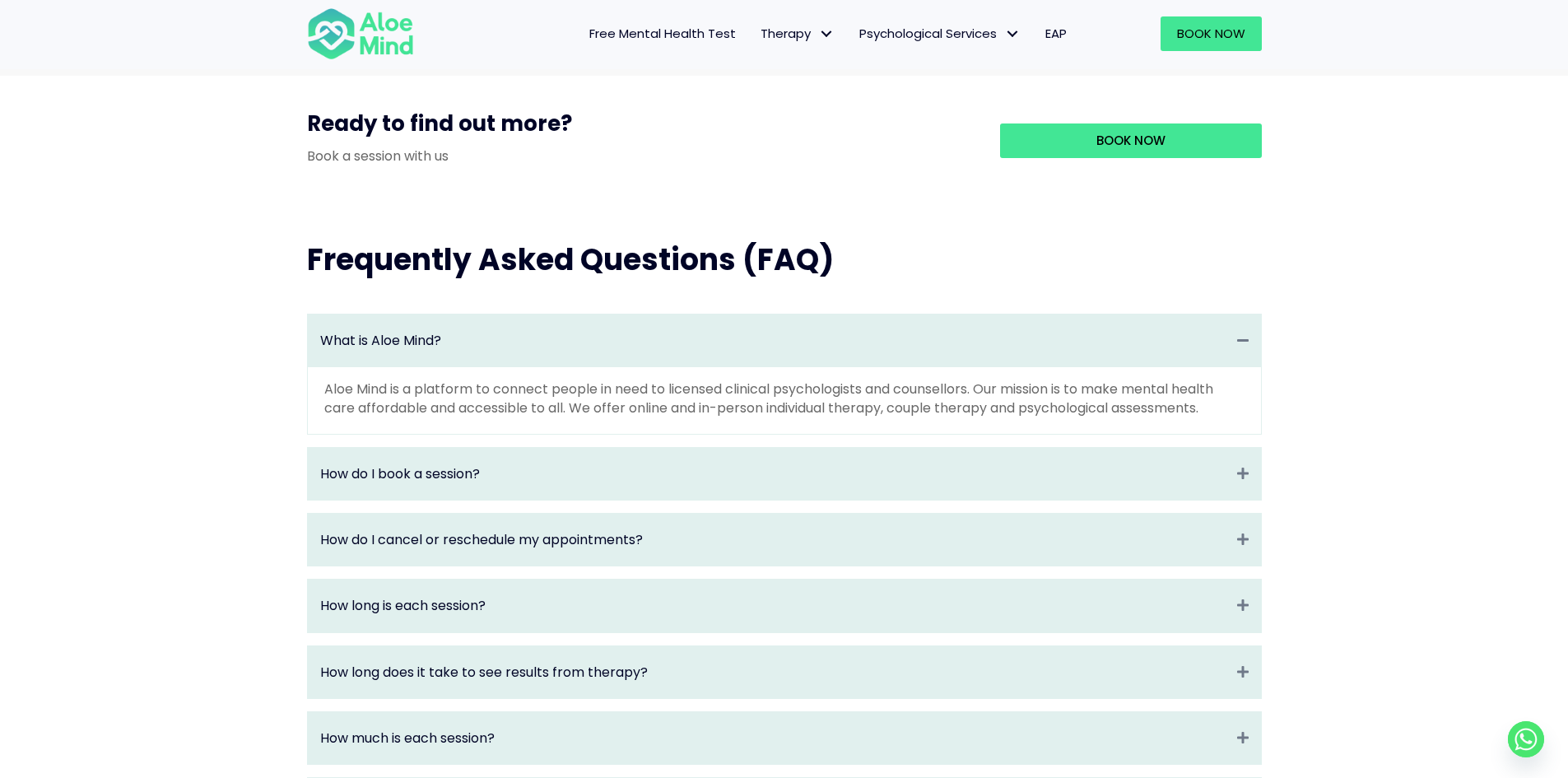
click at [253, 318] on div "Frequently Asked Questions (FAQ) What is Aloe Mind? Collapse Aloe Mind is a pla…" at bounding box center [784, 739] width 1568 height 1065
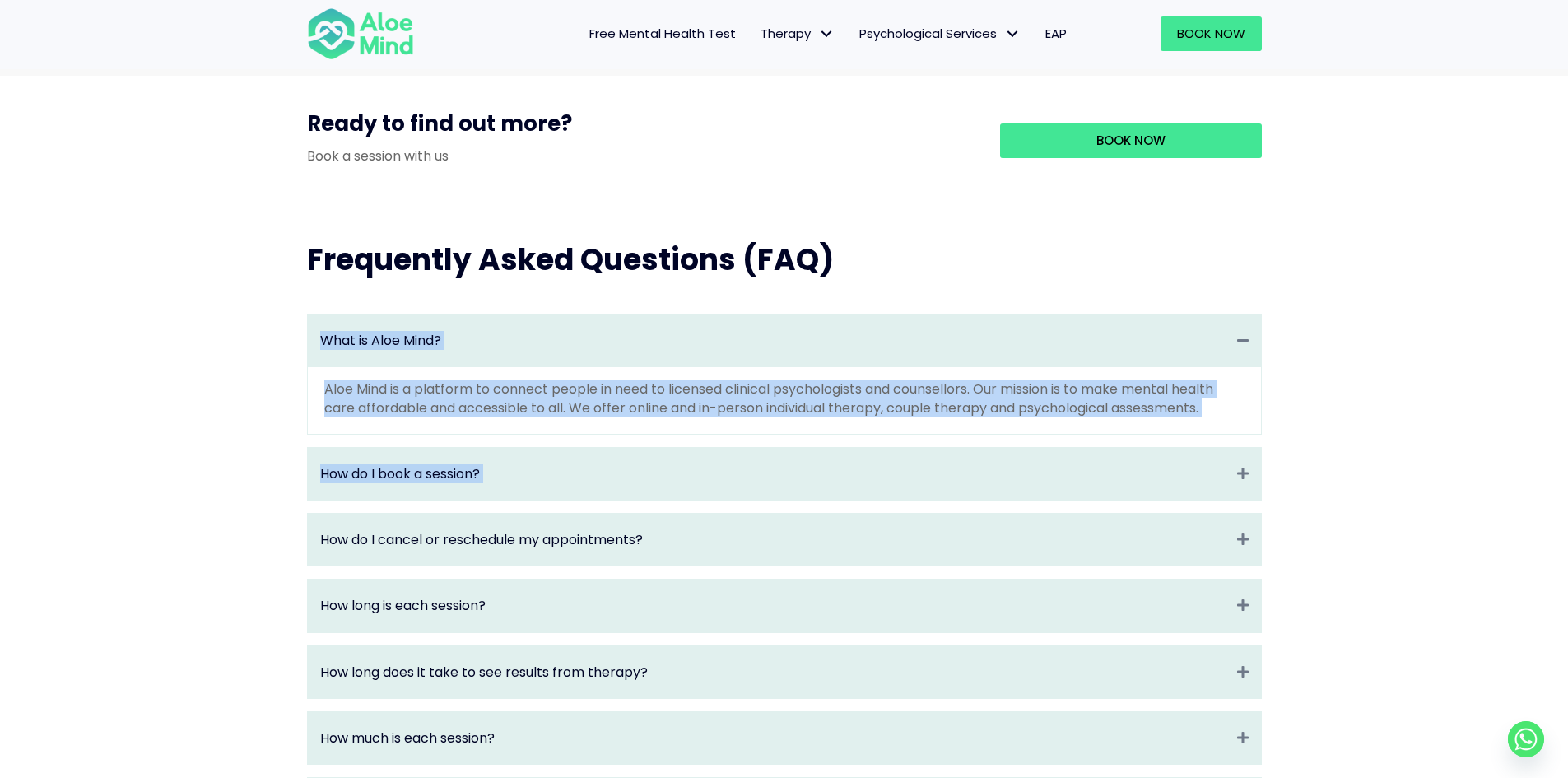
drag, startPoint x: 273, startPoint y: 330, endPoint x: 1268, endPoint y: 452, distance: 1002.5
click at [1268, 452] on div "Frequently Asked Questions (FAQ) What is Aloe Mind? Collapse Aloe Mind is a pla…" at bounding box center [784, 739] width 1568 height 1065
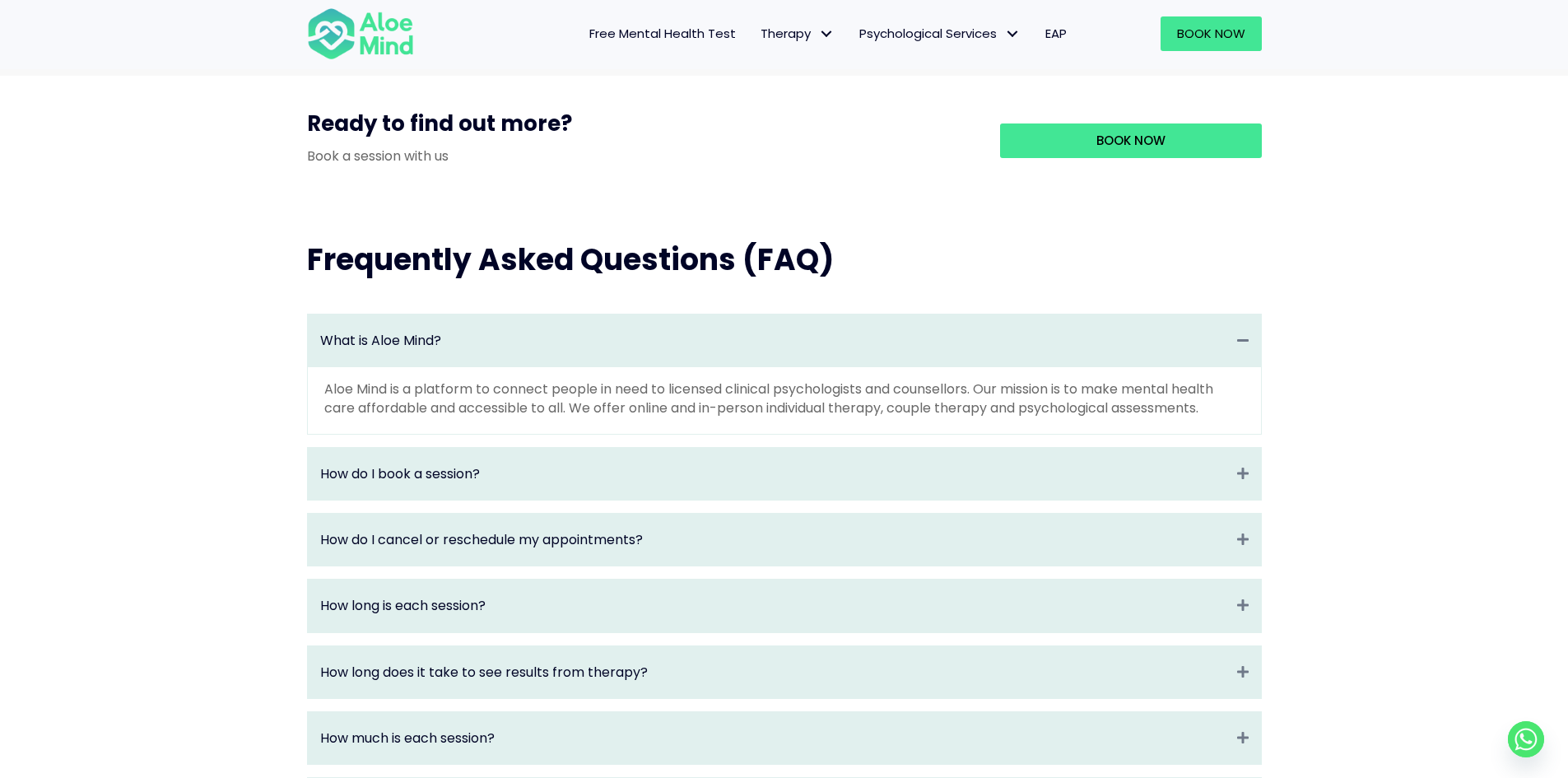
click at [1268, 452] on div "What is Aloe Mind? Collapse Aloe Mind is a platform to connect people in need t…" at bounding box center [784, 776] width 987 height 958
click at [1237, 470] on div "How do I book a session? Collapse" at bounding box center [784, 473] width 953 height 52
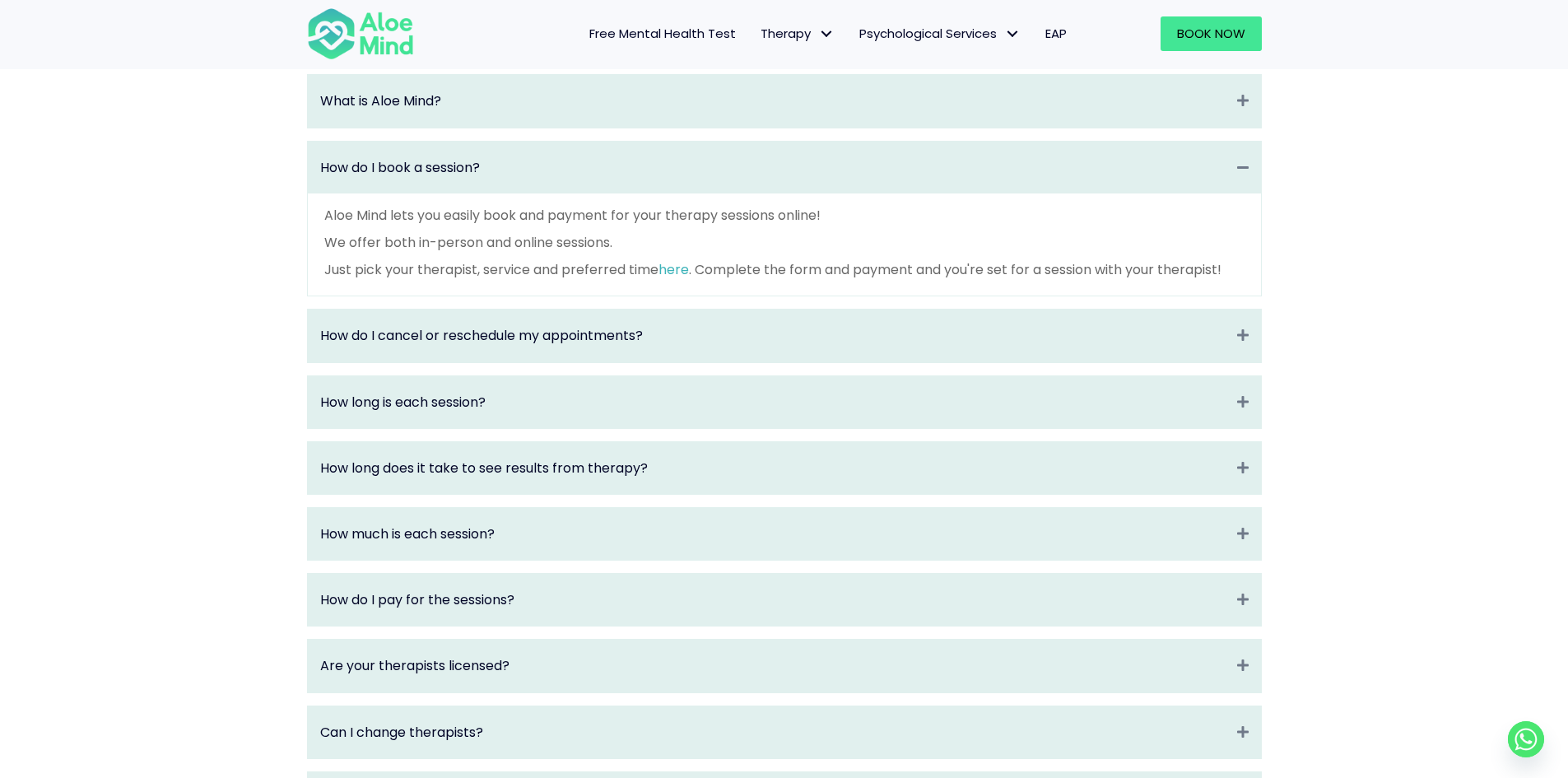
scroll to position [1811, 0]
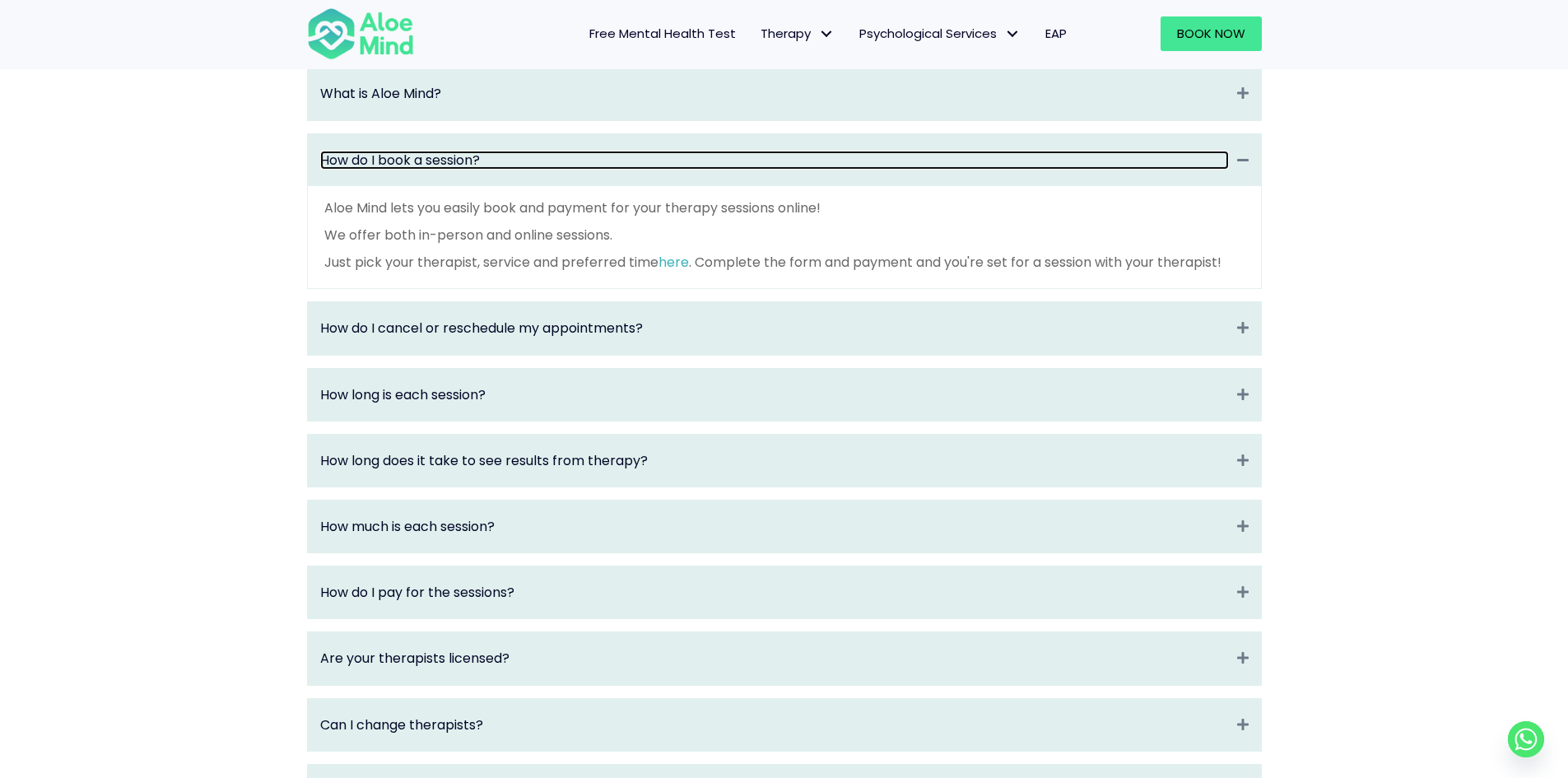
click at [1106, 170] on link "How do I book a session?" at bounding box center [774, 160] width 909 height 19
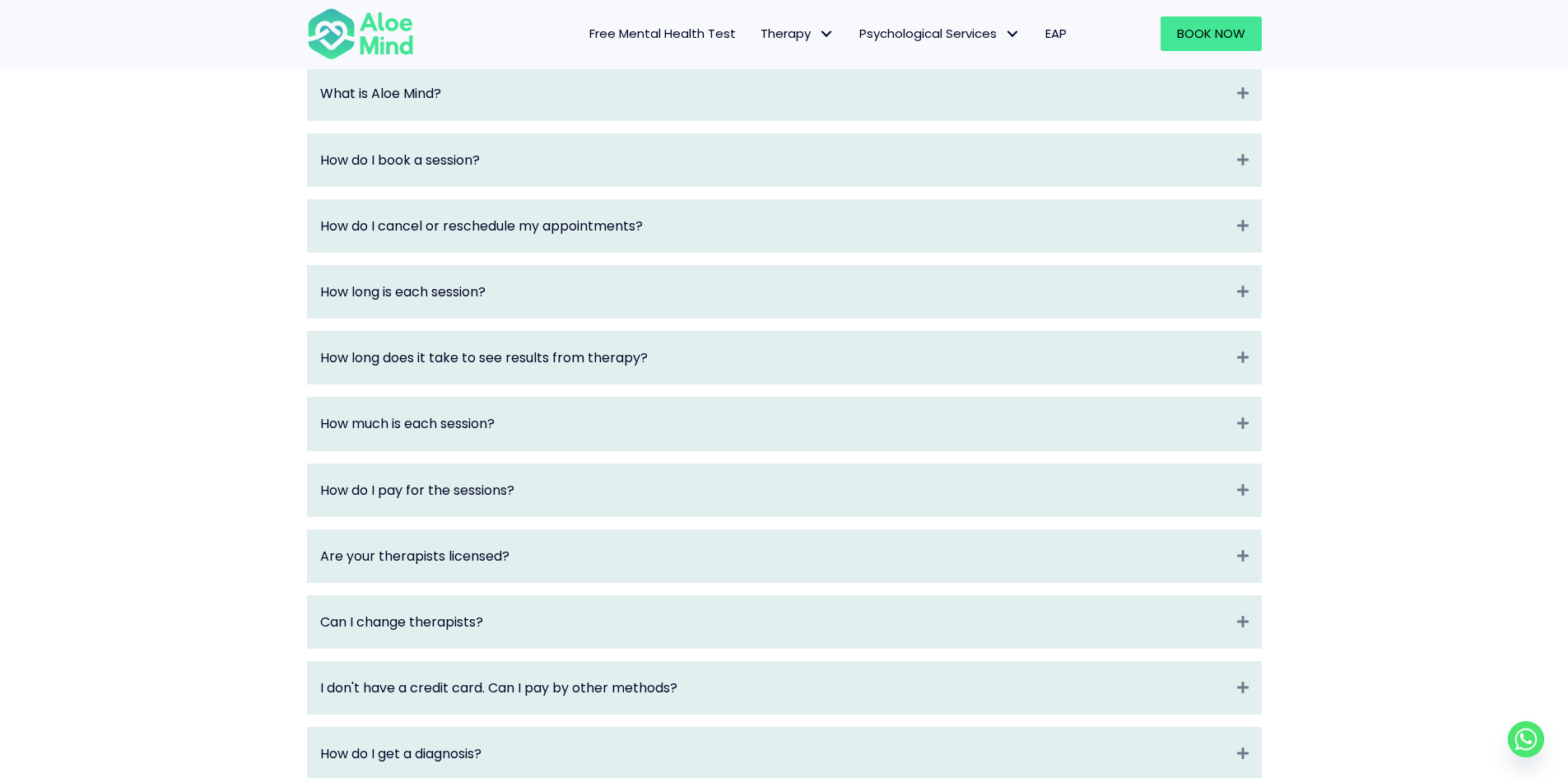
click at [1299, 163] on div "Frequently Asked Questions (FAQ) What is Aloe Mind? Collapse Aloe Mind is a pla…" at bounding box center [784, 458] width 1568 height 998
click at [1231, 185] on div "How do I book a session? Expand" at bounding box center [784, 160] width 953 height 52
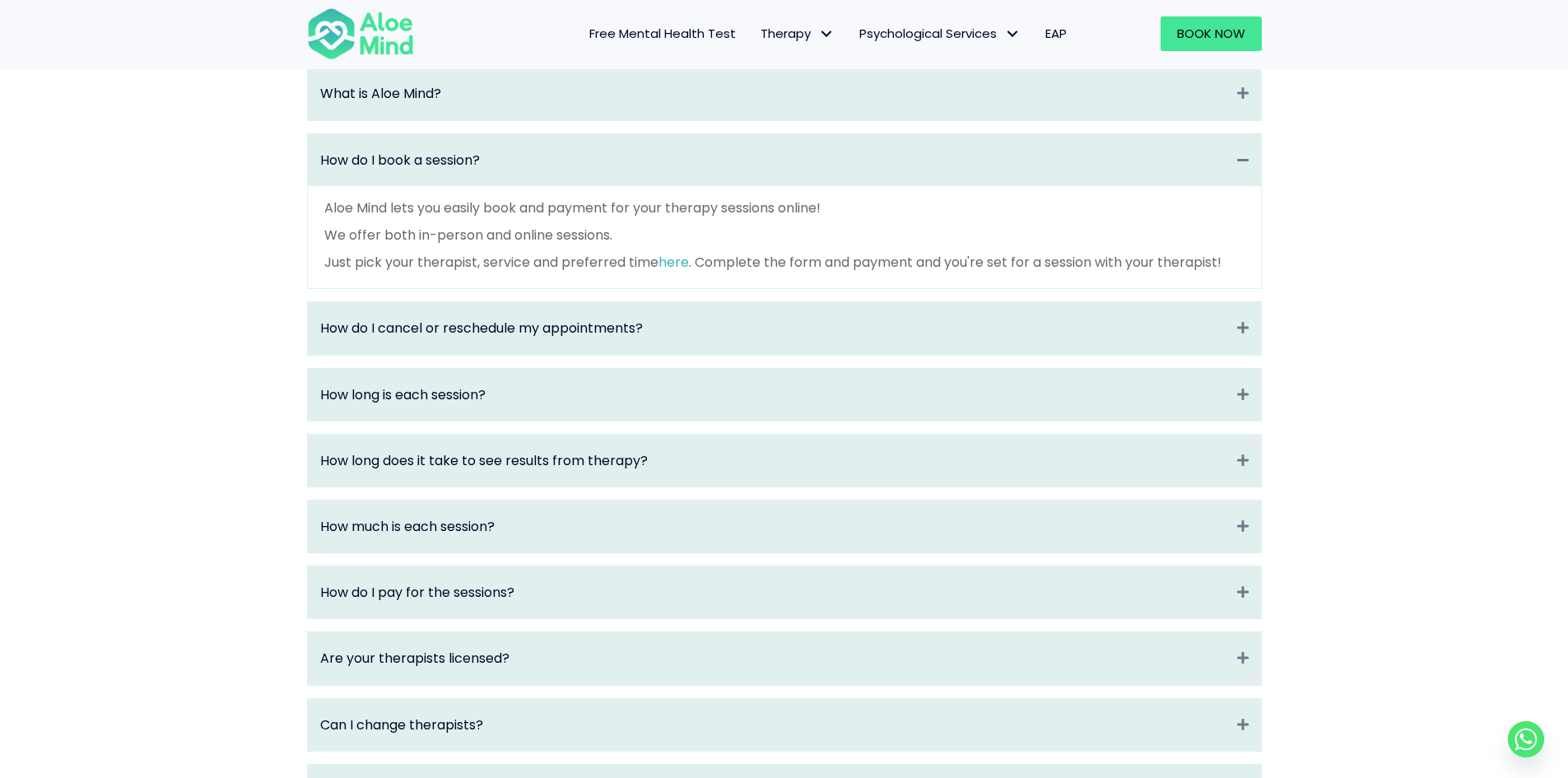
click at [1280, 193] on div "Frequently Asked Questions (FAQ) What is Aloe Mind? Collapse Aloe Mind is a pla…" at bounding box center [784, 510] width 1568 height 1100
click at [1267, 190] on div "What is Aloe Mind? Collapse Aloe Mind is a platform to connect people in need t…" at bounding box center [784, 547] width 987 height 993
click at [1170, 186] on div "How do I book a session? Collapse" at bounding box center [784, 160] width 953 height 52
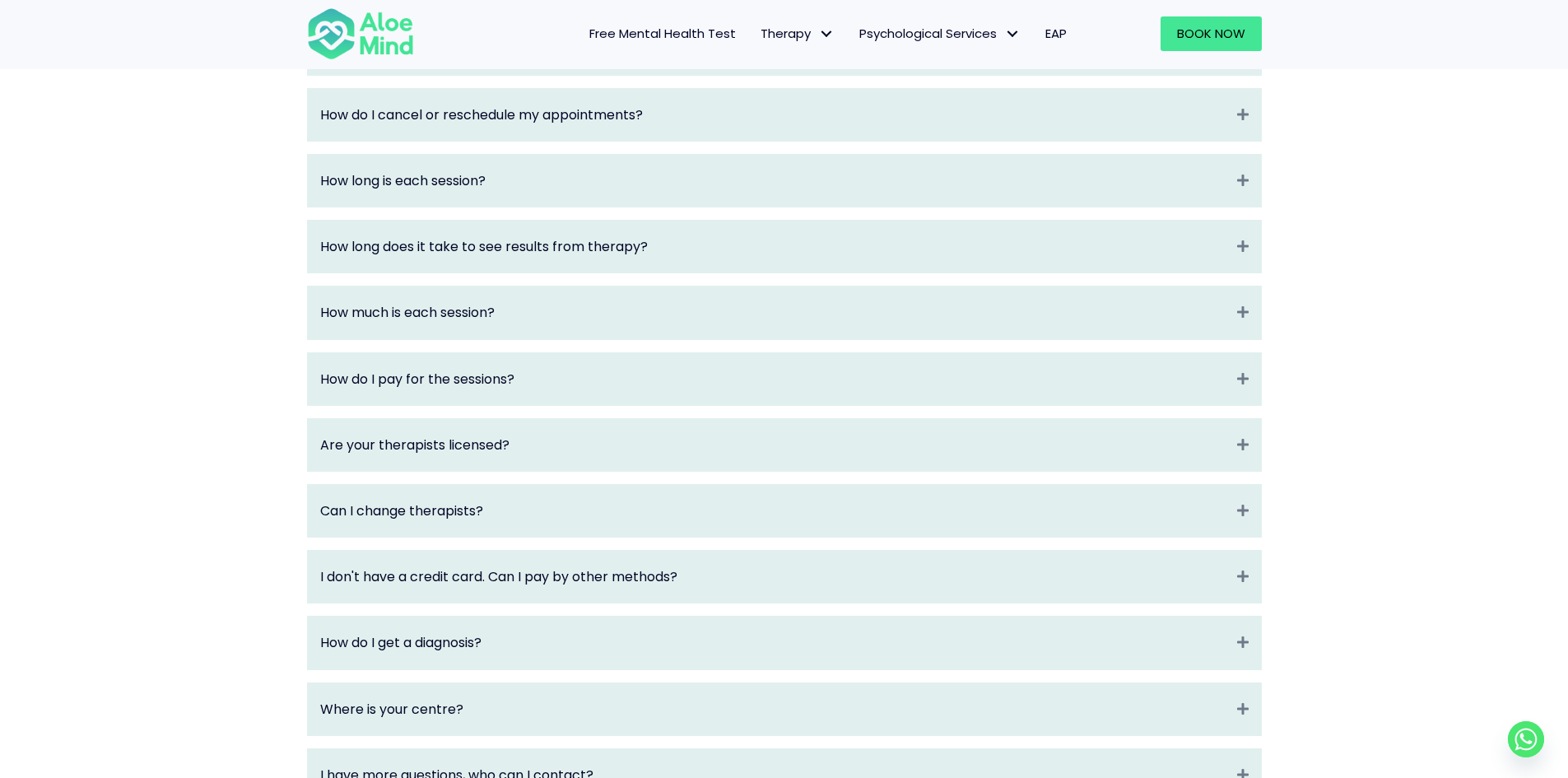
scroll to position [1893, 0]
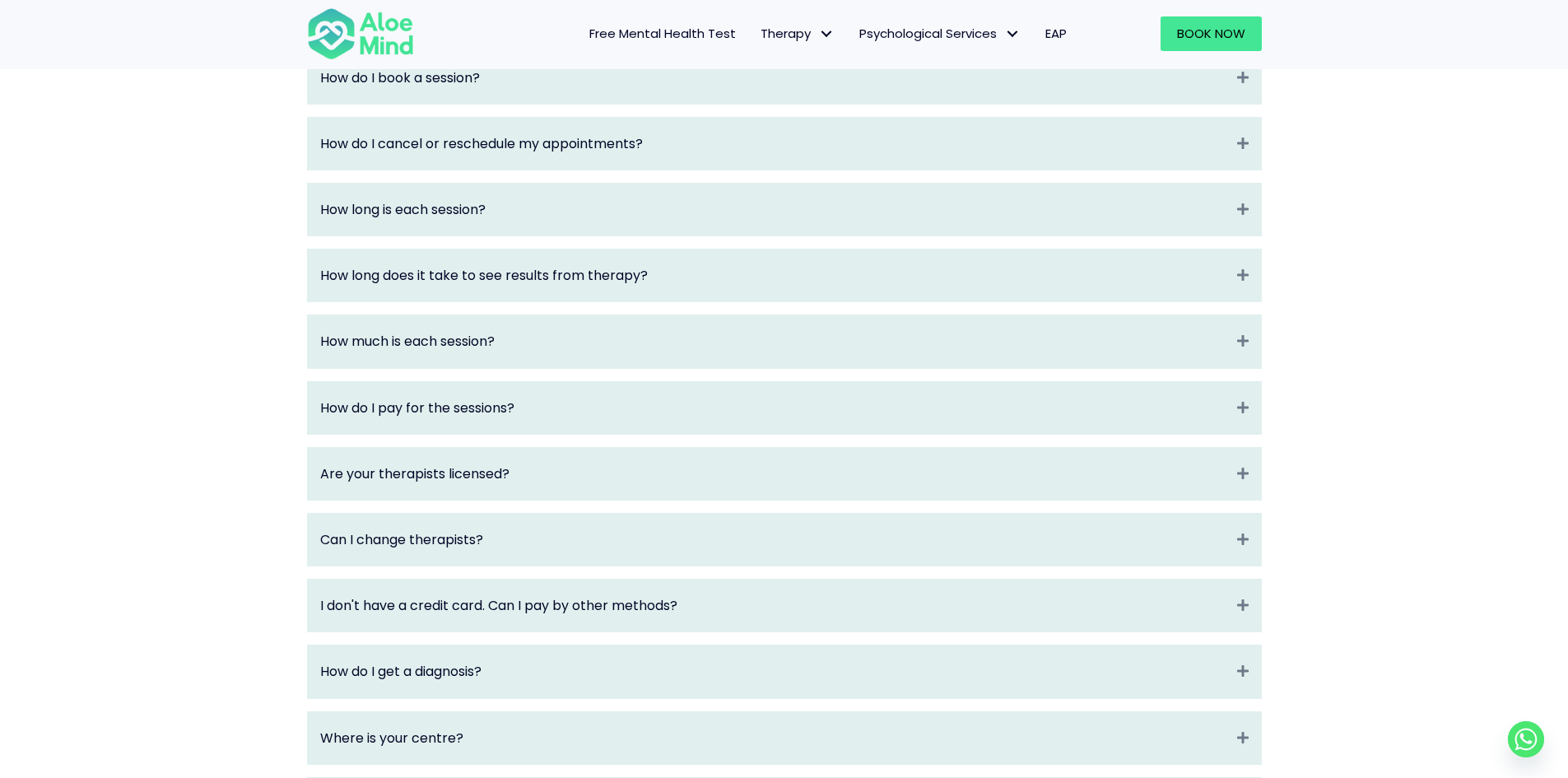
click at [1147, 197] on div "What is Aloe Mind? Collapse Aloe Mind is a platform to connect people in need t…" at bounding box center [784, 406] width 955 height 845
click at [1267, 144] on div "What is Aloe Mind? Collapse Aloe Mind is a platform to connect people in need t…" at bounding box center [784, 413] width 987 height 891
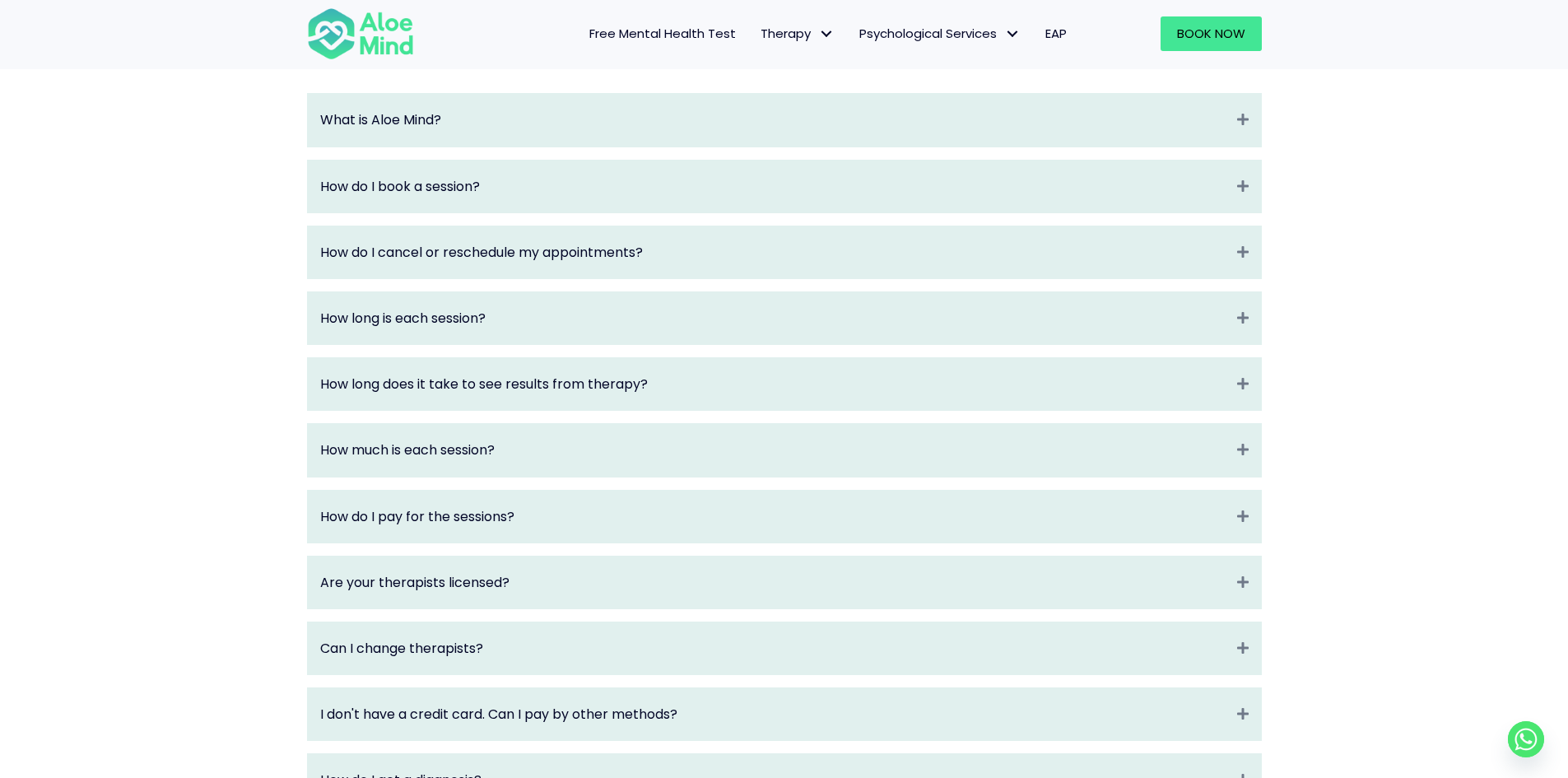
scroll to position [1811, 0]
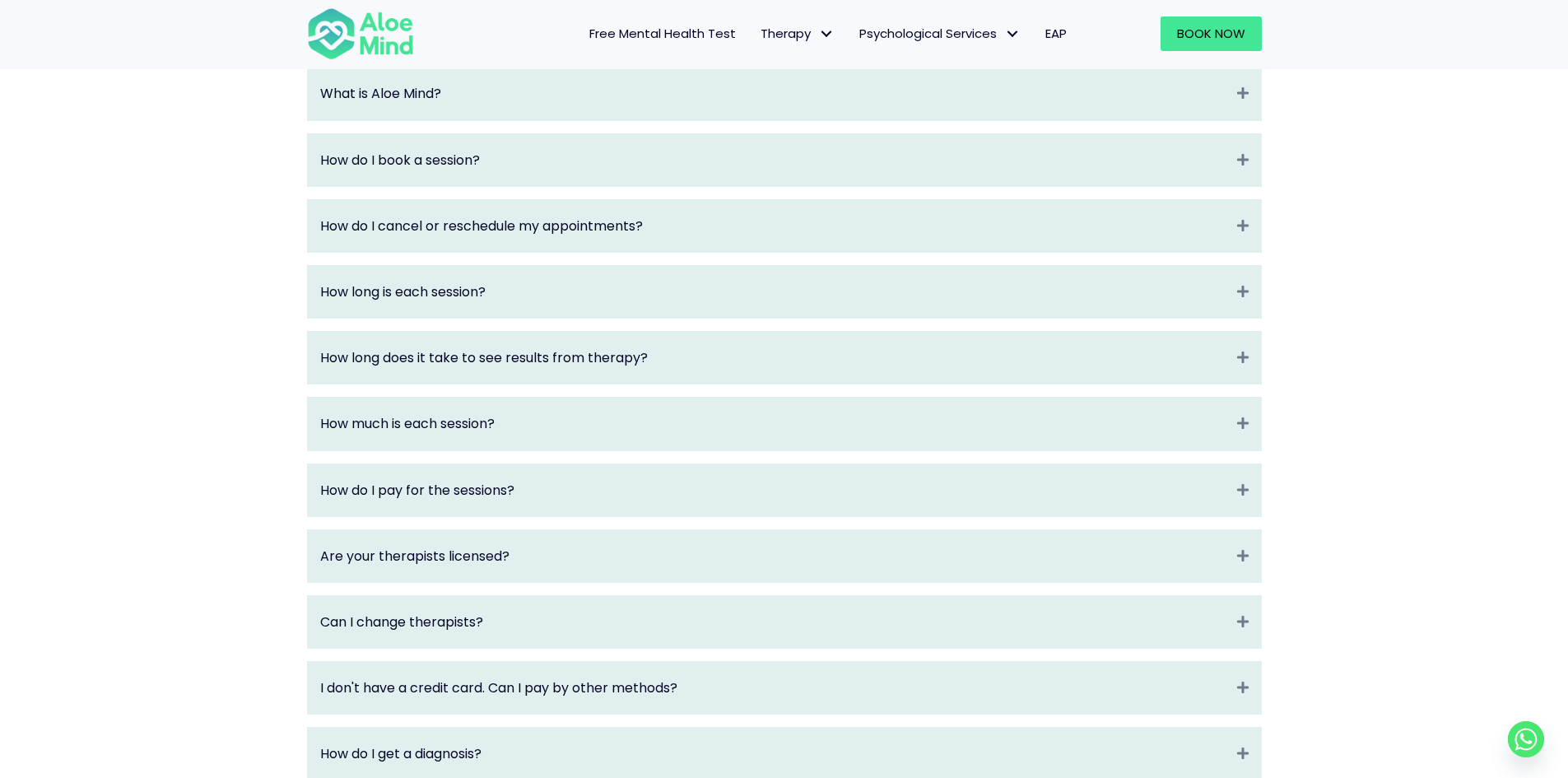
click at [1097, 383] on div "How long does it take to see results from therapy? Expand" at bounding box center [784, 357] width 953 height 52
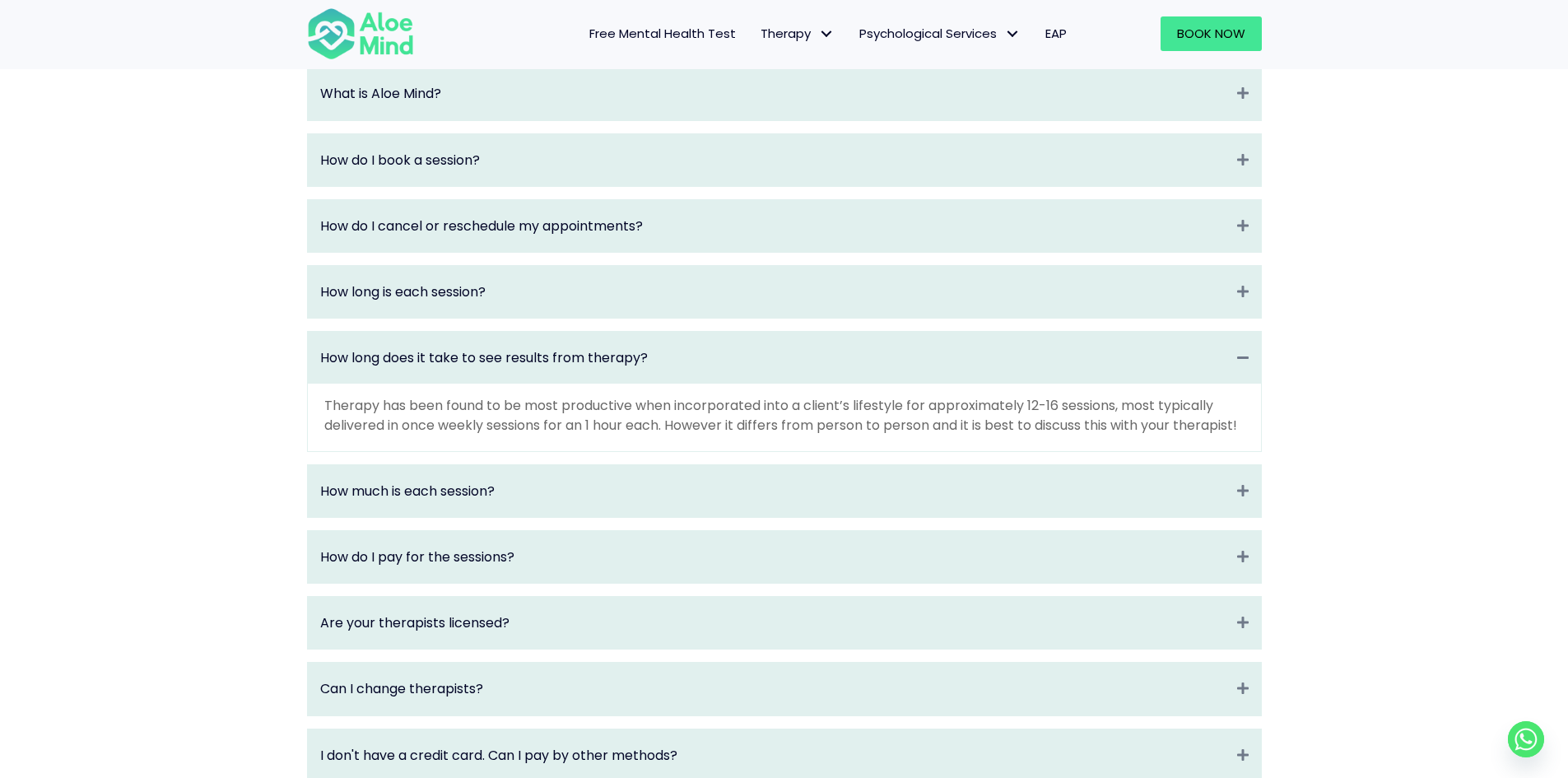
click at [1097, 383] on div "How long does it take to see results from therapy? Collapse" at bounding box center [784, 357] width 953 height 52
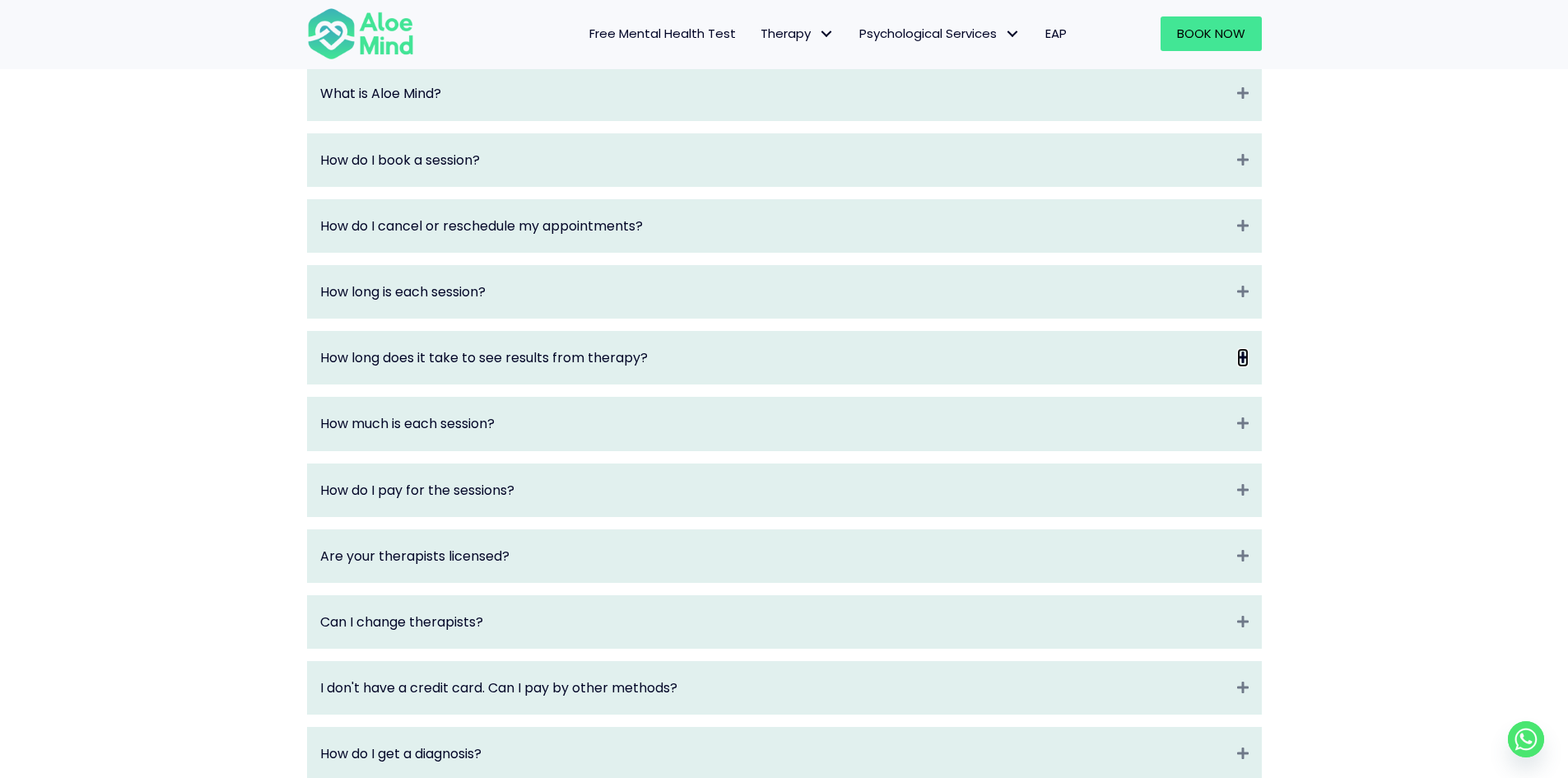
click at [1244, 367] on icon "Expand" at bounding box center [1243, 357] width 12 height 19
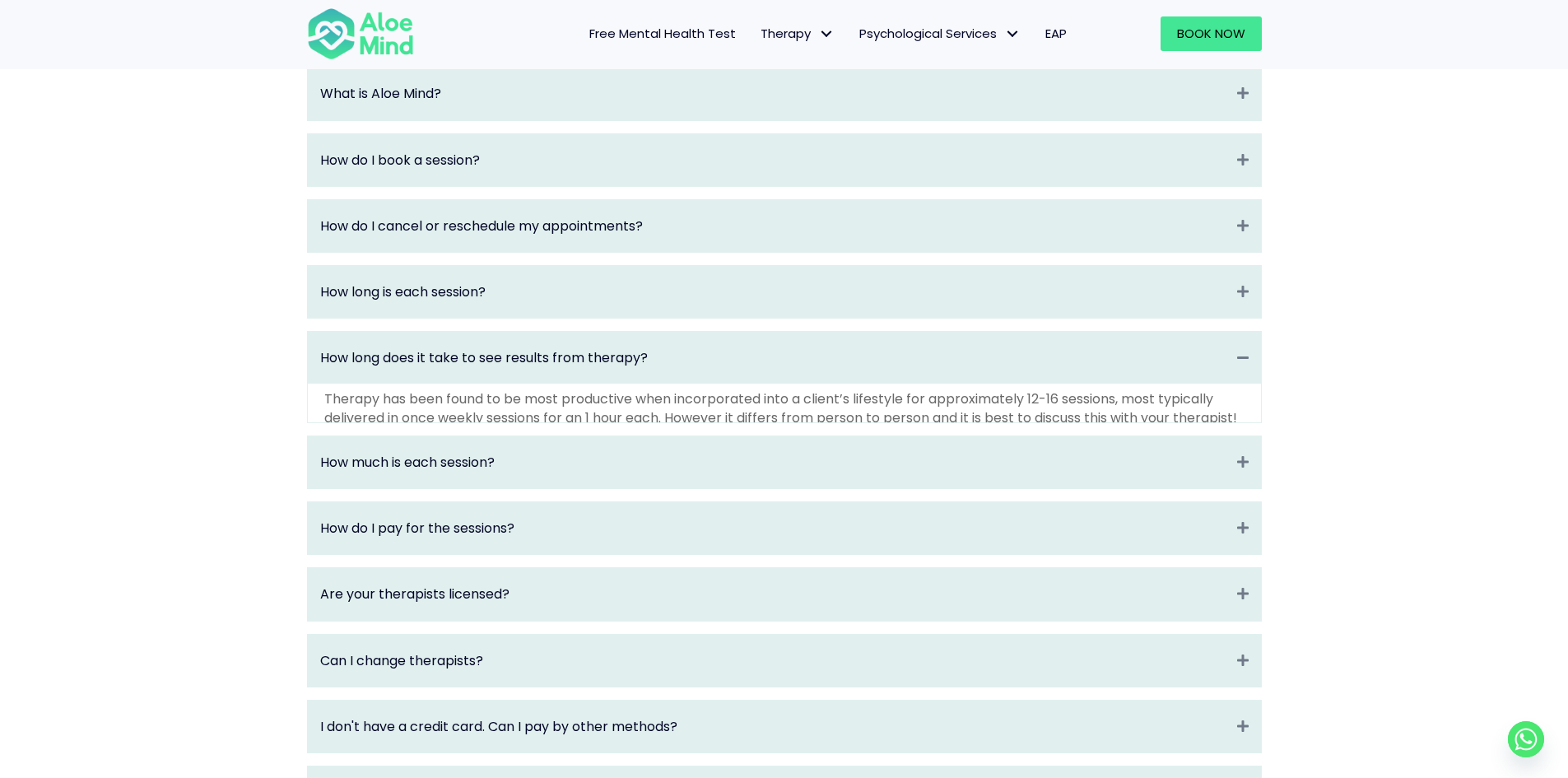
click at [1228, 272] on div "What is Aloe Mind? Collapse Aloe Mind is a platform to connect people in need t…" at bounding box center [784, 508] width 955 height 883
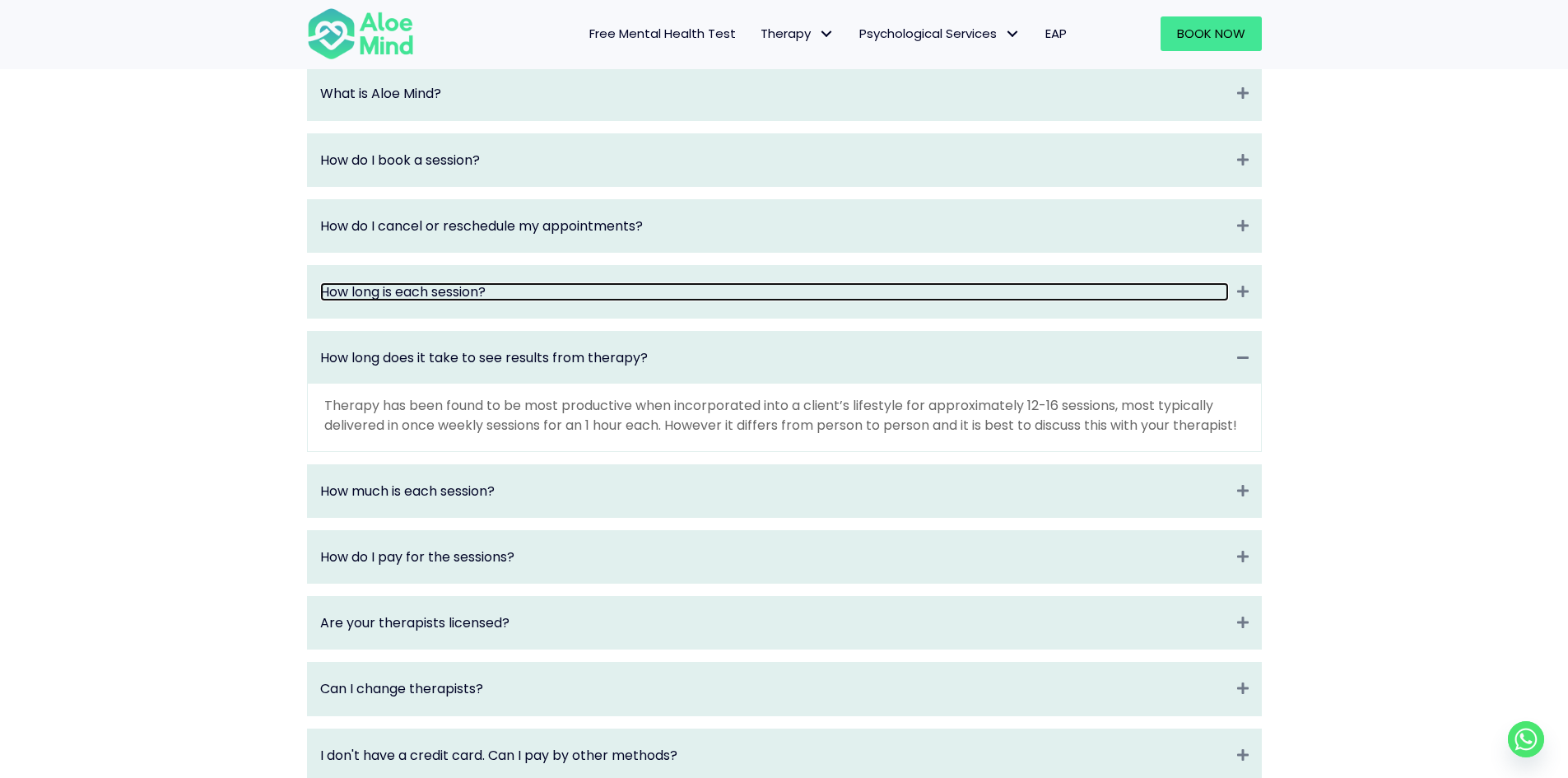
click at [1218, 301] on link "How long is each session?" at bounding box center [774, 291] width 909 height 19
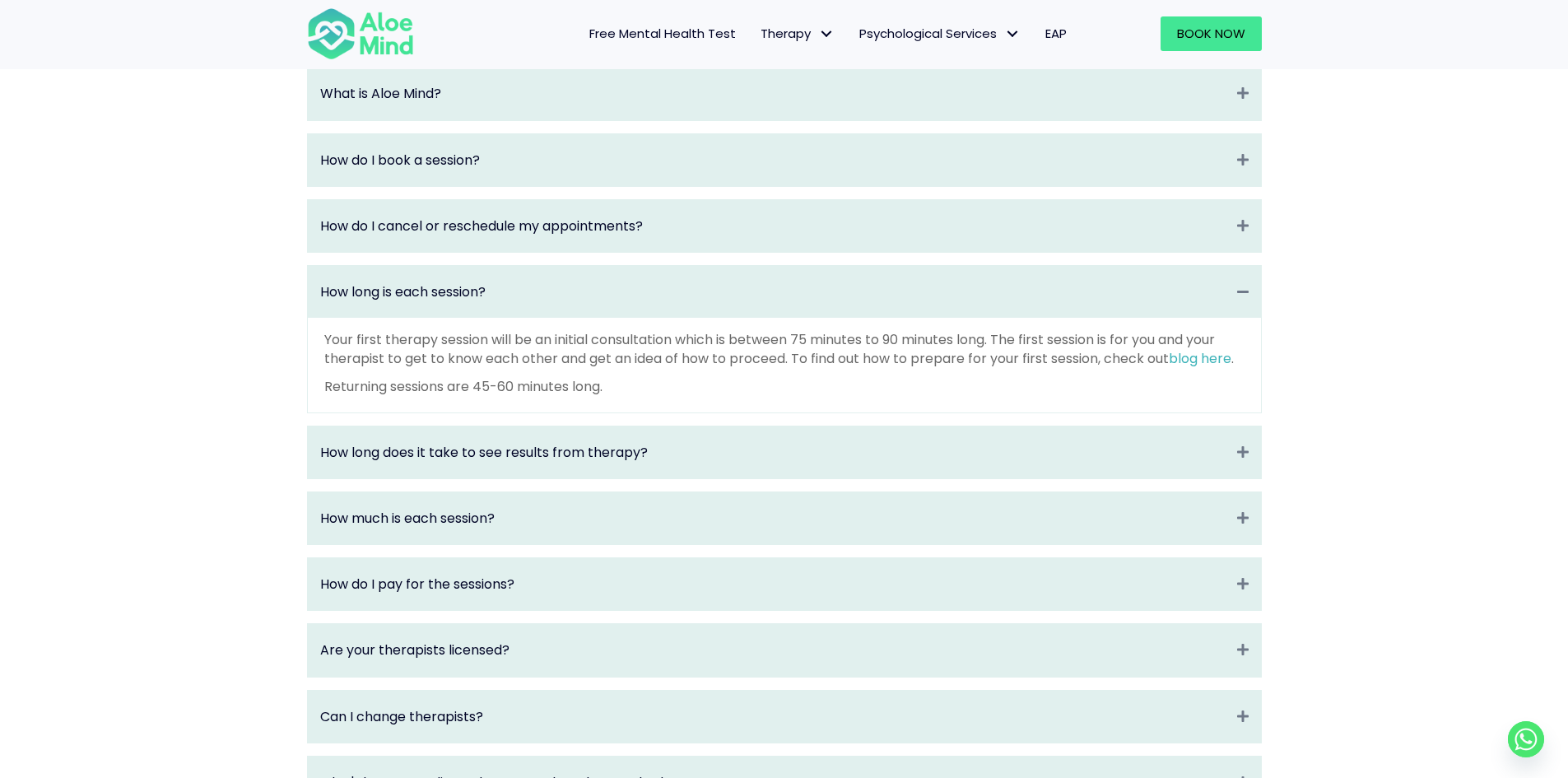
click at [1050, 413] on div "Your first therapy session will be an initial consultation which is between 75 …" at bounding box center [784, 365] width 953 height 95
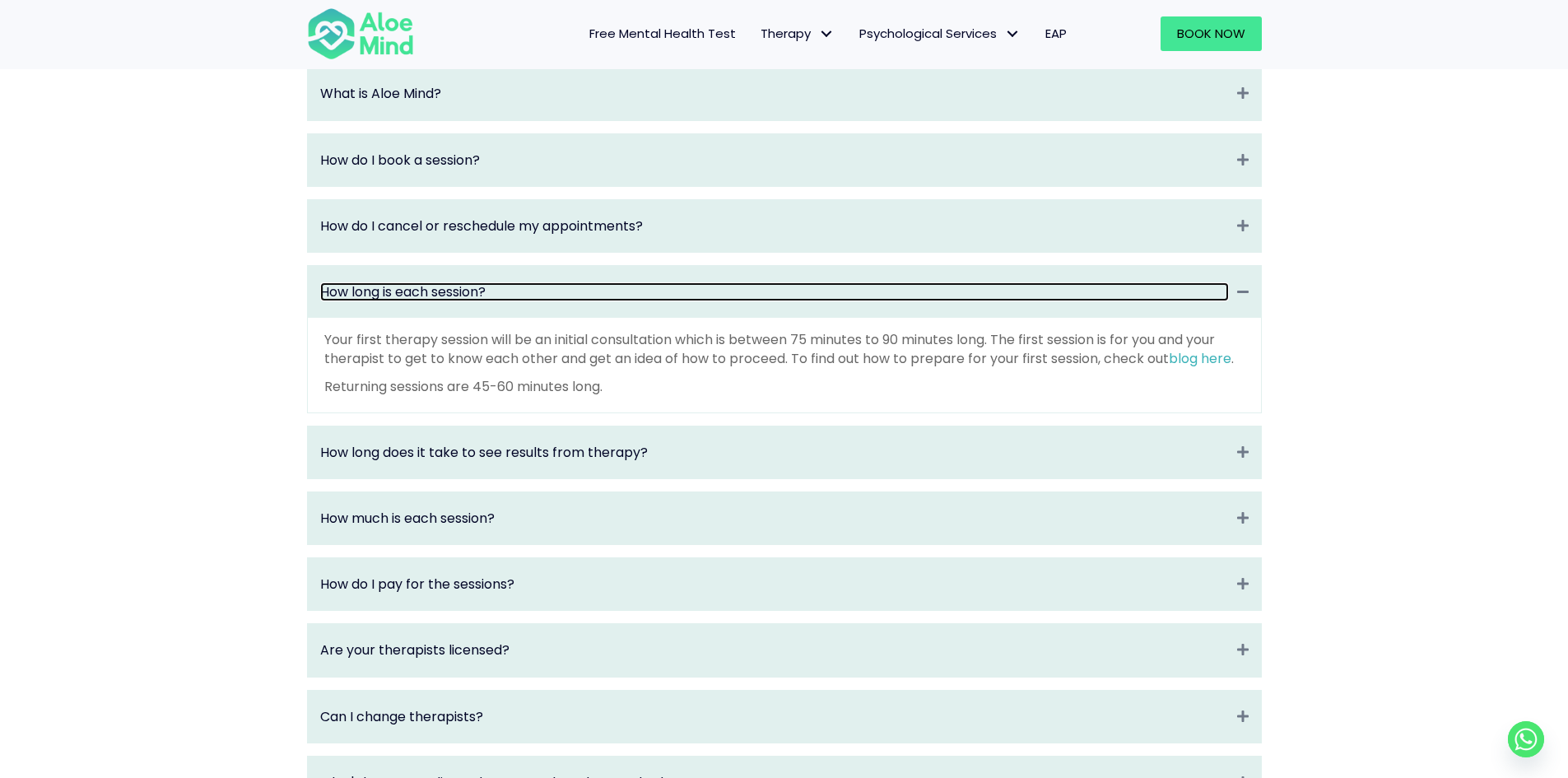
click at [1037, 301] on link "How long is each session?" at bounding box center [774, 291] width 909 height 19
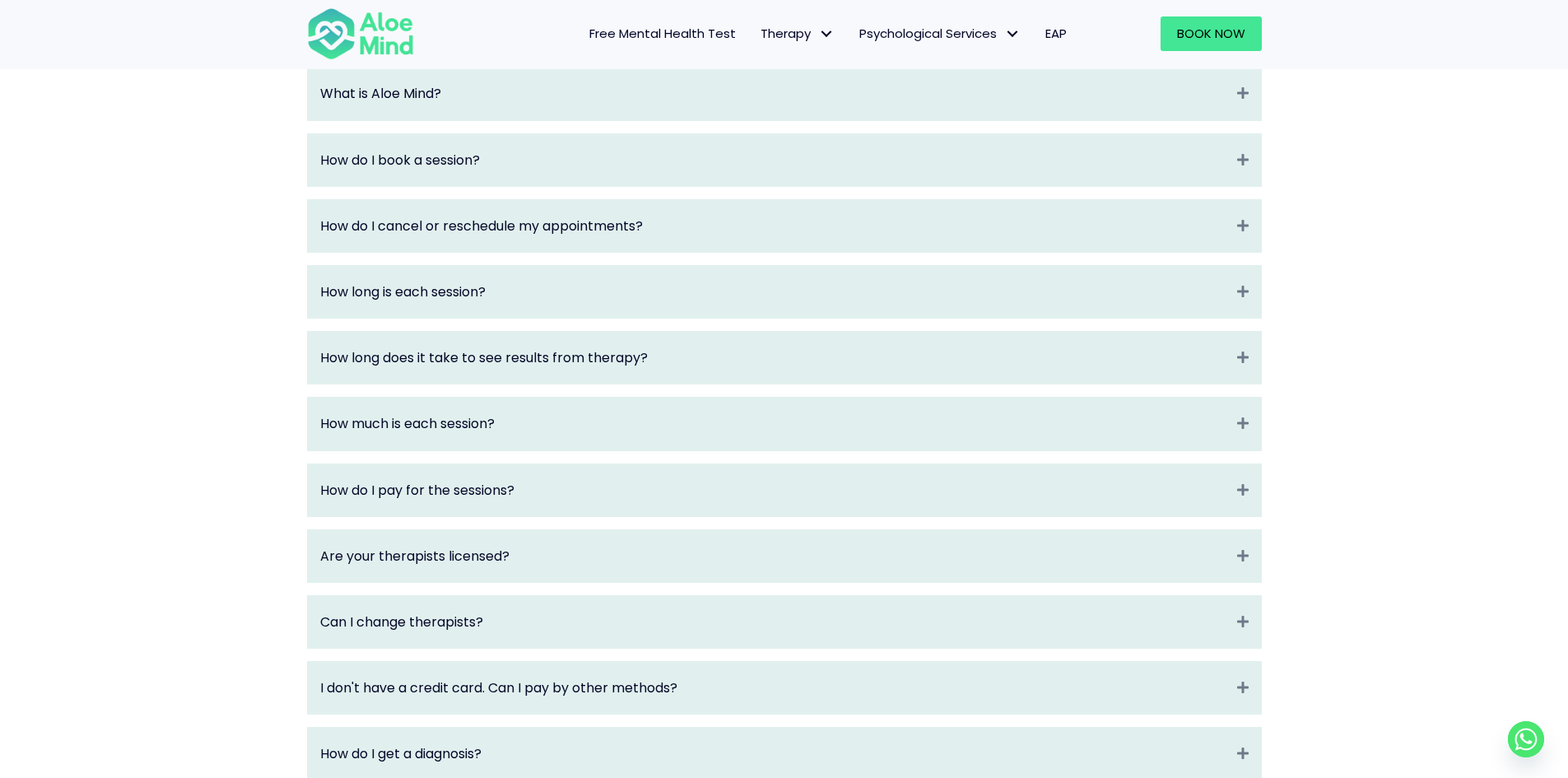
click at [1366, 336] on div "Frequently Asked Questions (FAQ) What is Aloe Mind? Collapse Aloe Mind is a pla…" at bounding box center [784, 458] width 1568 height 998
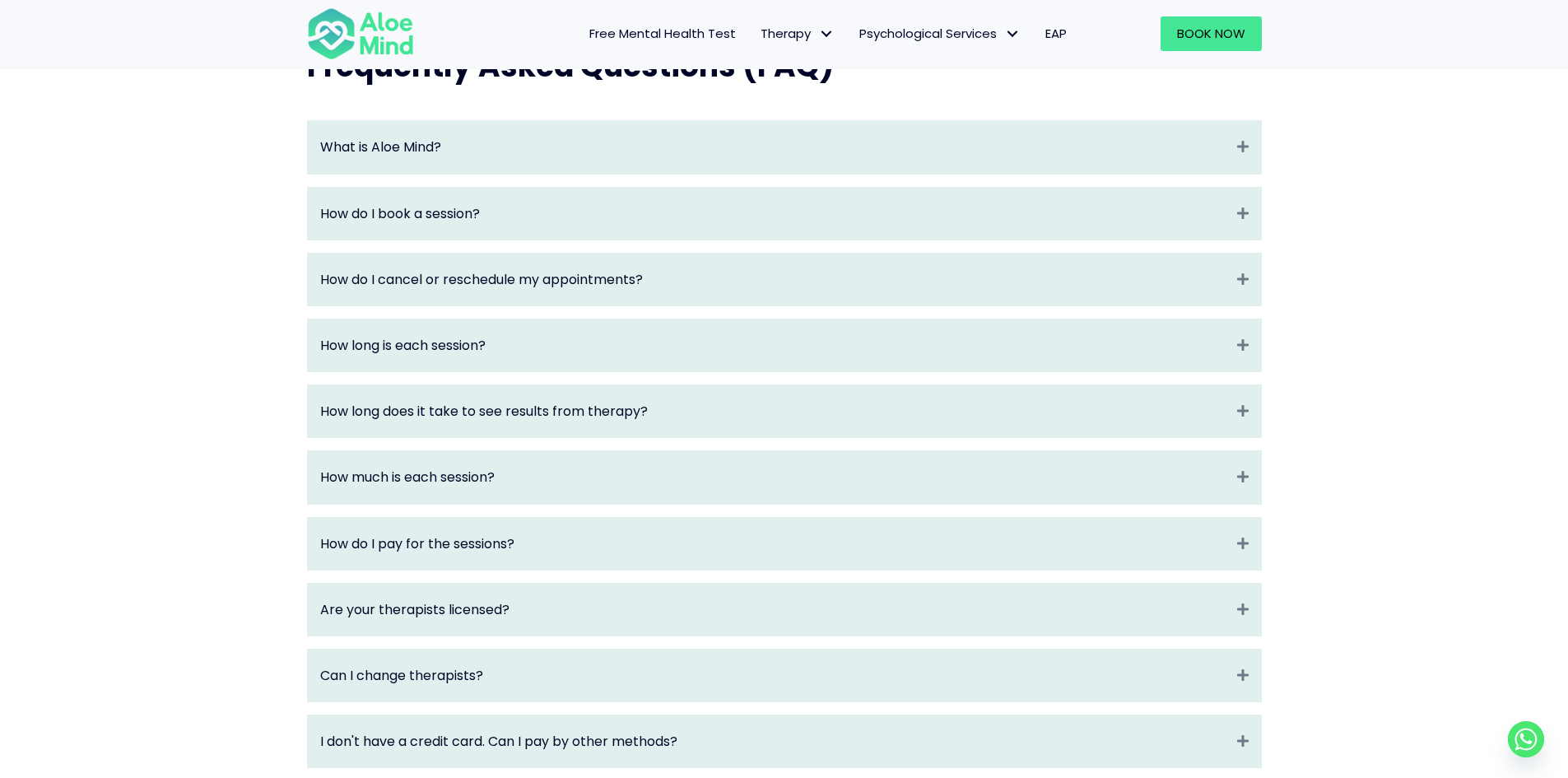
scroll to position [1727, 0]
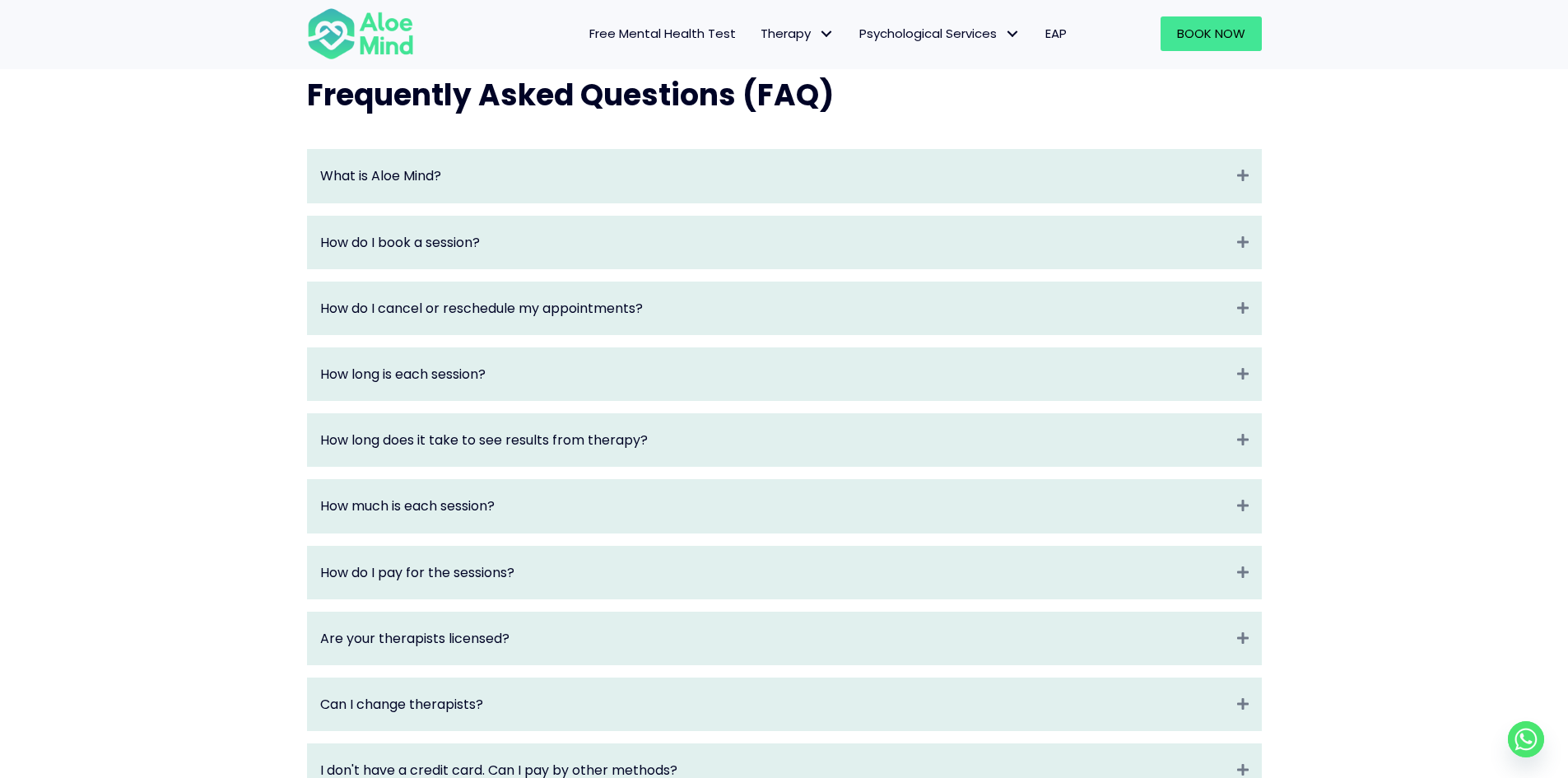
click at [1186, 334] on div "How do I cancel or reschedule my appointments? Expand" at bounding box center [784, 308] width 953 height 52
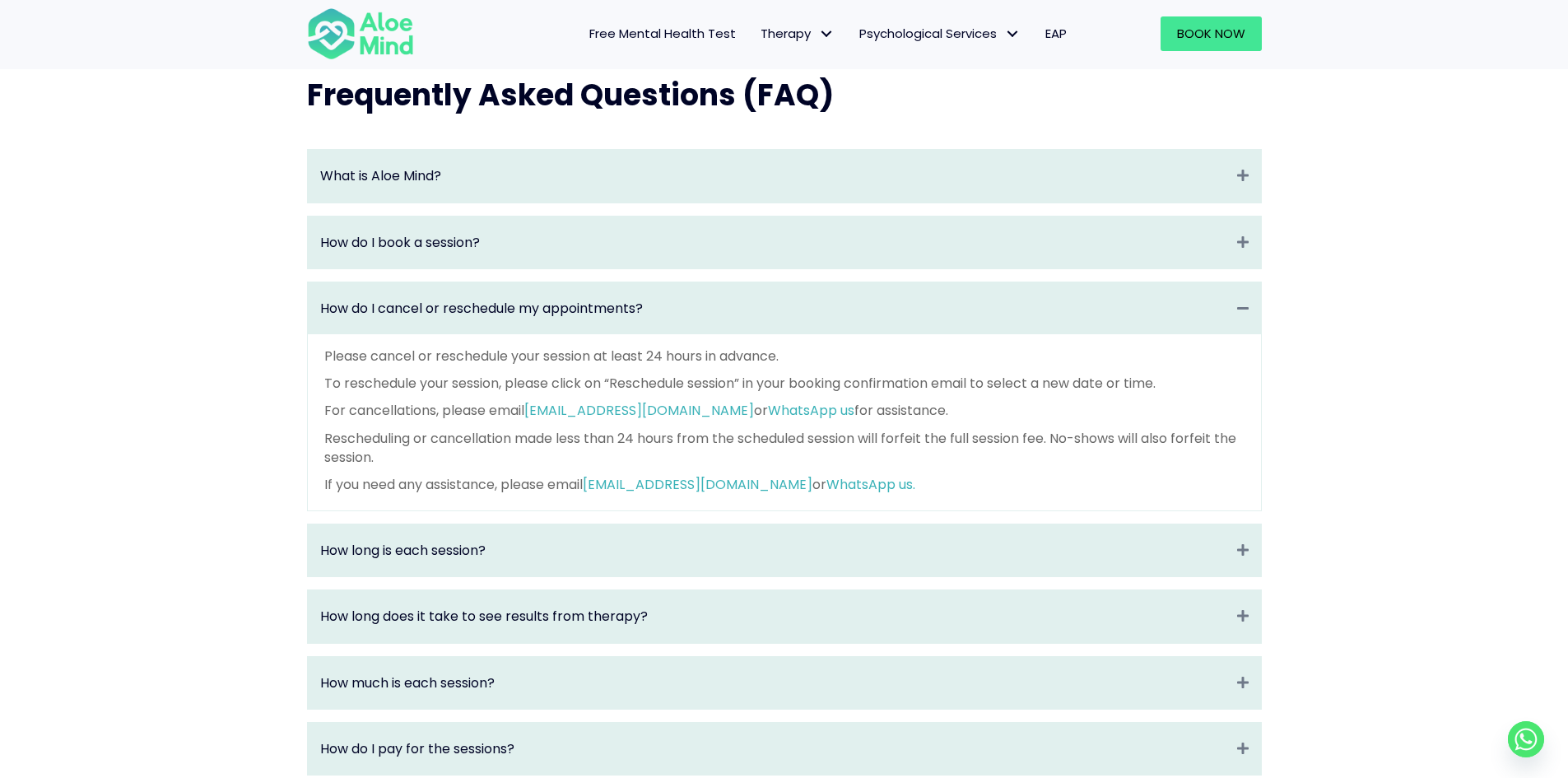
click at [1186, 334] on div "How do I cancel or reschedule my appointments? Collapse" at bounding box center [784, 308] width 953 height 52
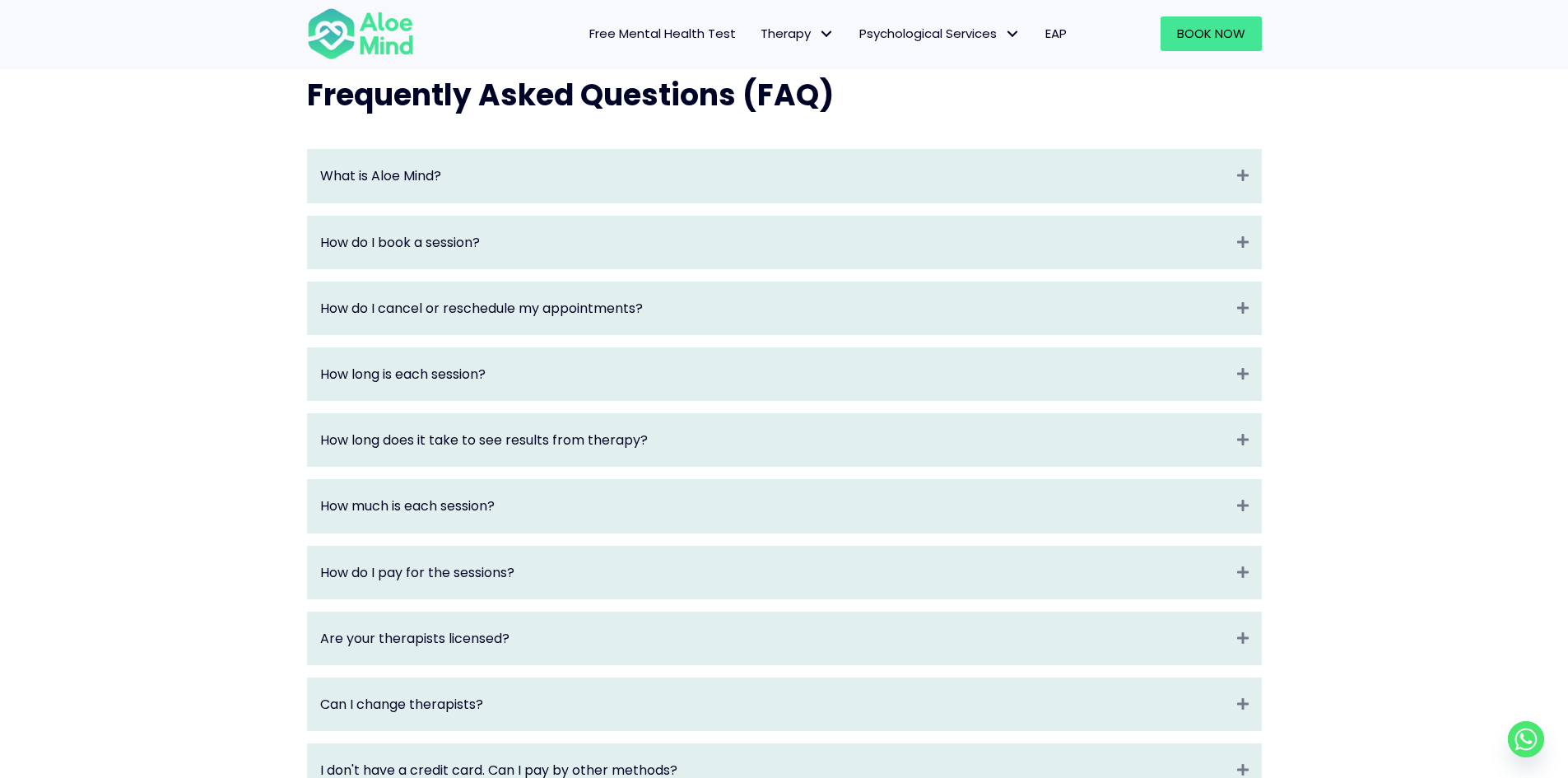
click at [1276, 257] on div "What is Aloe Mind? Collapse Aloe Mind is a platform to connect people in need t…" at bounding box center [784, 577] width 987 height 891
click at [1250, 262] on div "How do I book a session? Expand" at bounding box center [784, 242] width 953 height 52
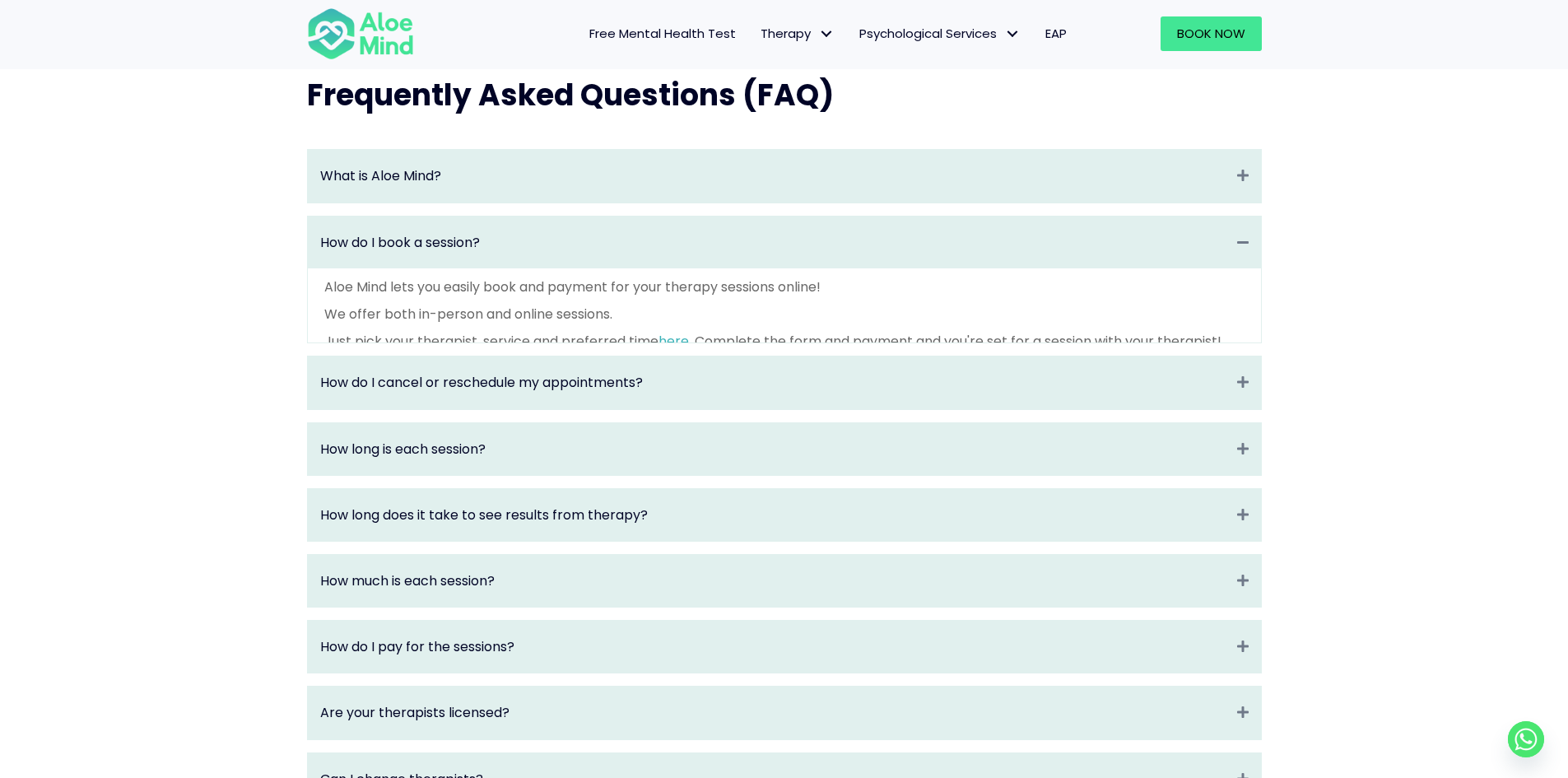
click at [1251, 239] on div "How do I book a session? Collapse" at bounding box center [784, 242] width 953 height 52
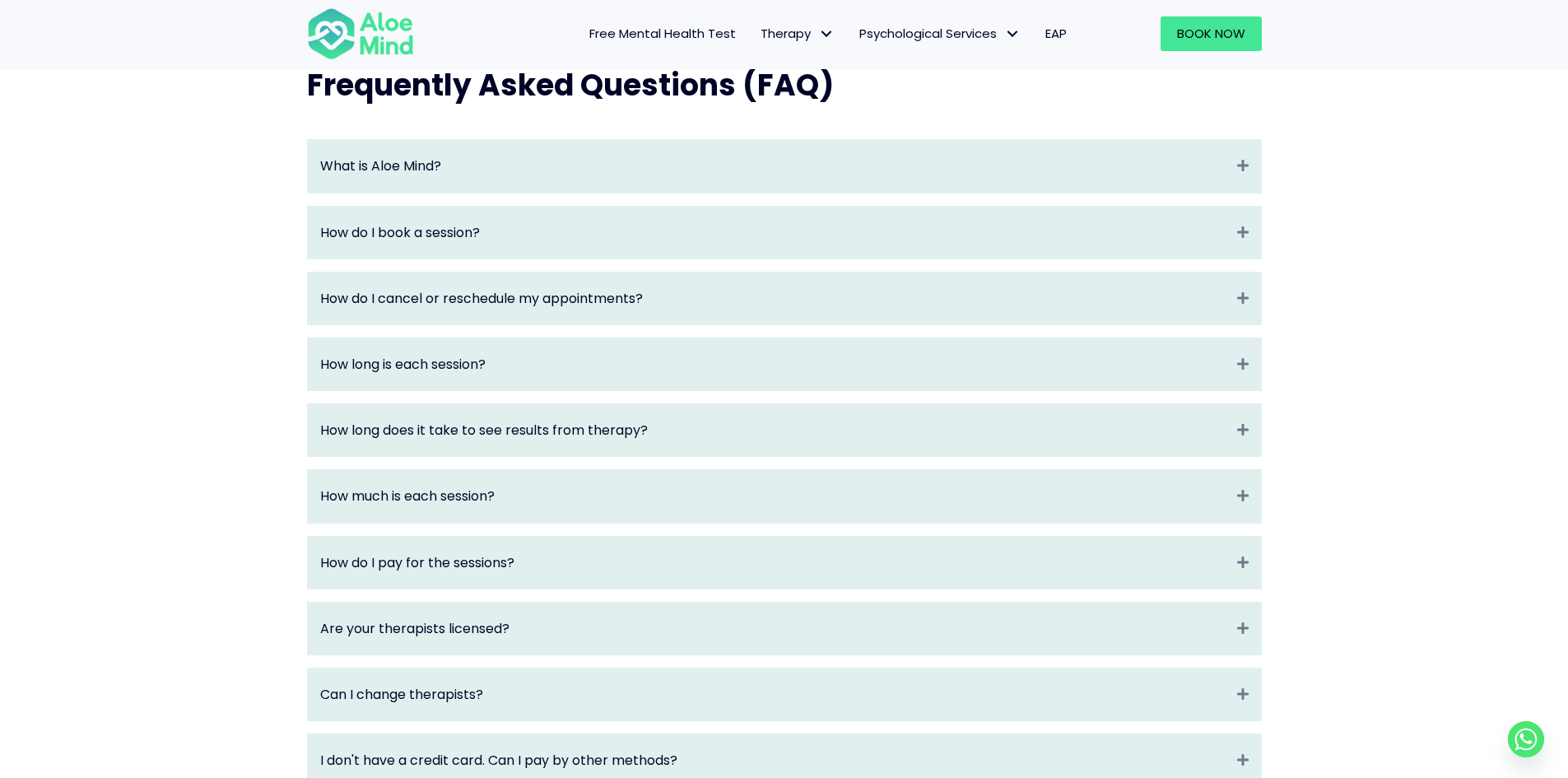
scroll to position [1734, 0]
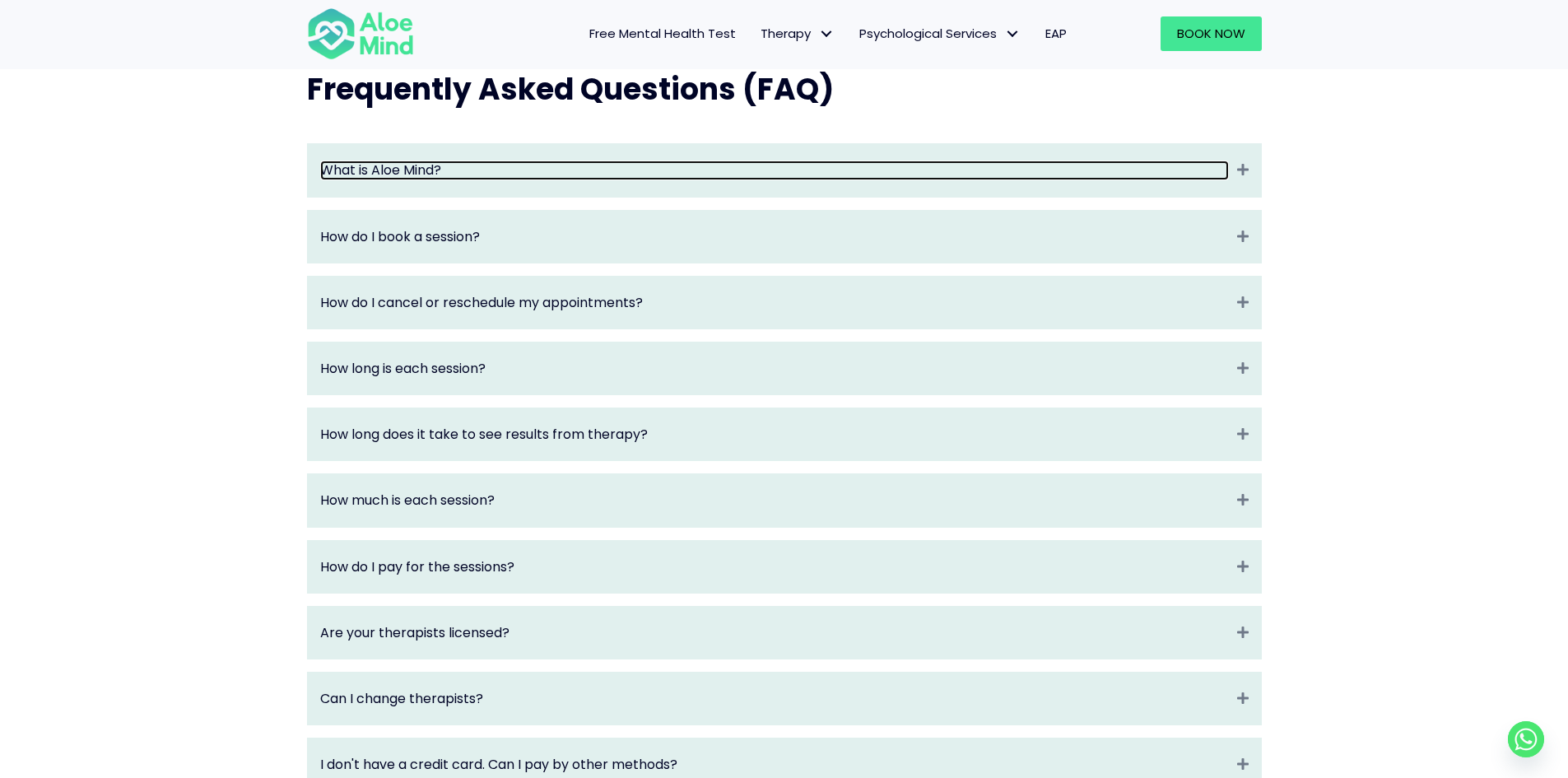
click at [1164, 180] on link "What is Aloe Mind?" at bounding box center [774, 170] width 909 height 19
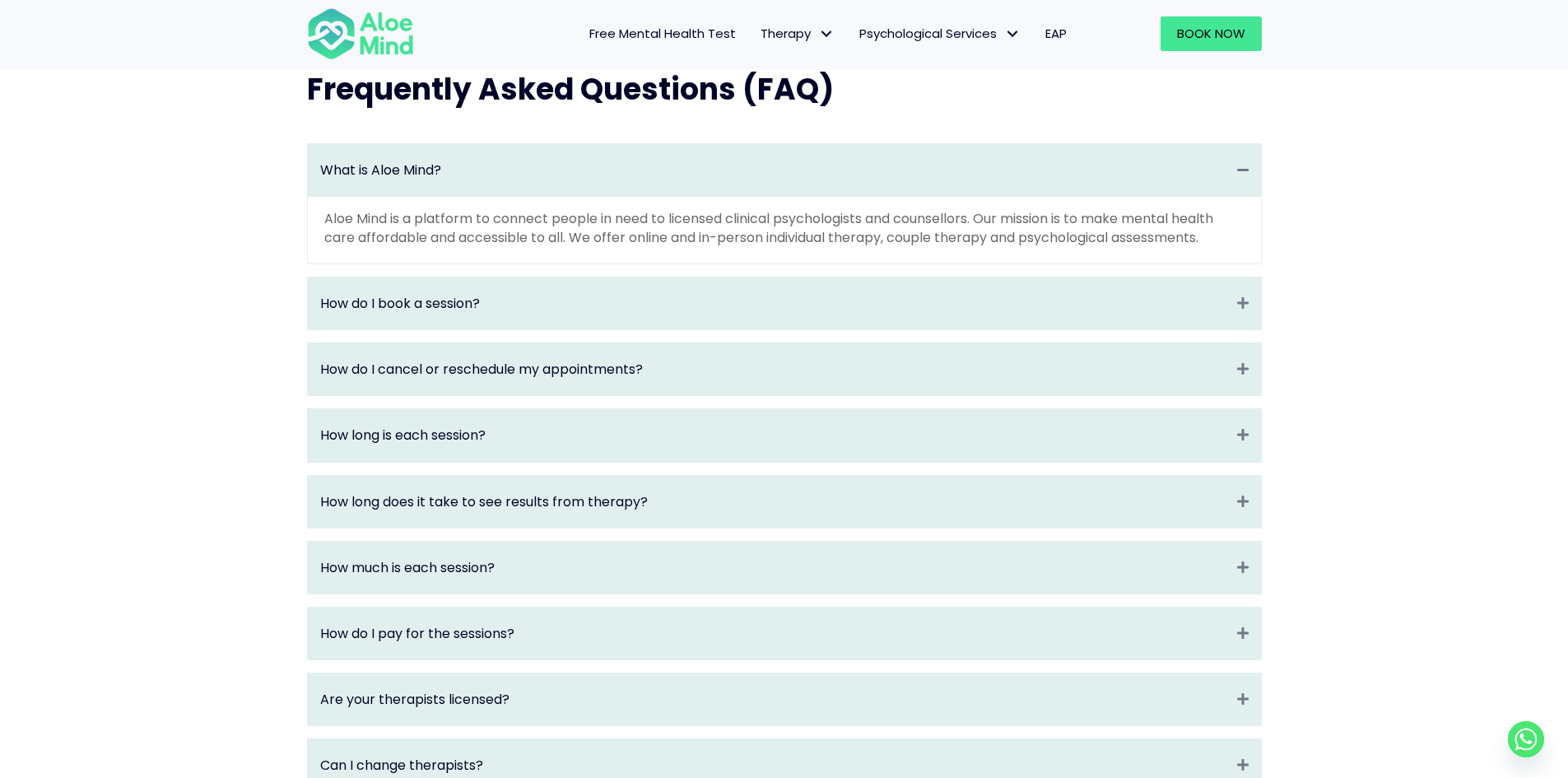
click at [1218, 144] on div "What is Aloe Mind? Collapse Aloe Mind is a platform to connect people in need t…" at bounding box center [784, 606] width 987 height 958
click at [1233, 196] on div "What is Aloe Mind? Collapse" at bounding box center [784, 170] width 953 height 52
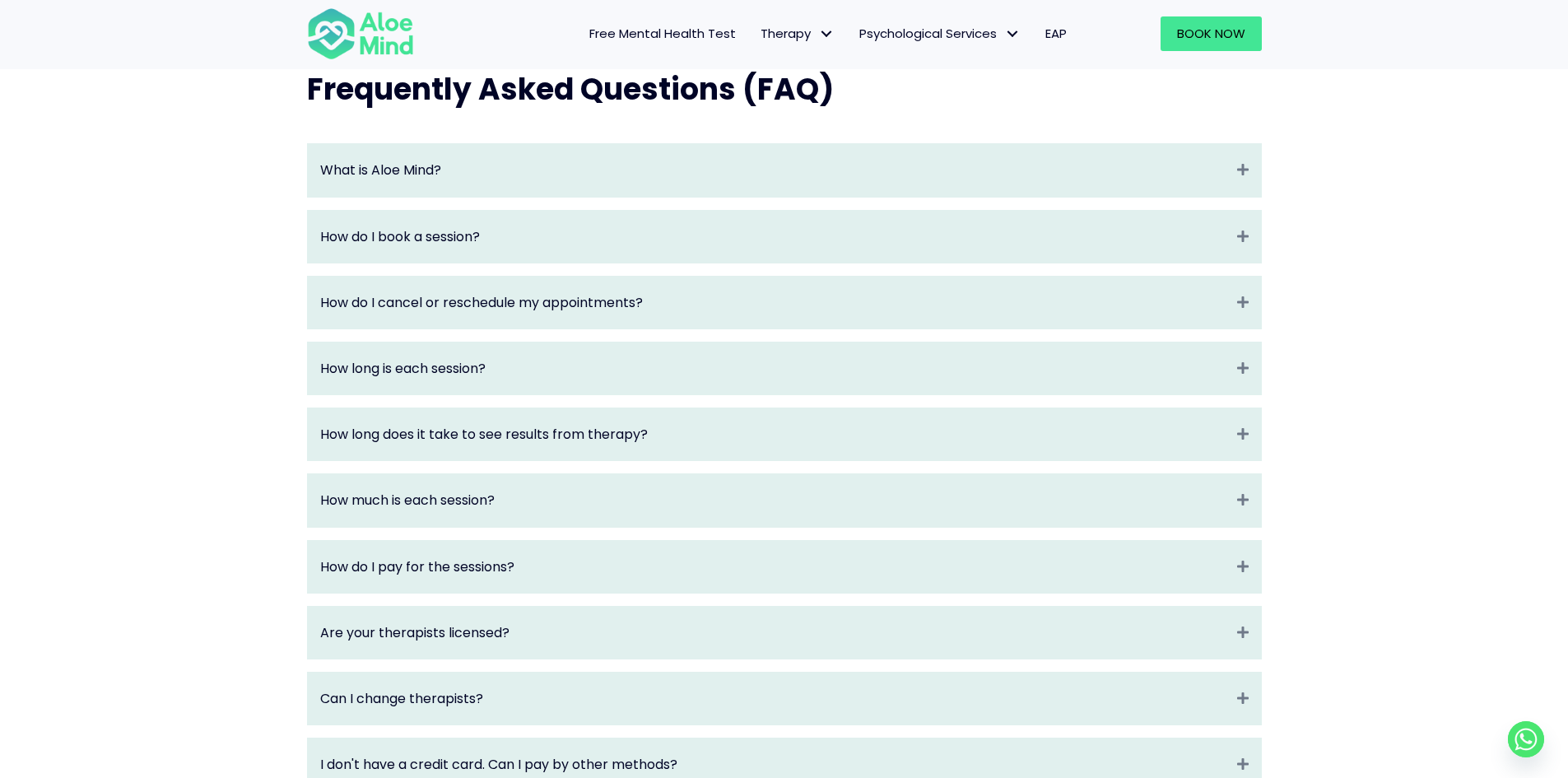
click at [1344, 148] on div "Frequently Asked Questions (FAQ) What is Aloe Mind? Expand Aloe Mind is a platf…" at bounding box center [784, 535] width 1568 height 998
click at [1228, 235] on div "How do I book a session? Expand" at bounding box center [784, 237] width 953 height 52
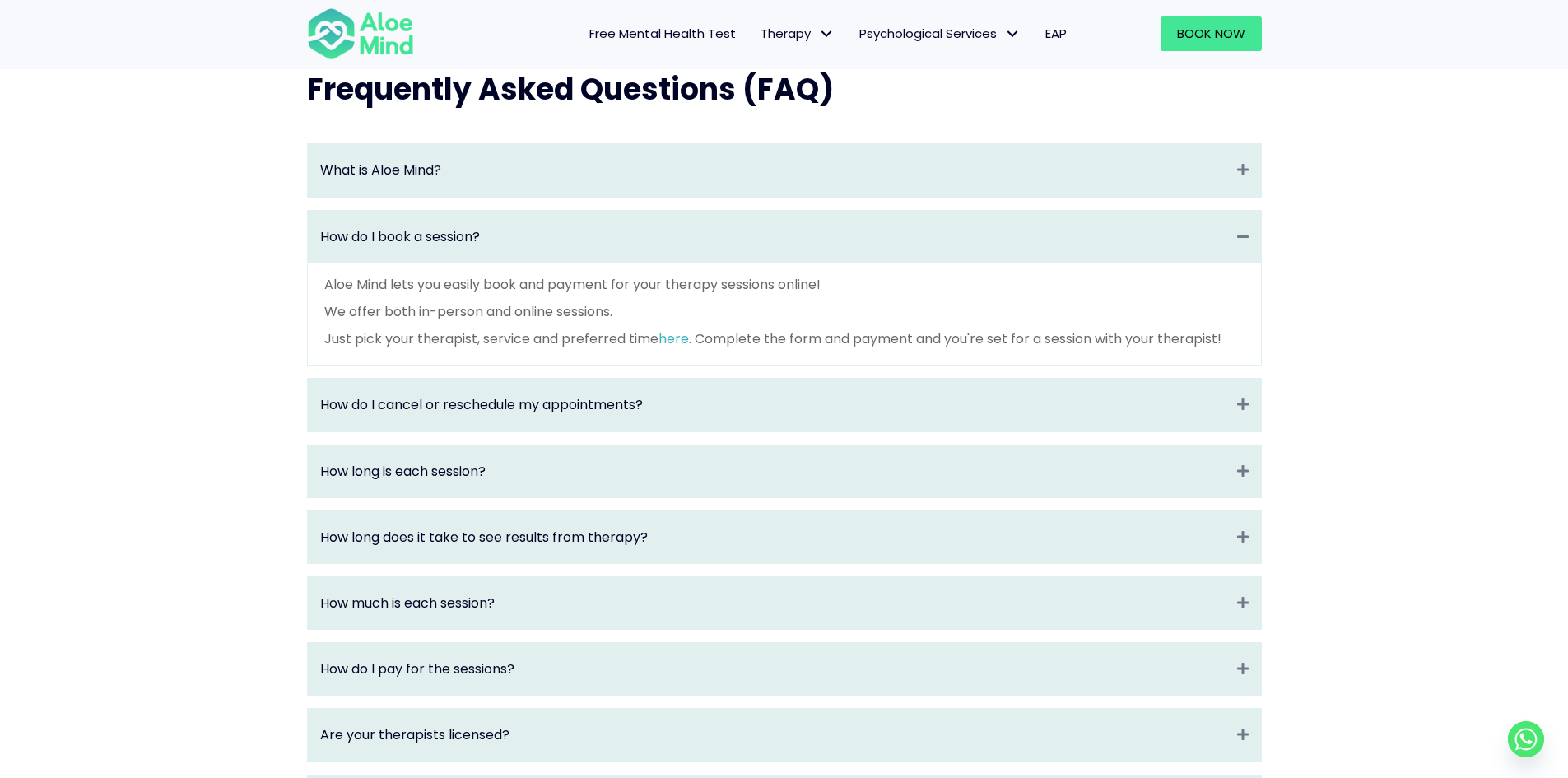
click at [1288, 247] on div "Frequently Asked Questions (FAQ) What is Aloe Mind? Expand Aloe Mind is a platf…" at bounding box center [784, 587] width 1568 height 1100
click at [653, 321] on p "We offer both in-person and online sessions." at bounding box center [784, 311] width 920 height 19
click at [647, 321] on p "We offer both in-person and online sessions." at bounding box center [784, 311] width 920 height 19
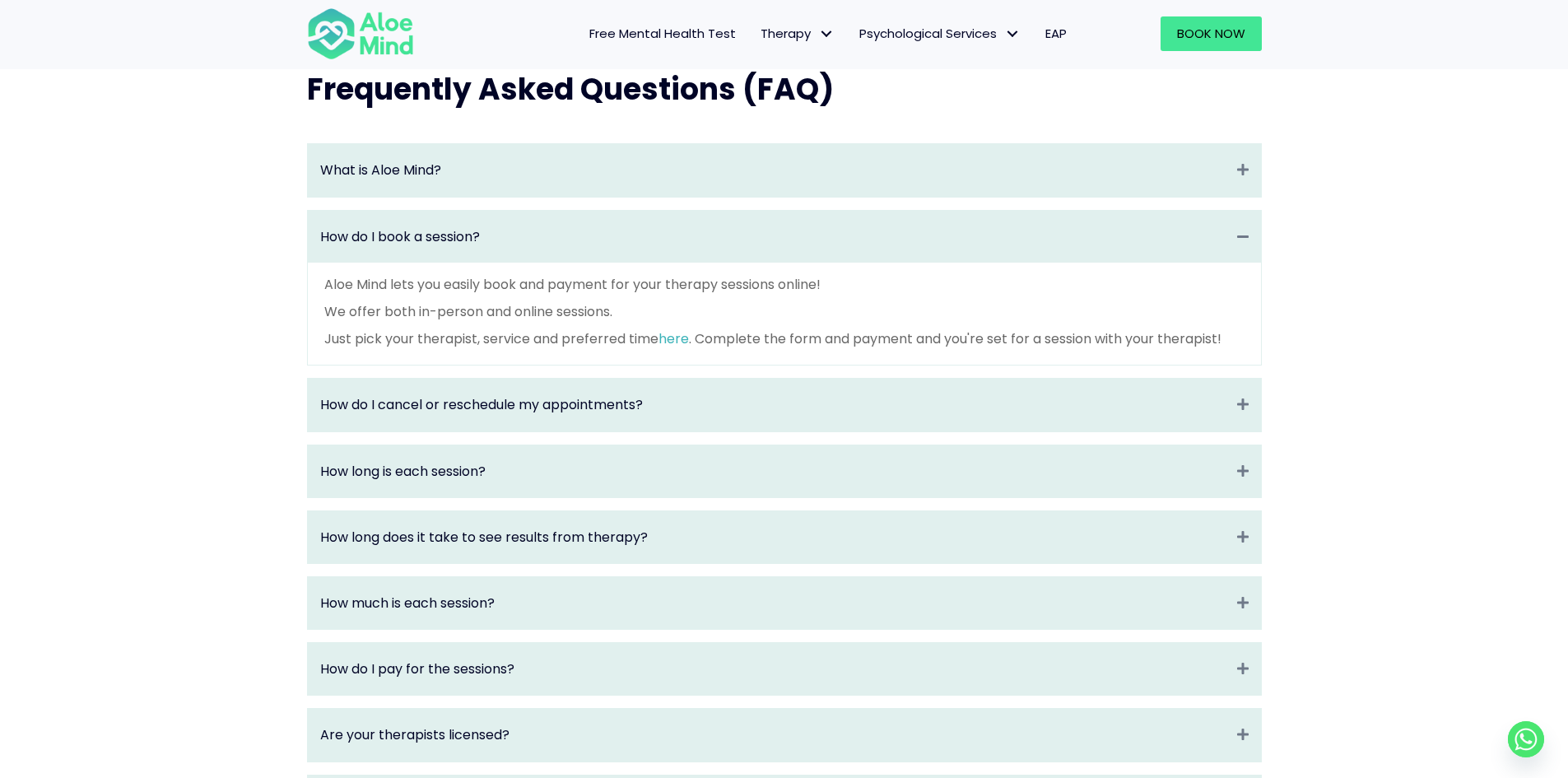
click at [647, 321] on p "We offer both in-person and online sessions." at bounding box center [784, 311] width 920 height 19
click at [819, 365] on div "Aloe Mind lets you easily book and payment for your therapy sessions online! We…" at bounding box center [784, 314] width 953 height 103
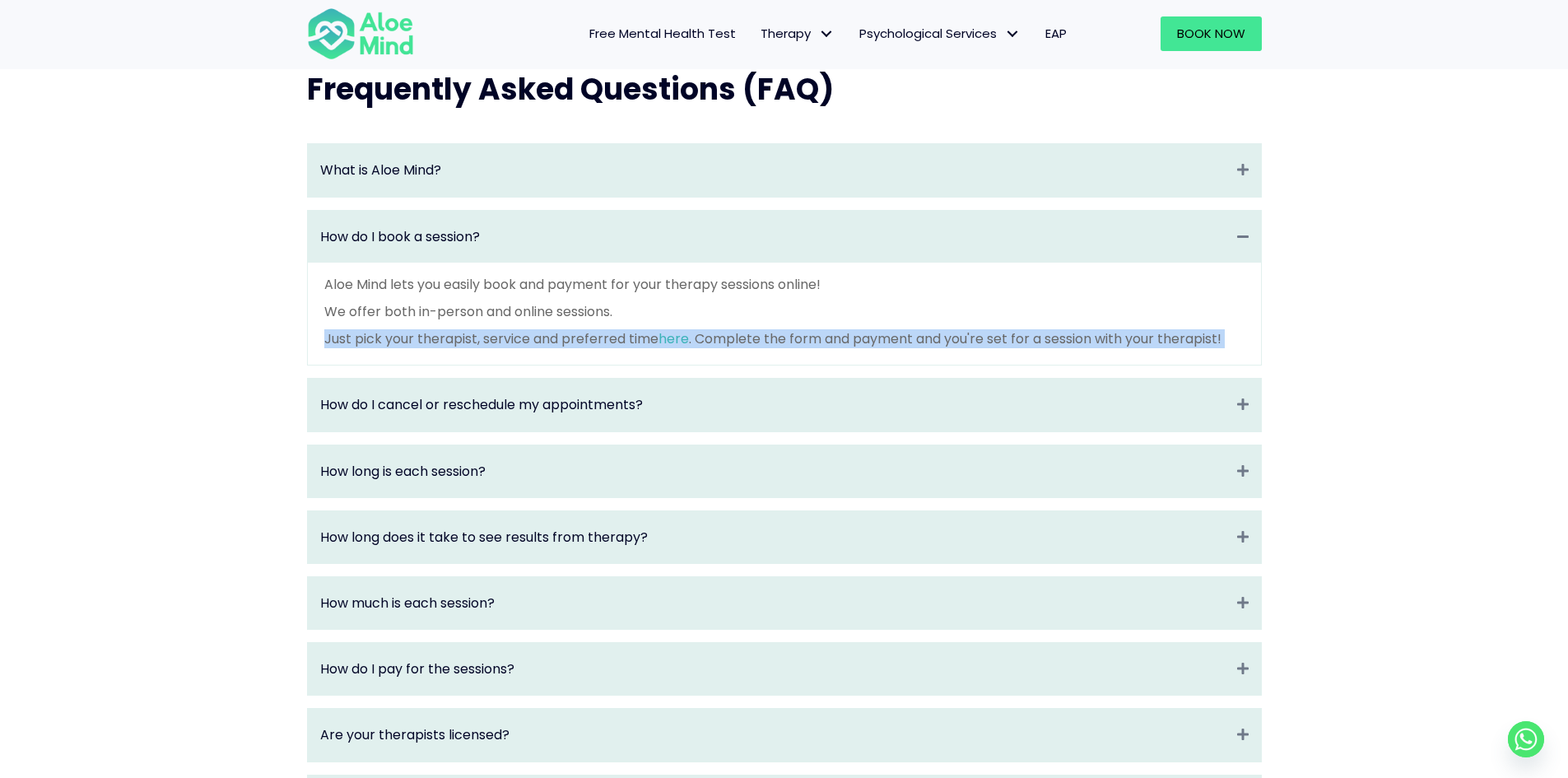
click at [819, 365] on div "Aloe Mind lets you easily book and payment for your therapy sessions online! We…" at bounding box center [784, 314] width 953 height 103
click at [880, 348] on p "Just pick your therapist, service and preferred time here . Complete the form a…" at bounding box center [784, 338] width 920 height 19
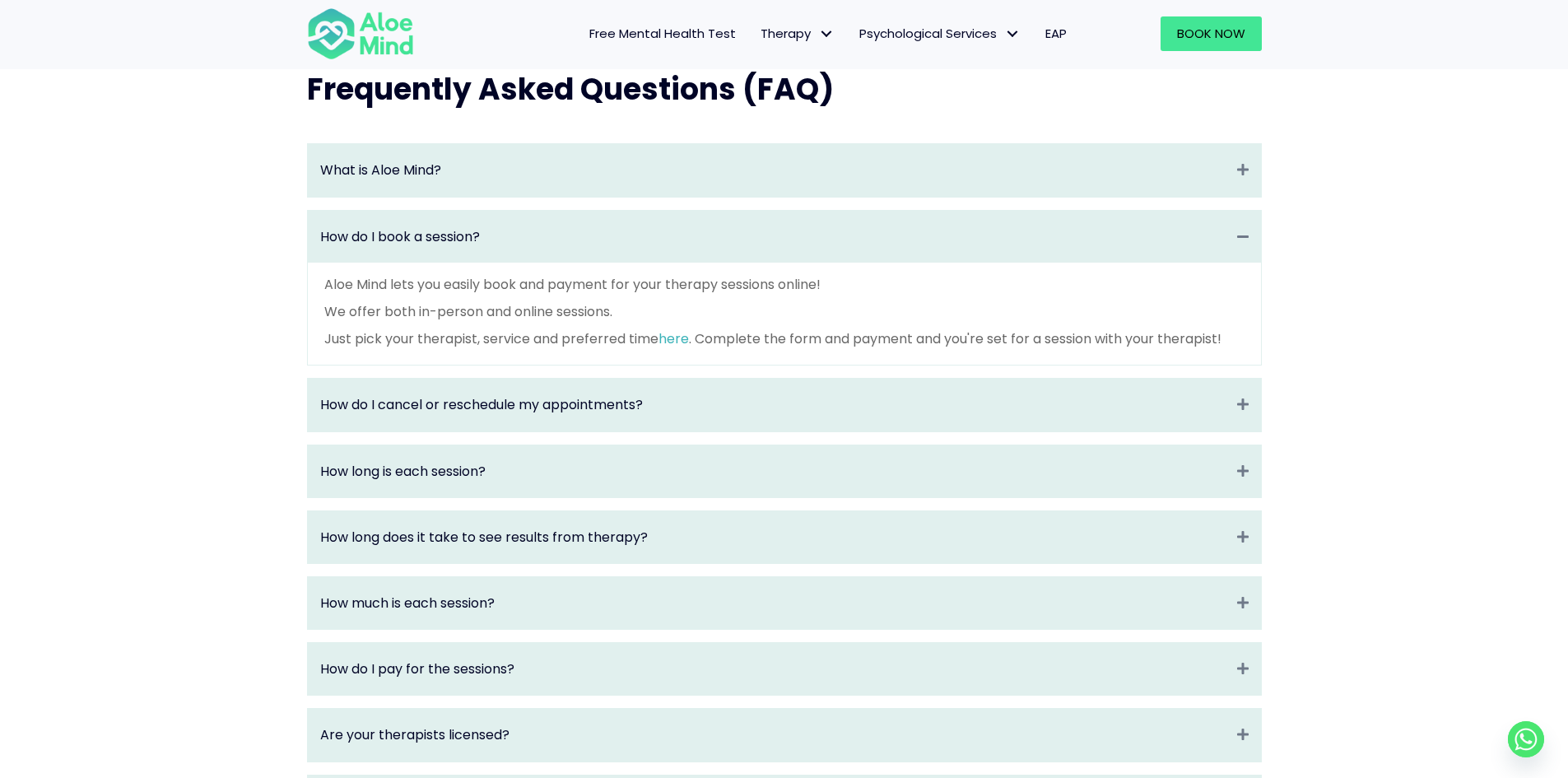
click at [766, 348] on p "Just pick your therapist, service and preferred time here . Complete the form a…" at bounding box center [784, 338] width 920 height 19
click at [683, 348] on link "here" at bounding box center [674, 338] width 30 height 19
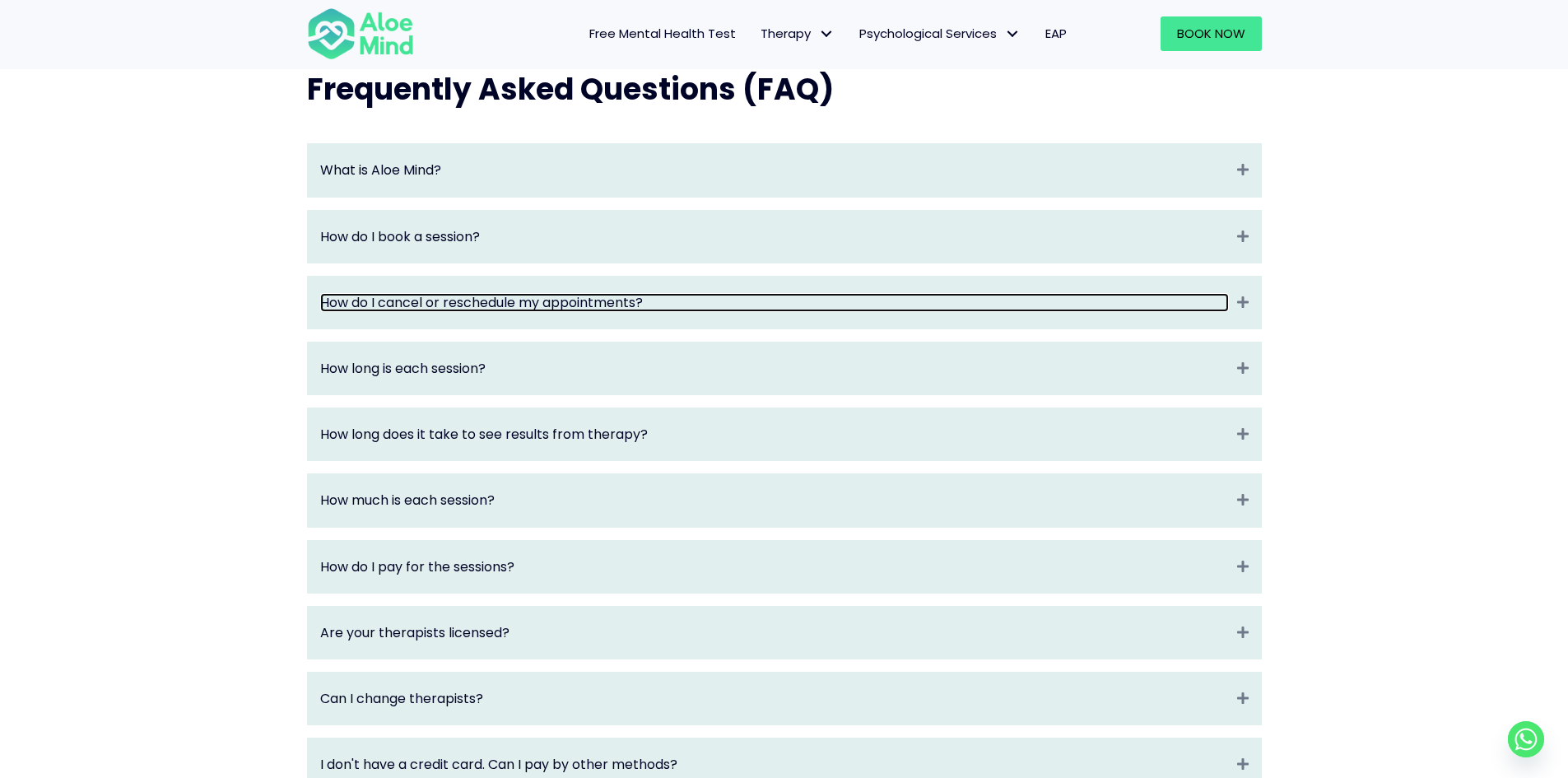
click at [724, 312] on link "How do I cancel or reschedule my appointments?" at bounding box center [774, 302] width 909 height 19
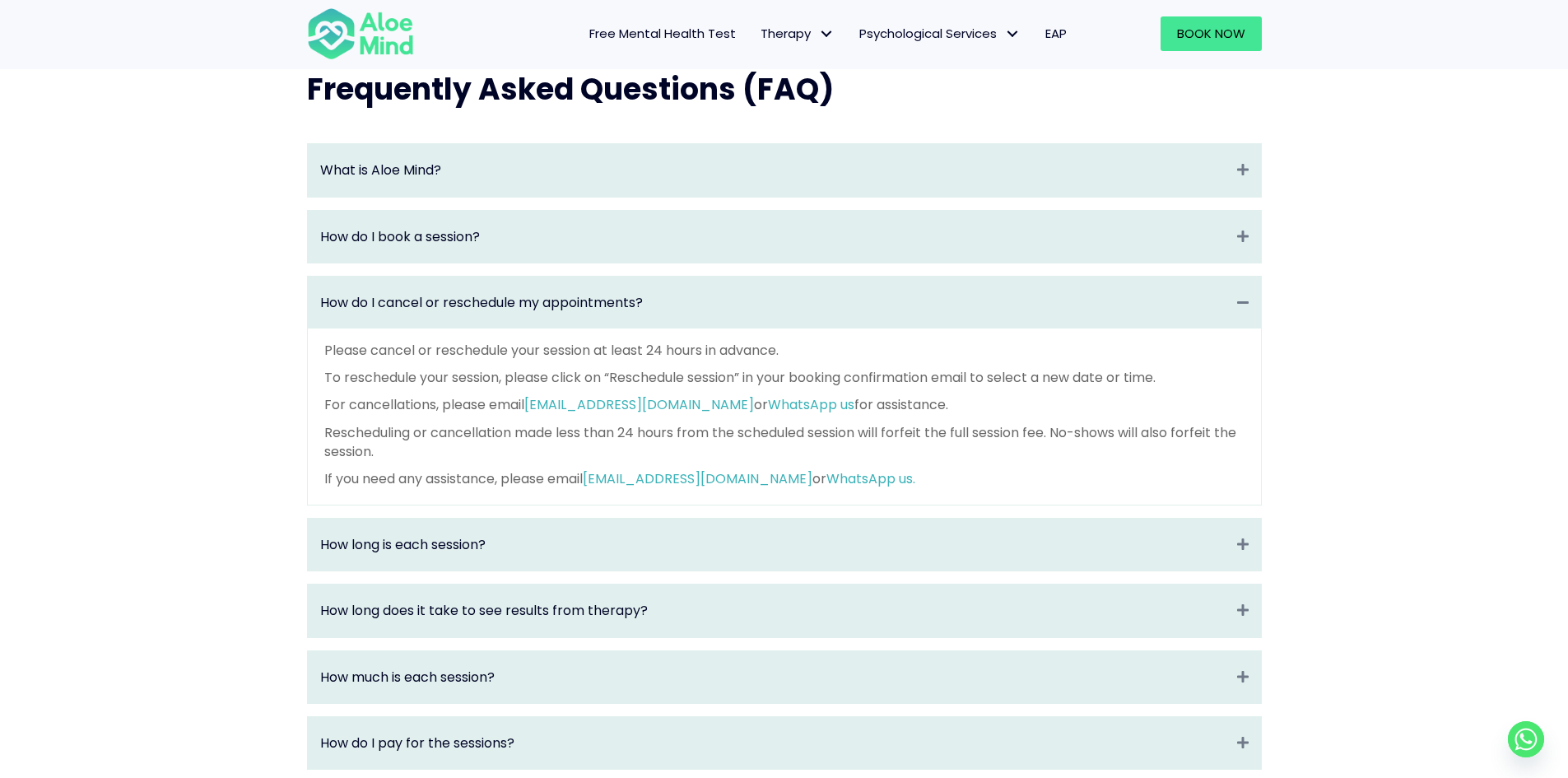
click at [1135, 360] on p "Please cancel or reschedule your session at least 24 hours in advance." at bounding box center [784, 349] width 920 height 19
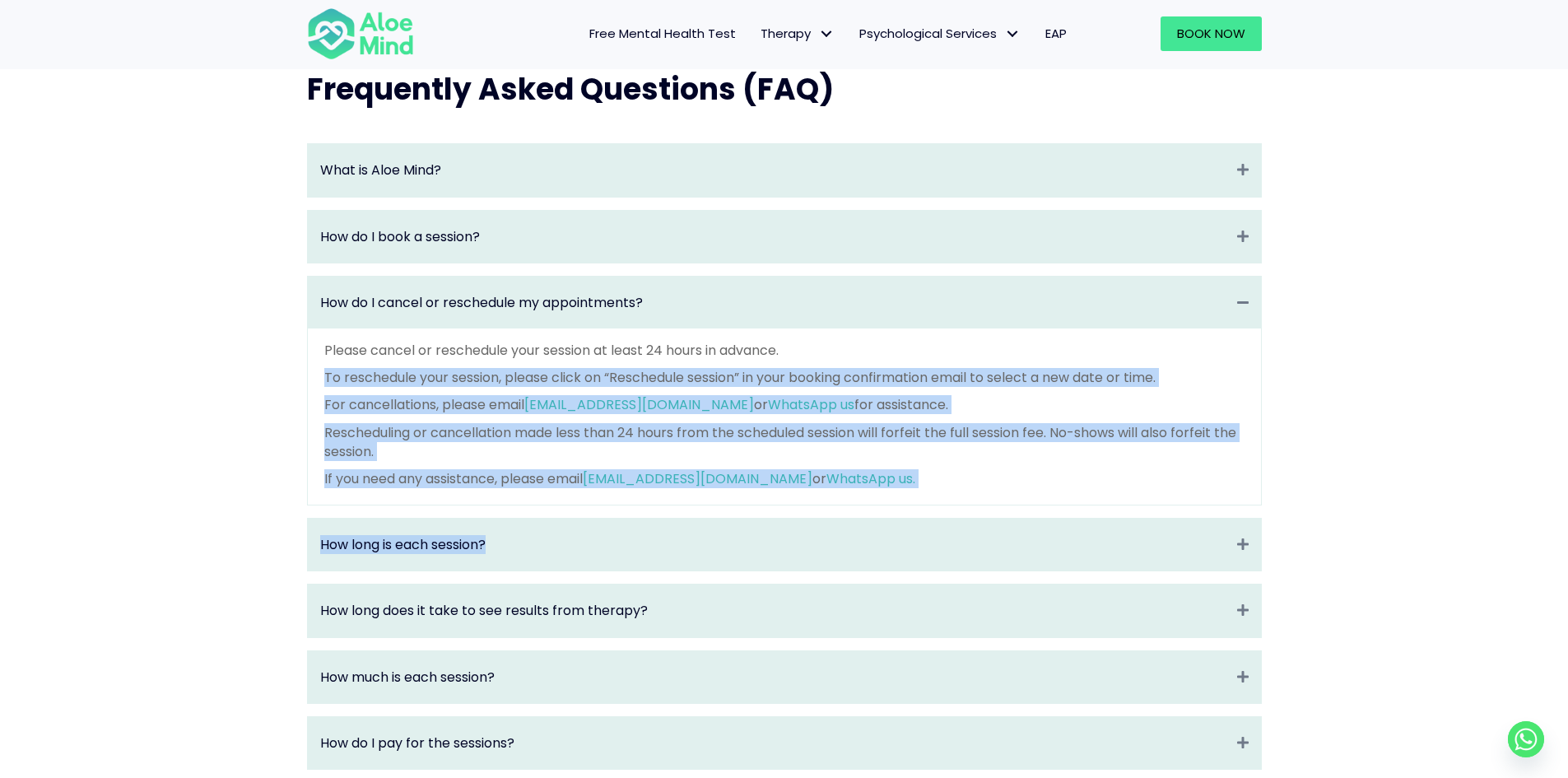
drag, startPoint x: 1135, startPoint y: 371, endPoint x: 1178, endPoint y: 546, distance: 180.2
click at [1178, 546] on div "What is Aloe Mind? Expand Aloe Mind is a platform to connect people in need to …" at bounding box center [784, 654] width 955 height 1022
click at [1172, 488] on p "If you need any assistance, please email contact@aloemind.com or WhatsApp us." at bounding box center [784, 478] width 920 height 19
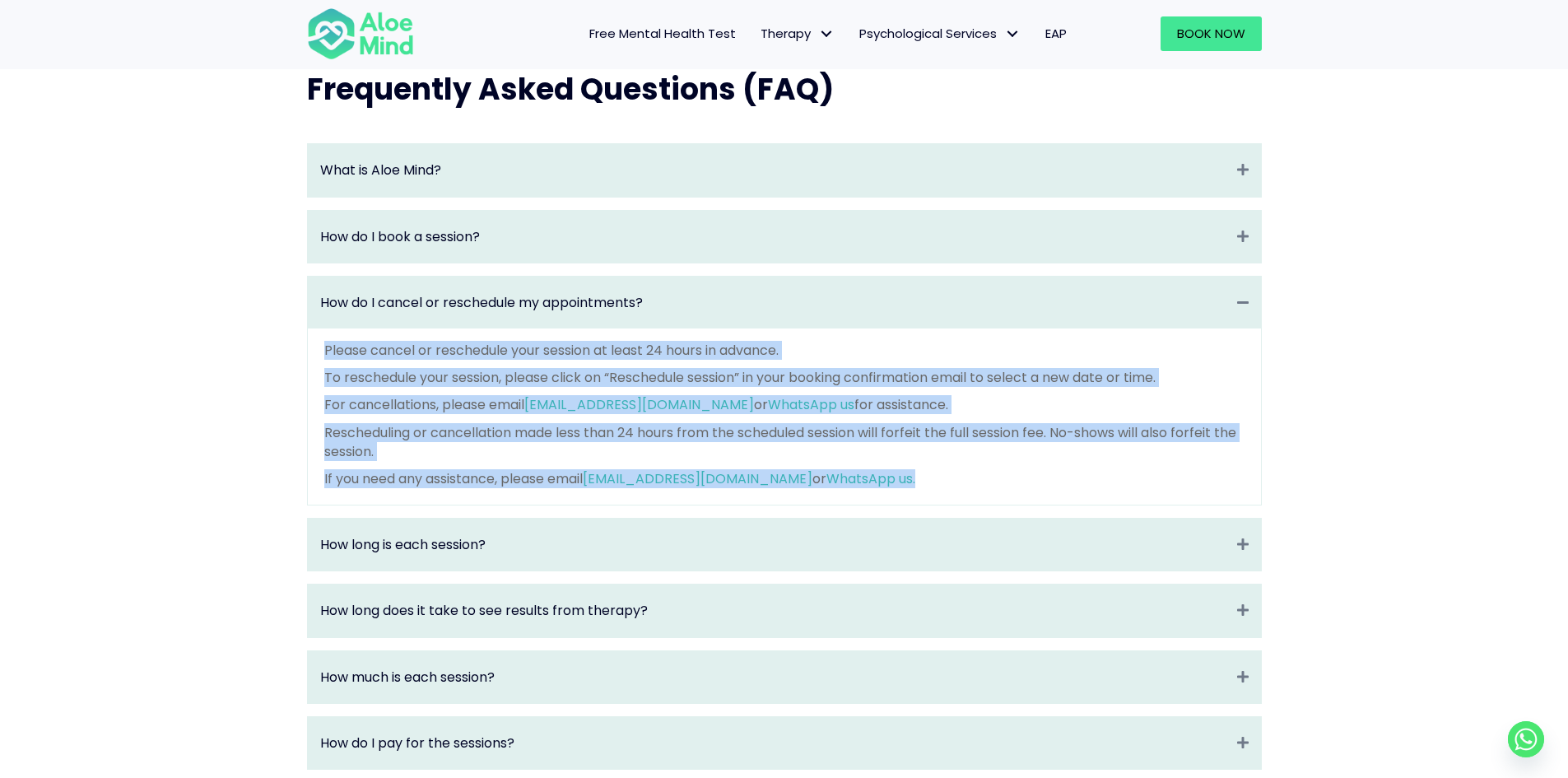
drag, startPoint x: 1134, startPoint y: 496, endPoint x: 1103, endPoint y: 335, distance: 164.0
click at [1103, 335] on div "How do I cancel or reschedule my appointments? Collapse Please cancel or resche…" at bounding box center [784, 390] width 955 height 230
click at [1111, 414] on p "For cancellations, please email contact@aloemind.com or WhatsApp us for assista…" at bounding box center [784, 404] width 920 height 19
drag, startPoint x: 1075, startPoint y: 376, endPoint x: 1089, endPoint y: 504, distance: 128.8
click at [1089, 504] on div "Please cancel or reschedule your session at least 24 hours in advance. To resch…" at bounding box center [784, 416] width 953 height 176
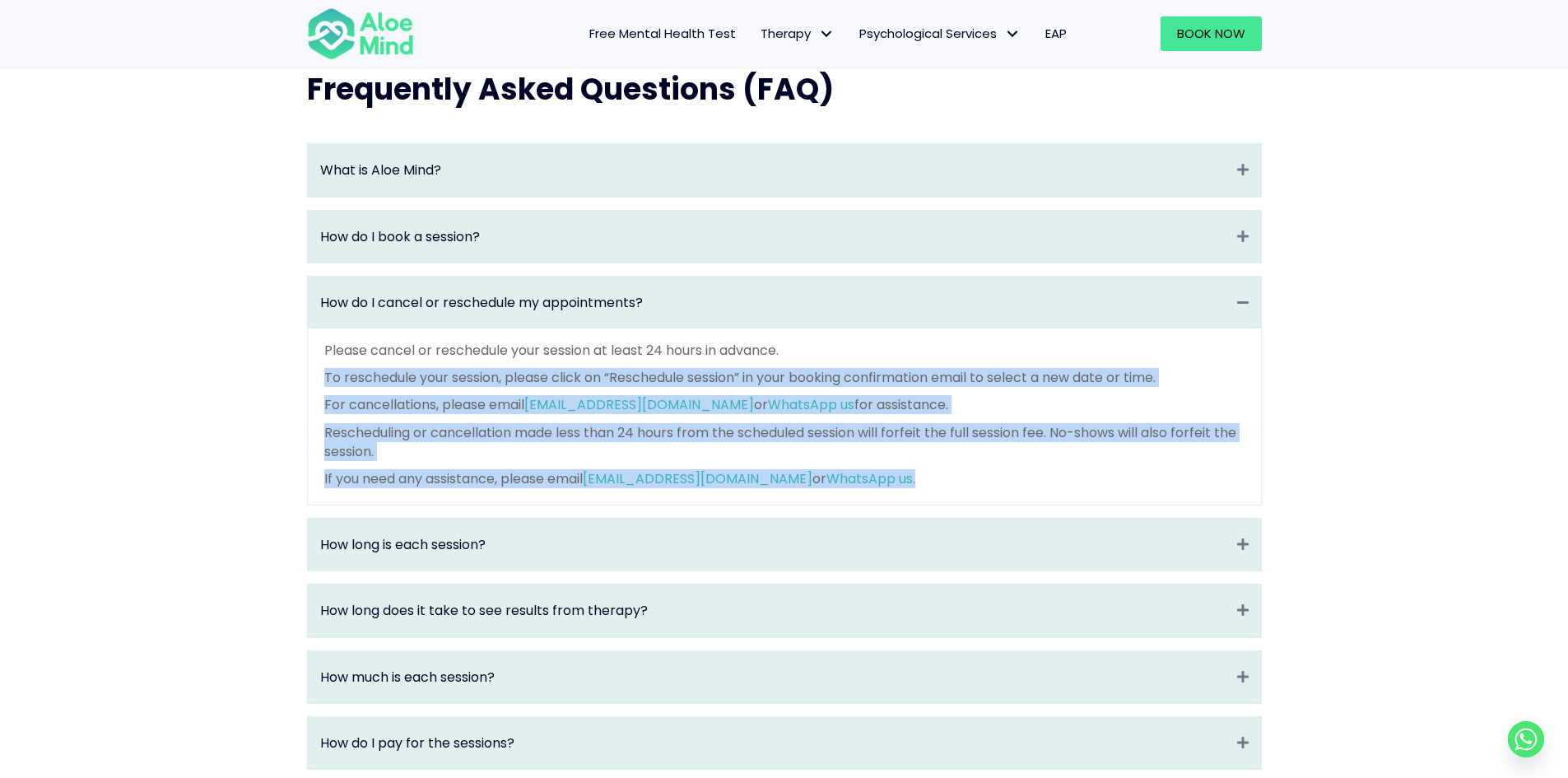
click at [1088, 483] on div "Please cancel or reschedule your session at least 24 hours in advance. To resch…" at bounding box center [784, 414] width 920 height 147
drag, startPoint x: 1088, startPoint y: 485, endPoint x: 1463, endPoint y: 342, distance: 401.3
click at [1463, 342] on div "Frequently Asked Questions (FAQ) What is Aloe Mind? Expand Aloe Mind is a platf…" at bounding box center [784, 623] width 1568 height 1175
click at [1463, 342] on div "Frequently Asked Questions (FAQ) What is Aloe Mind? Expand Aloe Mind is a platf…" at bounding box center [784, 623] width 1568 height 1175
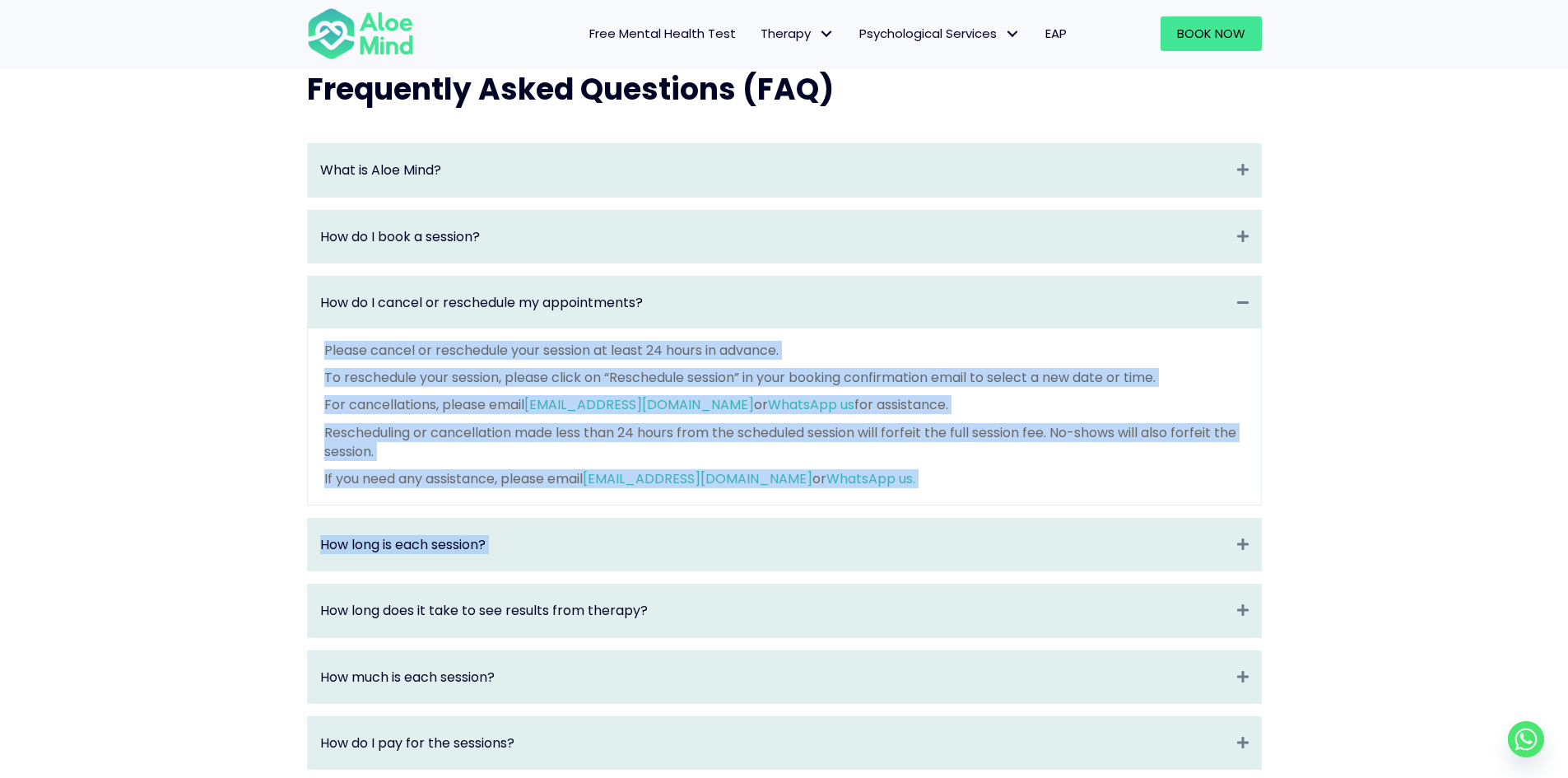
drag, startPoint x: 1312, startPoint y: 431, endPoint x: 1308, endPoint y: 551, distance: 120.1
click at [1308, 551] on div "Frequently Asked Questions (FAQ) What is Aloe Mind? Expand Aloe Mind is a platf…" at bounding box center [784, 623] width 1568 height 1175
click at [1317, 474] on div "Frequently Asked Questions (FAQ) What is Aloe Mind? Expand Aloe Mind is a platf…" at bounding box center [784, 623] width 1568 height 1175
drag, startPoint x: 1226, startPoint y: 485, endPoint x: 1205, endPoint y: 293, distance: 193.1
click at [1205, 293] on div "How do I cancel or reschedule my appointments? Collapse Please cancel or resche…" at bounding box center [784, 390] width 955 height 230
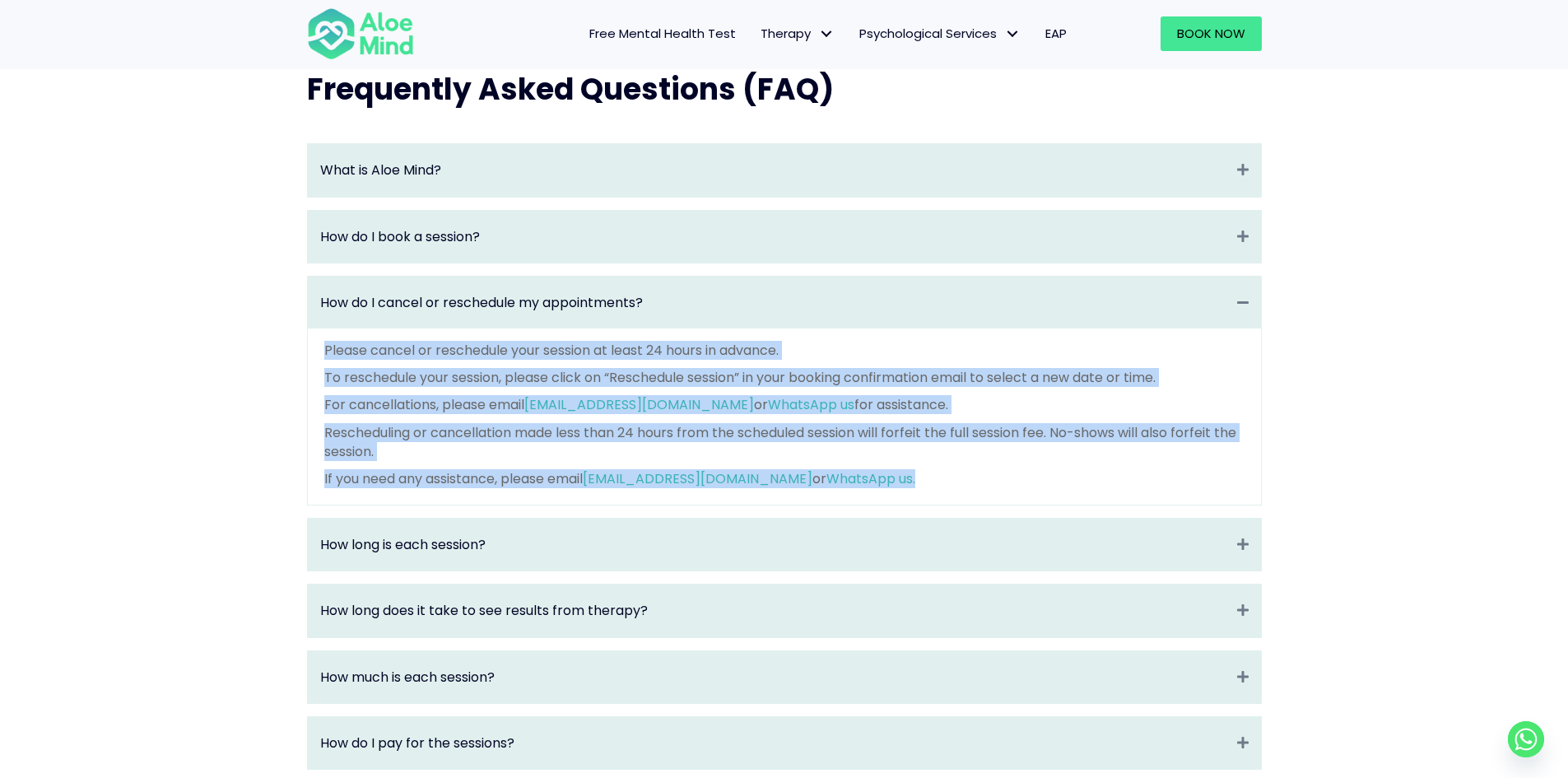
click at [1209, 387] on p "To reschedule your session, please click on “Reschedule session” in your bookin…" at bounding box center [784, 377] width 920 height 19
drag, startPoint x: 1195, startPoint y: 465, endPoint x: 1204, endPoint y: 506, distance: 42.0
click at [1204, 506] on div "How do I cancel or reschedule my appointments? Collapse Please cancel or resche…" at bounding box center [784, 390] width 955 height 230
click at [1204, 505] on div "Please cancel or reschedule your session at least 24 hours in advance. To resch…" at bounding box center [784, 416] width 953 height 176
drag, startPoint x: 1203, startPoint y: 481, endPoint x: 1165, endPoint y: 337, distance: 148.9
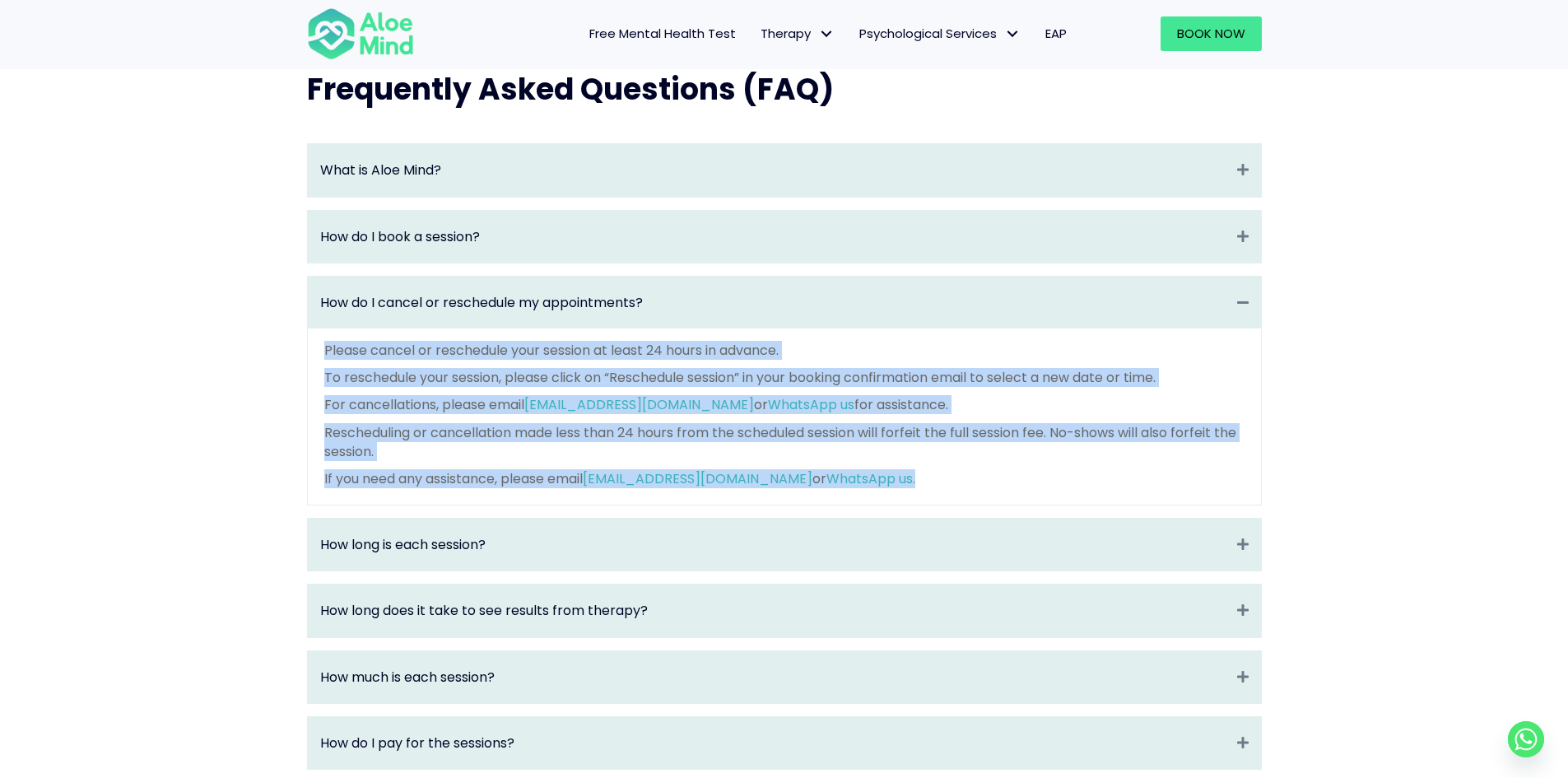
click at [1165, 337] on div "How do I cancel or reschedule my appointments? Collapse Please cancel or resche…" at bounding box center [784, 390] width 955 height 230
click at [1200, 414] on p "For cancellations, please email contact@aloemind.com or WhatsApp us for assista…" at bounding box center [784, 404] width 920 height 19
drag, startPoint x: 1165, startPoint y: 368, endPoint x: 1203, endPoint y: 495, distance: 132.6
click at [1203, 488] on div "Please cancel or reschedule your session at least 24 hours in advance. To resch…" at bounding box center [784, 414] width 920 height 147
click at [1203, 488] on p "If you need any assistance, please email contact@aloemind.com or WhatsApp us." at bounding box center [784, 478] width 920 height 19
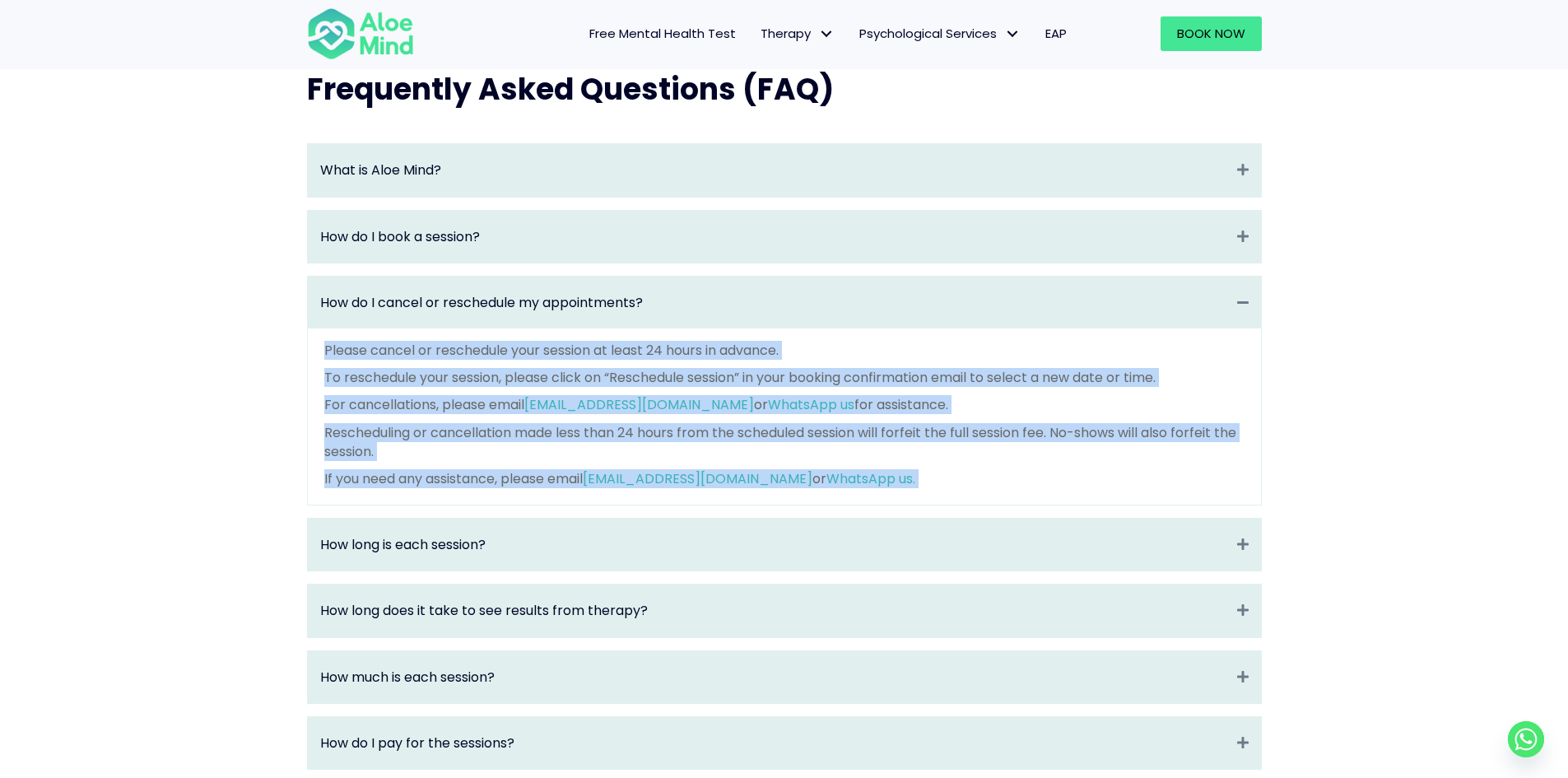
drag, startPoint x: 1203, startPoint y: 495, endPoint x: 885, endPoint y: 314, distance: 365.9
click at [885, 314] on div "How do I cancel or reschedule my appointments? Collapse Please cancel or resche…" at bounding box center [784, 390] width 955 height 230
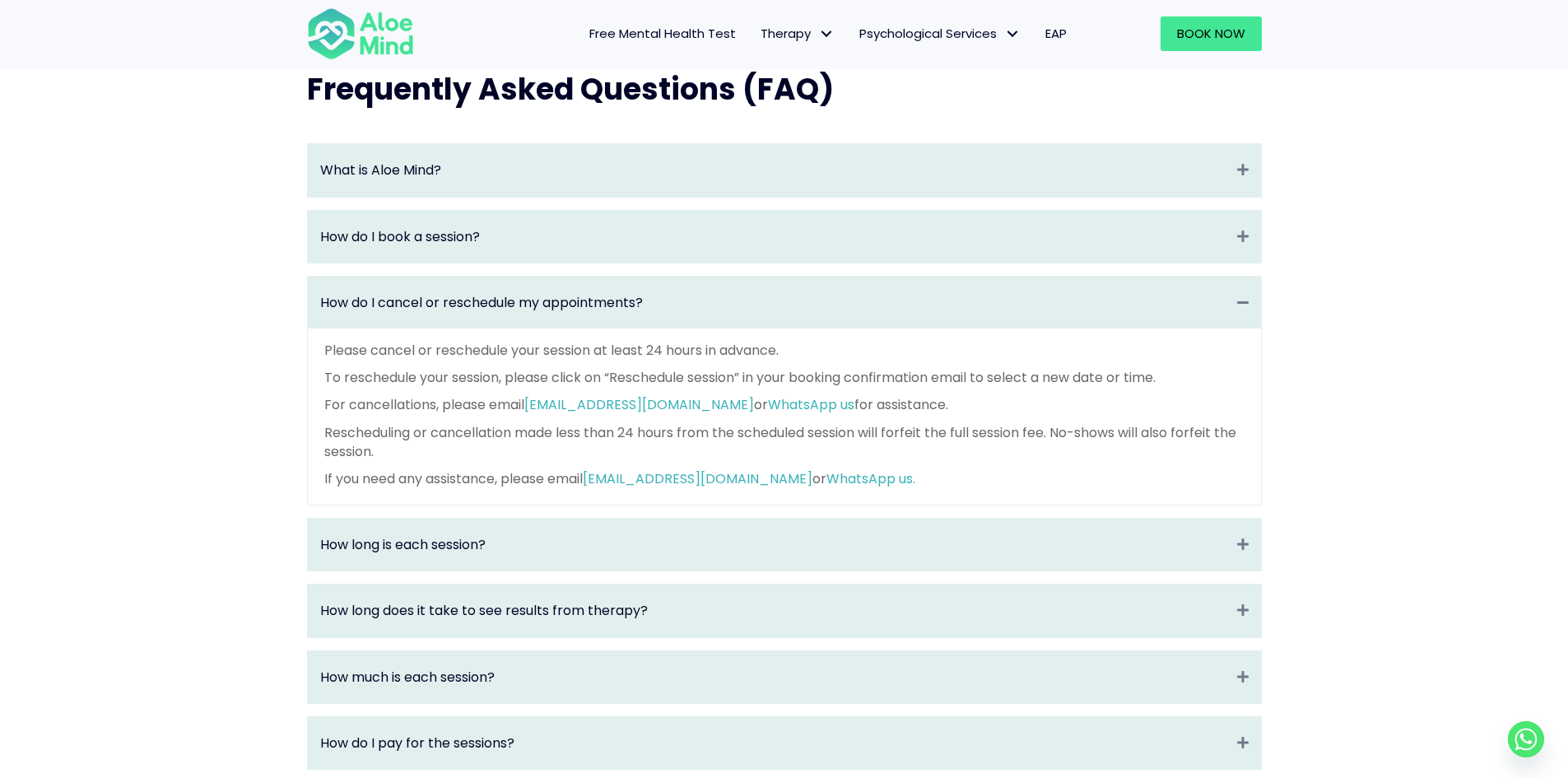
click at [1530, 197] on div "Frequently Asked Questions (FAQ) What is Aloe Mind? Expand Aloe Mind is a platf…" at bounding box center [784, 623] width 1568 height 1175
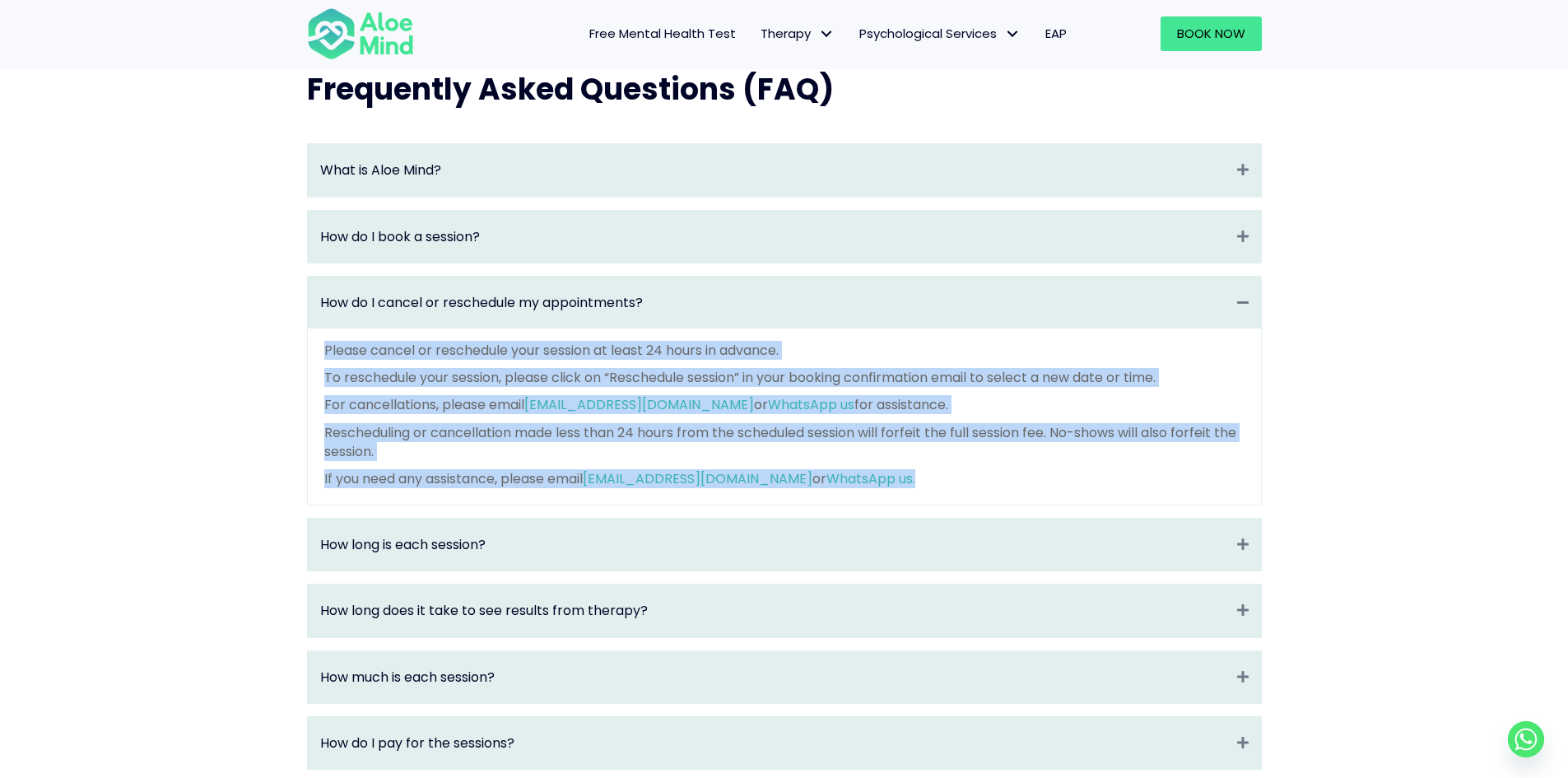
drag, startPoint x: 303, startPoint y: 355, endPoint x: 977, endPoint y: 518, distance: 693.4
click at [977, 518] on div "What is Aloe Mind? Expand Aloe Mind is a platform to connect people in need to …" at bounding box center [784, 660] width 987 height 1067
click at [975, 505] on div "Please cancel or reschedule your session at least 24 hours in advance. To resch…" at bounding box center [784, 416] width 953 height 176
drag, startPoint x: 1021, startPoint y: 481, endPoint x: 308, endPoint y: 367, distance: 722.1
click at [308, 367] on div "Please cancel or reschedule your session at least 24 hours in advance. To resch…" at bounding box center [784, 416] width 953 height 176
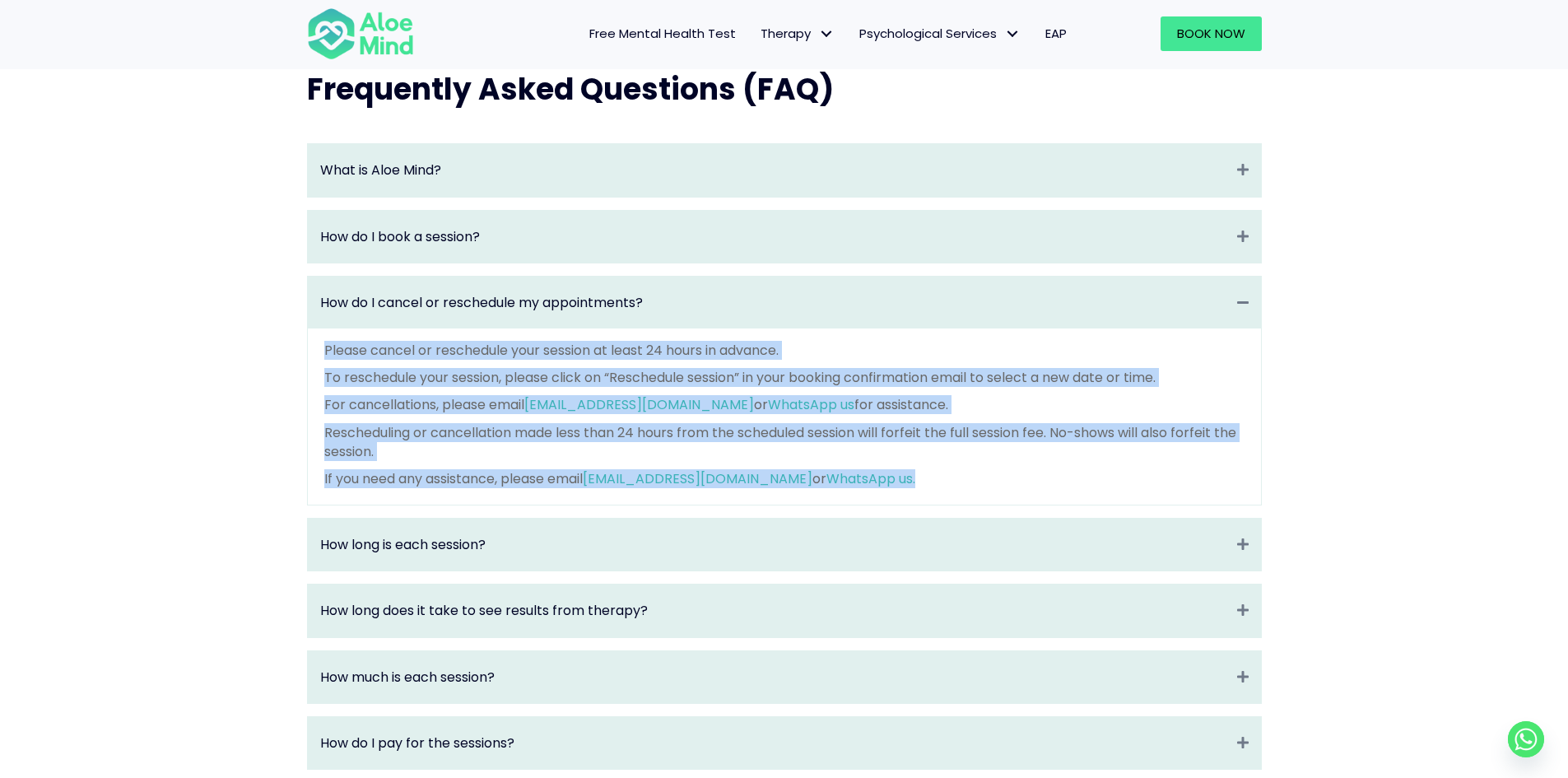
click at [309, 367] on div "Please cancel or reschedule your session at least 24 hours in advance. To resch…" at bounding box center [784, 416] width 953 height 176
drag, startPoint x: 323, startPoint y: 350, endPoint x: 1002, endPoint y: 491, distance: 693.5
click at [1002, 491] on div "Please cancel or reschedule your session at least 24 hours in advance. To resch…" at bounding box center [784, 416] width 953 height 176
click at [1002, 488] on p "If you need any assistance, please email contact@aloemind.com or WhatsApp us." at bounding box center [784, 478] width 920 height 19
drag, startPoint x: 1002, startPoint y: 491, endPoint x: 320, endPoint y: 360, distance: 694.5
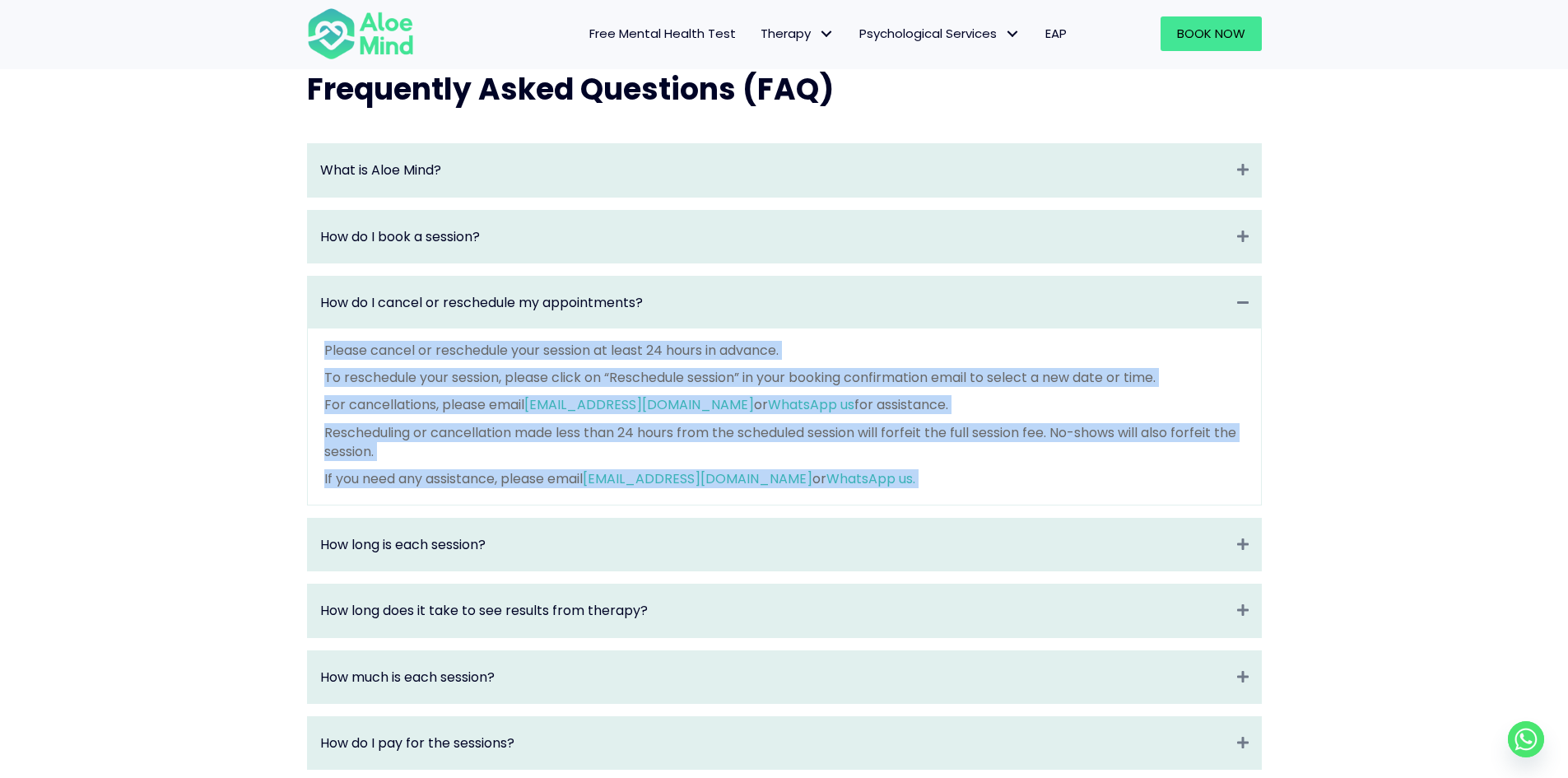
click at [320, 360] on div "Please cancel or reschedule your session at least 24 hours in advance. To resch…" at bounding box center [784, 416] width 953 height 176
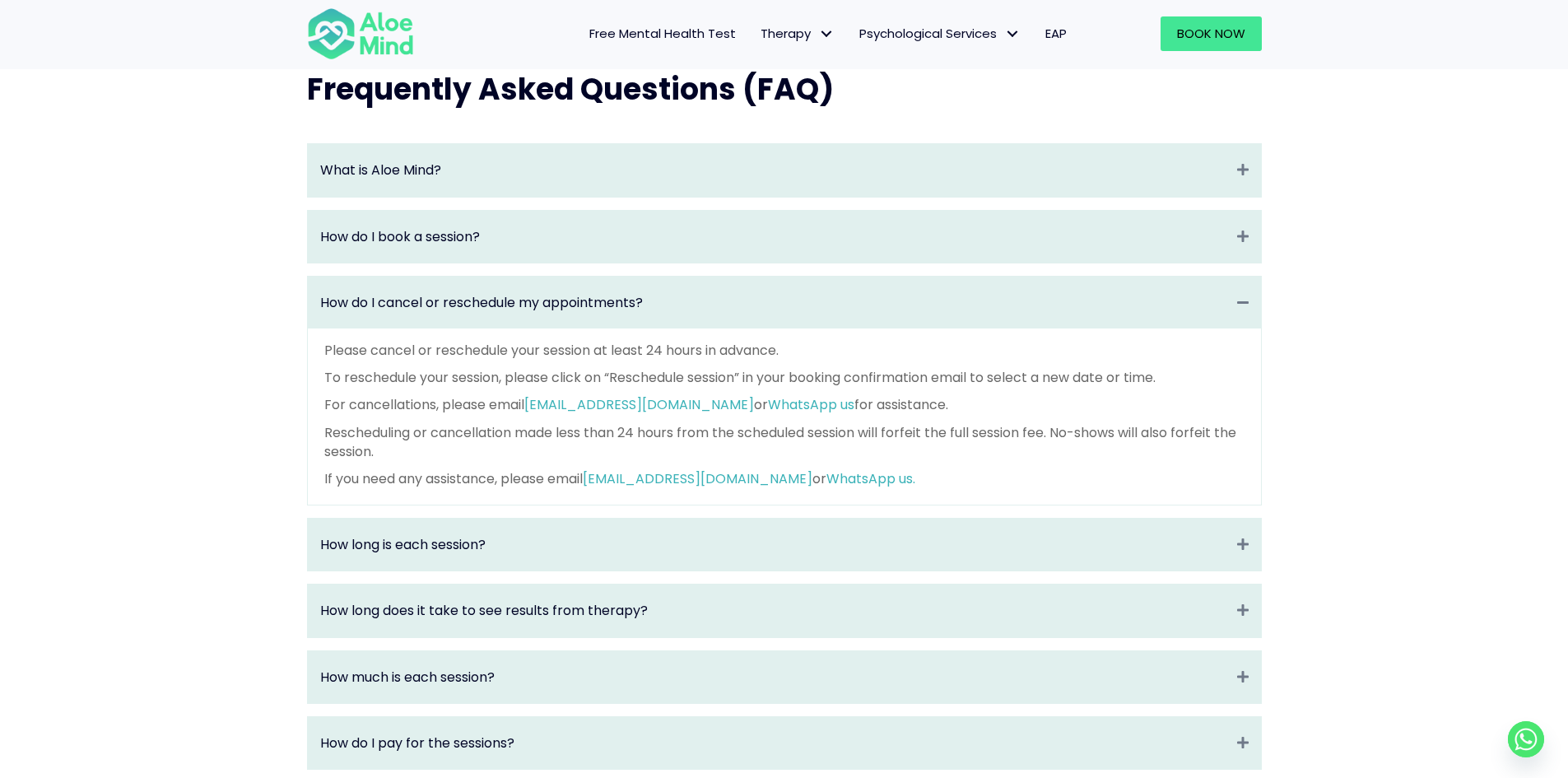
click at [1171, 306] on div "How do I cancel or reschedule my appointments? Collapse" at bounding box center [784, 303] width 953 height 52
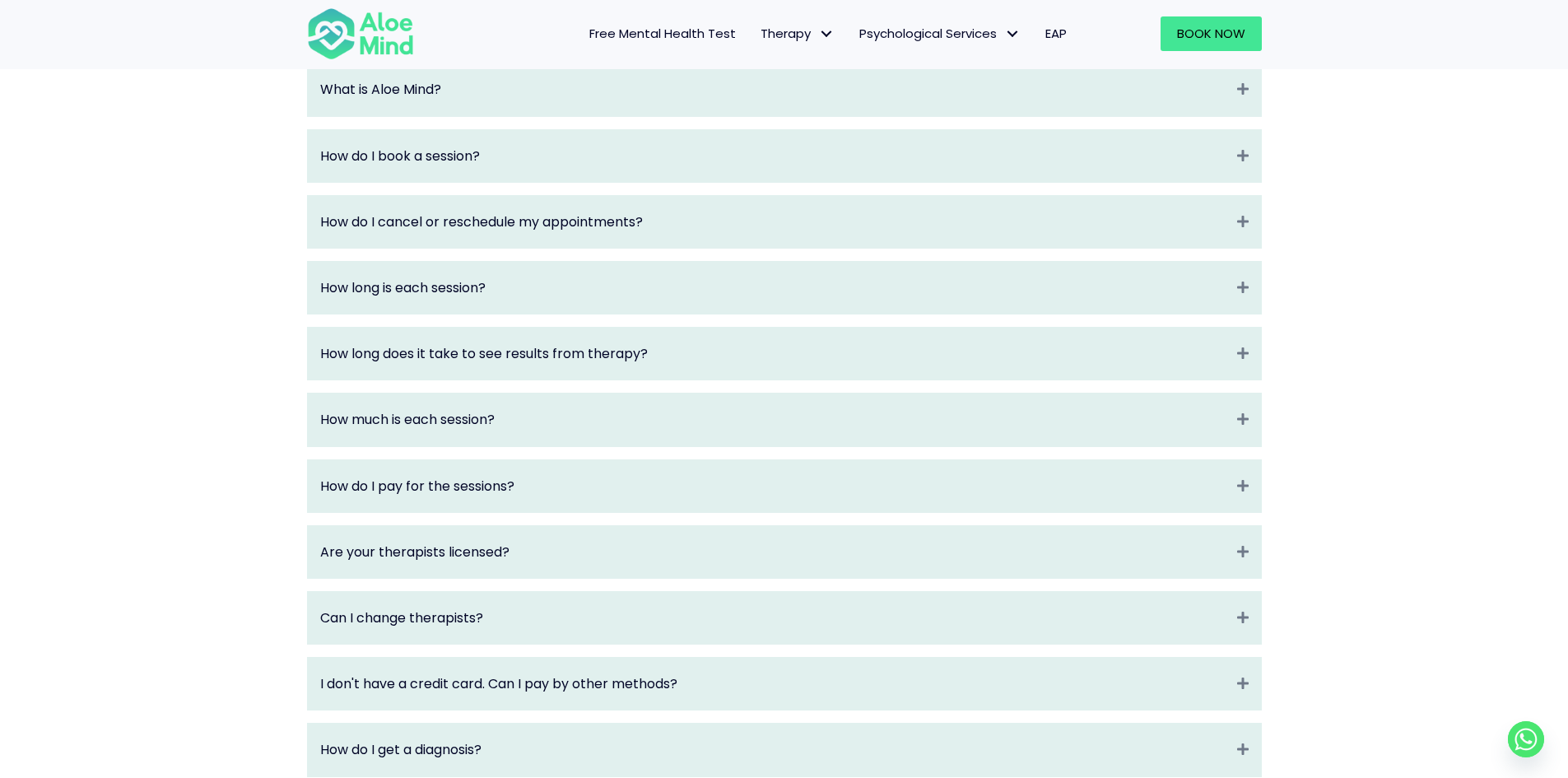
scroll to position [1734, 0]
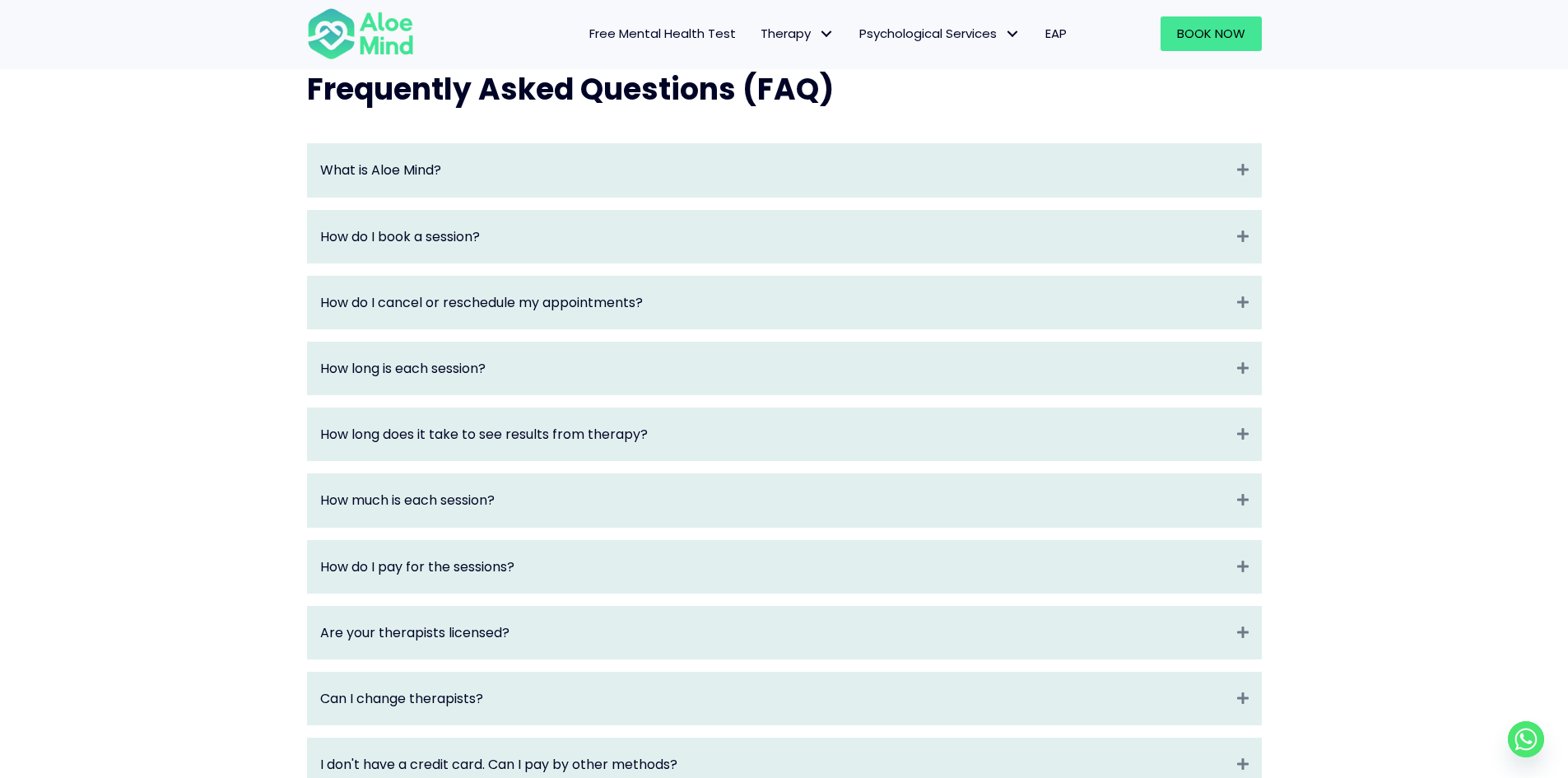
click at [1219, 297] on div "How do I cancel or reschedule my appointments? Expand" at bounding box center [784, 303] width 953 height 52
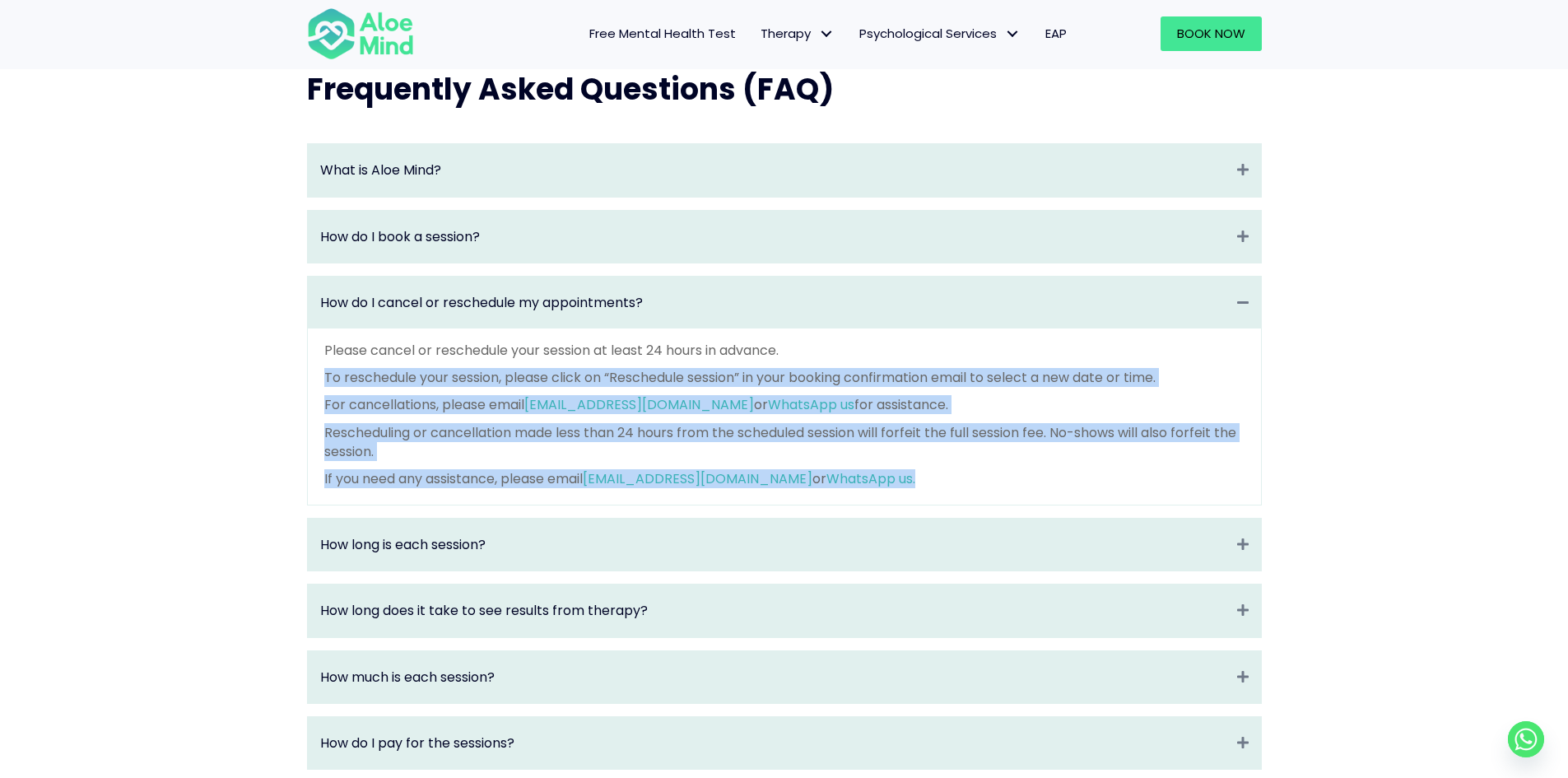
drag, startPoint x: 913, startPoint y: 365, endPoint x: 1004, endPoint y: 496, distance: 159.5
click at [1004, 488] on div "Please cancel or reschedule your session at least 24 hours in advance. To resch…" at bounding box center [784, 414] width 920 height 147
click at [1004, 488] on p "If you need any assistance, please email contact@aloemind.com or WhatsApp us." at bounding box center [784, 478] width 920 height 19
drag, startPoint x: 1004, startPoint y: 496, endPoint x: 323, endPoint y: 365, distance: 693.5
click at [323, 365] on div "Please cancel or reschedule your session at least 24 hours in advance. To resch…" at bounding box center [784, 416] width 953 height 176
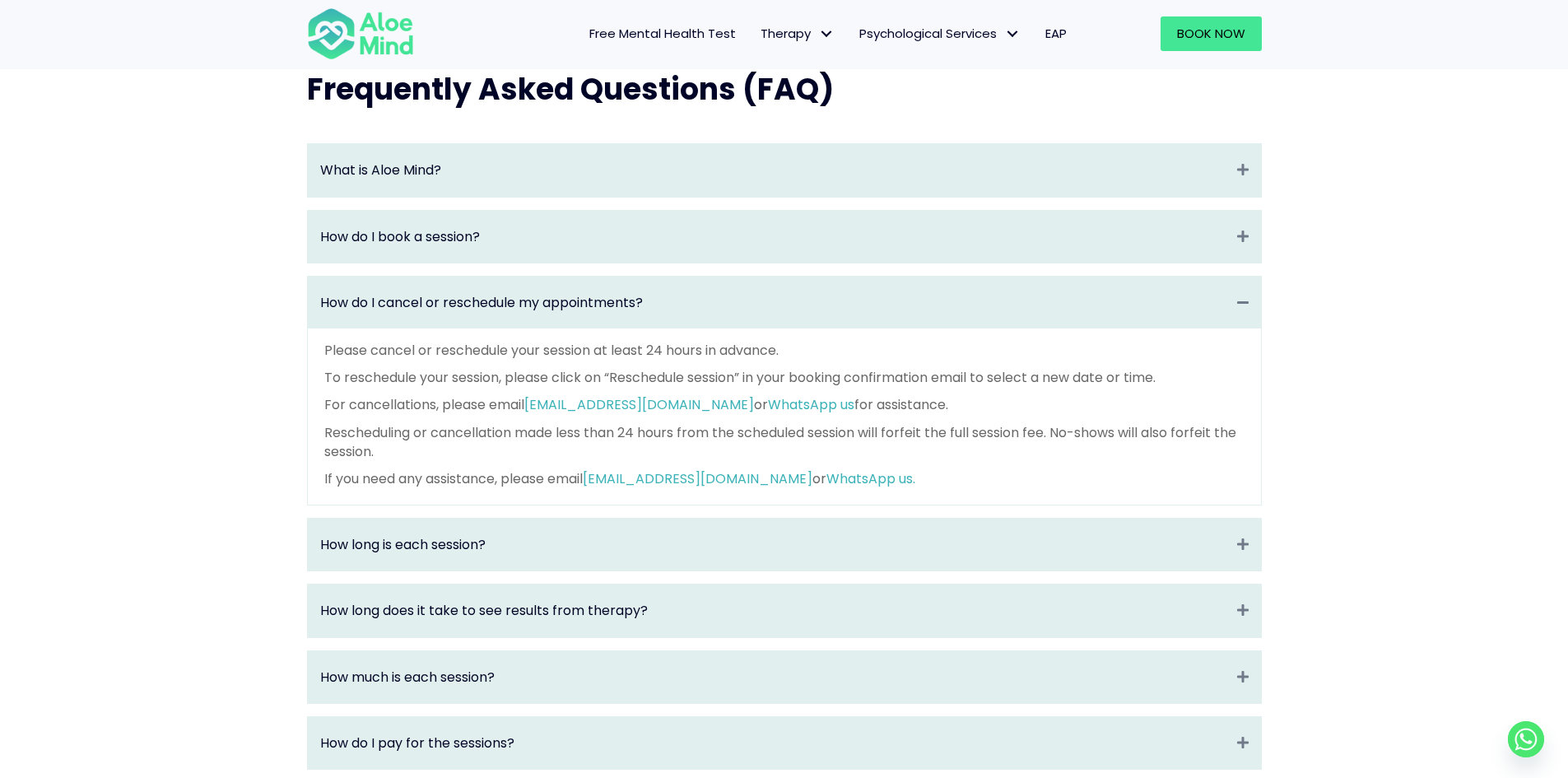
click at [423, 307] on div "How do I cancel or reschedule my appointments? Collapse" at bounding box center [784, 303] width 953 height 52
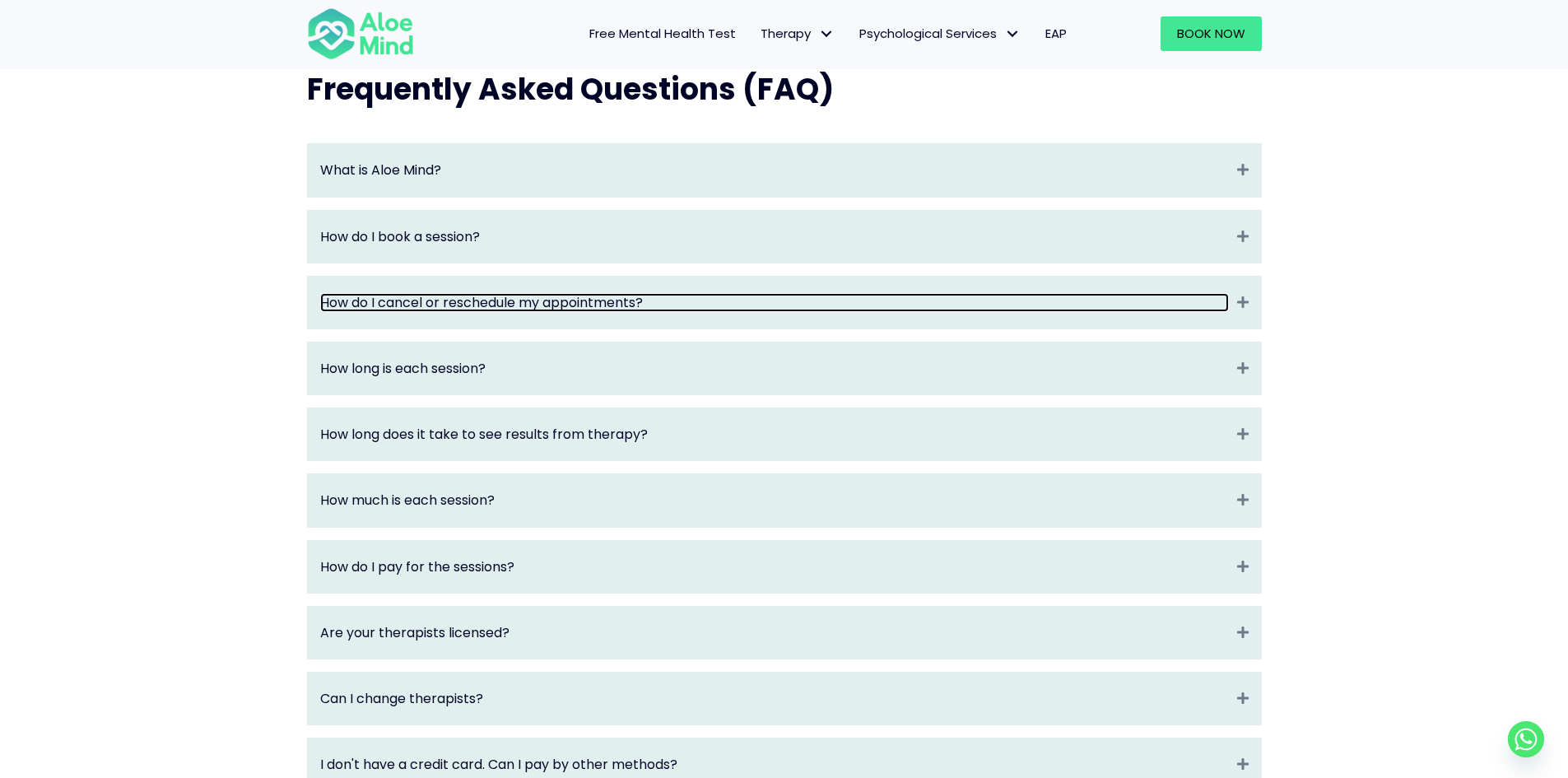
click at [1046, 312] on link "How do I cancel or reschedule my appointments?" at bounding box center [774, 302] width 909 height 19
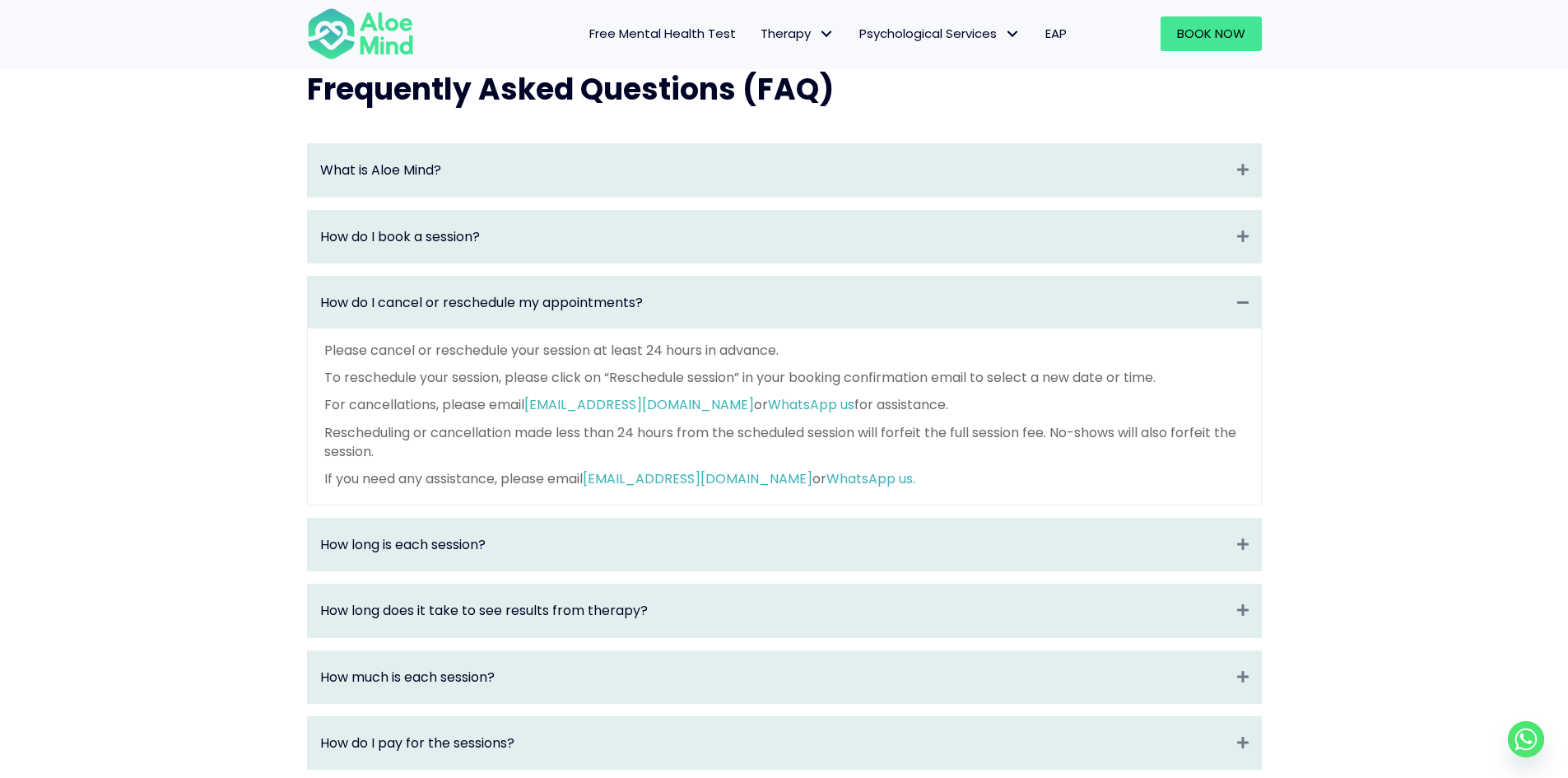
click at [1093, 360] on p "Please cancel or reschedule your session at least 24 hours in advance." at bounding box center [784, 349] width 920 height 19
click at [1095, 329] on div "How do I cancel or reschedule my appointments? Collapse" at bounding box center [784, 303] width 953 height 52
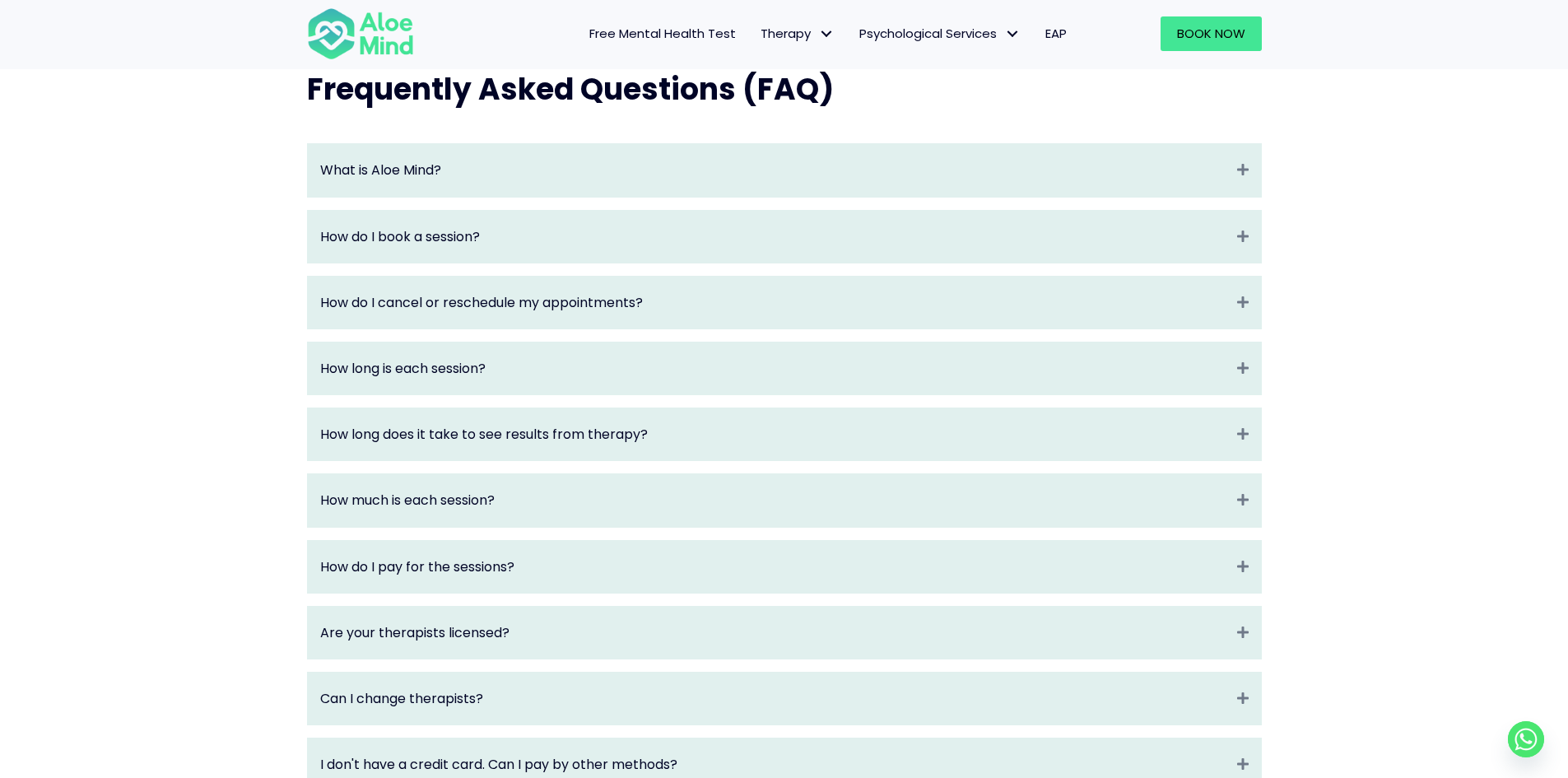
click at [1254, 298] on div "How do I cancel or reschedule my appointments? Expand" at bounding box center [784, 303] width 953 height 52
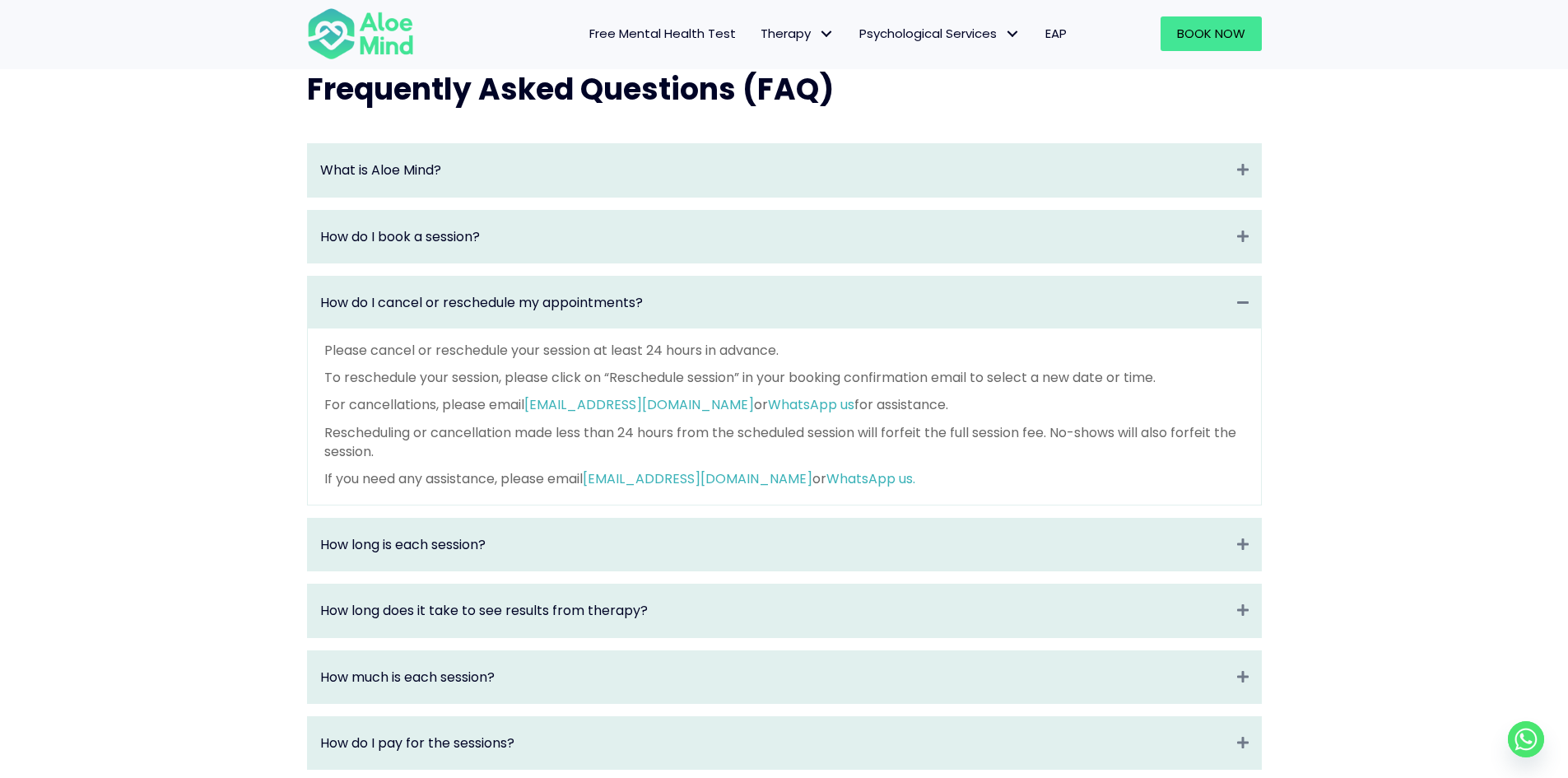
click at [1228, 314] on div "How do I cancel or reschedule my appointments? Collapse" at bounding box center [784, 303] width 953 height 52
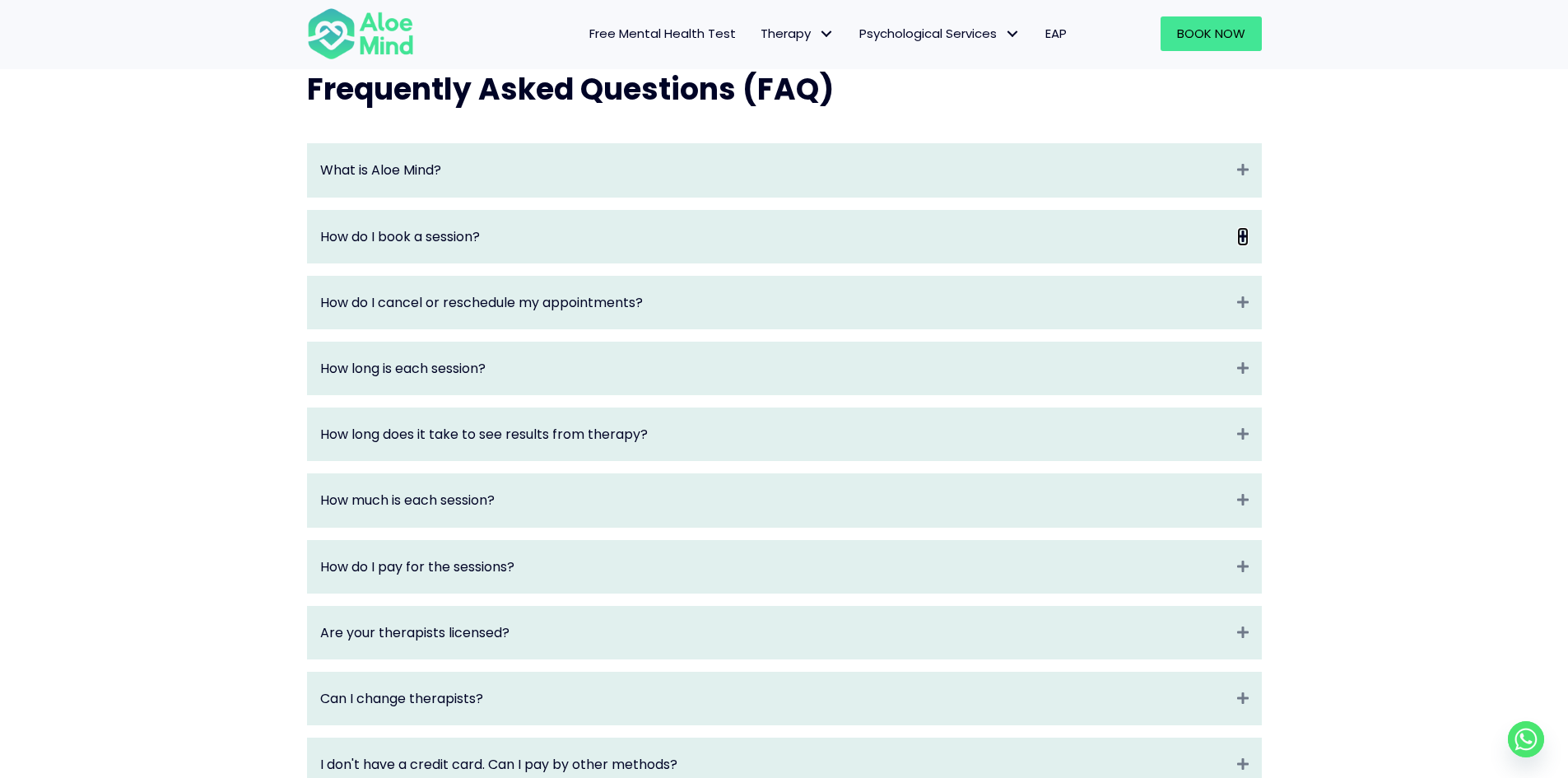
click at [1237, 243] on icon "Expand" at bounding box center [1243, 236] width 12 height 19
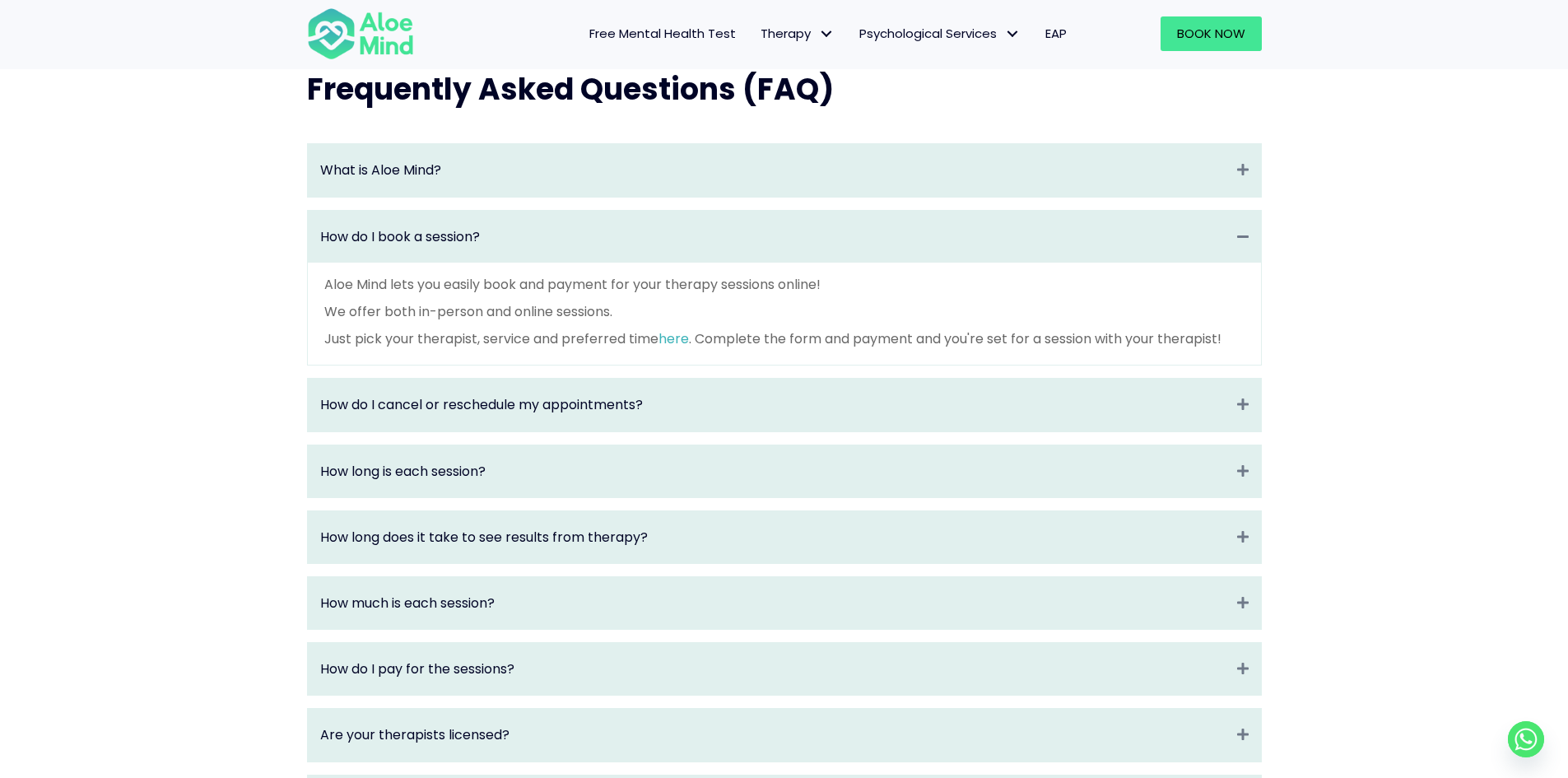
click at [1248, 249] on div "How do I book a session? Collapse" at bounding box center [784, 237] width 953 height 52
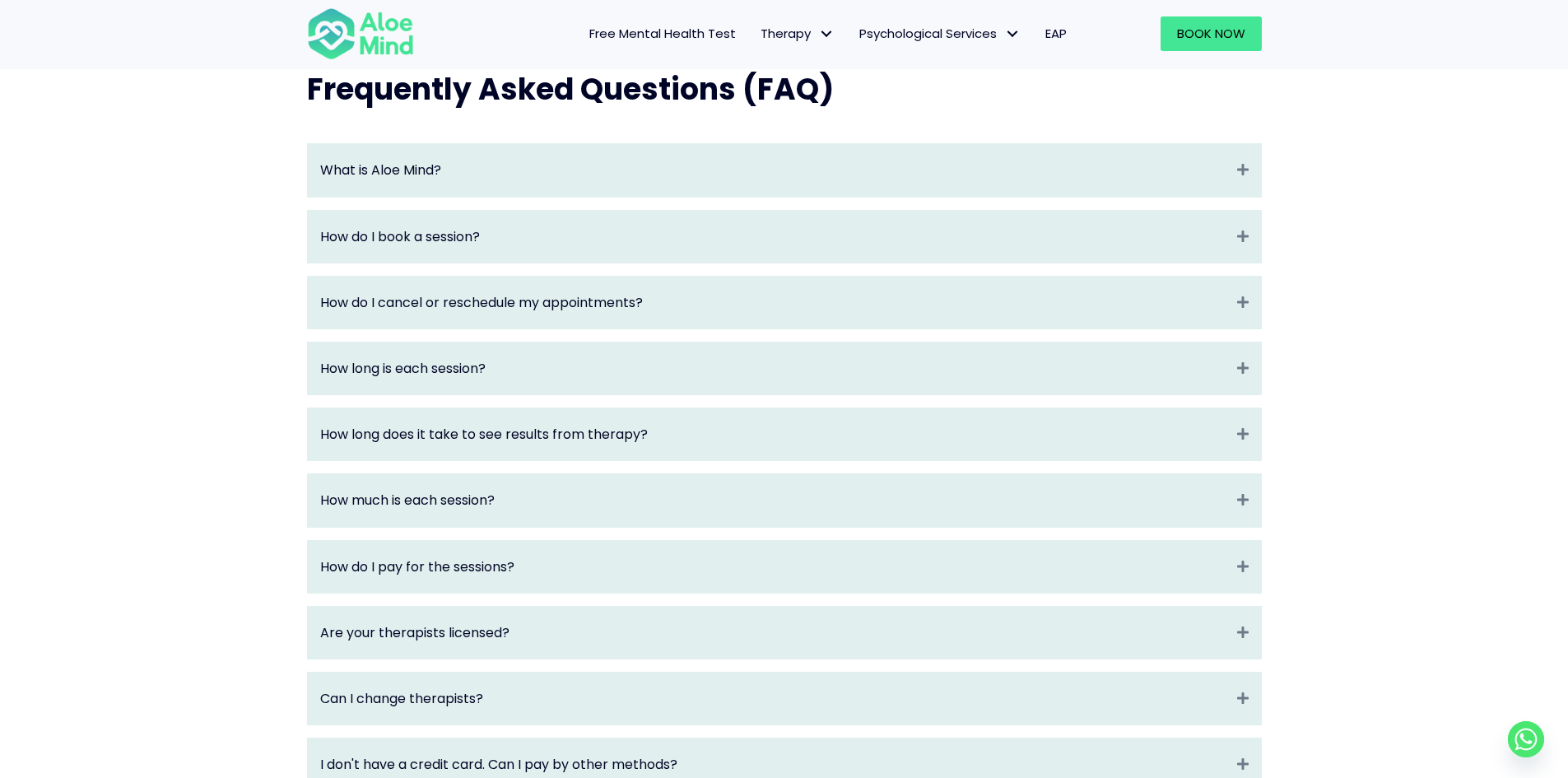
click at [1353, 268] on div "Frequently Asked Questions (FAQ) What is Aloe Mind? Expand Aloe Mind is a platf…" at bounding box center [784, 535] width 1568 height 998
click at [1267, 157] on div "What is Aloe Mind? Expand Aloe Mind is a platform to connect people in need to …" at bounding box center [784, 572] width 987 height 891
click at [1245, 176] on div "What is Aloe Mind? Expand" at bounding box center [784, 170] width 953 height 52
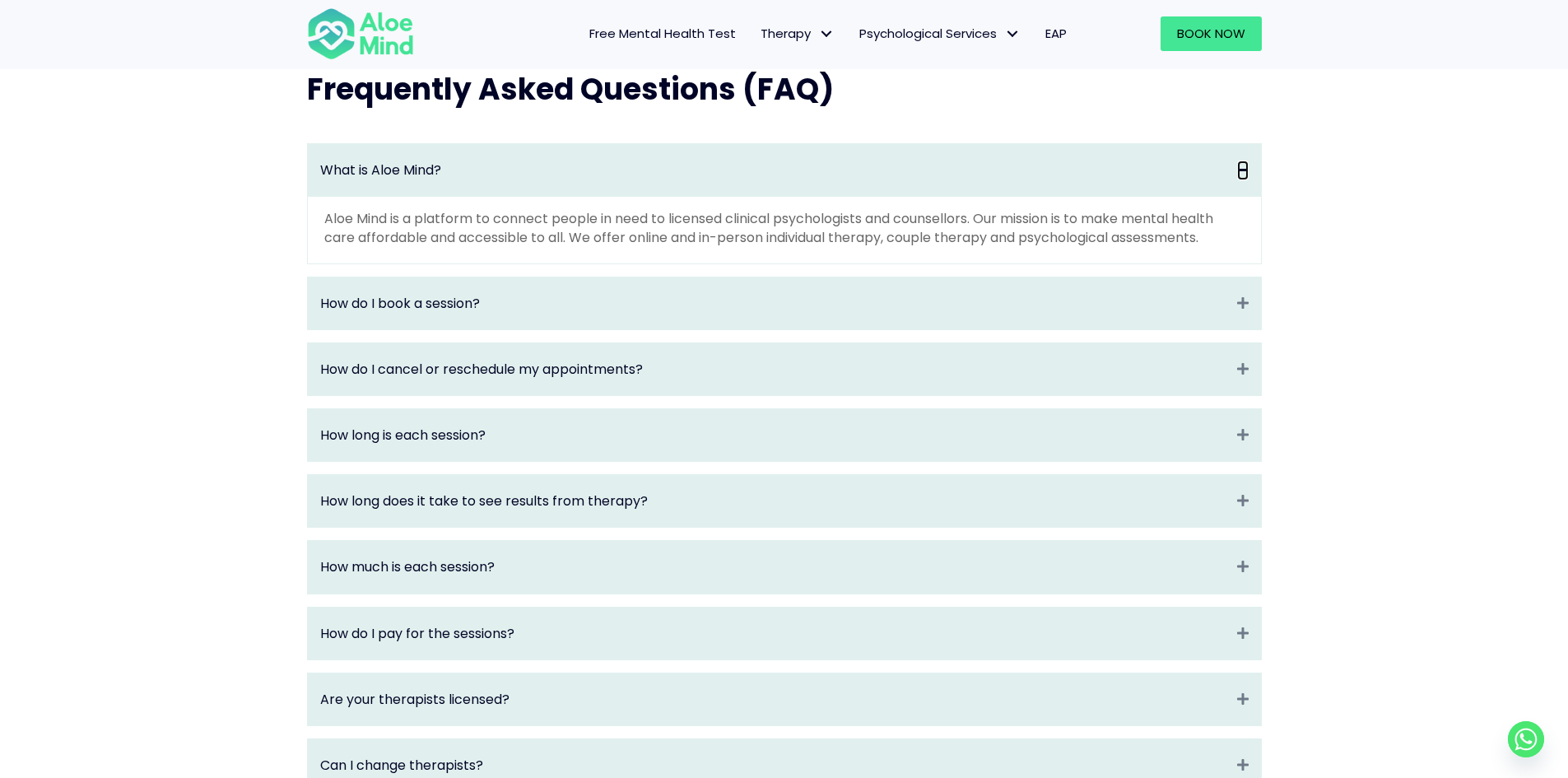
click at [1245, 177] on icon "Collapse" at bounding box center [1243, 170] width 12 height 19
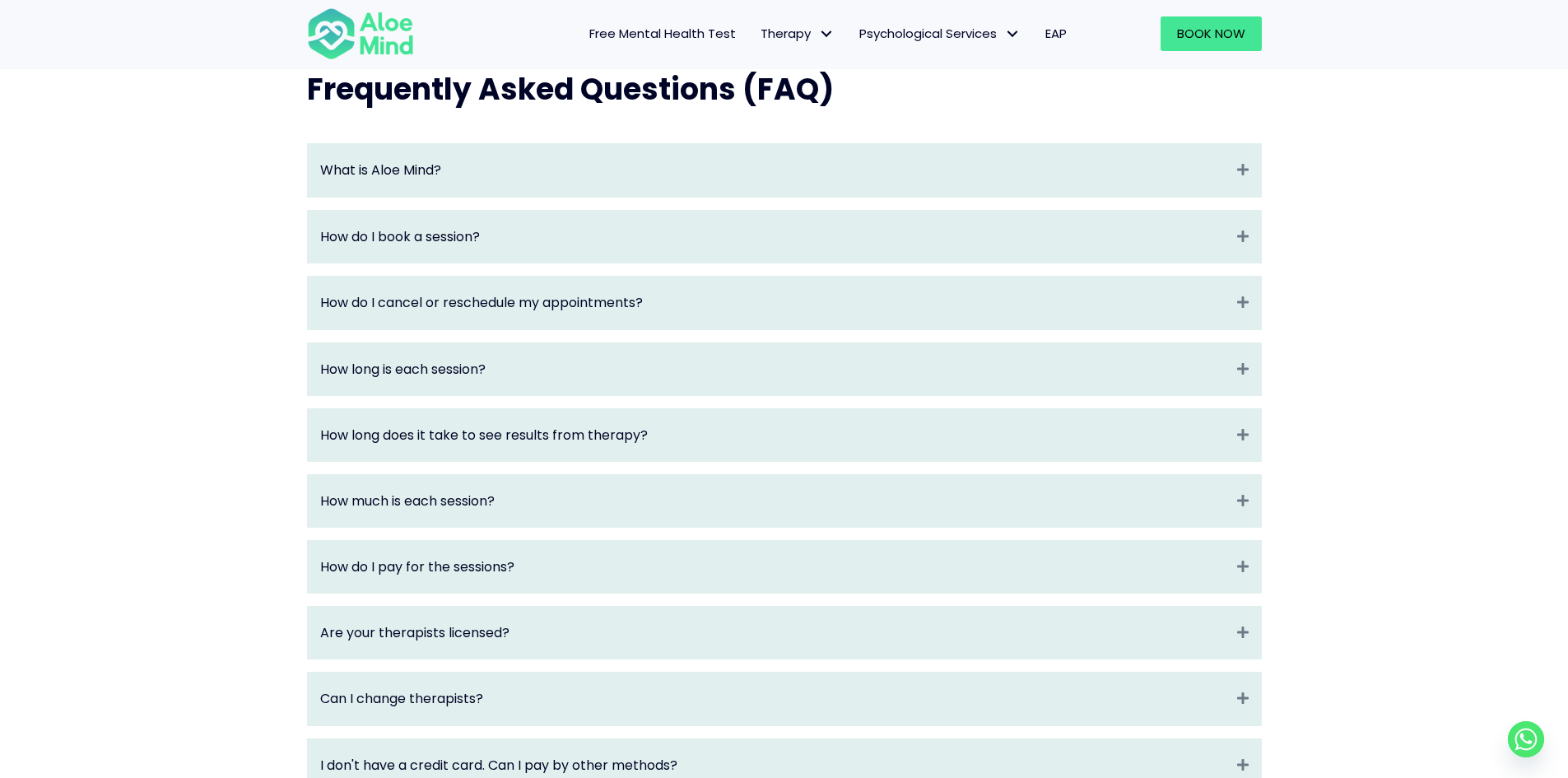
click at [1244, 196] on div "What is Aloe Mind? Expand" at bounding box center [784, 170] width 953 height 52
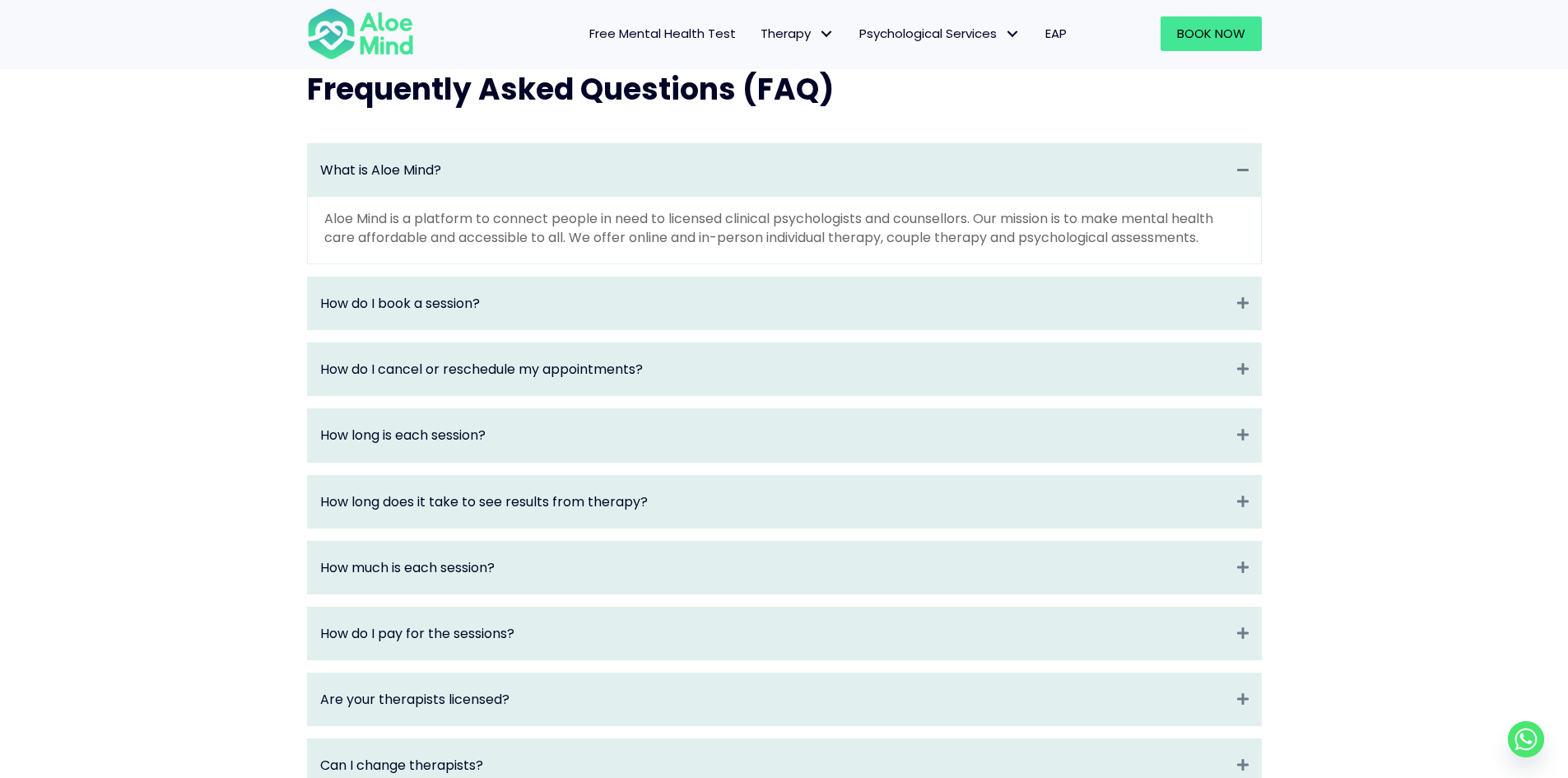
click at [1237, 196] on div "What is Aloe Mind? Collapse" at bounding box center [784, 170] width 953 height 52
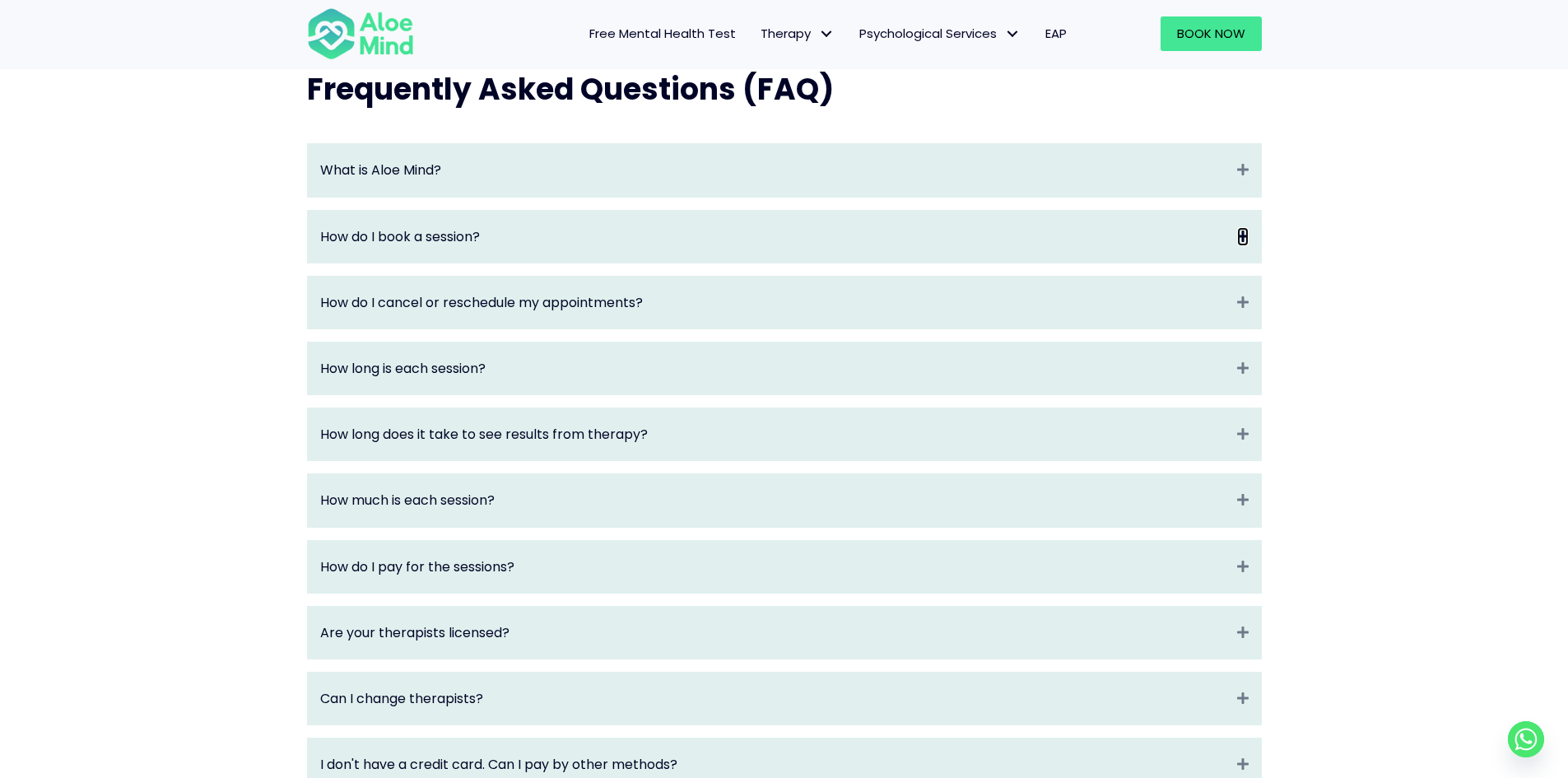
click at [1237, 246] on icon "Expand" at bounding box center [1243, 236] width 12 height 19
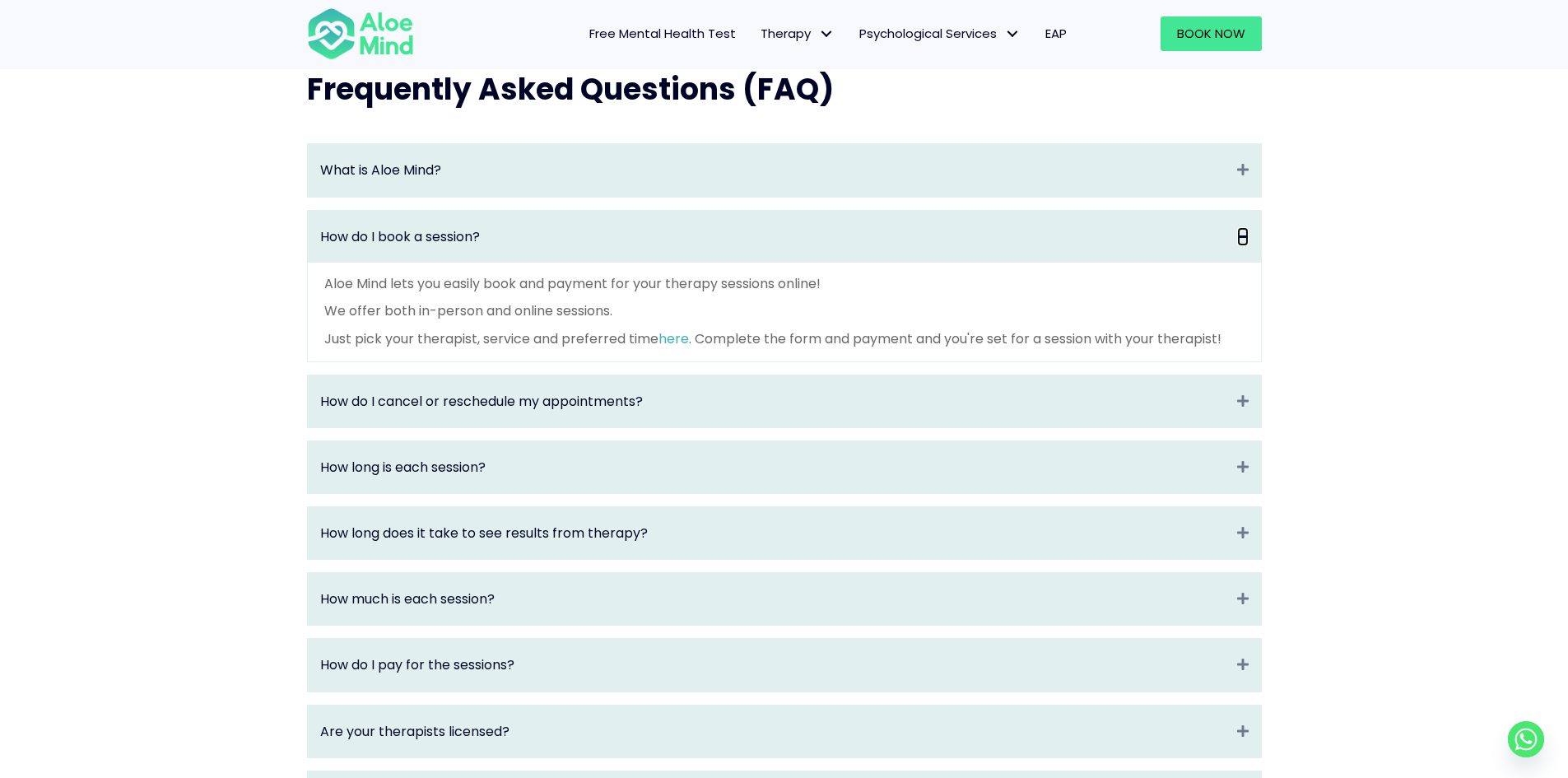
click at [1237, 246] on icon "Collapse" at bounding box center [1243, 236] width 12 height 19
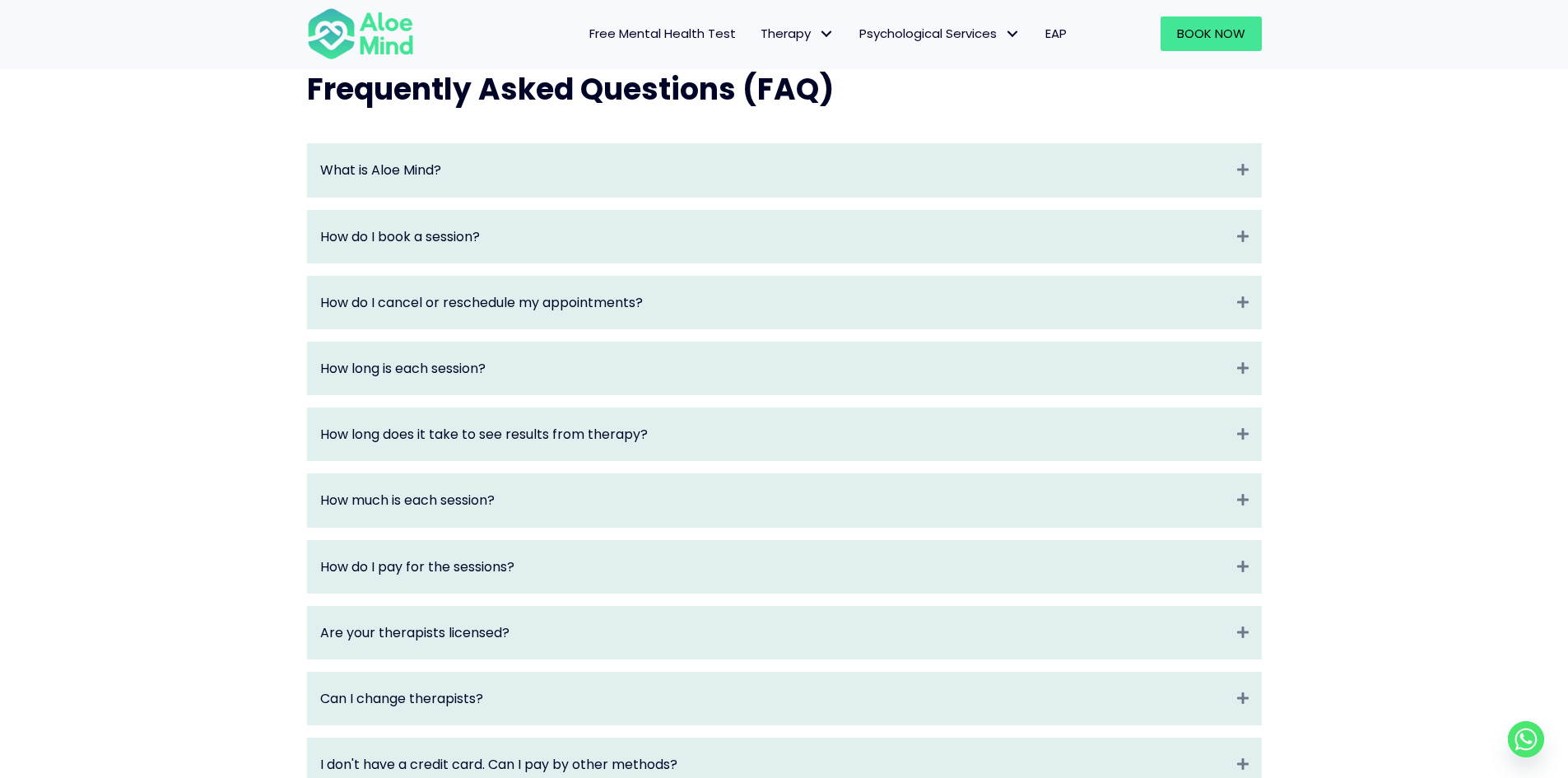
click at [1206, 263] on div "How do I book a session? Expand" at bounding box center [784, 237] width 953 height 52
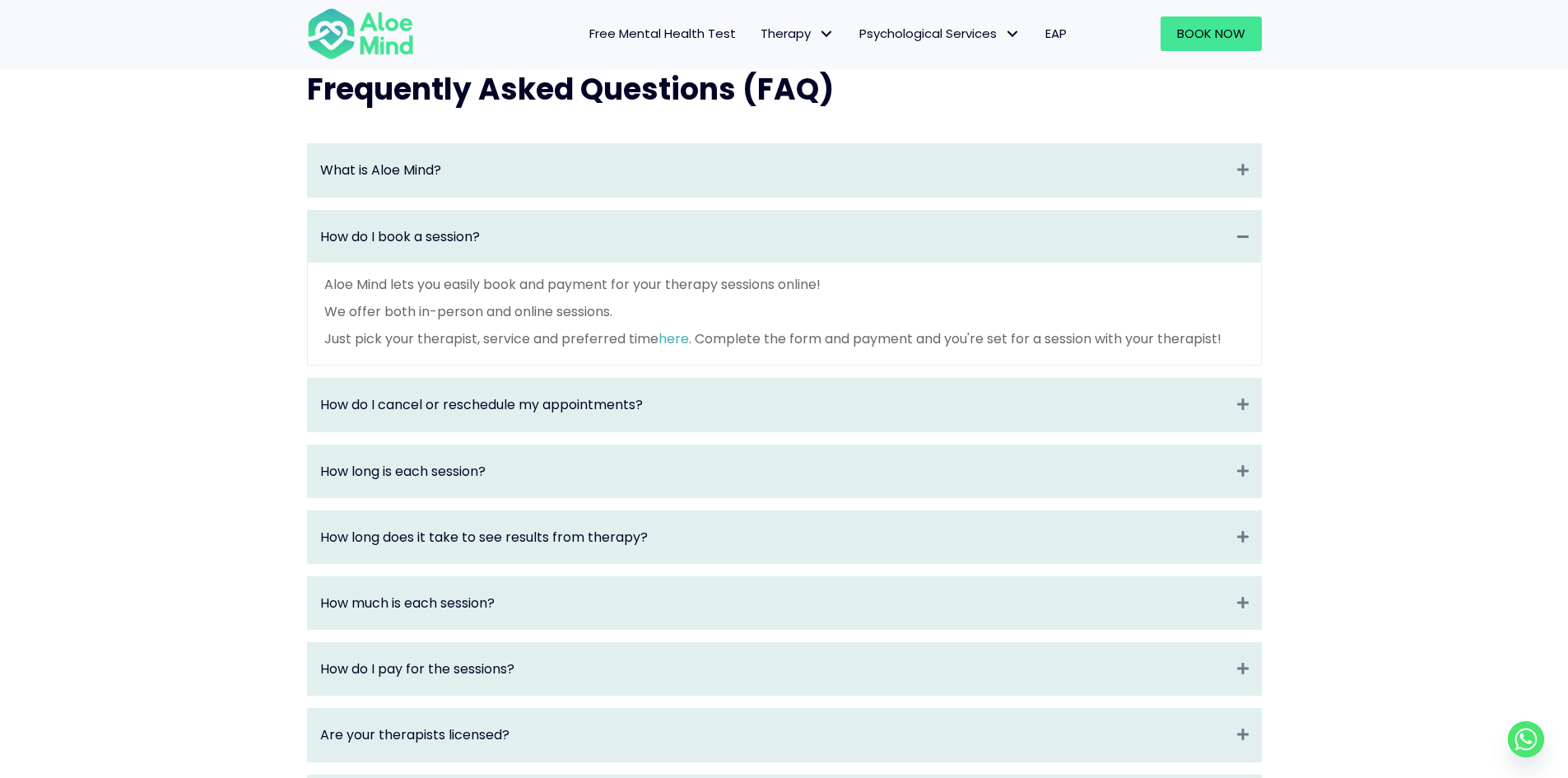
click at [1205, 263] on div "How do I book a session? Collapse" at bounding box center [784, 237] width 953 height 52
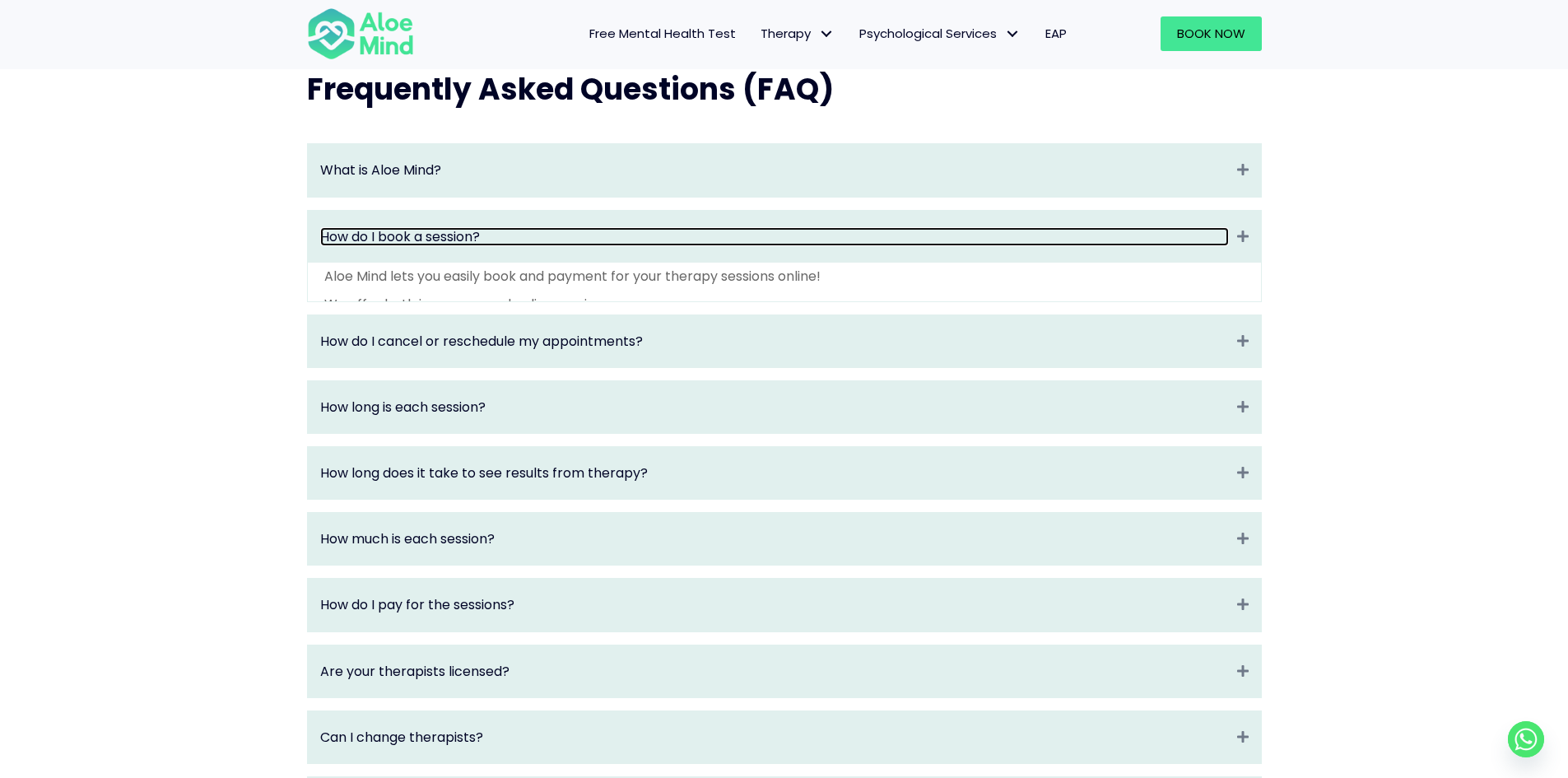
click at [1144, 246] on link "How do I book a session?" at bounding box center [774, 236] width 909 height 19
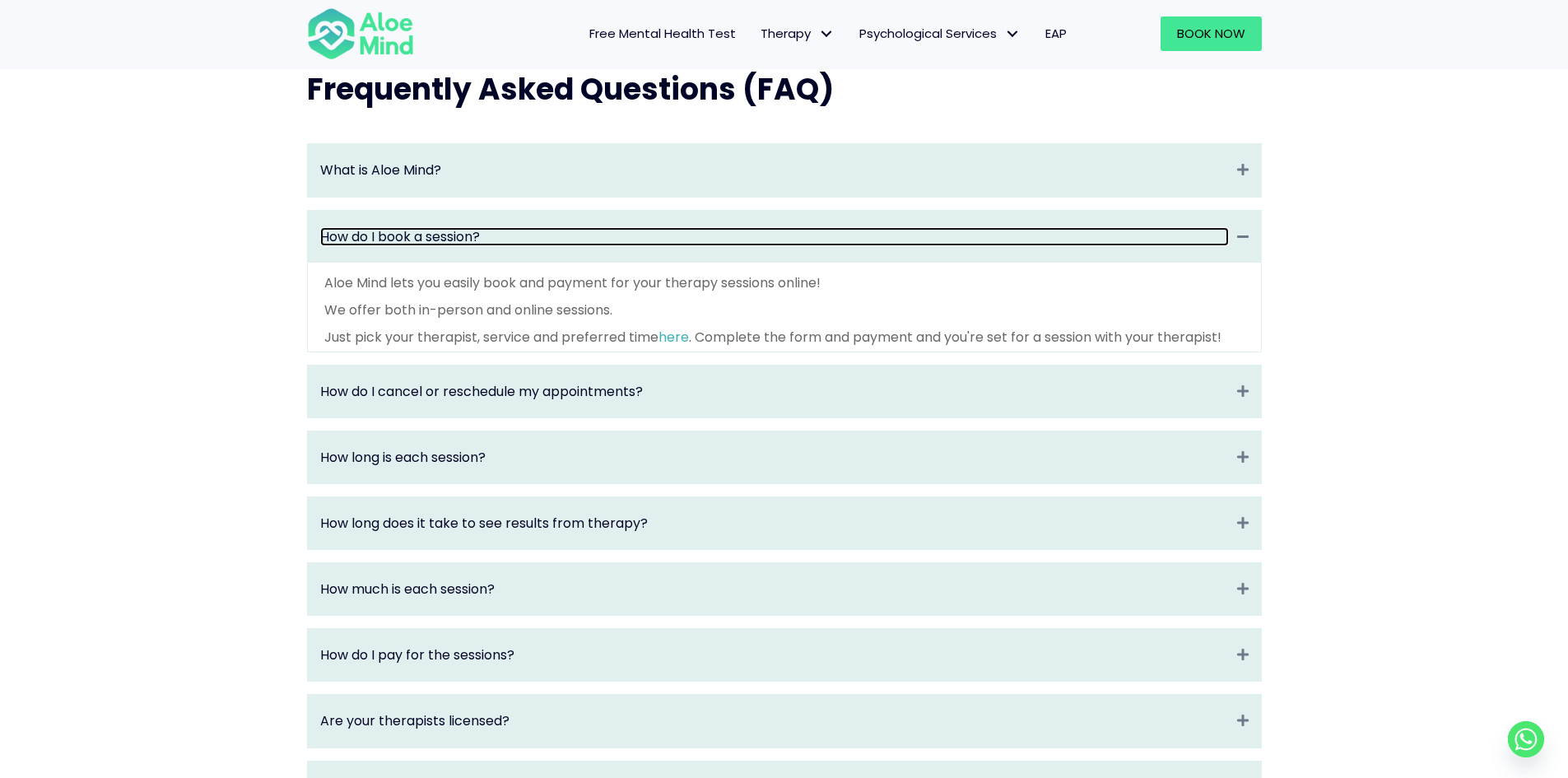
click at [1119, 246] on link "How do I book a session?" at bounding box center [774, 236] width 909 height 19
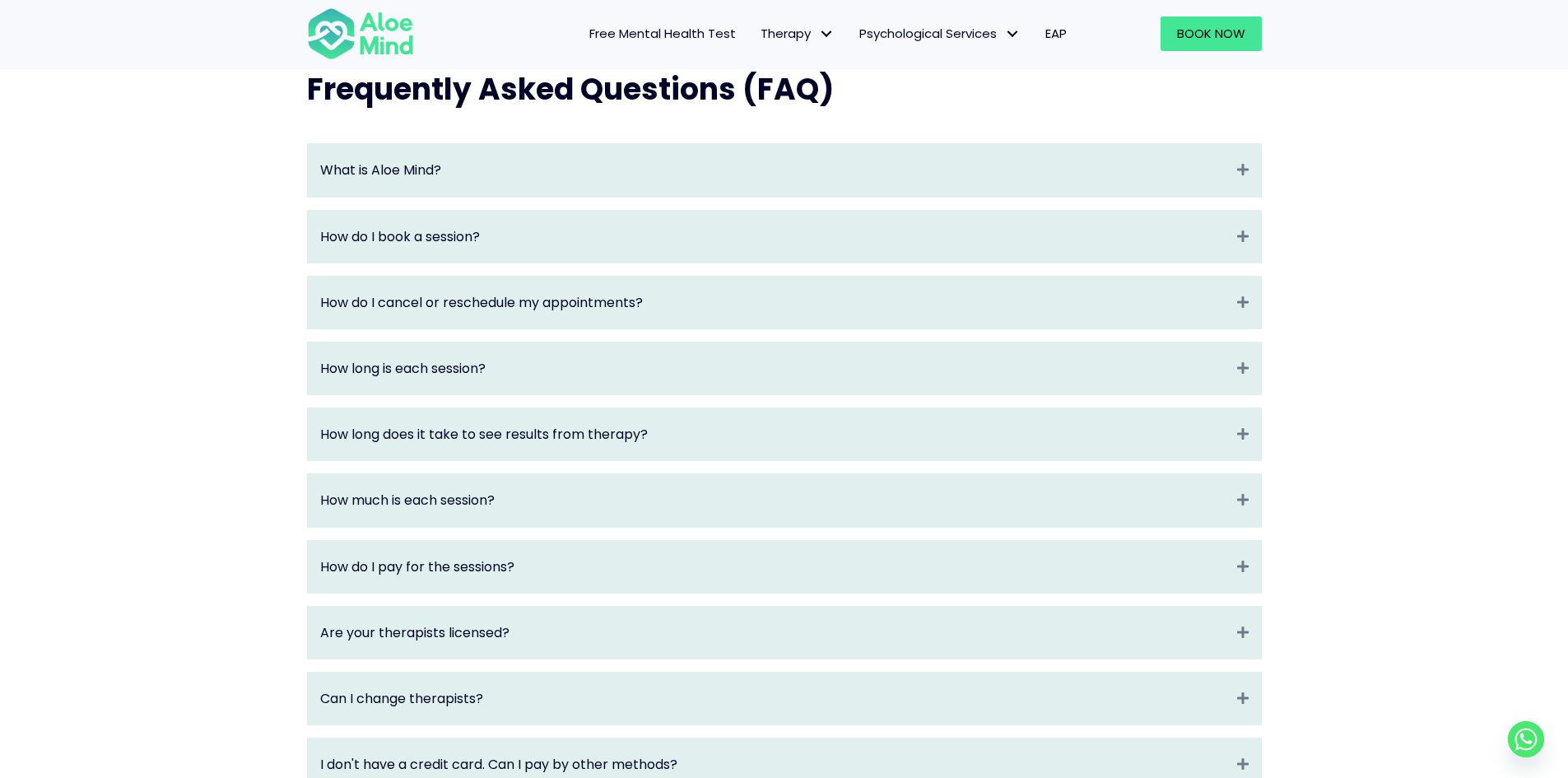
click at [1075, 287] on div "What is Aloe Mind? Expand Aloe Mind is a platform to connect people in need to …" at bounding box center [784, 565] width 955 height 845
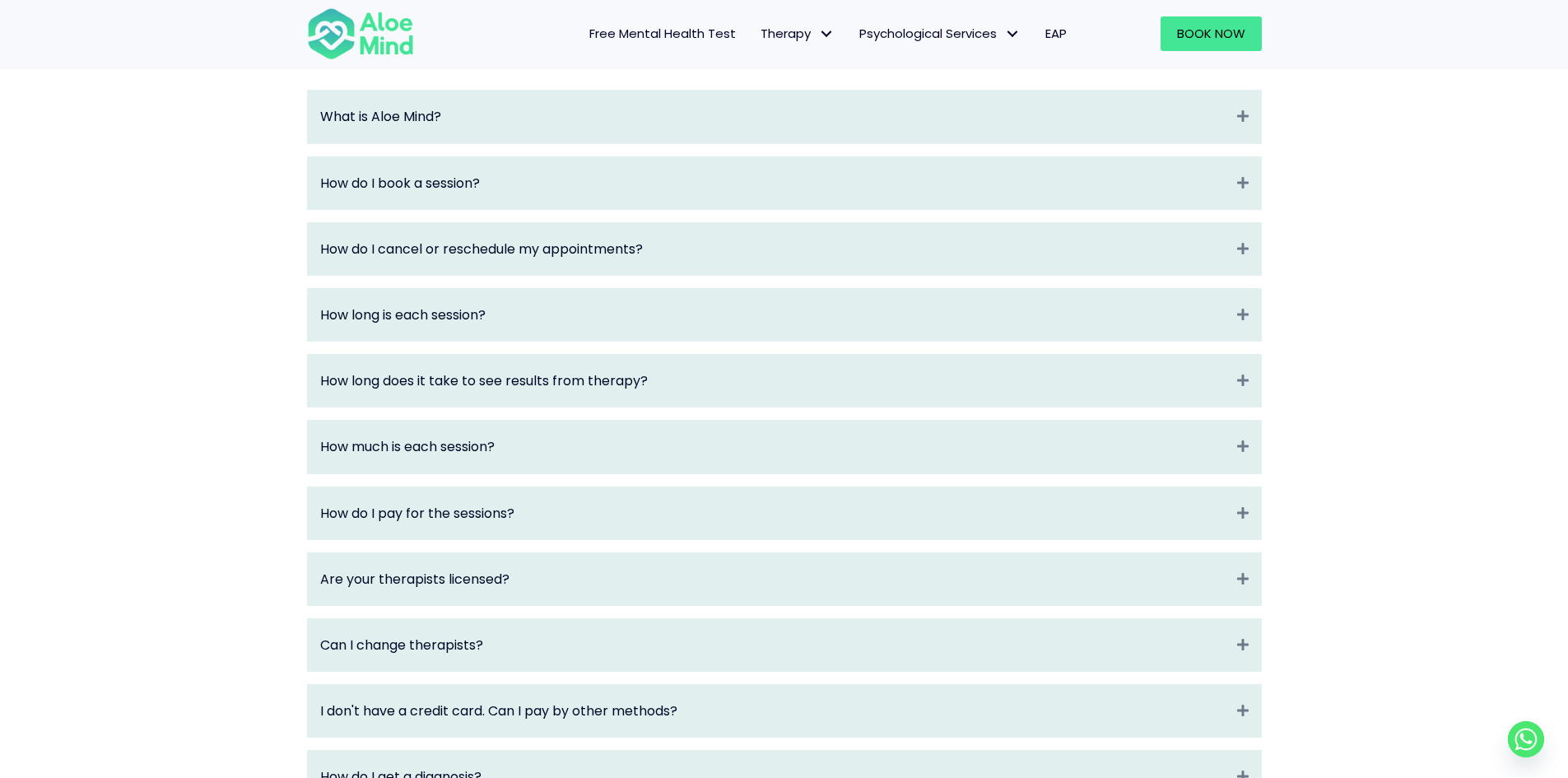
scroll to position [1816, 0]
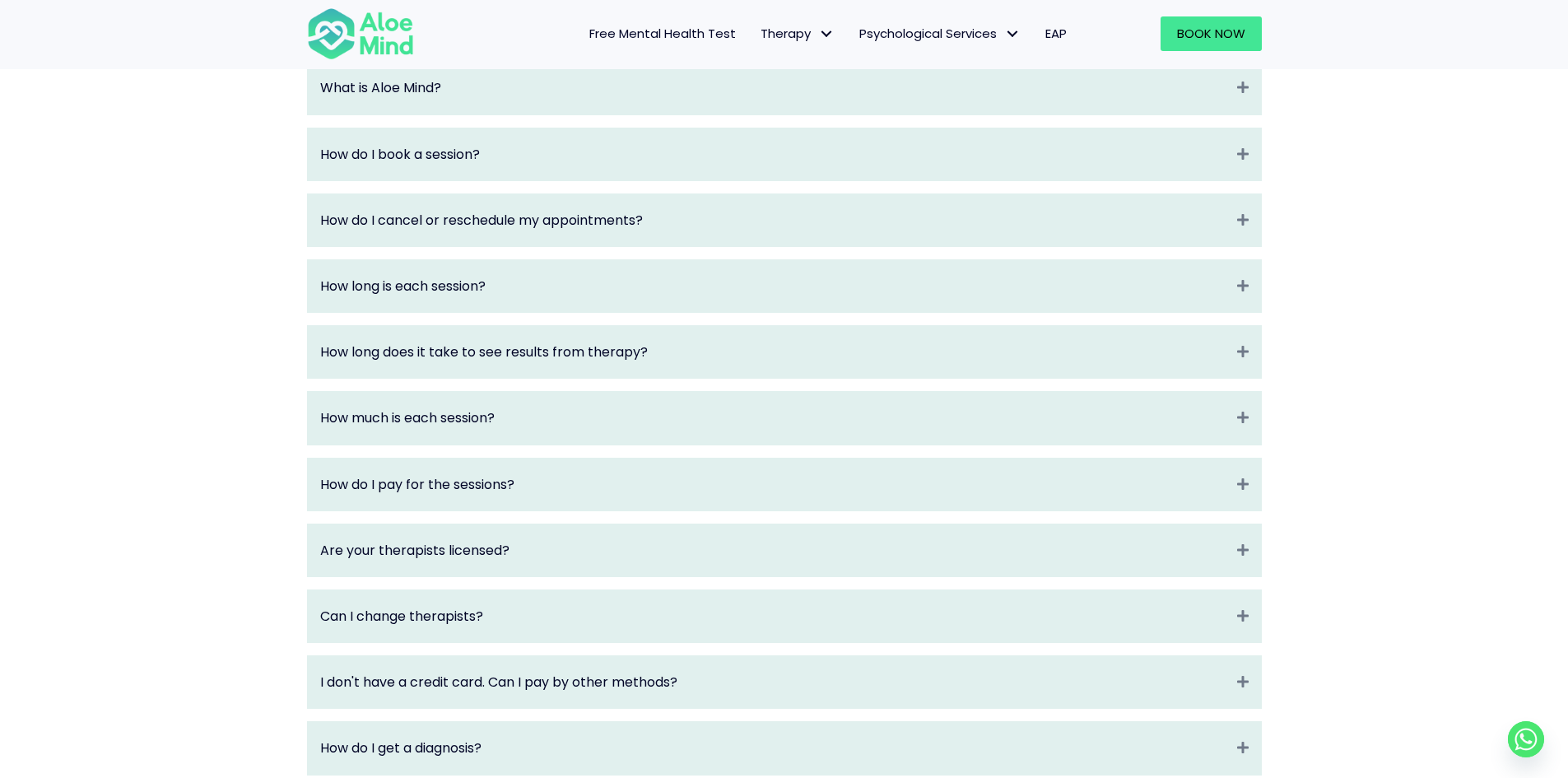
click at [1201, 180] on div "How do I book a session? Expand" at bounding box center [784, 155] width 953 height 52
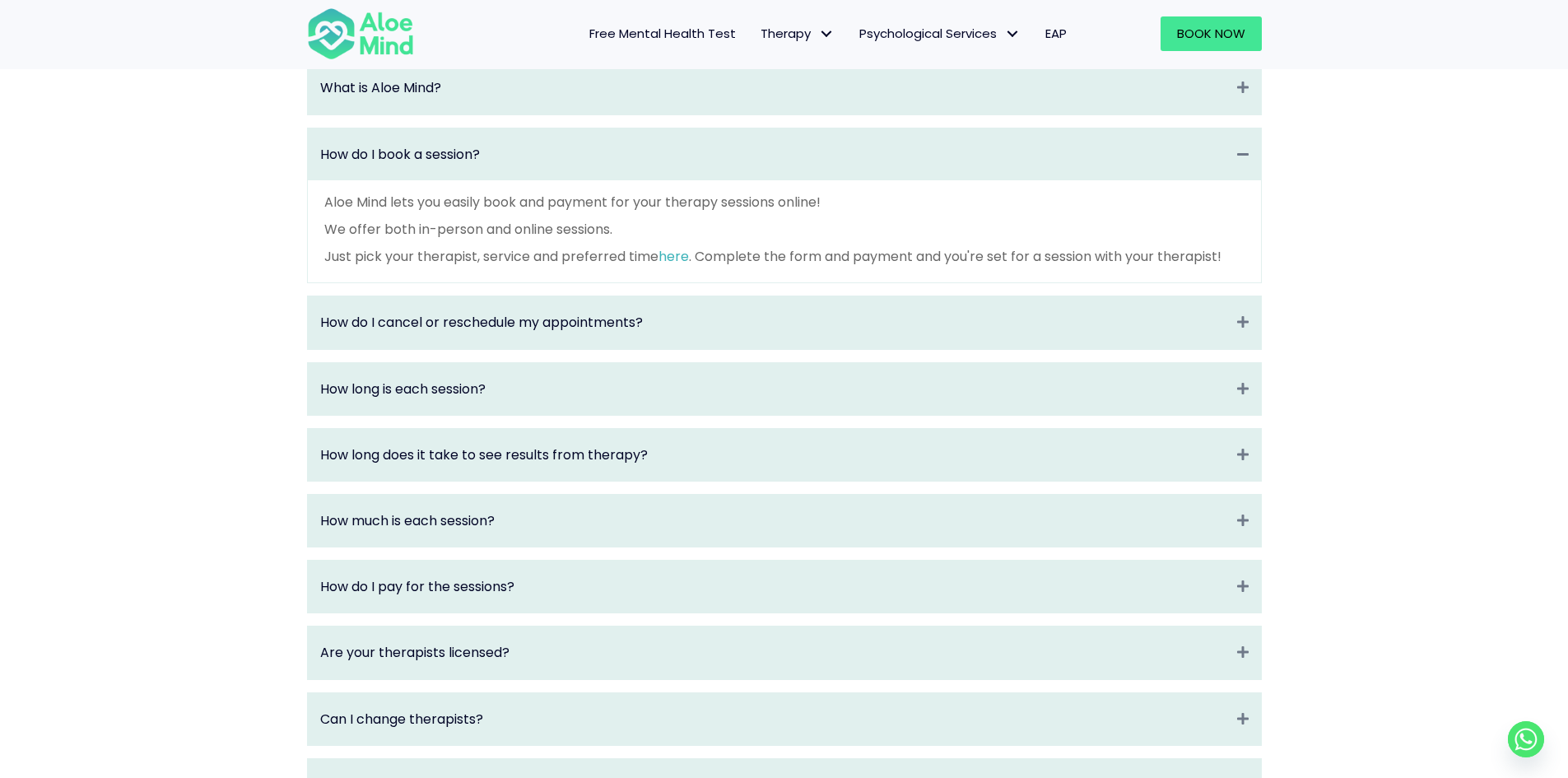
click at [1188, 238] on p "We offer both in-person and online sessions." at bounding box center [784, 229] width 920 height 19
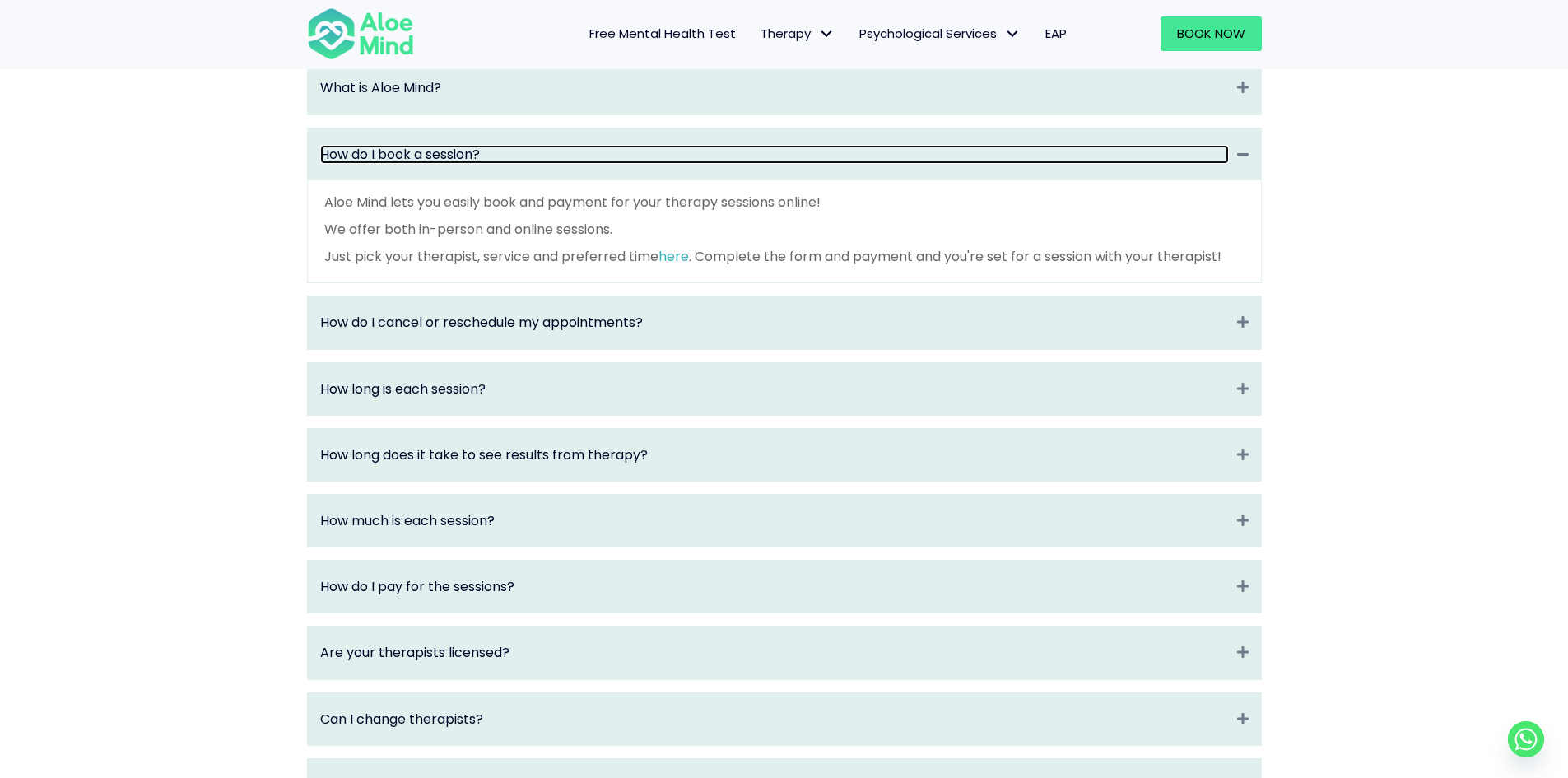
click at [1186, 163] on link "How do I book a session?" at bounding box center [774, 154] width 909 height 19
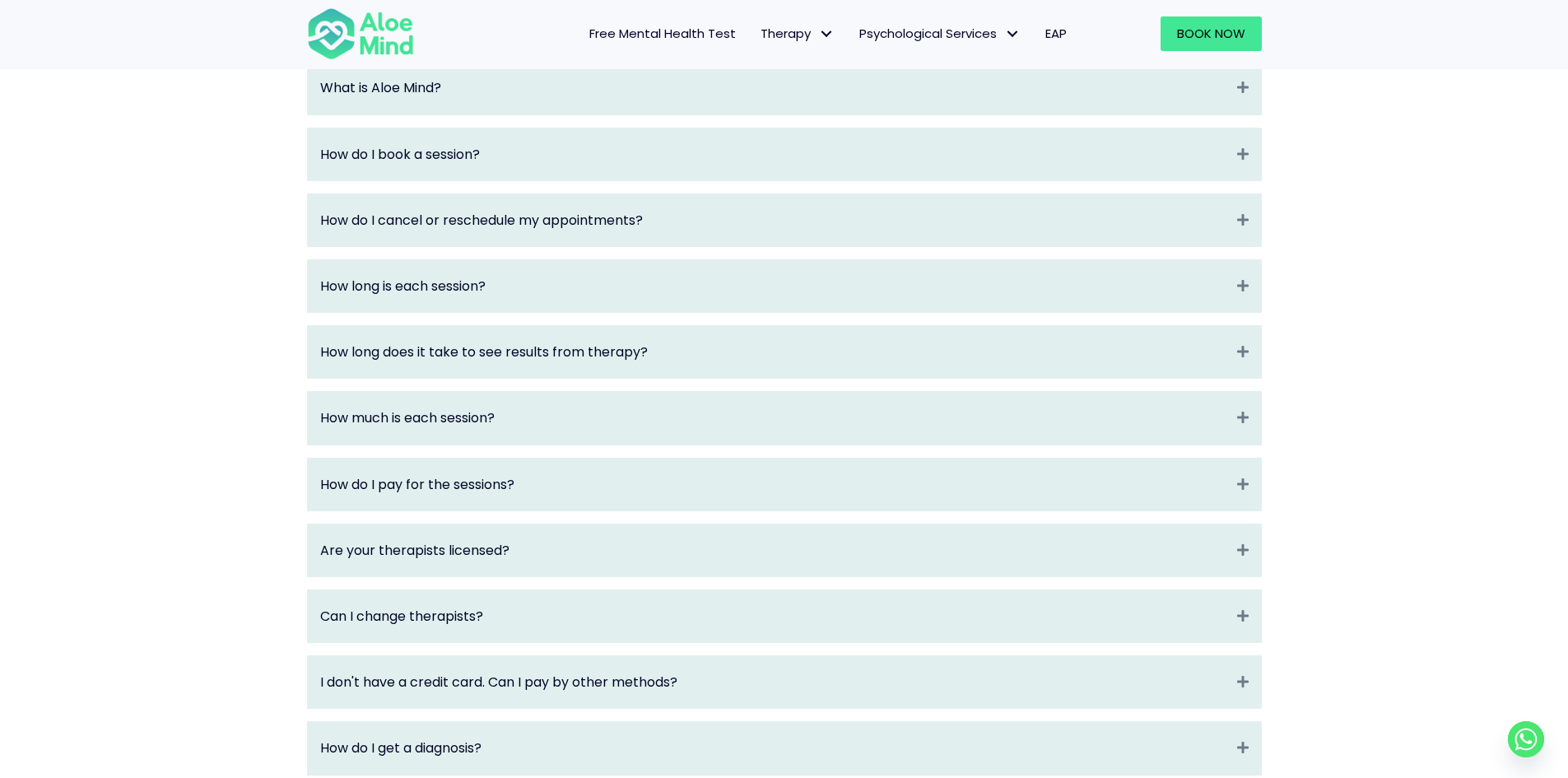
click at [1225, 180] on div "How do I book a session? Expand" at bounding box center [784, 155] width 953 height 52
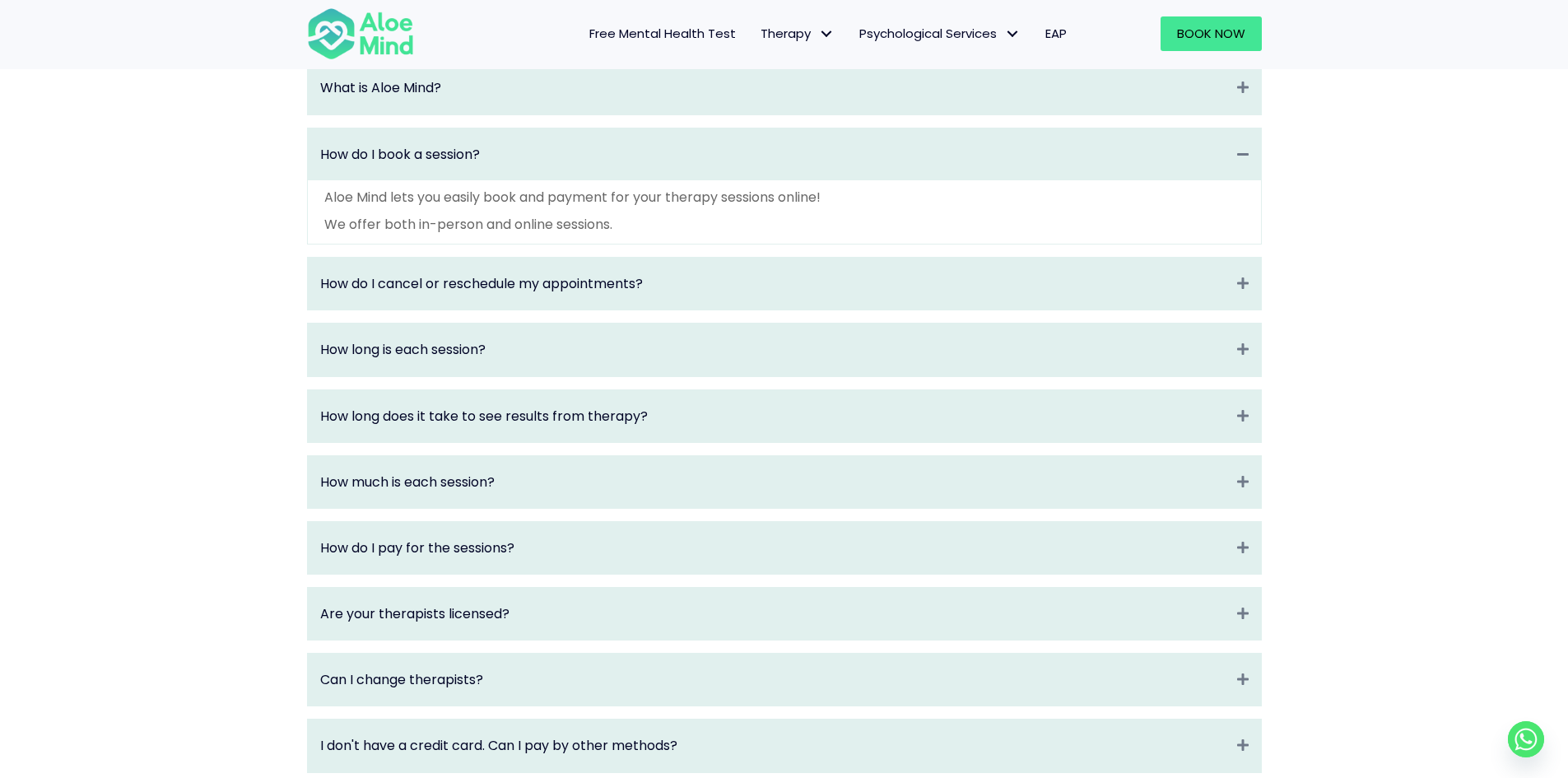
click at [1342, 215] on div "Frequently Asked Questions (FAQ) What is Aloe Mind? Expand Aloe Mind is a platf…" at bounding box center [784, 484] width 1568 height 1061
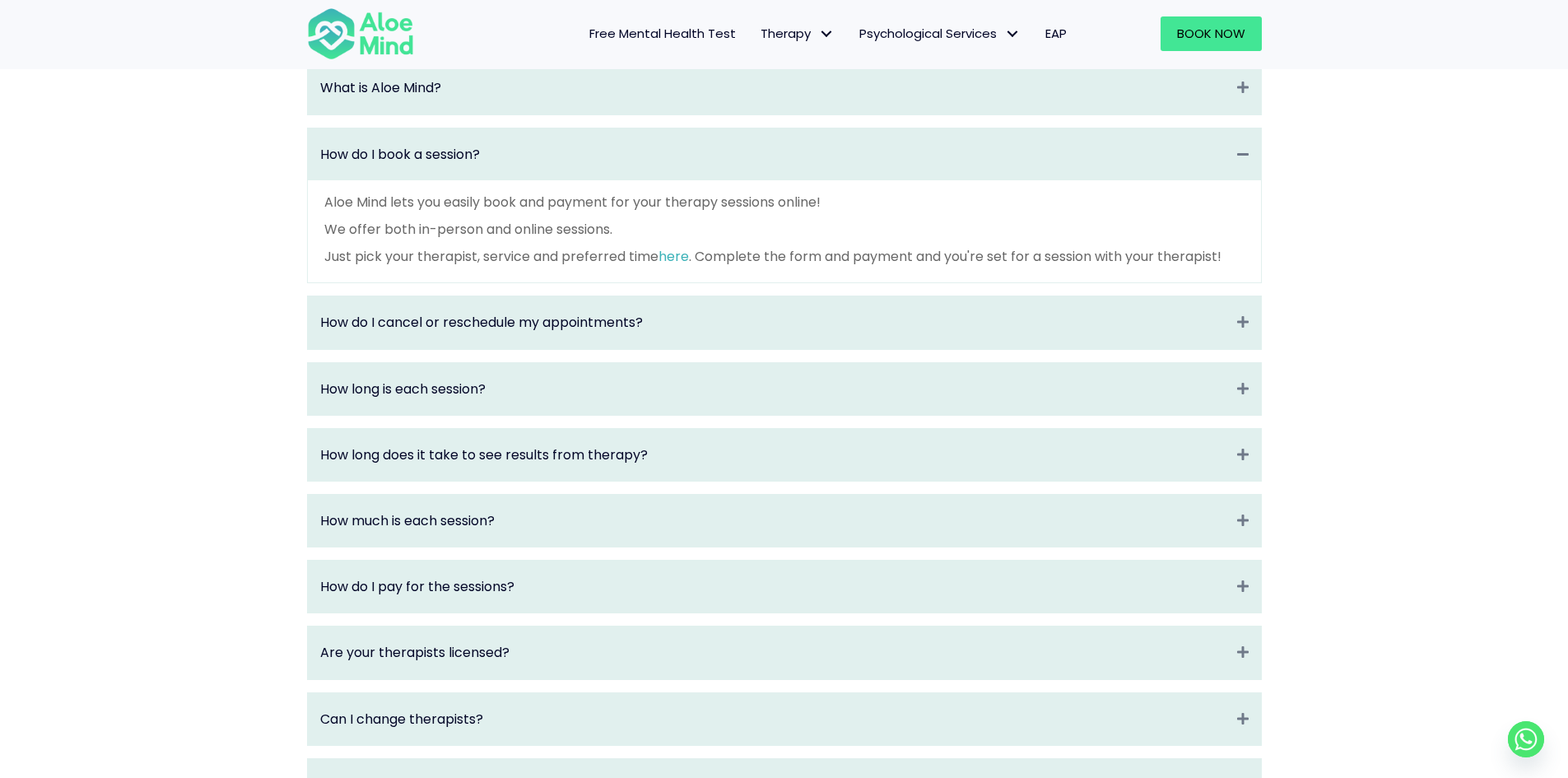
click at [1206, 148] on div "How do I book a session? Collapse" at bounding box center [784, 155] width 953 height 52
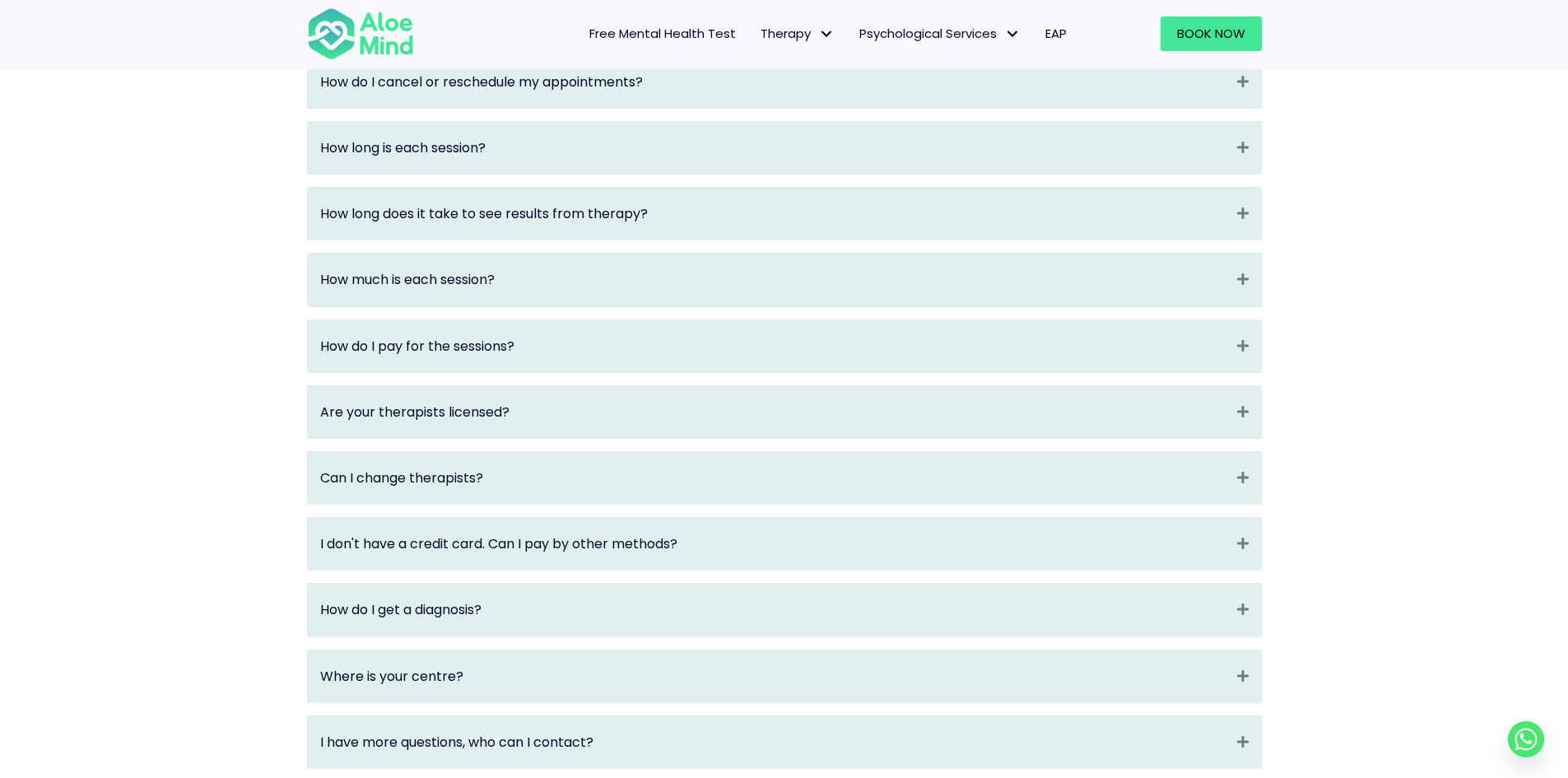
scroll to position [1980, 0]
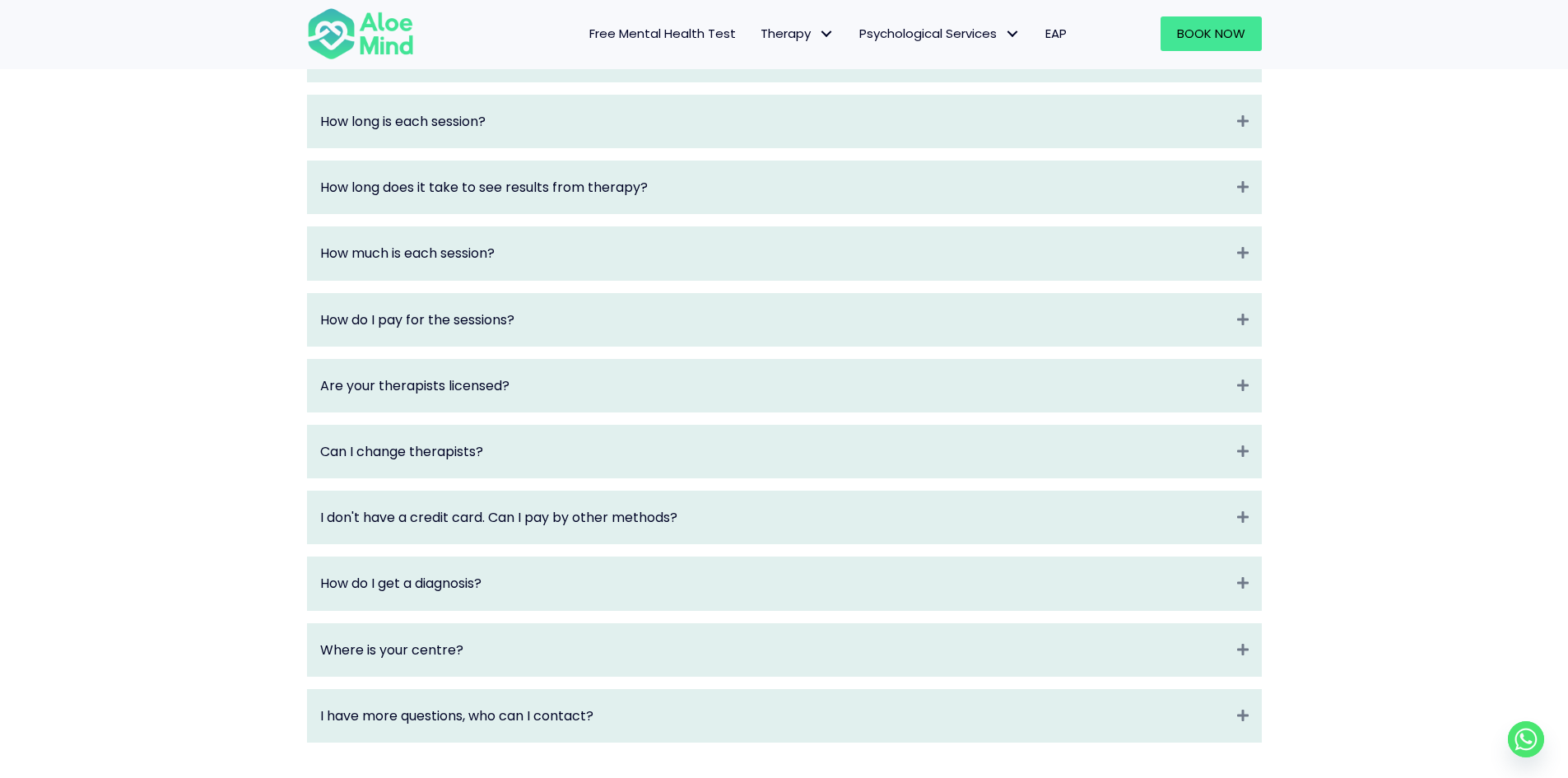
click at [1413, 172] on div "Frequently Asked Questions (FAQ) What is Aloe Mind? Expand Aloe Mind is a platf…" at bounding box center [784, 288] width 1568 height 998
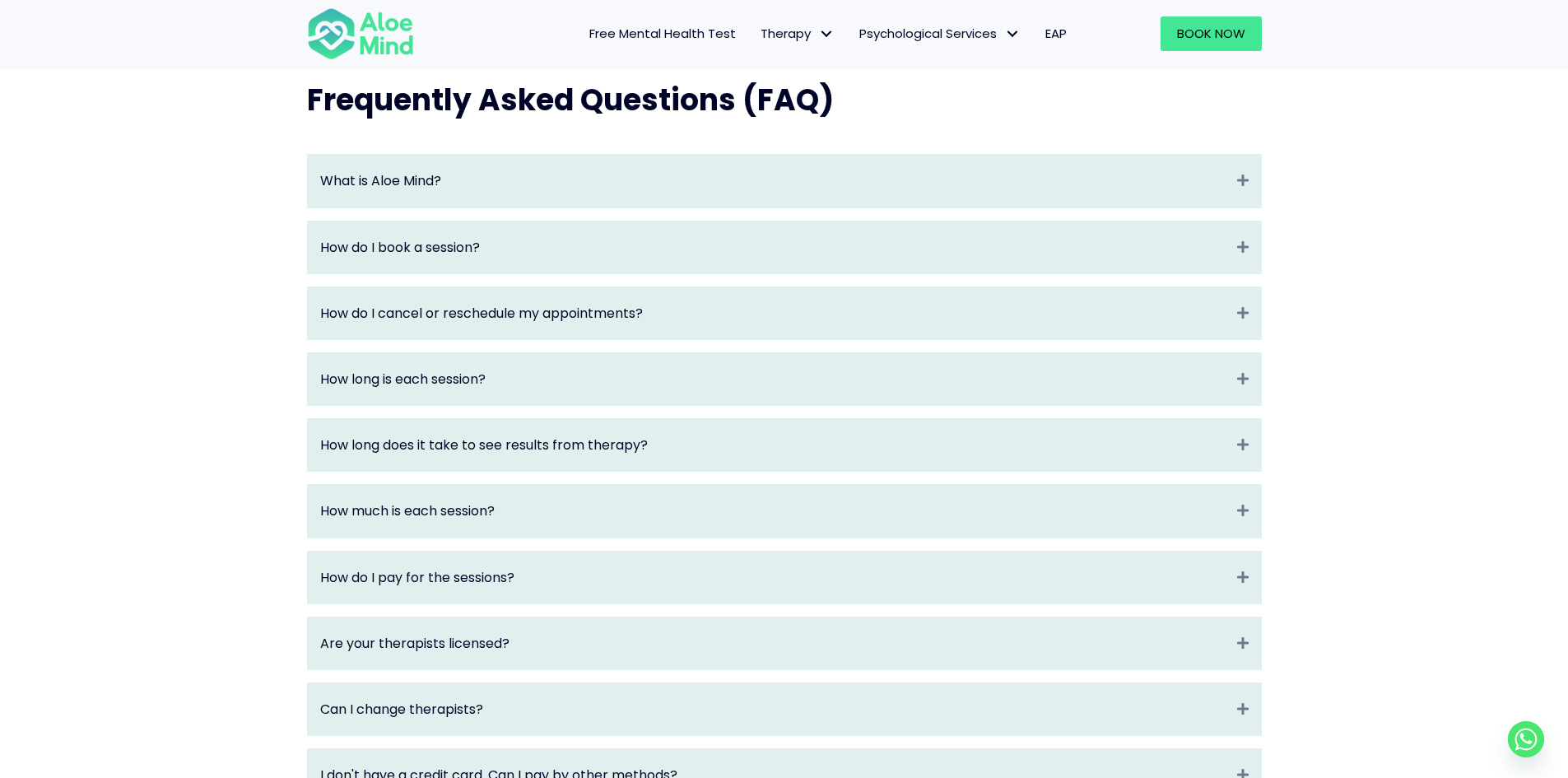
scroll to position [1652, 0]
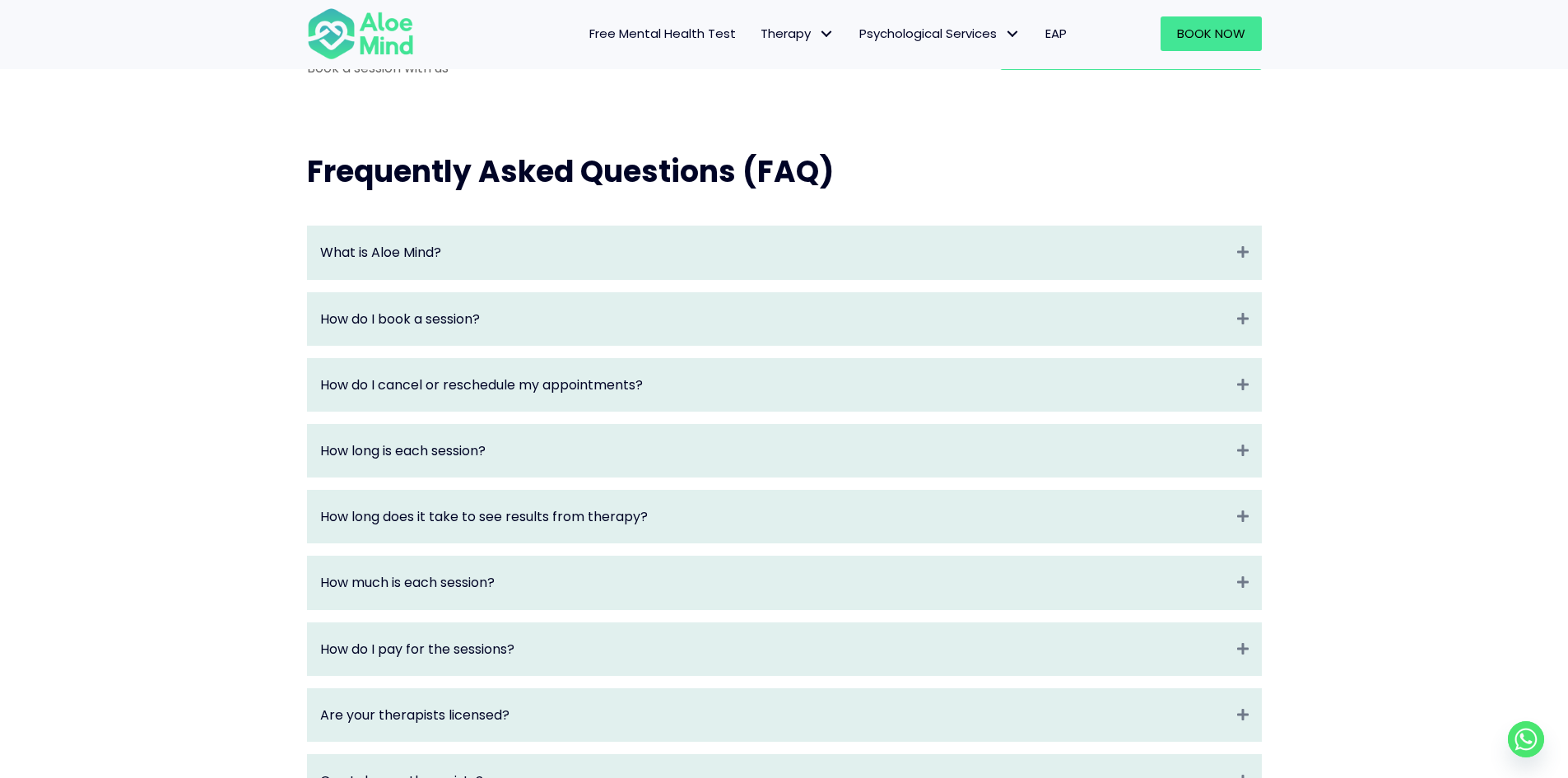
click at [1202, 345] on div "How do I book a session? Expand" at bounding box center [784, 319] width 953 height 52
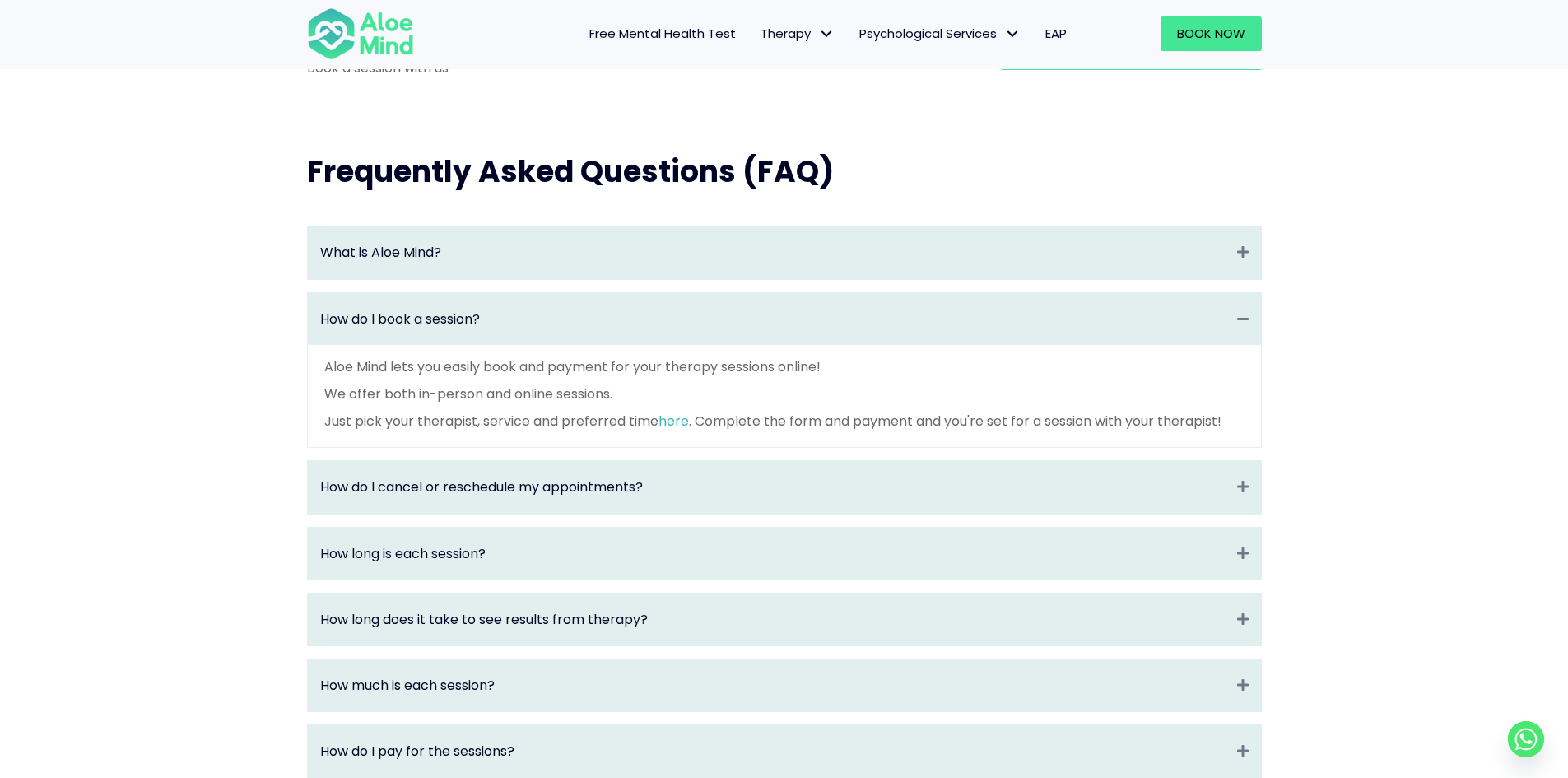
click at [1206, 345] on div "How do I book a session? Collapse" at bounding box center [784, 319] width 953 height 52
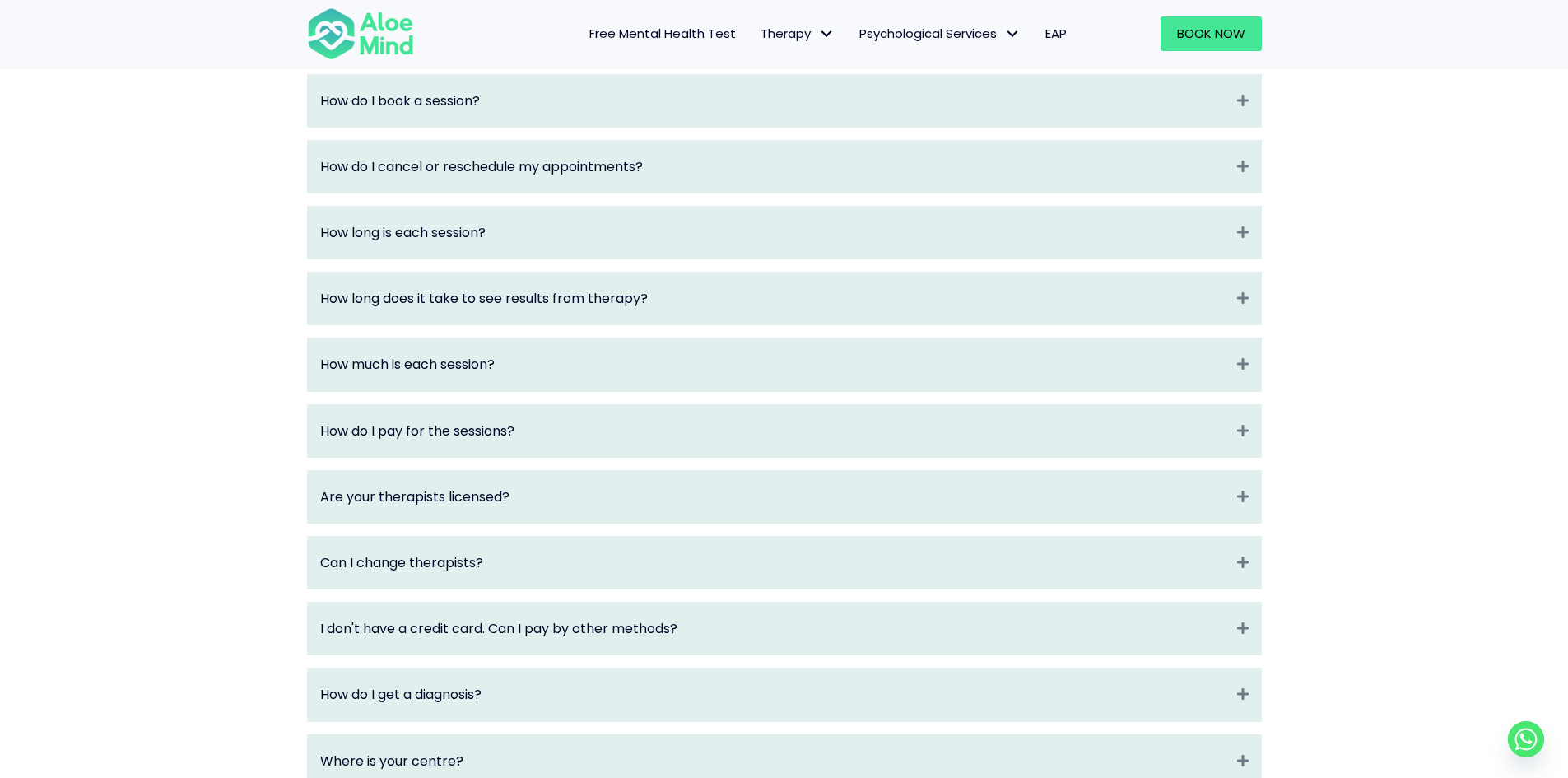
scroll to position [1898, 0]
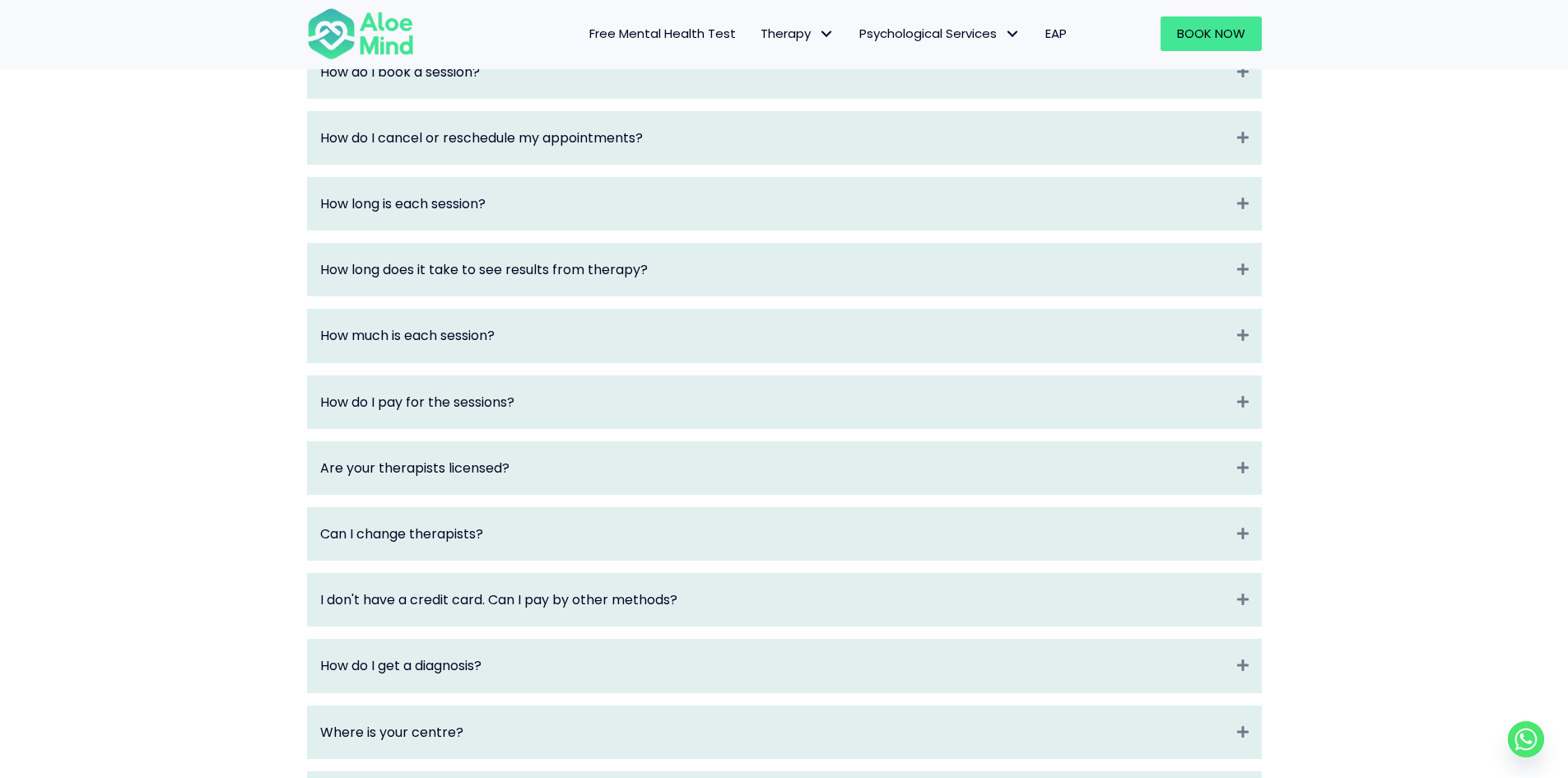
click at [1245, 466] on div "Are your therapists licensed? Expand" at bounding box center [784, 468] width 953 height 52
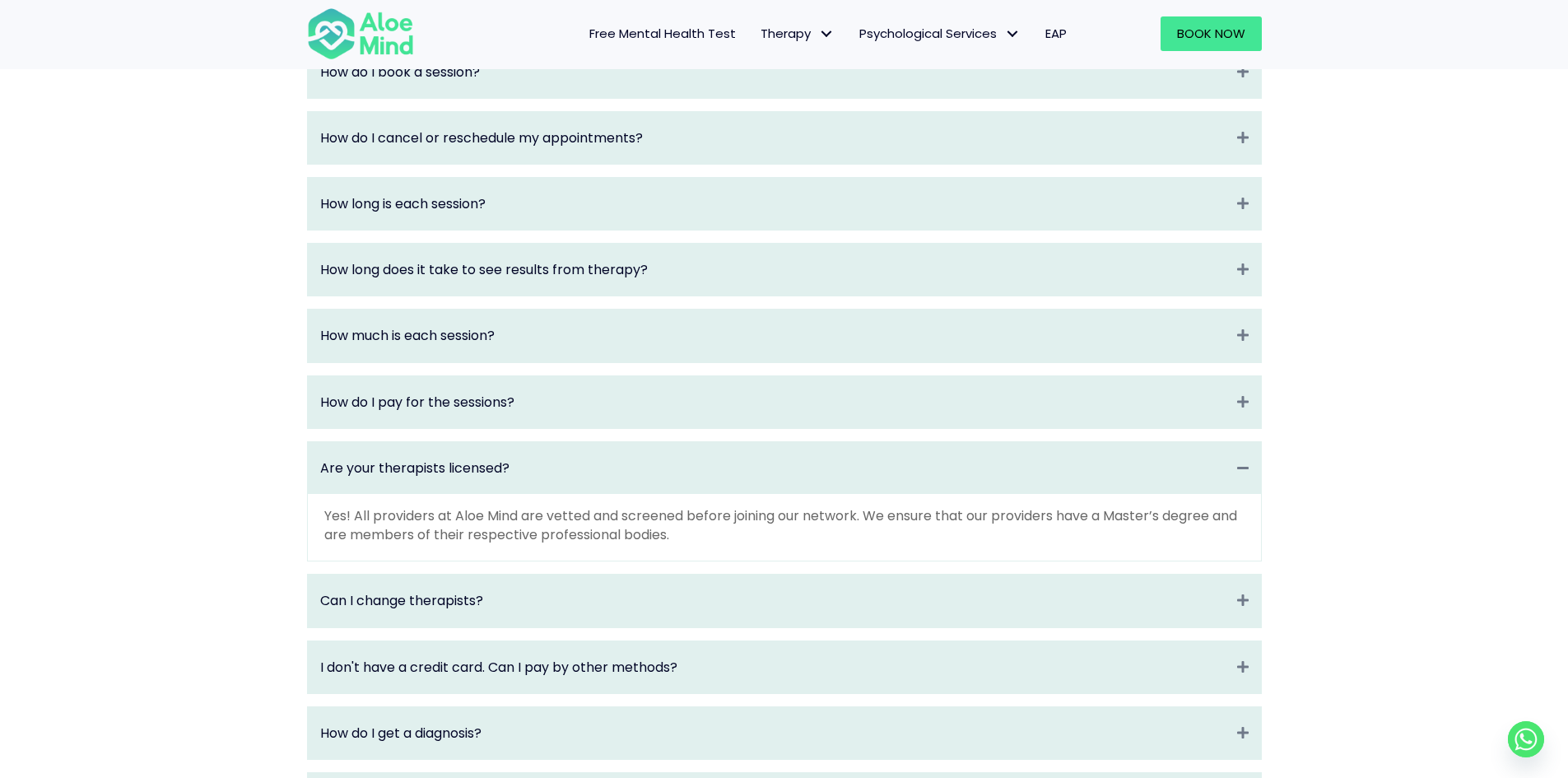
click at [1231, 485] on div "Are your therapists licensed? Collapse" at bounding box center [784, 468] width 953 height 52
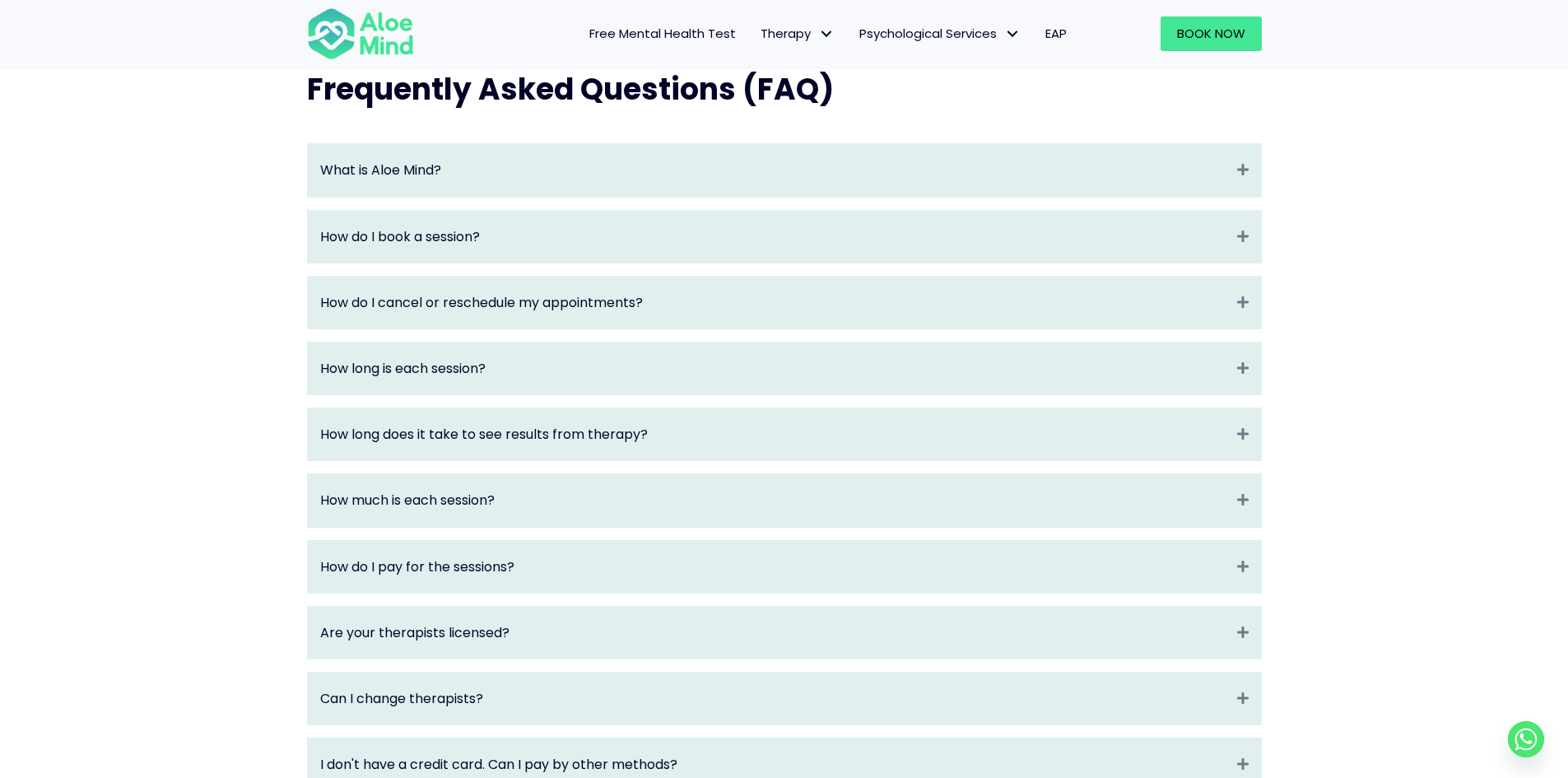
scroll to position [1652, 0]
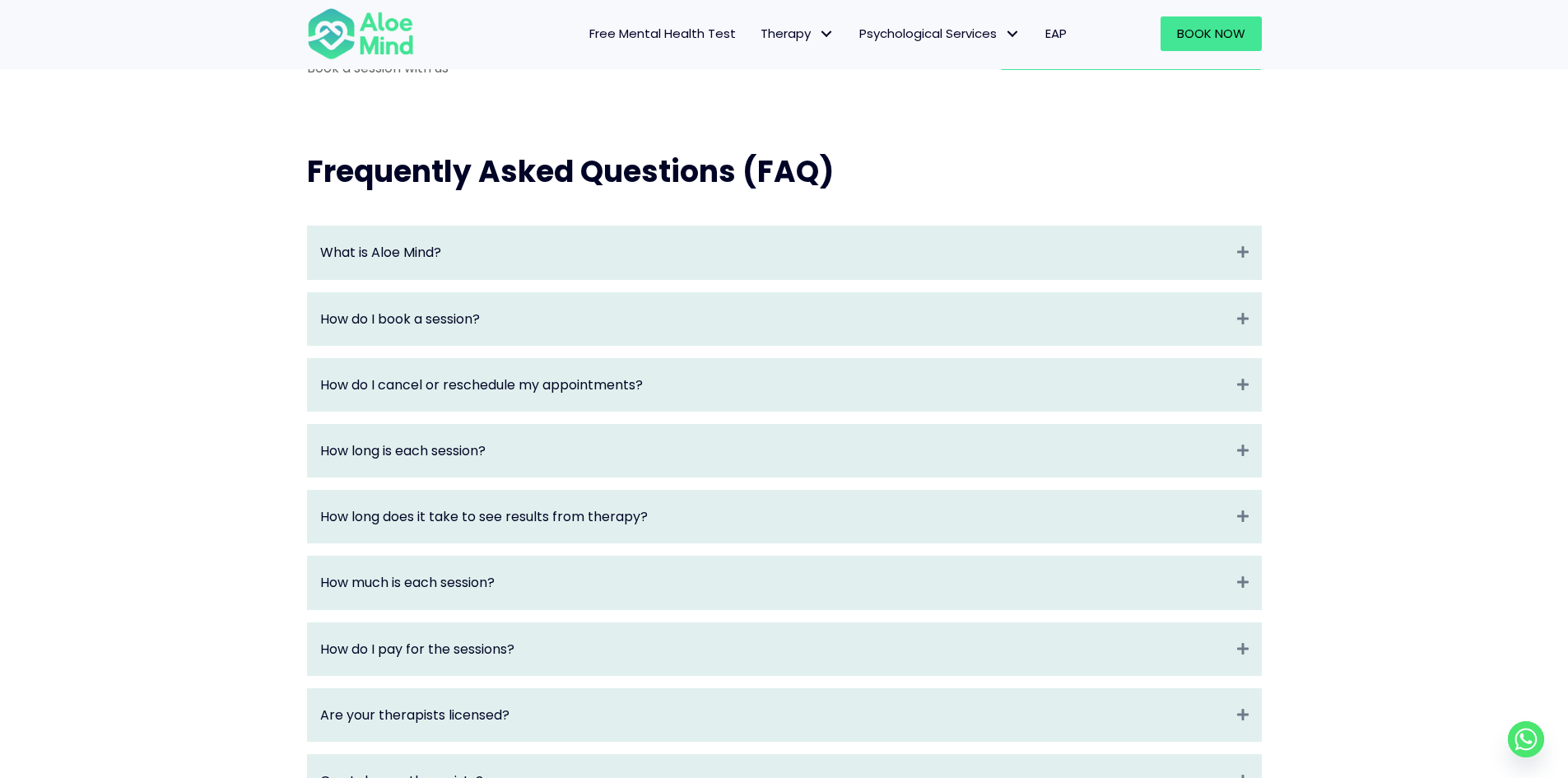
click at [1260, 268] on div "What is Aloe Mind? Expand" at bounding box center [784, 252] width 953 height 52
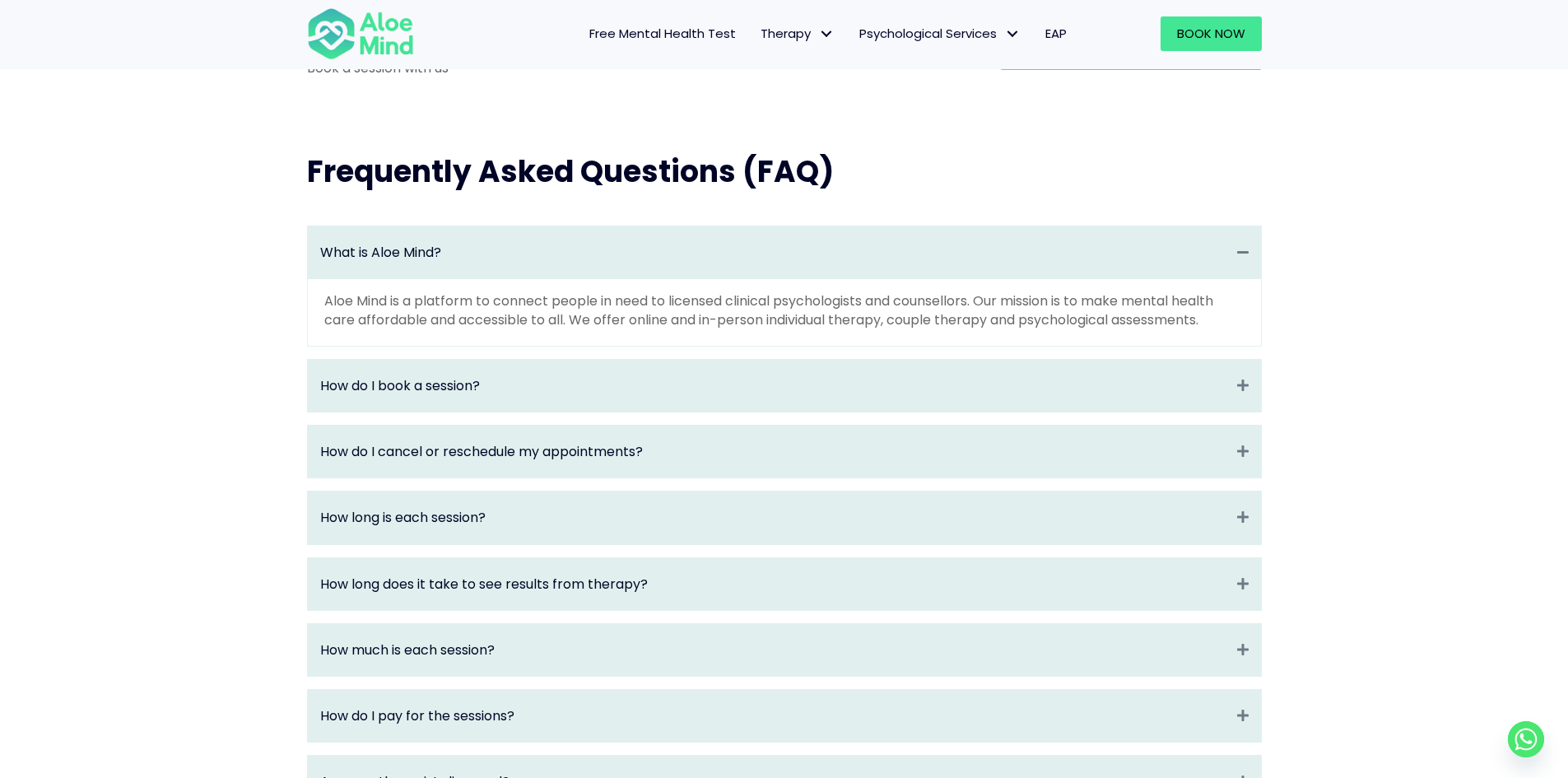
click at [1266, 272] on div "What is Aloe Mind? Collapse Aloe Mind is a platform to connect people in need t…" at bounding box center [784, 688] width 987 height 958
click at [1243, 262] on icon "Collapse" at bounding box center [1243, 252] width 12 height 19
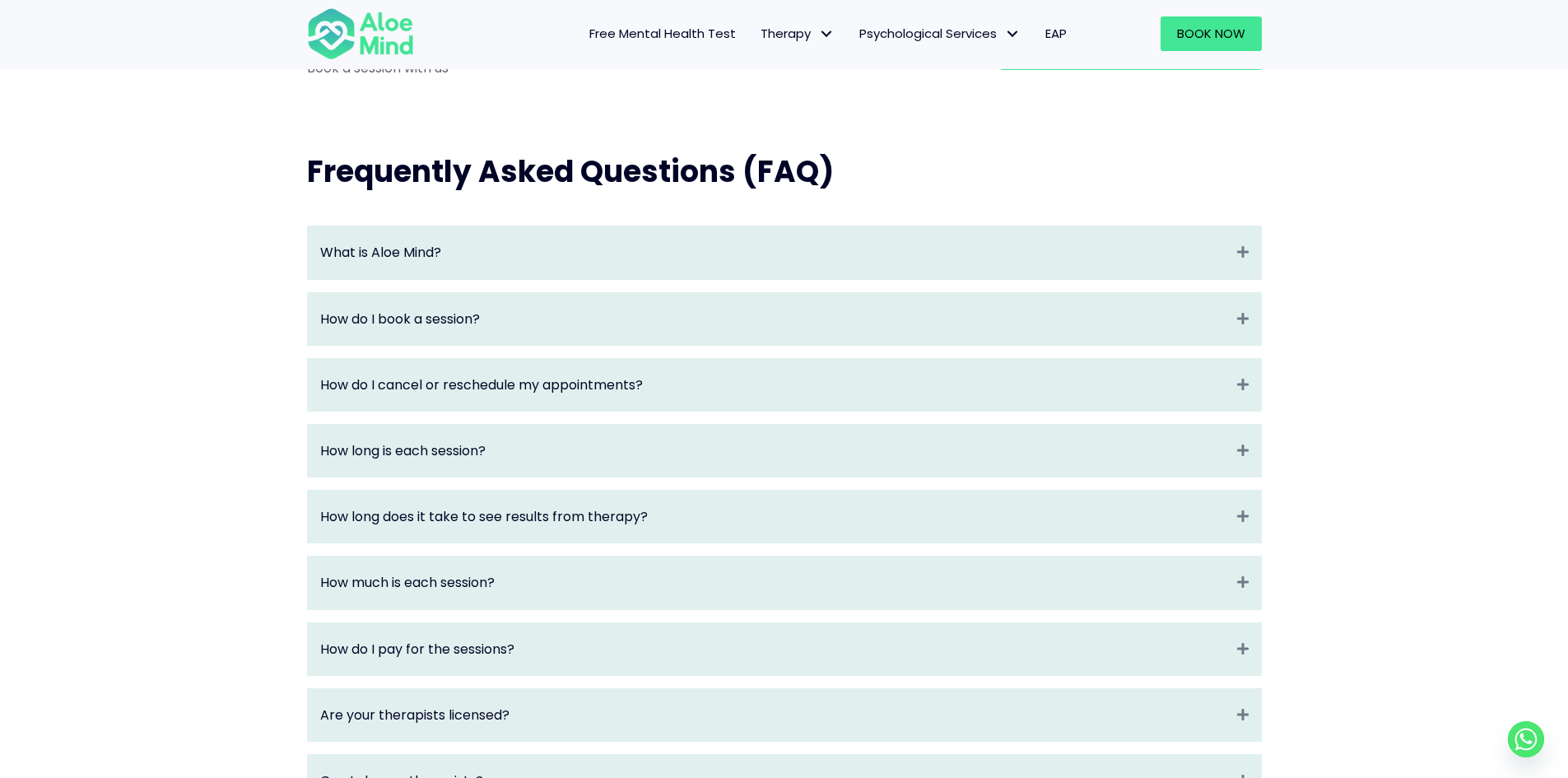
click at [1373, 283] on div "Frequently Asked Questions (FAQ) What is Aloe Mind? Expand Aloe Mind is a platf…" at bounding box center [784, 617] width 1568 height 998
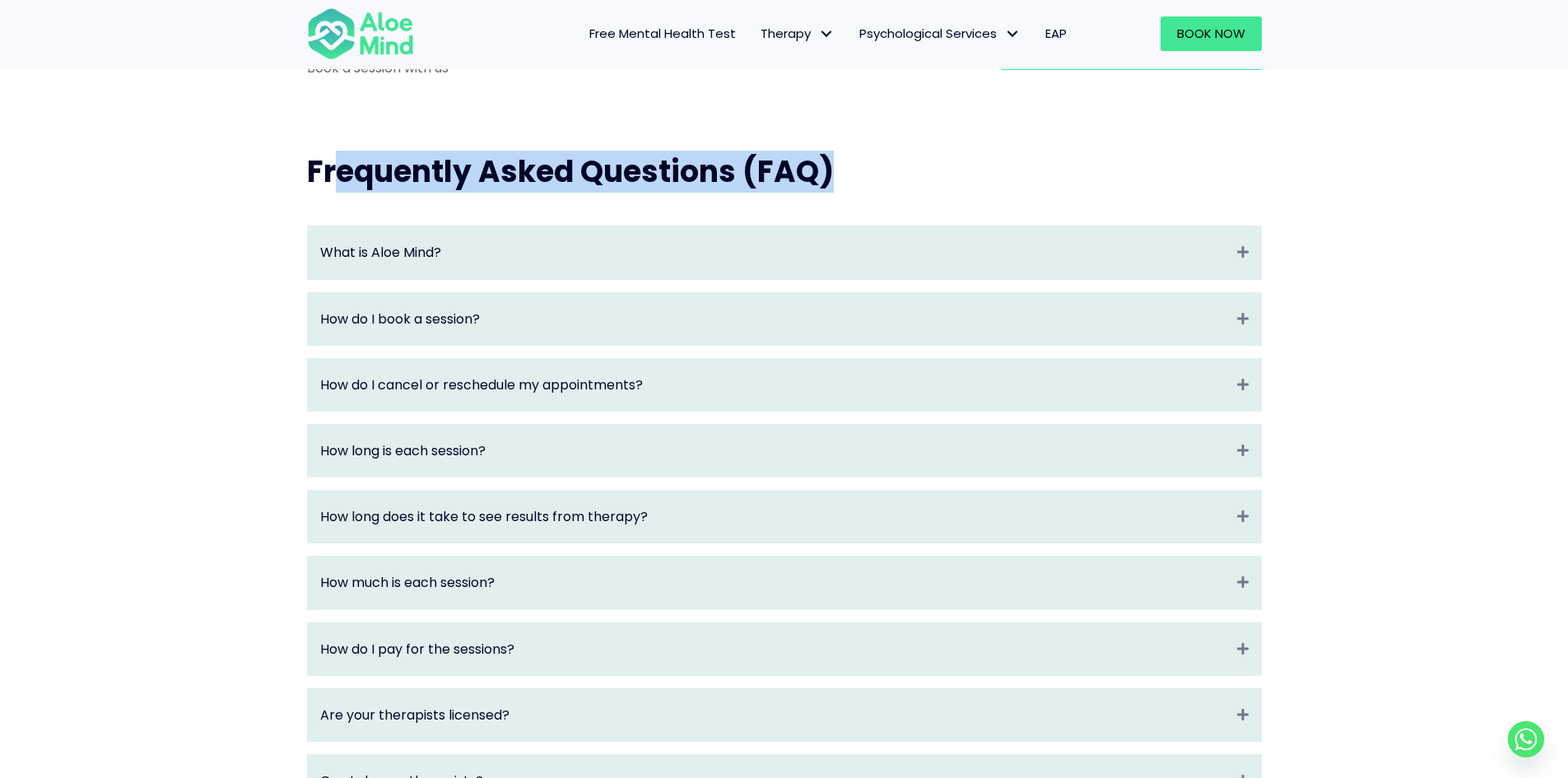
drag, startPoint x: 946, startPoint y: 193, endPoint x: 339, endPoint y: 149, distance: 608.6
click at [339, 149] on div "Frequently Asked Questions (FAQ) What is Aloe Mind? Expand Aloe Mind is a platf…" at bounding box center [784, 617] width 1568 height 998
drag, startPoint x: 309, startPoint y: 164, endPoint x: 950, endPoint y: 211, distance: 642.7
click at [950, 209] on div "Frequently Asked Questions (FAQ)" at bounding box center [784, 171] width 987 height 74
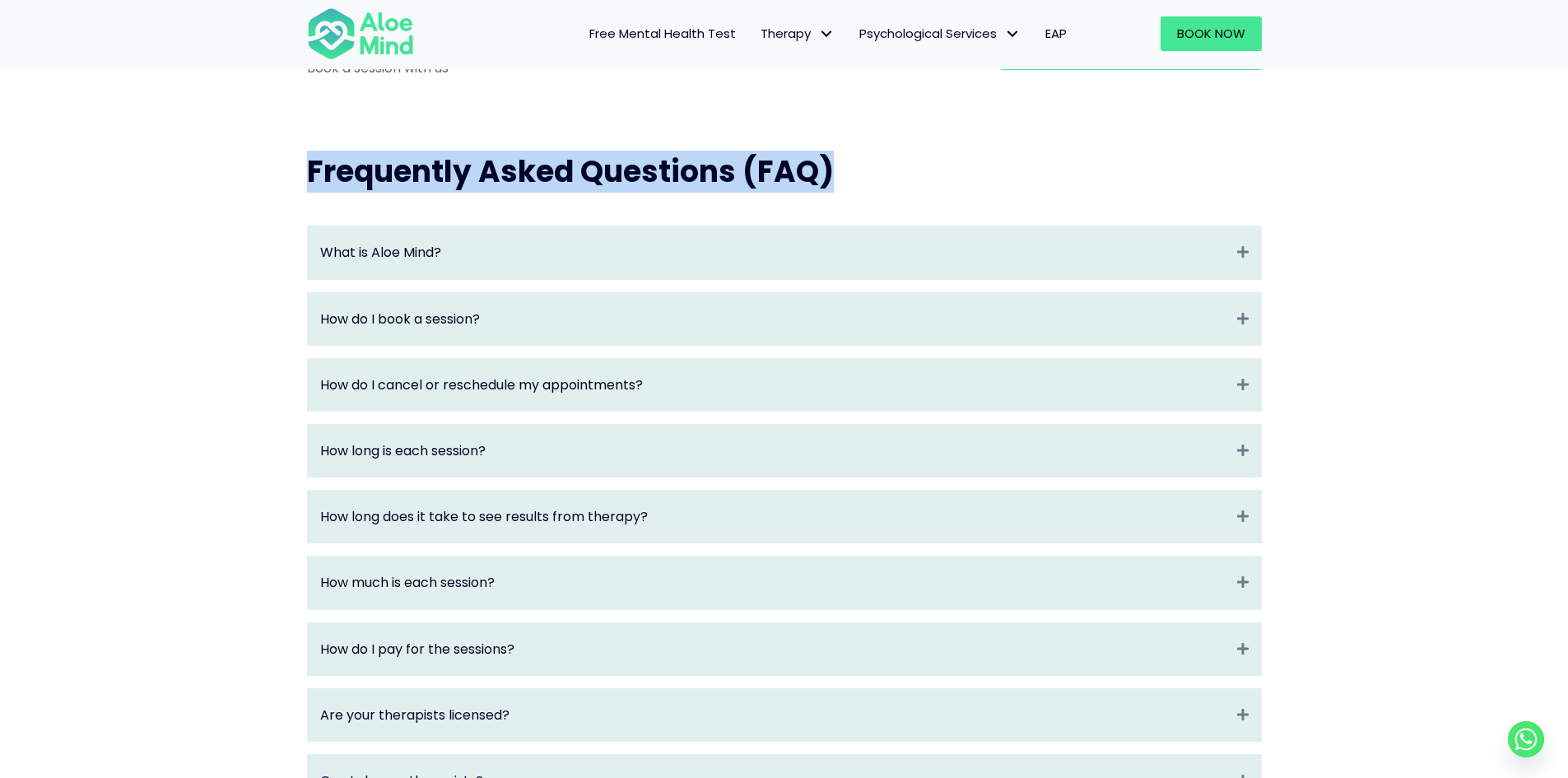
click at [950, 209] on div "Frequently Asked Questions (FAQ)" at bounding box center [784, 171] width 987 height 74
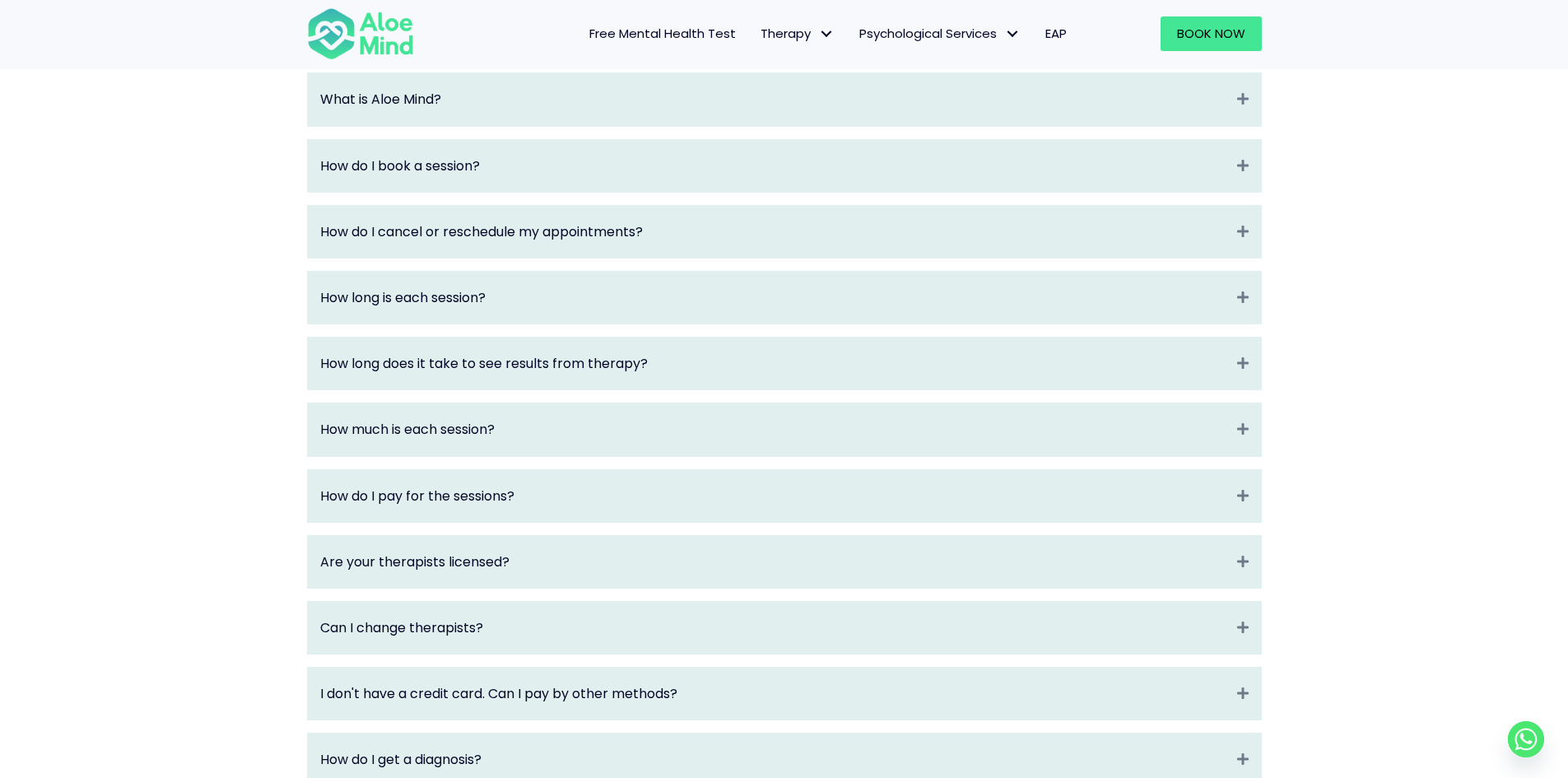
scroll to position [1816, 0]
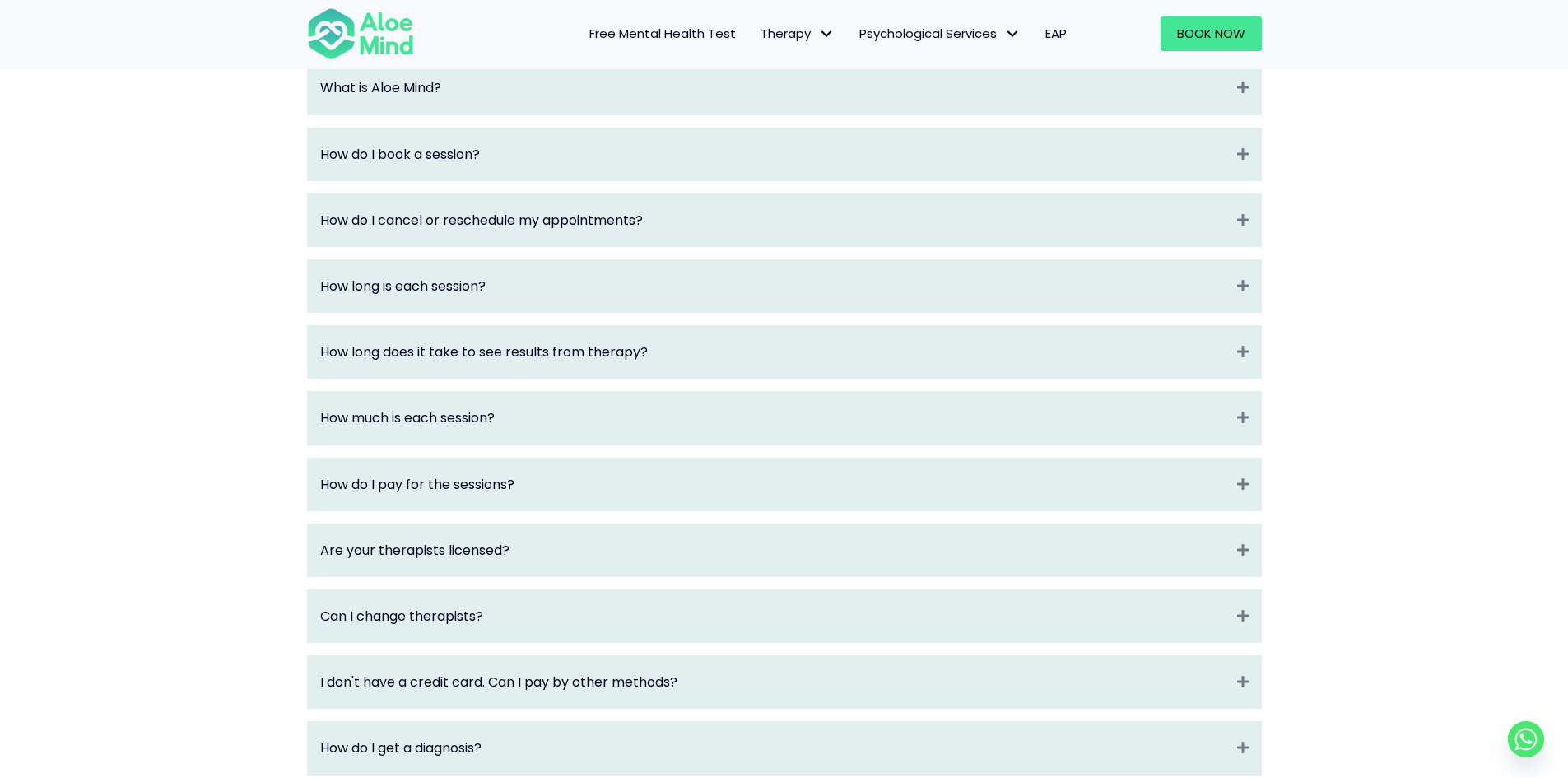
click at [902, 358] on div "How long does it take to see results from therapy? Expand" at bounding box center [784, 352] width 953 height 52
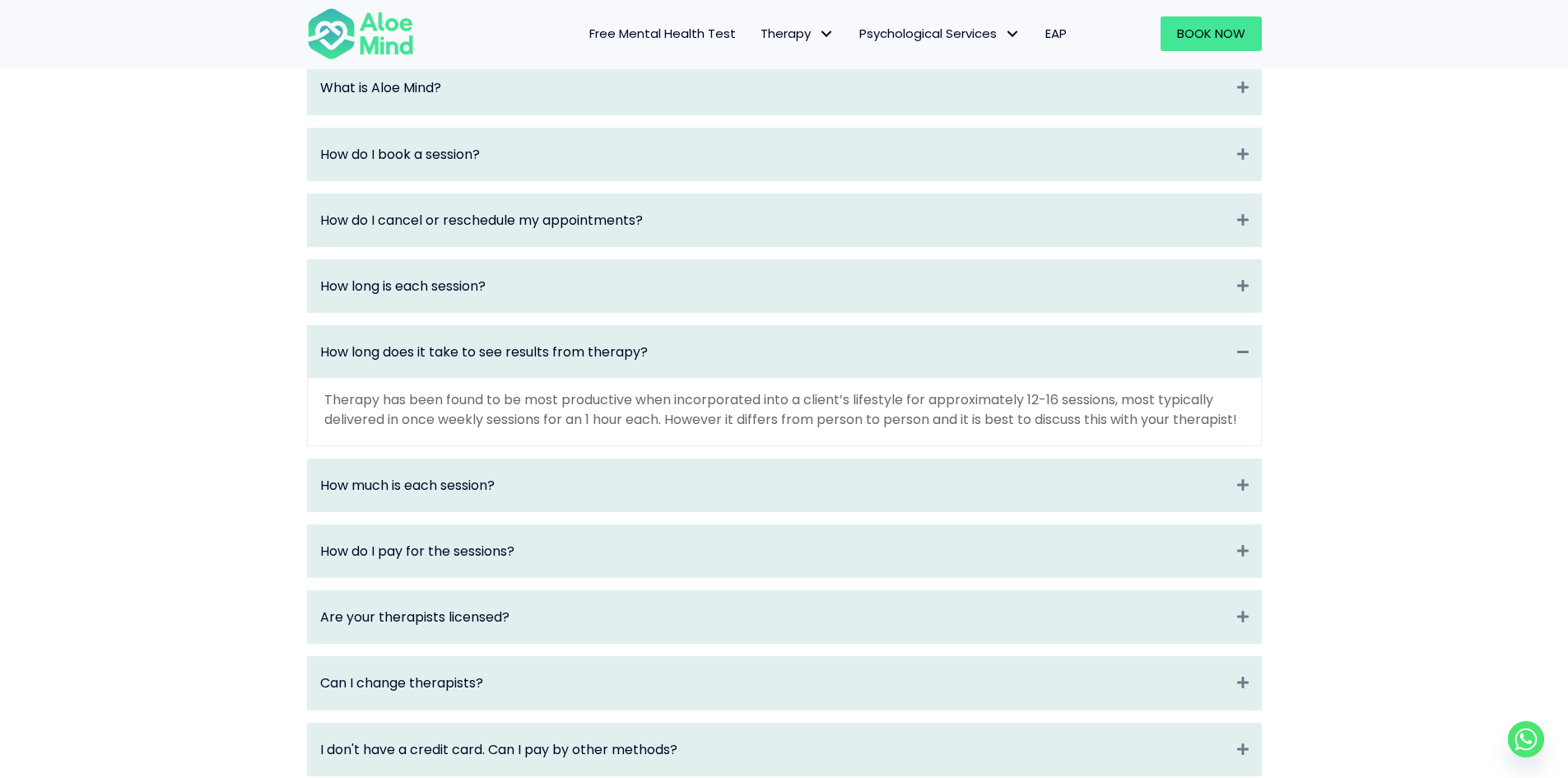
click at [998, 397] on div "Therapy has been found to be most productive when incorporated into a client’s …" at bounding box center [784, 411] width 953 height 67
drag, startPoint x: 998, startPoint y: 410, endPoint x: 1005, endPoint y: 423, distance: 14.8
click at [1005, 423] on p "Therapy has been found to be most productive when incorporated into a client’s …" at bounding box center [784, 409] width 920 height 38
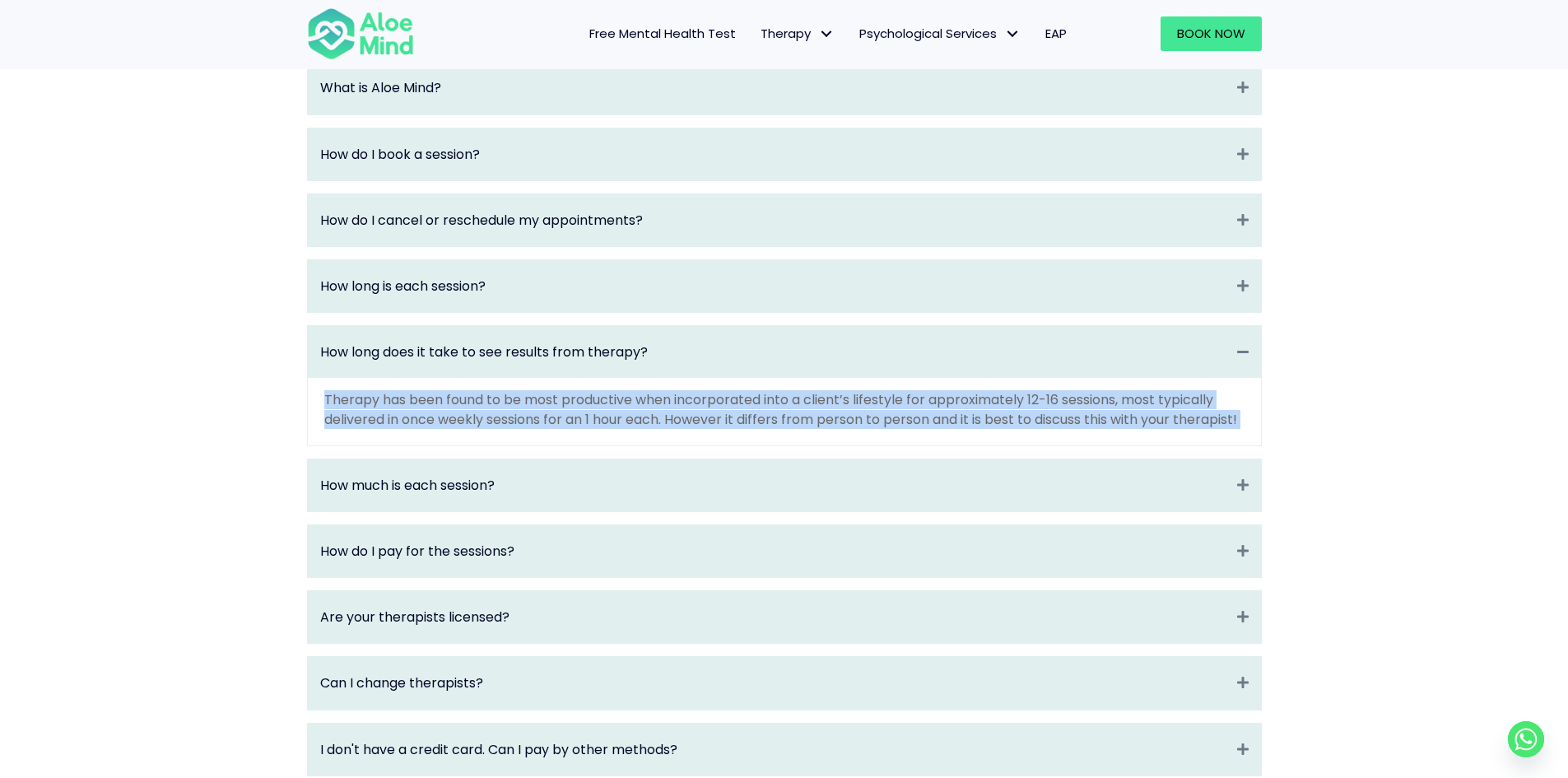
click at [1005, 423] on p "Therapy has been found to be most productive when incorporated into a client’s …" at bounding box center [784, 409] width 920 height 38
click at [1007, 428] on p "Therapy has been found to be most productive when incorporated into a client’s …" at bounding box center [784, 409] width 920 height 38
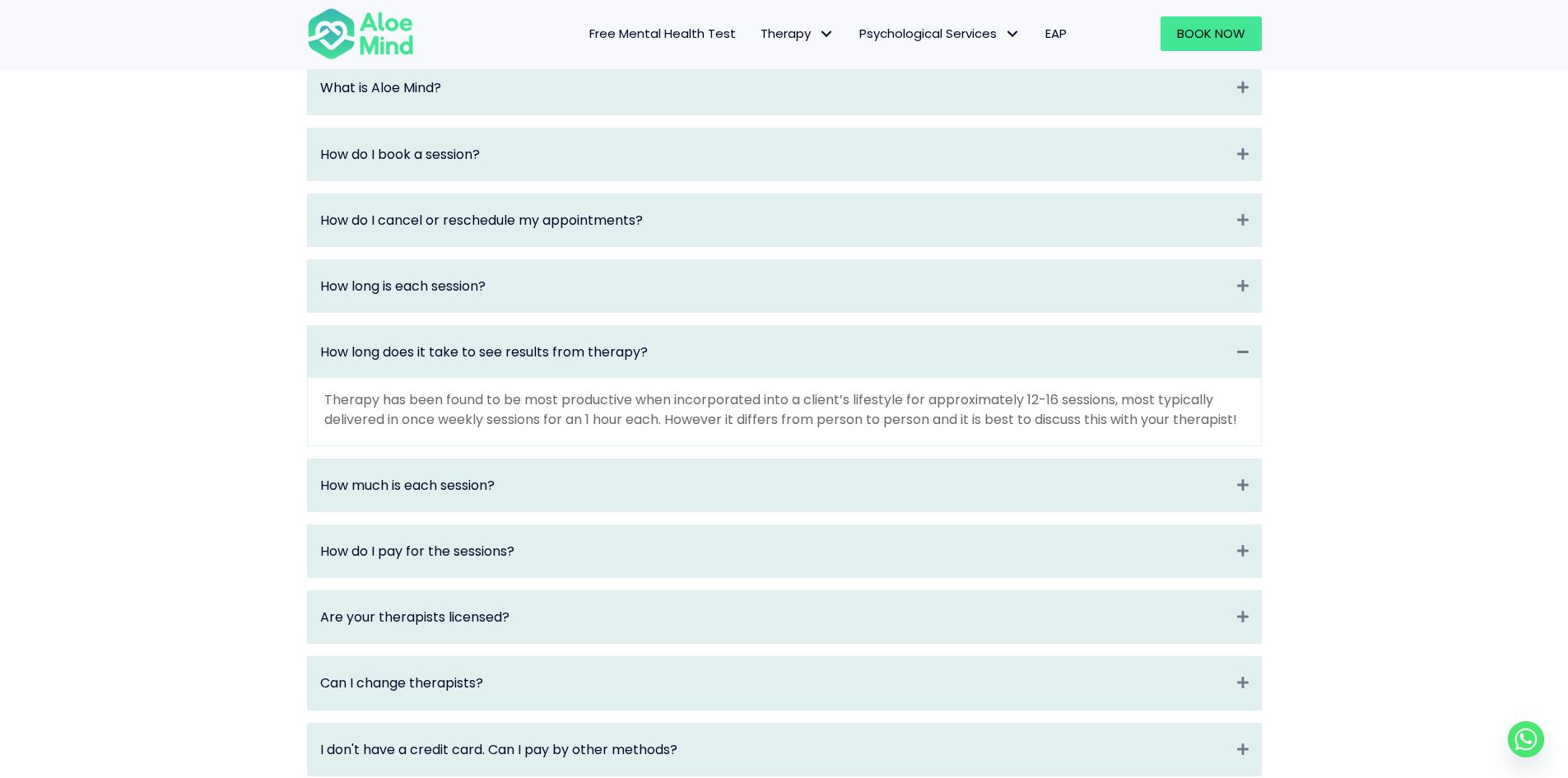
click at [1007, 428] on p "Therapy has been found to be most productive when incorporated into a client’s …" at bounding box center [784, 409] width 920 height 38
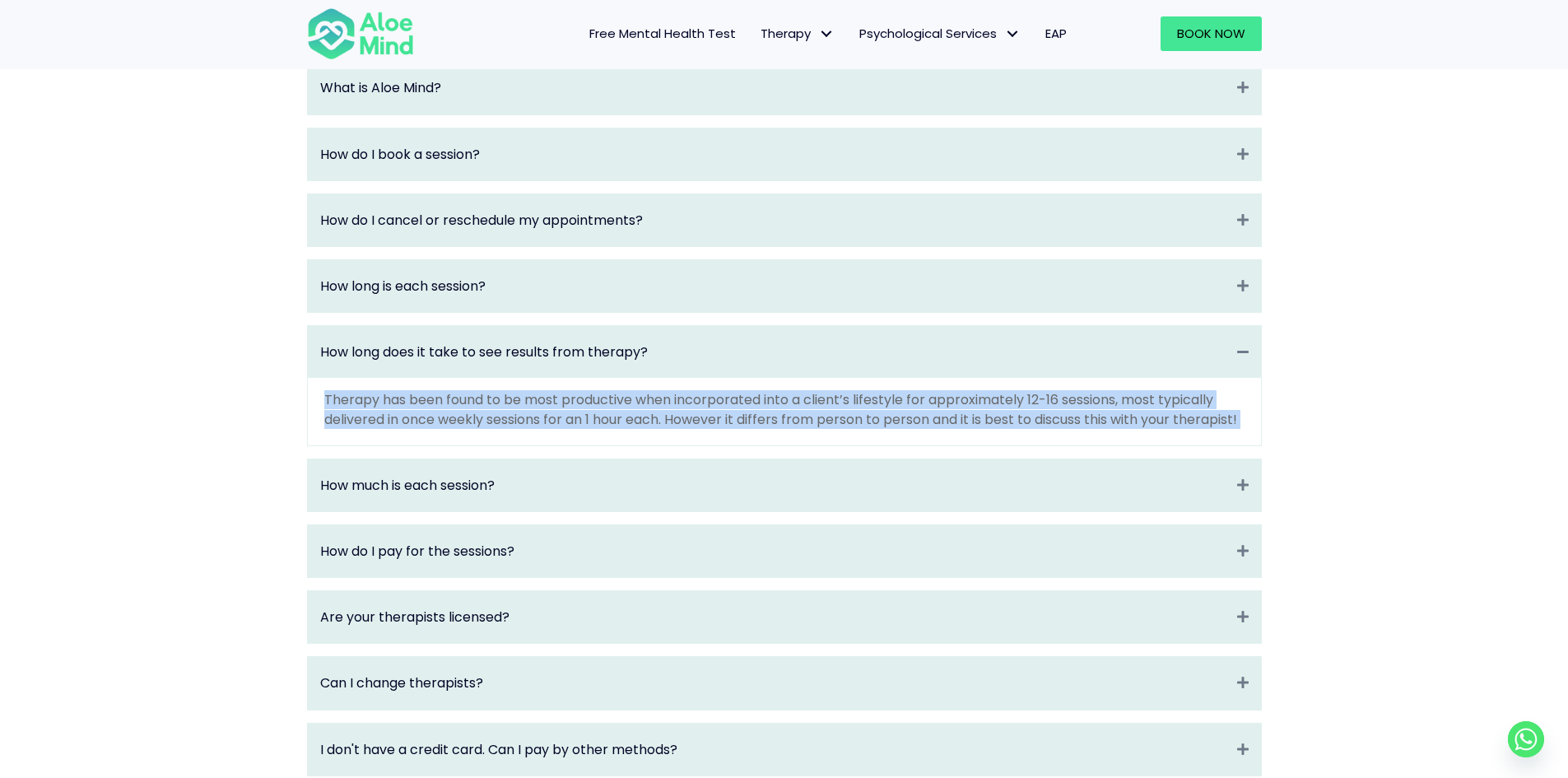
click at [1007, 428] on p "Therapy has been found to be most productive when incorporated into a client’s …" at bounding box center [784, 409] width 920 height 38
click at [1008, 428] on p "Therapy has been found to be most productive when incorporated into a client’s …" at bounding box center [784, 409] width 920 height 38
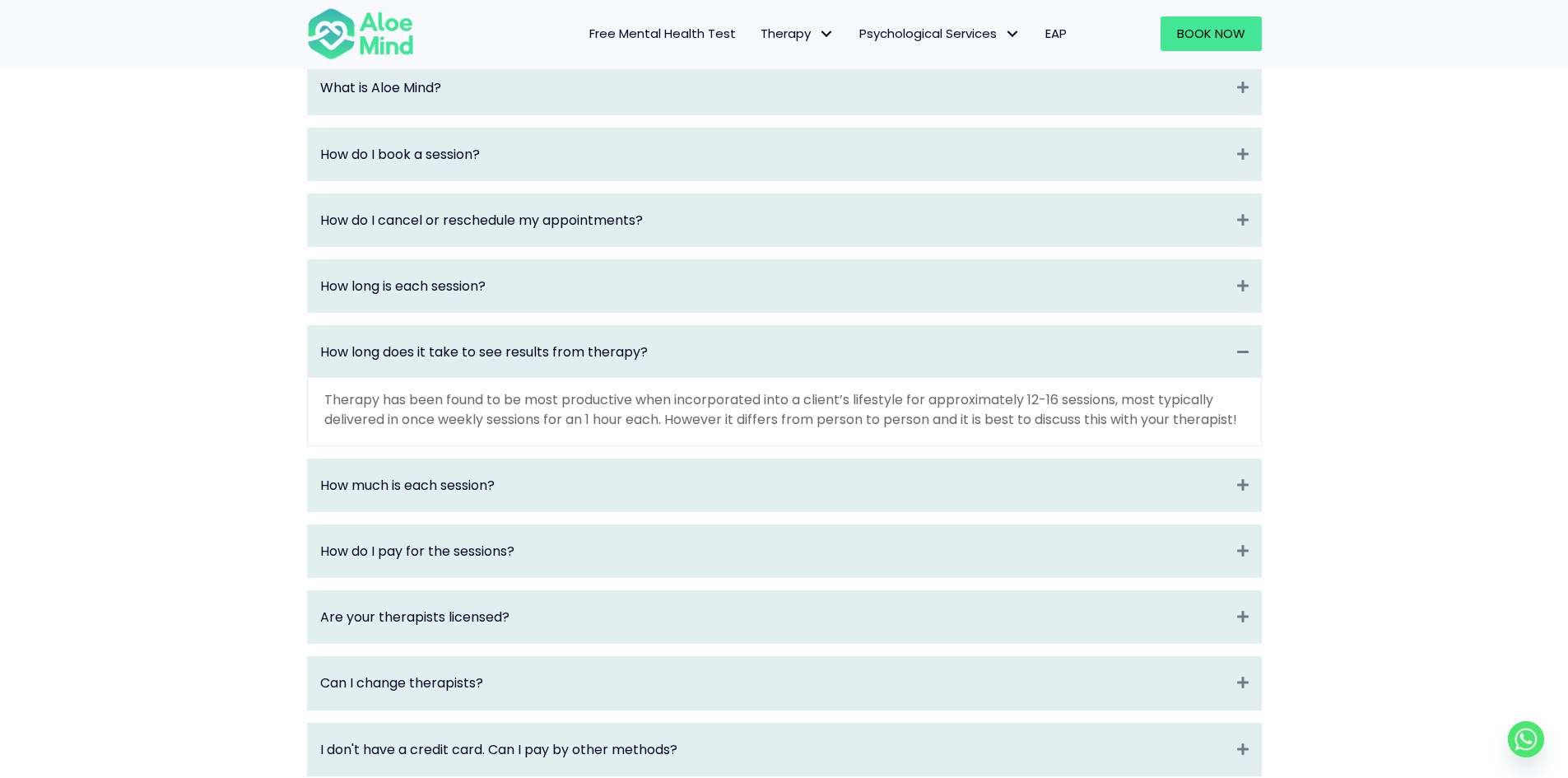
click at [1047, 428] on p "Therapy has been found to be most productive when incorporated into a client’s …" at bounding box center [784, 409] width 920 height 38
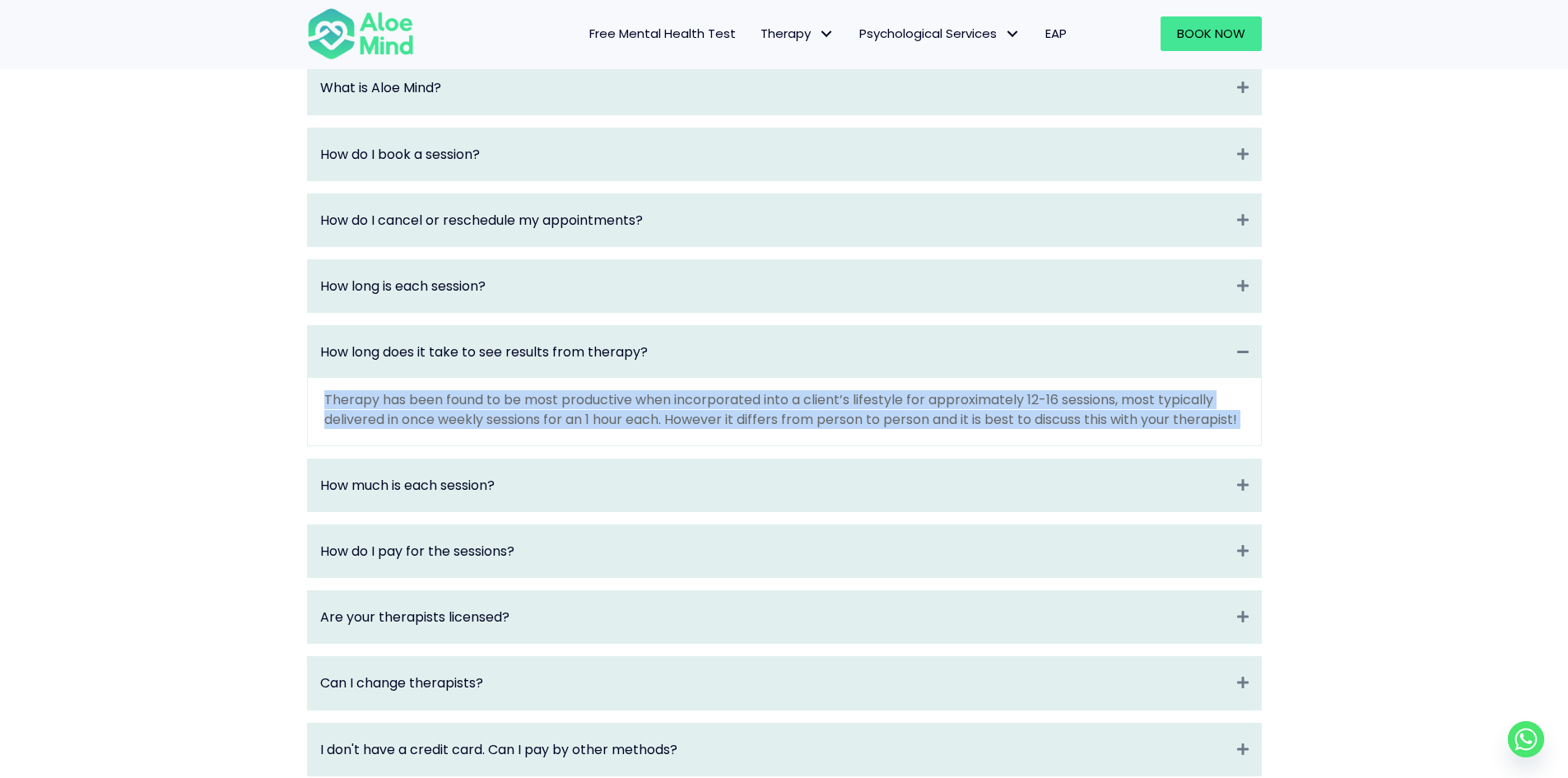
click at [1047, 428] on p "Therapy has been found to be most productive when incorporated into a client’s …" at bounding box center [784, 409] width 920 height 38
click at [1049, 428] on p "Therapy has been found to be most productive when incorporated into a client’s …" at bounding box center [784, 409] width 920 height 38
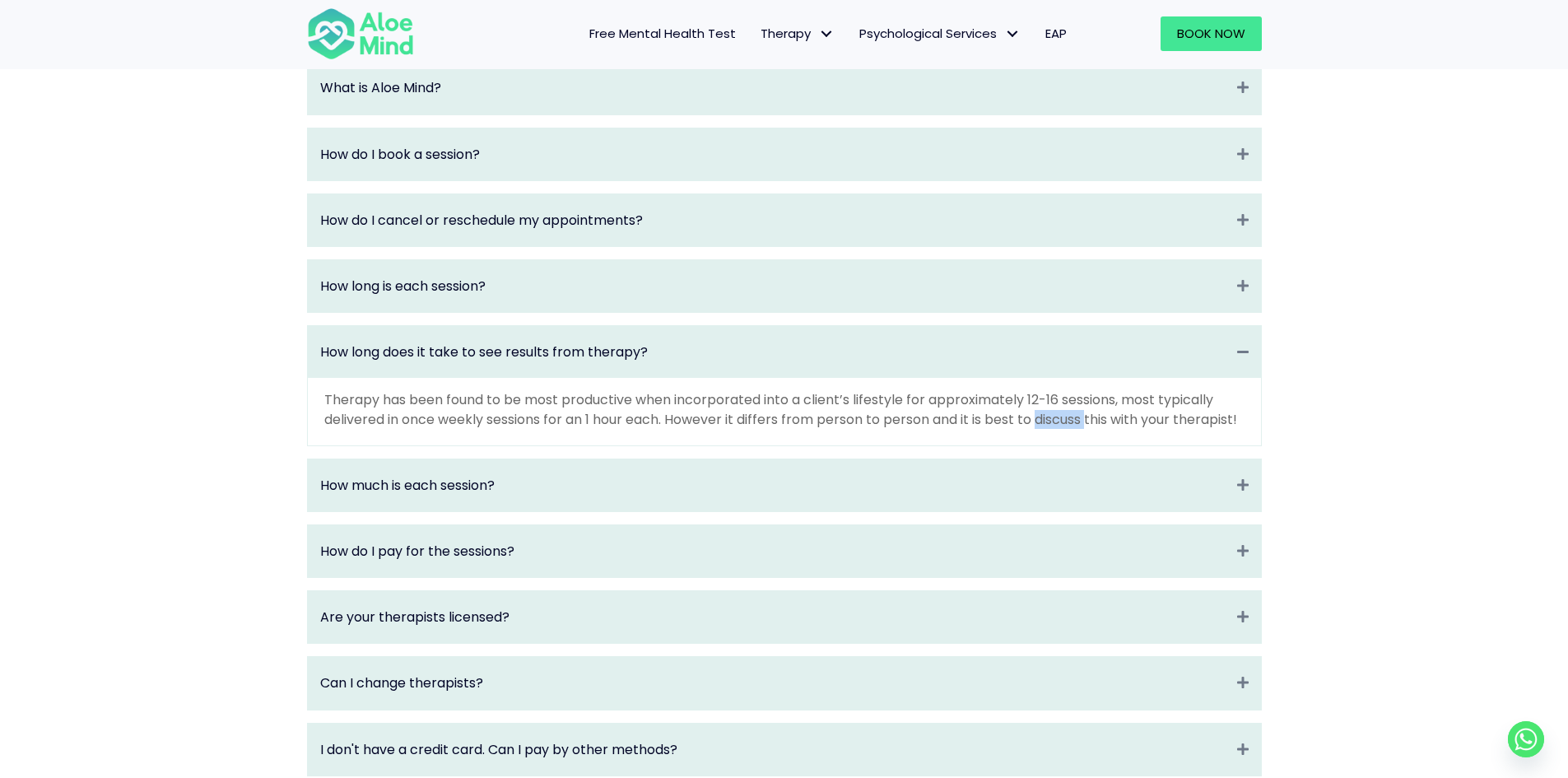
click at [1049, 428] on p "Therapy has been found to be most productive when incorporated into a client’s …" at bounding box center [784, 409] width 920 height 38
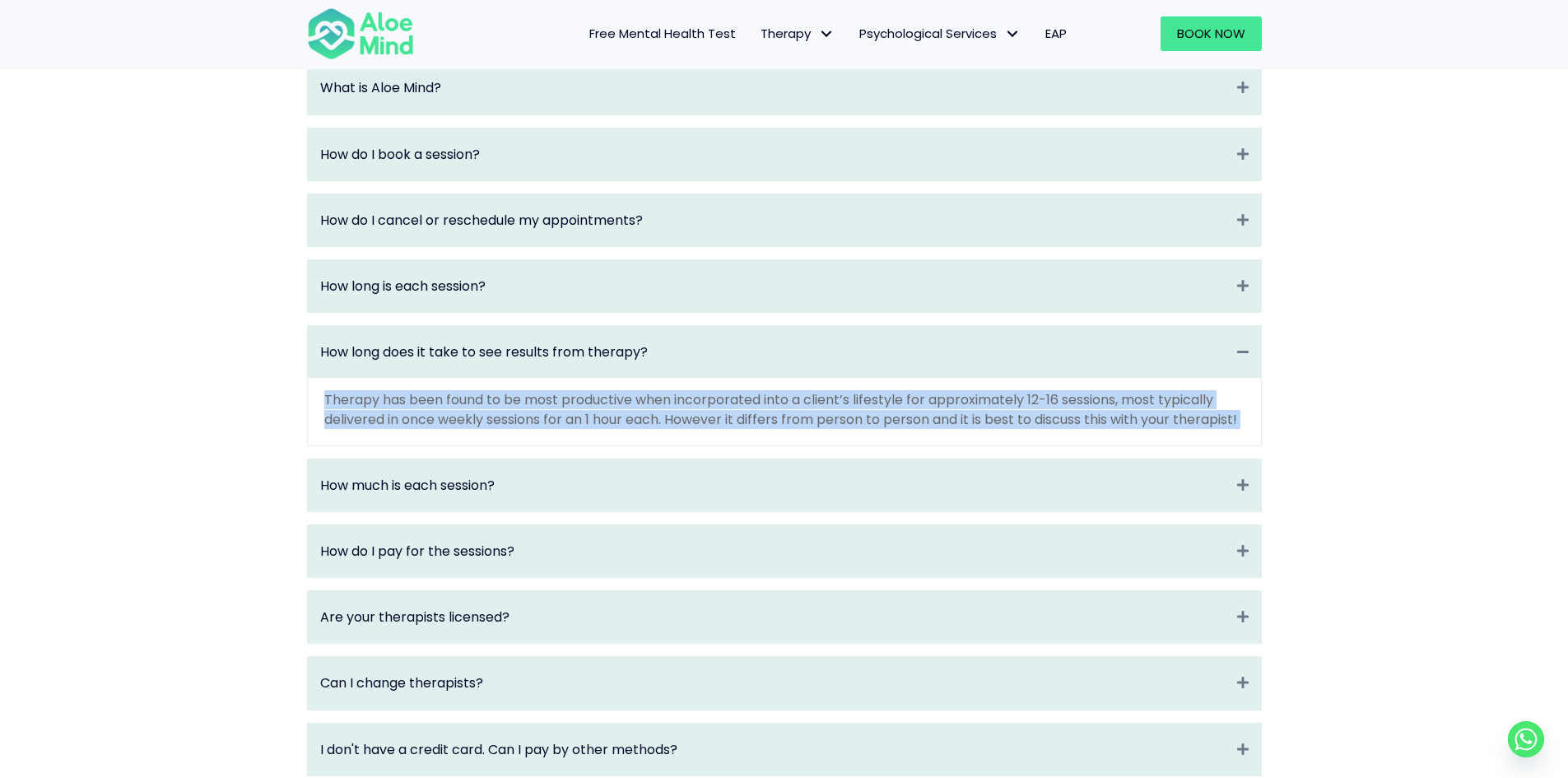
click at [1049, 428] on p "Therapy has been found to be most productive when incorporated into a client’s …" at bounding box center [784, 409] width 920 height 38
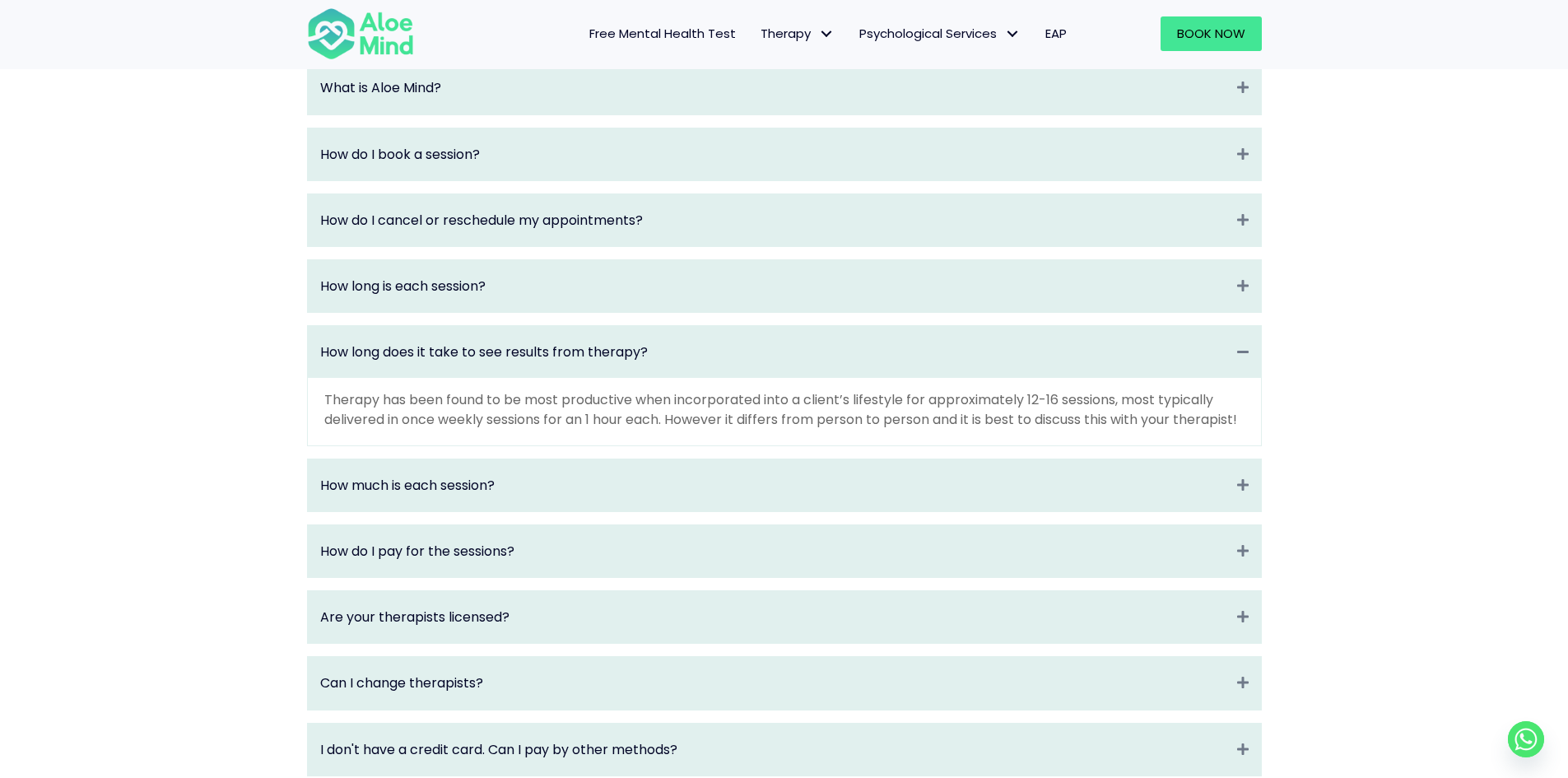
click at [1049, 428] on p "Therapy has been found to be most productive when incorporated into a client’s …" at bounding box center [784, 409] width 920 height 38
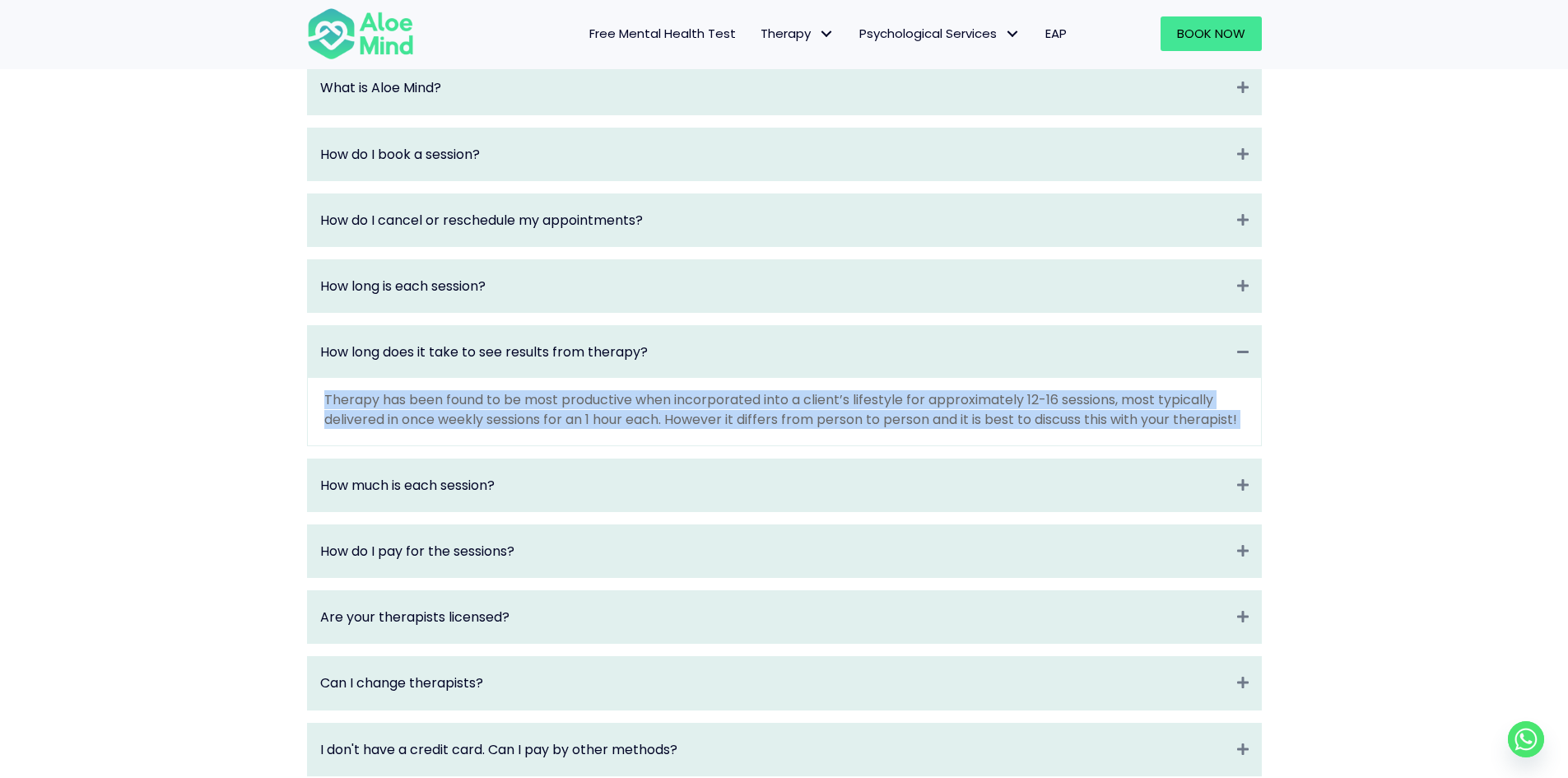
click at [1049, 428] on p "Therapy has been found to be most productive when incorporated into a client’s …" at bounding box center [784, 409] width 920 height 38
click at [1143, 428] on p "Therapy has been found to be most productive when incorporated into a client’s …" at bounding box center [784, 409] width 920 height 38
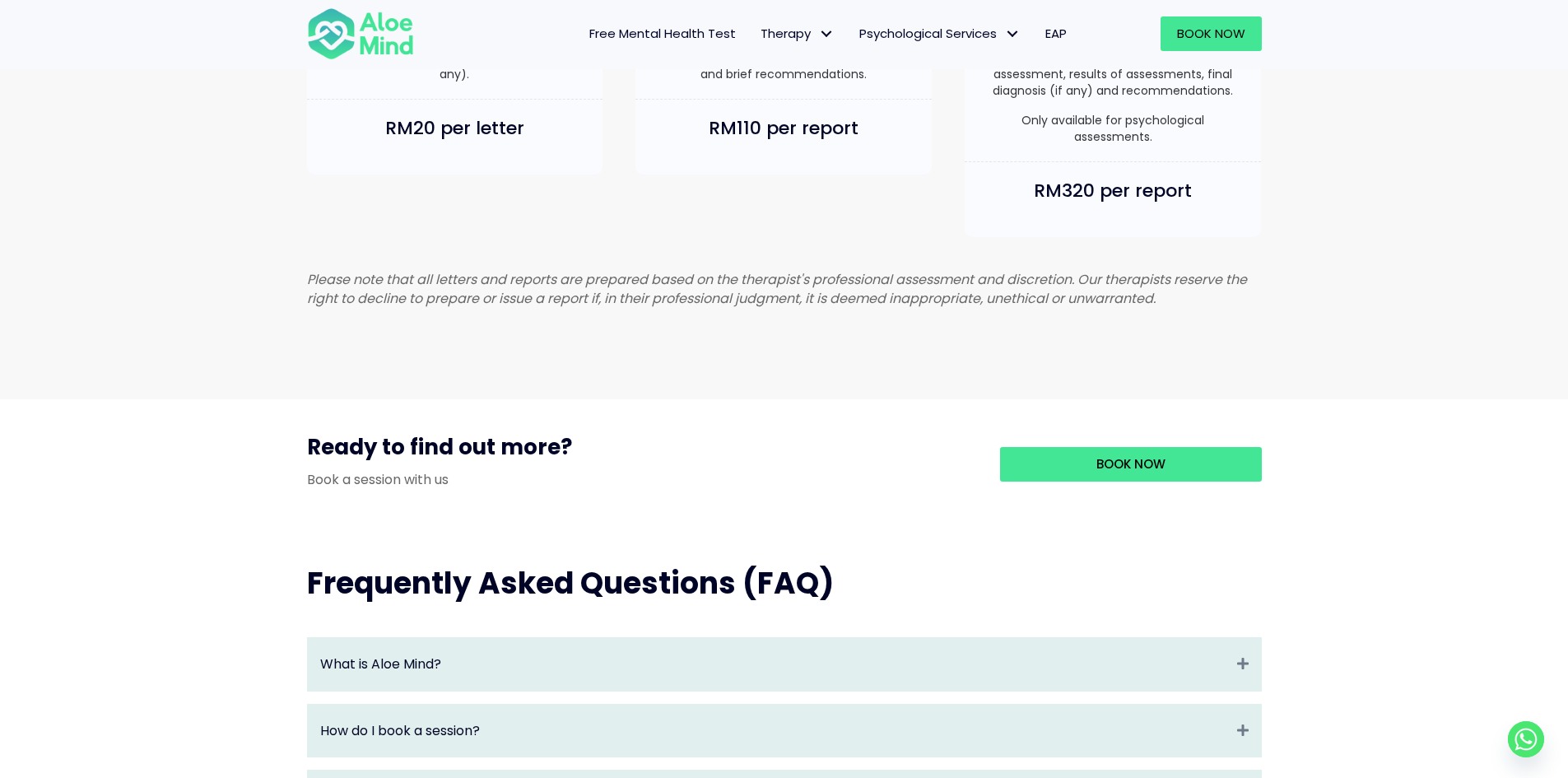
scroll to position [993, 0]
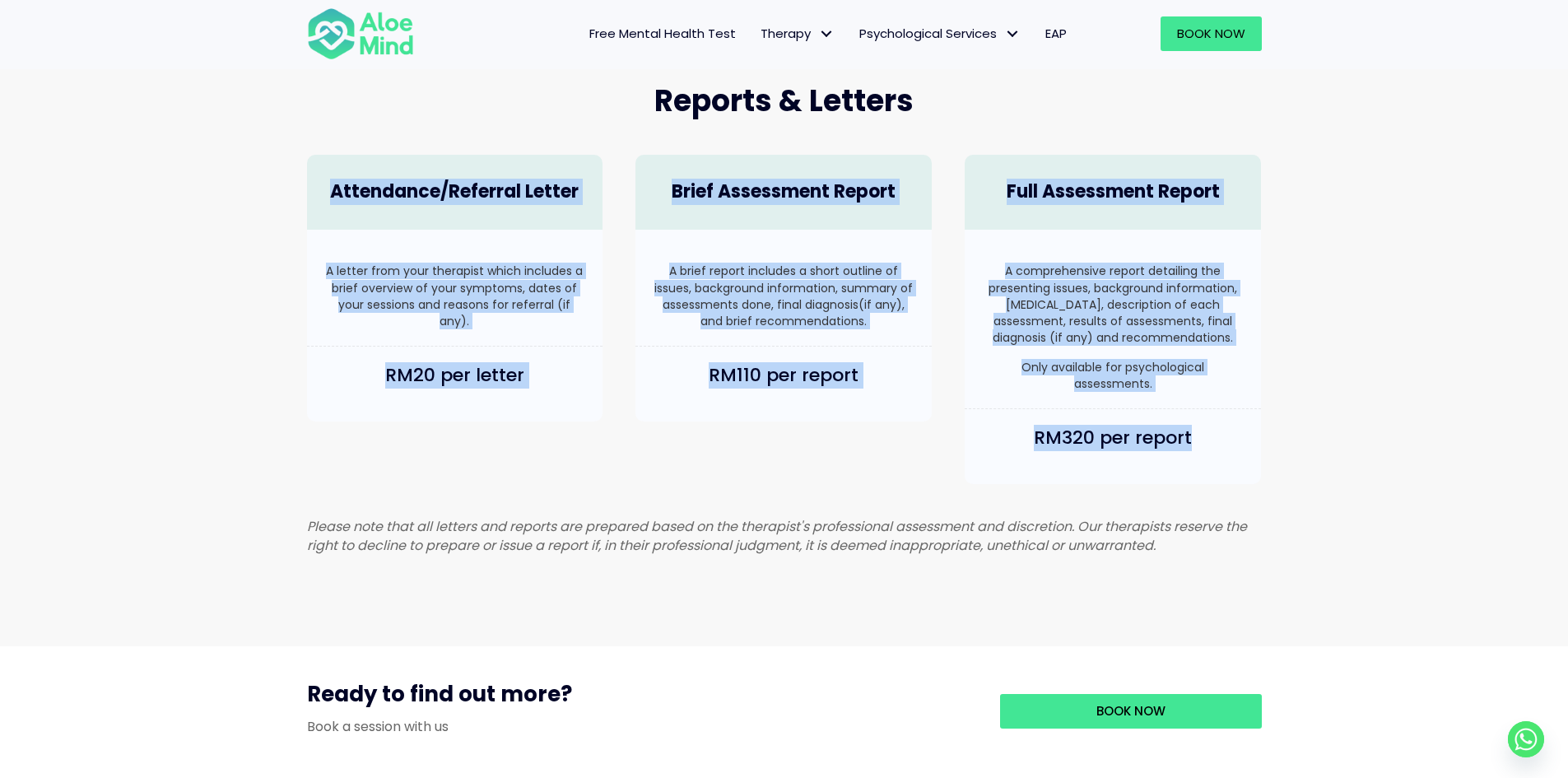
drag, startPoint x: 1129, startPoint y: 161, endPoint x: 1255, endPoint y: 493, distance: 355.1
click at [1255, 493] on div "Reports & Letters Attendance/Referral Letter A letter from your therapist which…" at bounding box center [784, 322] width 987 height 515
click at [1255, 484] on div "RM320 per report" at bounding box center [1113, 447] width 297 height 75
drag, startPoint x: 1245, startPoint y: 468, endPoint x: 1021, endPoint y: 87, distance: 442.0
click at [1021, 87] on div "Reports & Letters Attendance/Referral Letter A letter from your therapist which…" at bounding box center [784, 322] width 987 height 515
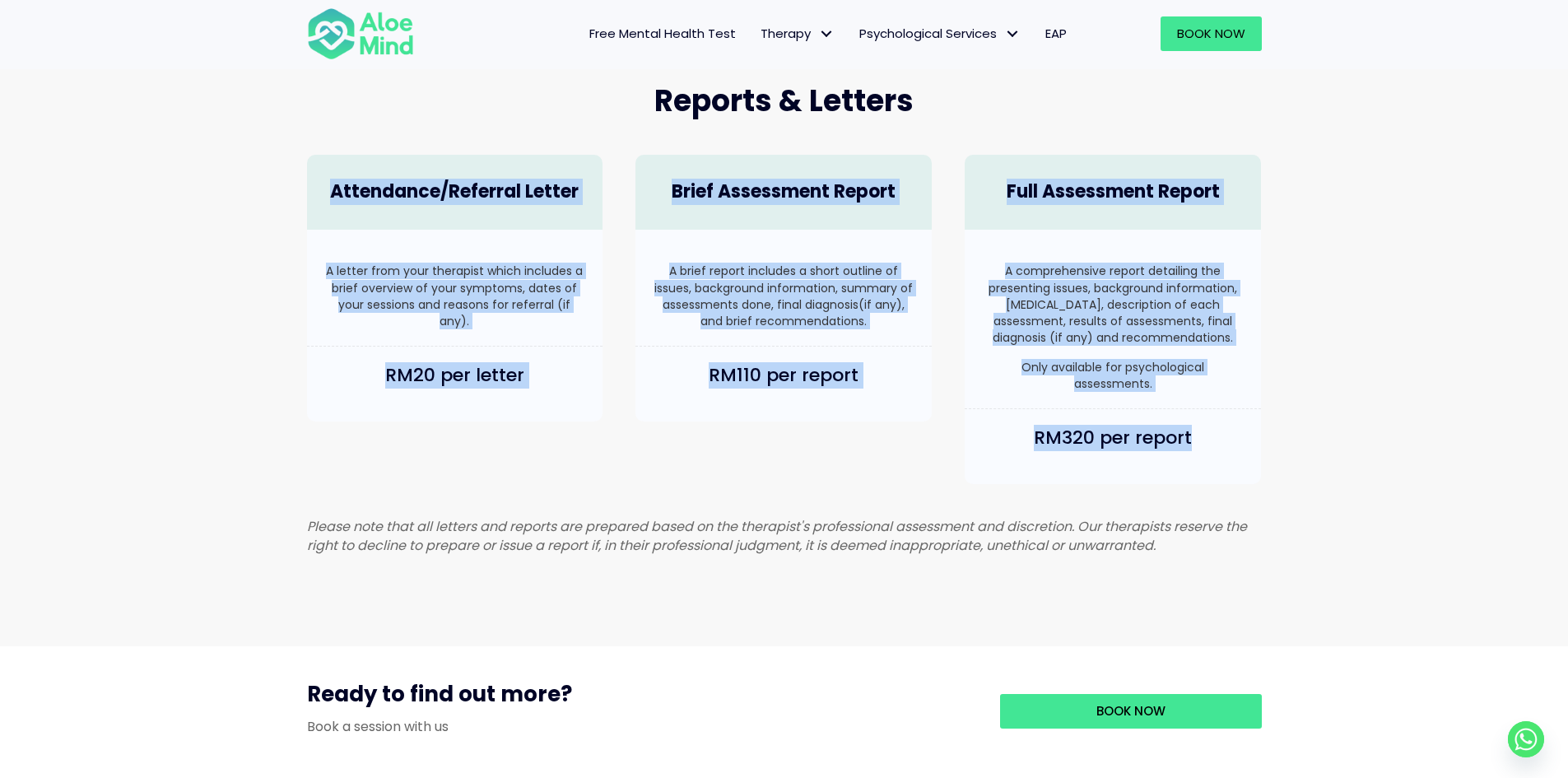
click at [1099, 228] on div "Full Assessment Report" at bounding box center [1113, 192] width 297 height 75
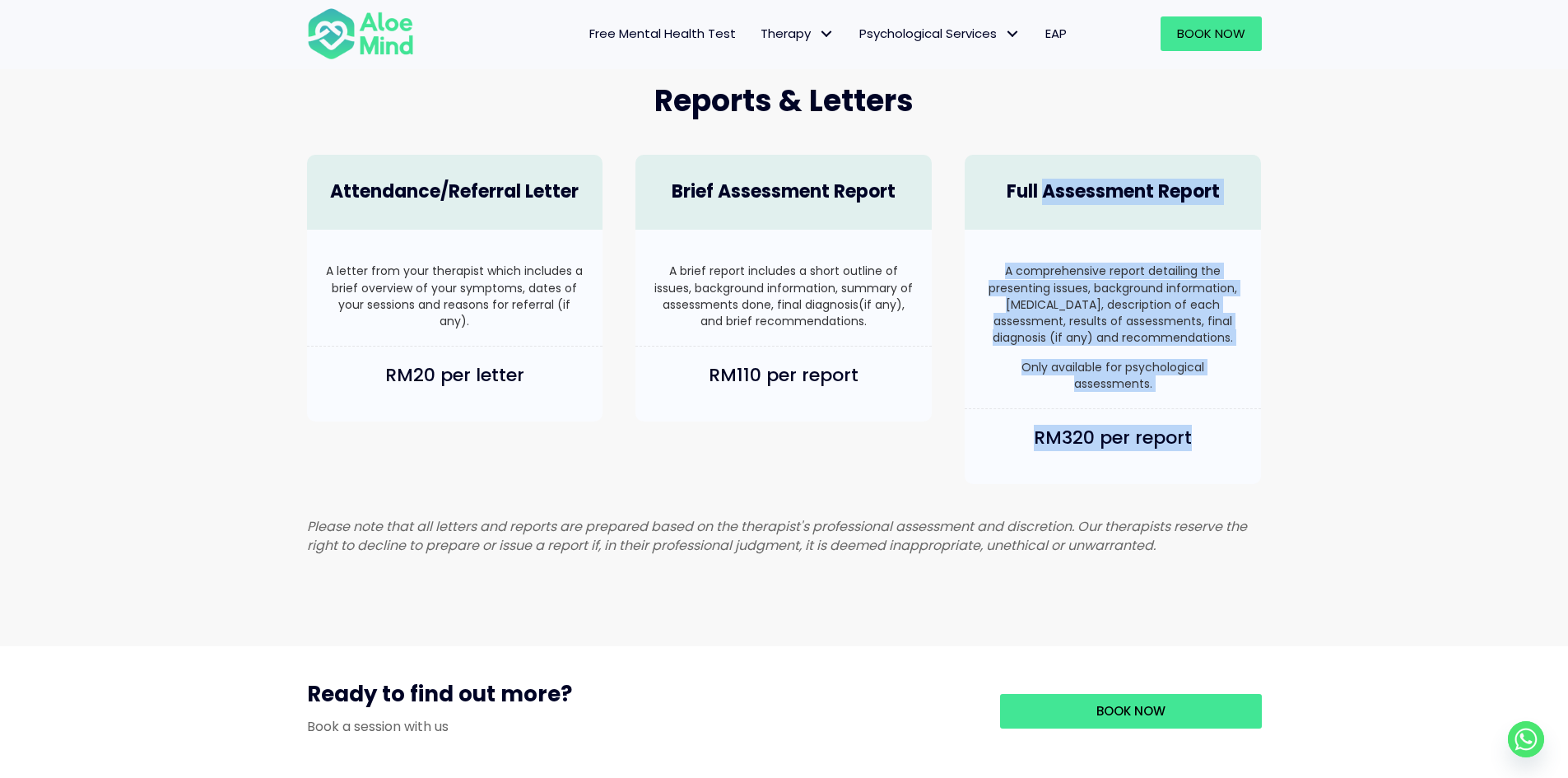
drag, startPoint x: 1044, startPoint y: 139, endPoint x: 1227, endPoint y: 478, distance: 385.2
click at [1227, 500] on div "Full Assessment Report A comprehensive report detailing the presenting issues, …" at bounding box center [1112, 319] width 329 height 362
click at [1229, 409] on div "A comprehensive report detailing the presenting issues, background information,…" at bounding box center [1113, 319] width 297 height 180
